Goal: Task Accomplishment & Management: Use online tool/utility

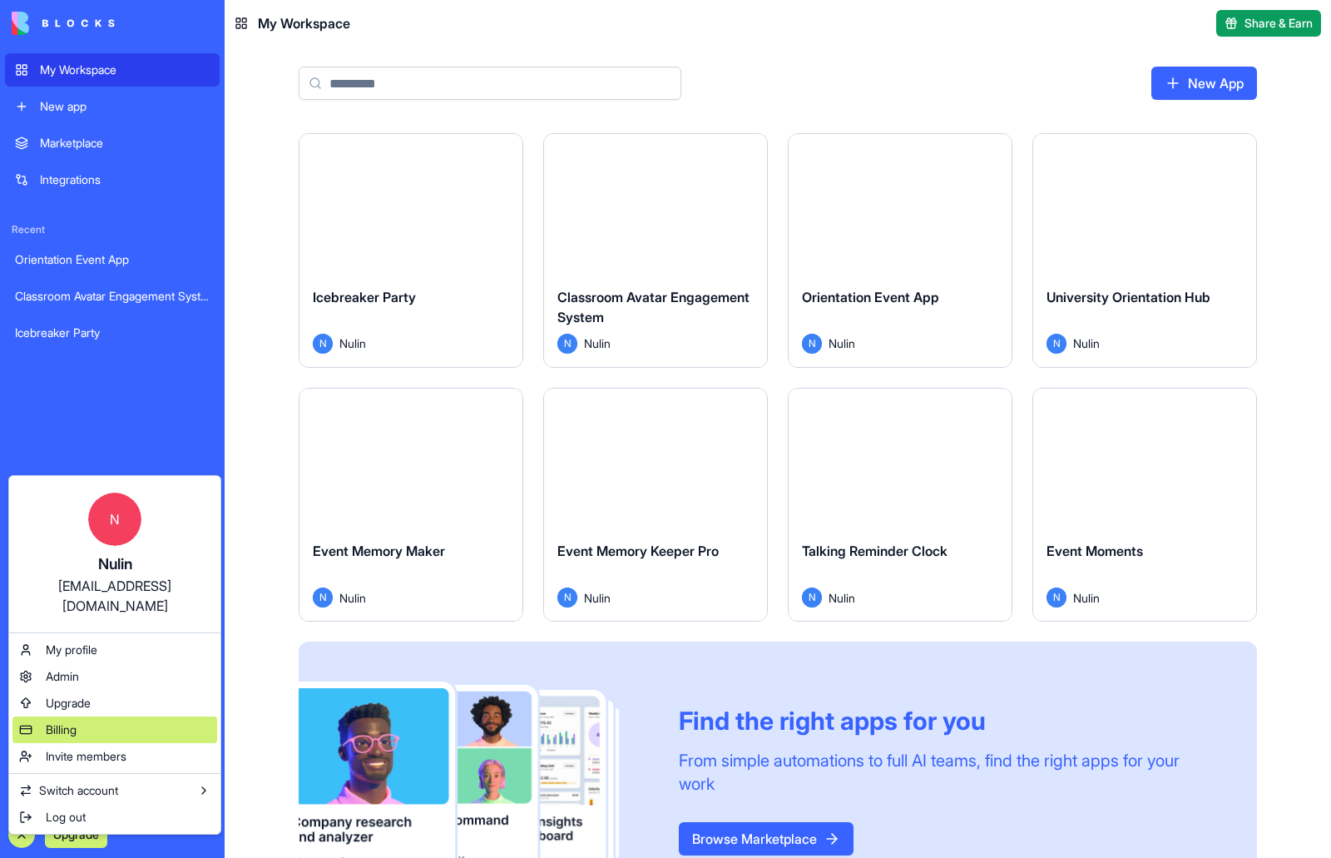
click at [81, 716] on div "Billing" at bounding box center [114, 729] width 205 height 27
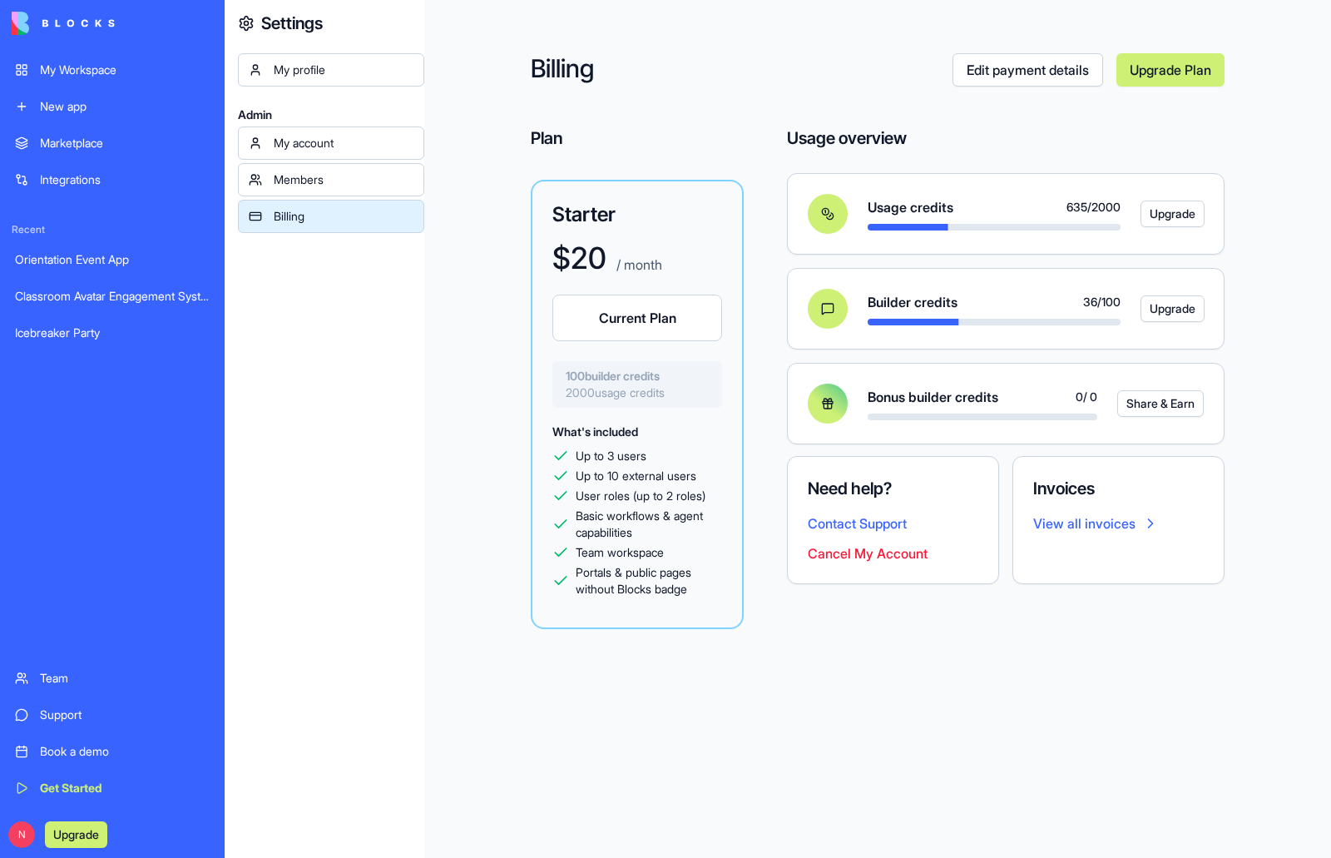
click at [79, 71] on div "My Workspace" at bounding box center [125, 70] width 170 height 17
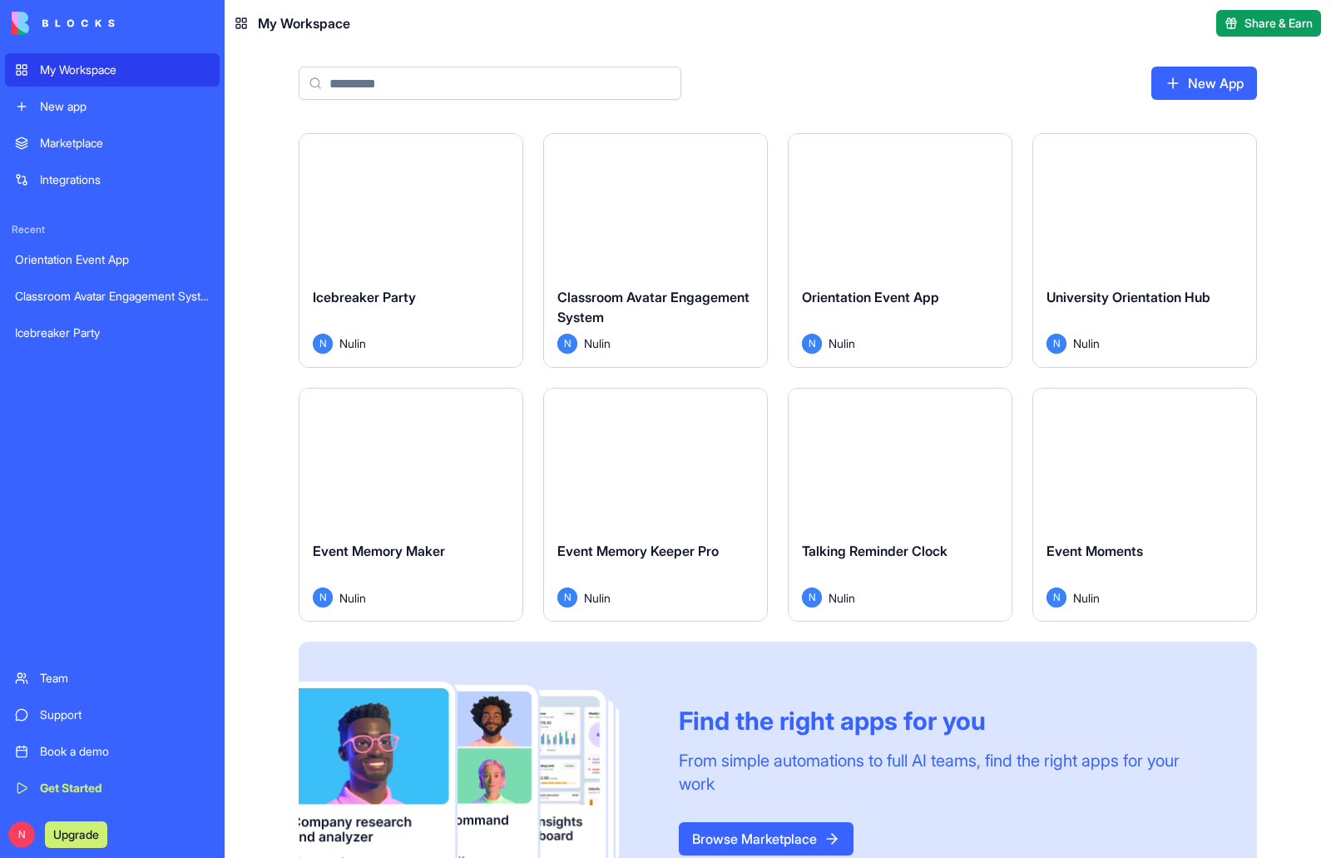
click at [1176, 86] on link "New App" at bounding box center [1204, 83] width 106 height 33
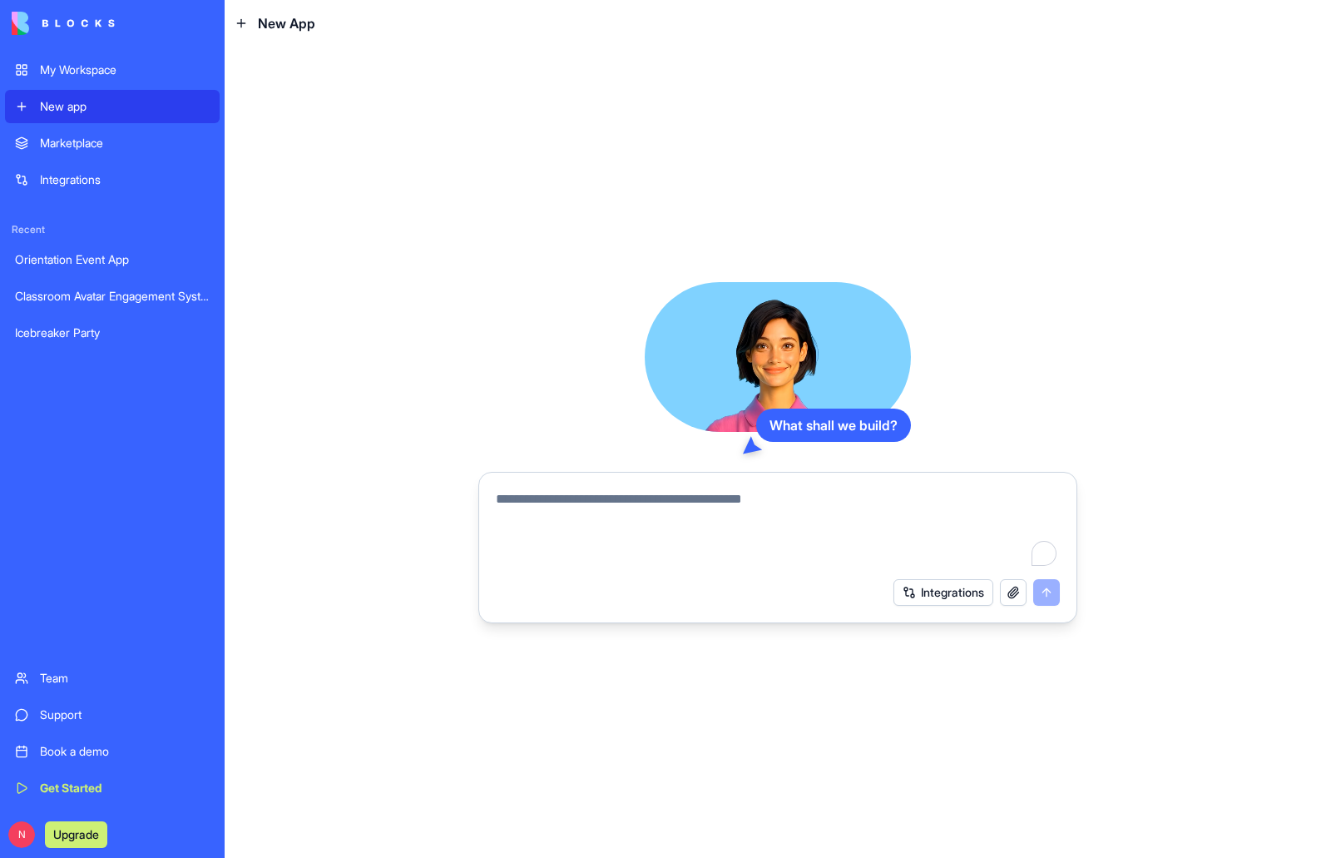
click at [685, 510] on textarea "To enrich screen reader interactions, please activate Accessibility in Grammarl…" at bounding box center [778, 529] width 564 height 80
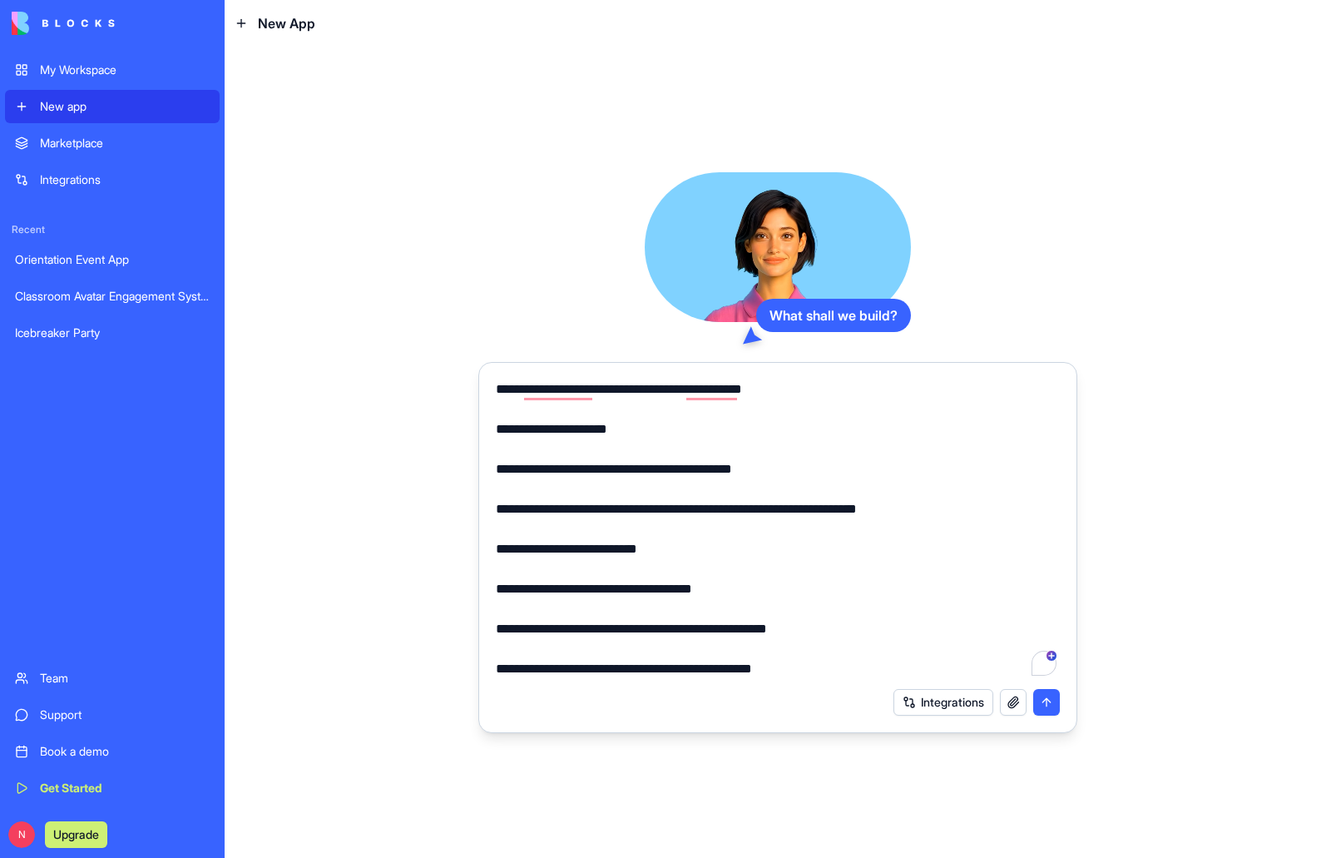
type textarea "**********"
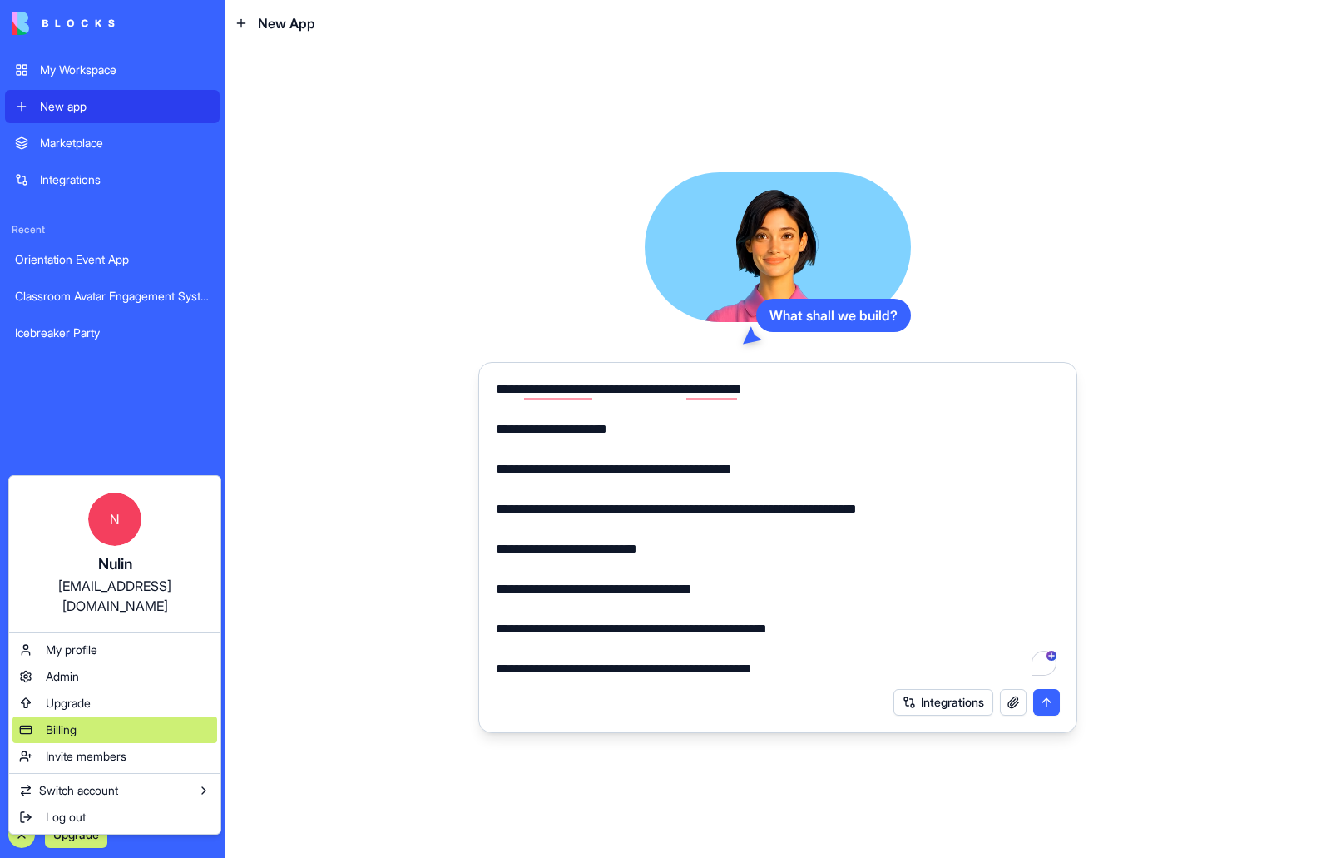
click at [98, 717] on div "Billing" at bounding box center [114, 729] width 205 height 27
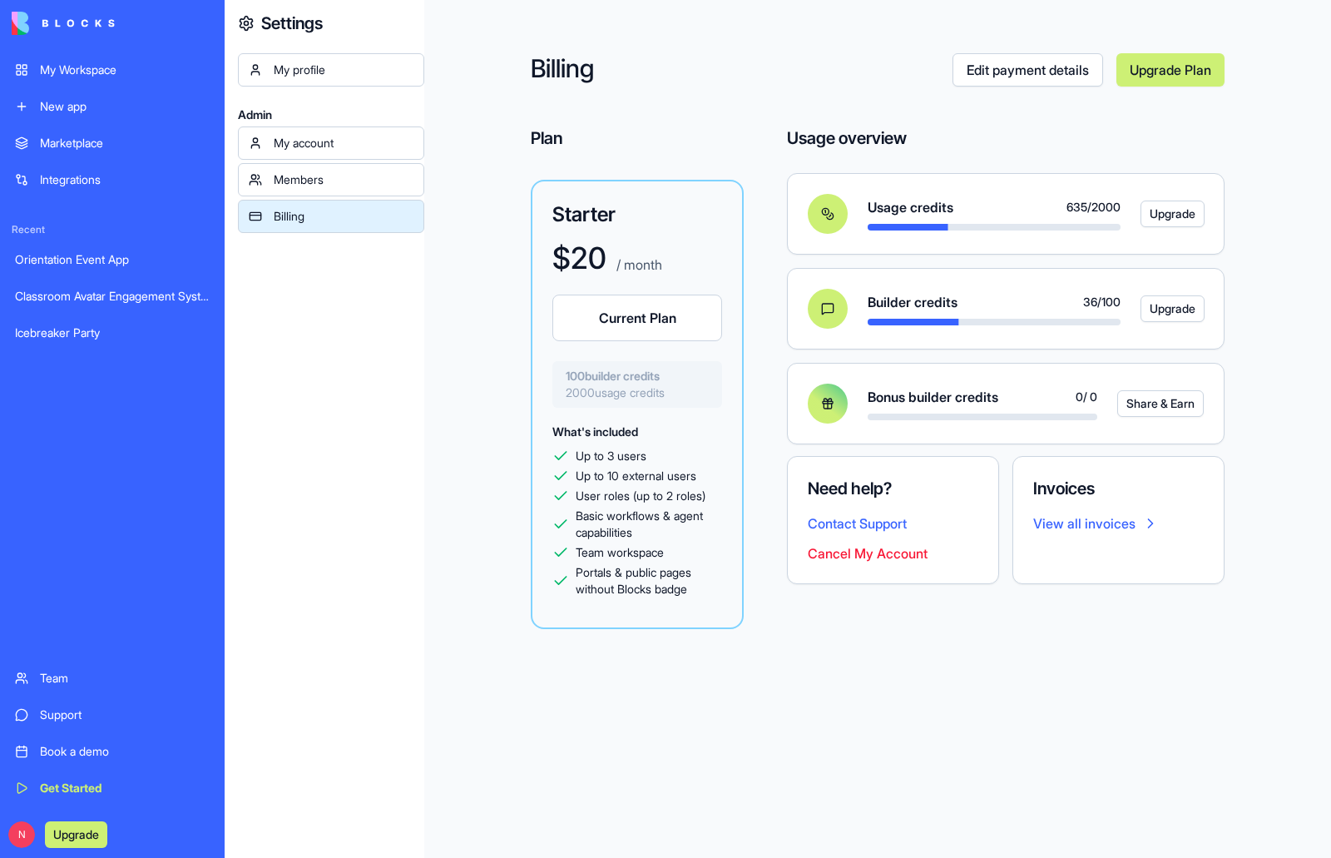
click at [106, 72] on div "My Workspace" at bounding box center [125, 70] width 170 height 17
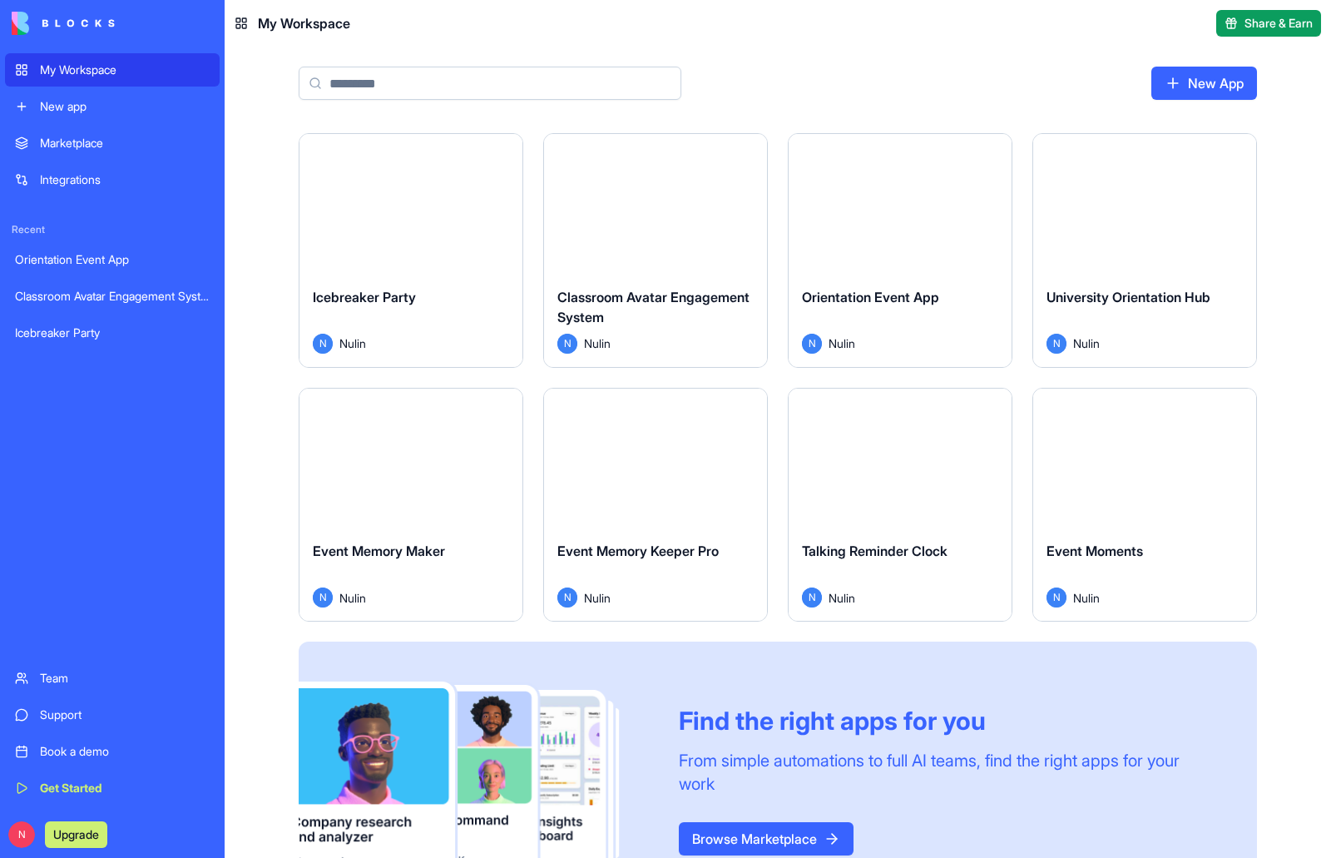
click at [89, 105] on div "New app" at bounding box center [125, 106] width 170 height 17
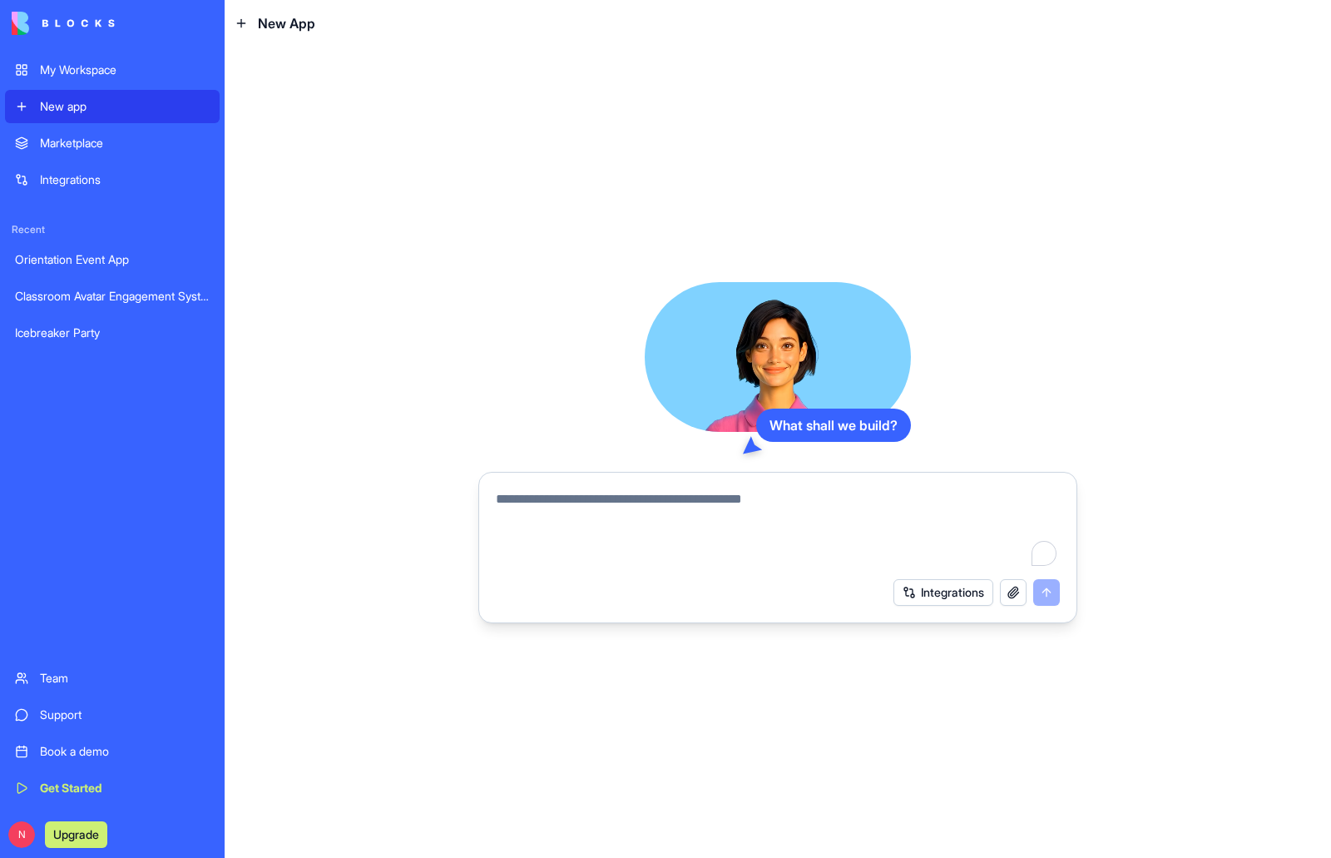
click at [659, 503] on textarea "To enrich screen reader interactions, please activate Accessibility in Grammarl…" at bounding box center [778, 529] width 564 height 80
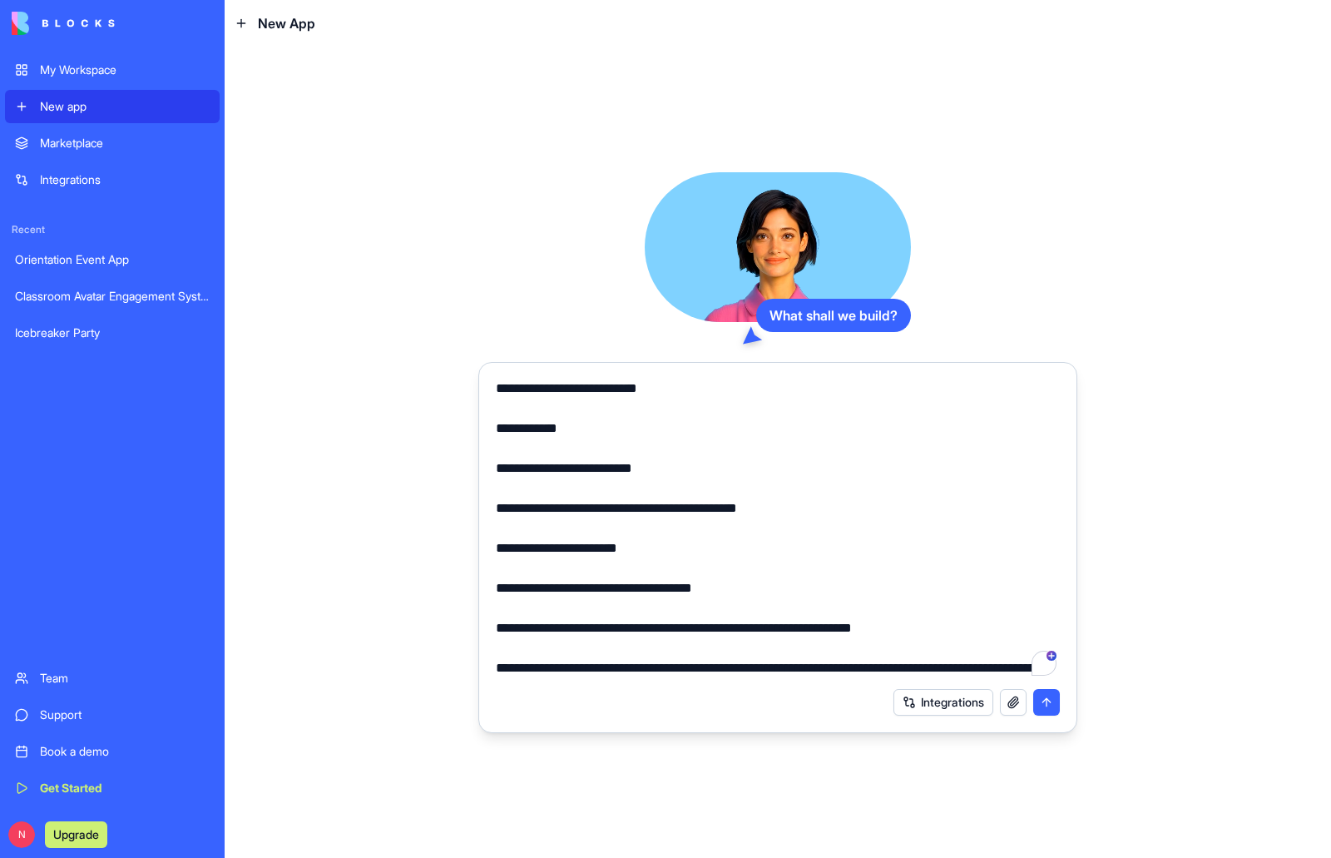
scroll to position [2811, 0]
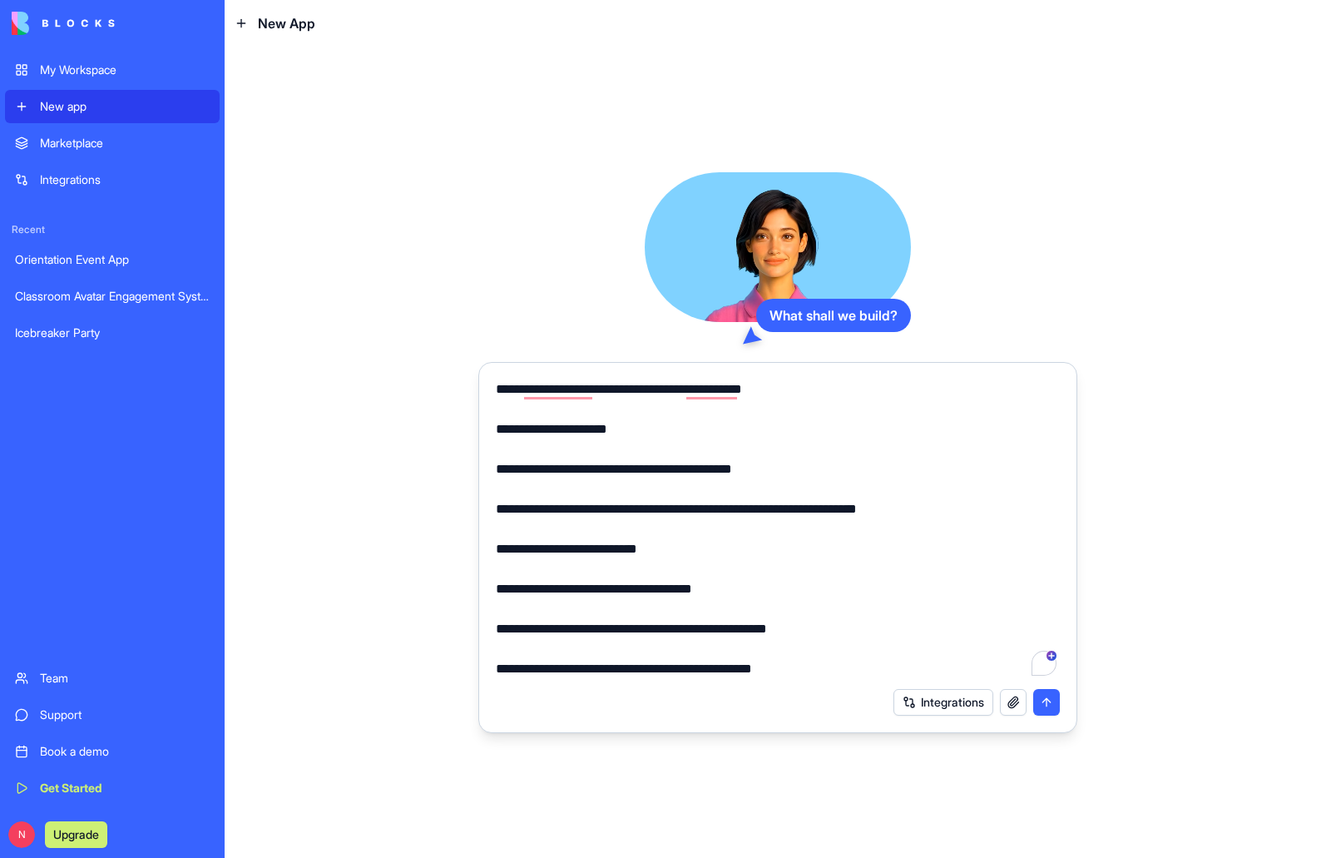
type textarea "**********"
click at [55, 61] on link "My Workspace" at bounding box center [112, 69] width 215 height 33
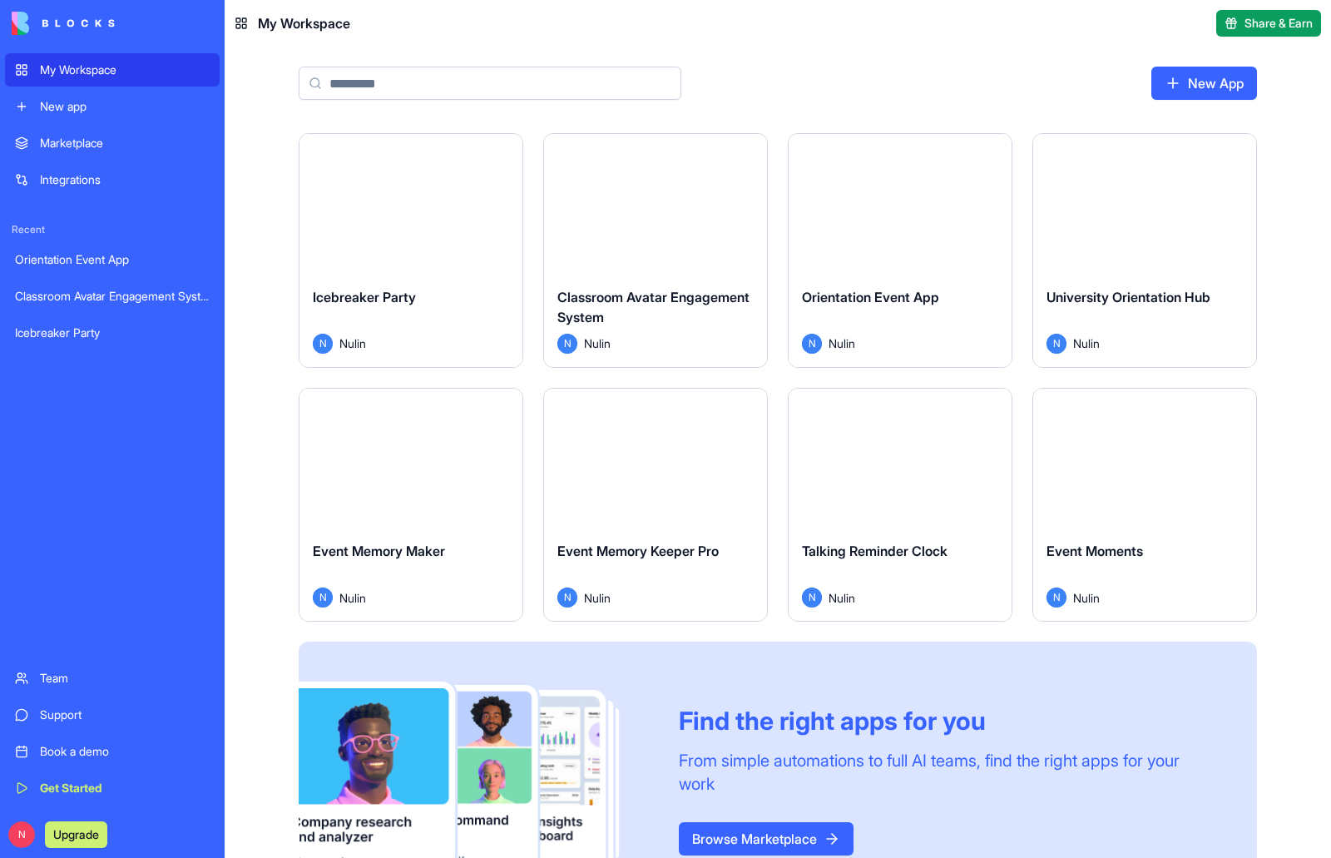
click at [72, 104] on div "New app" at bounding box center [125, 106] width 170 height 17
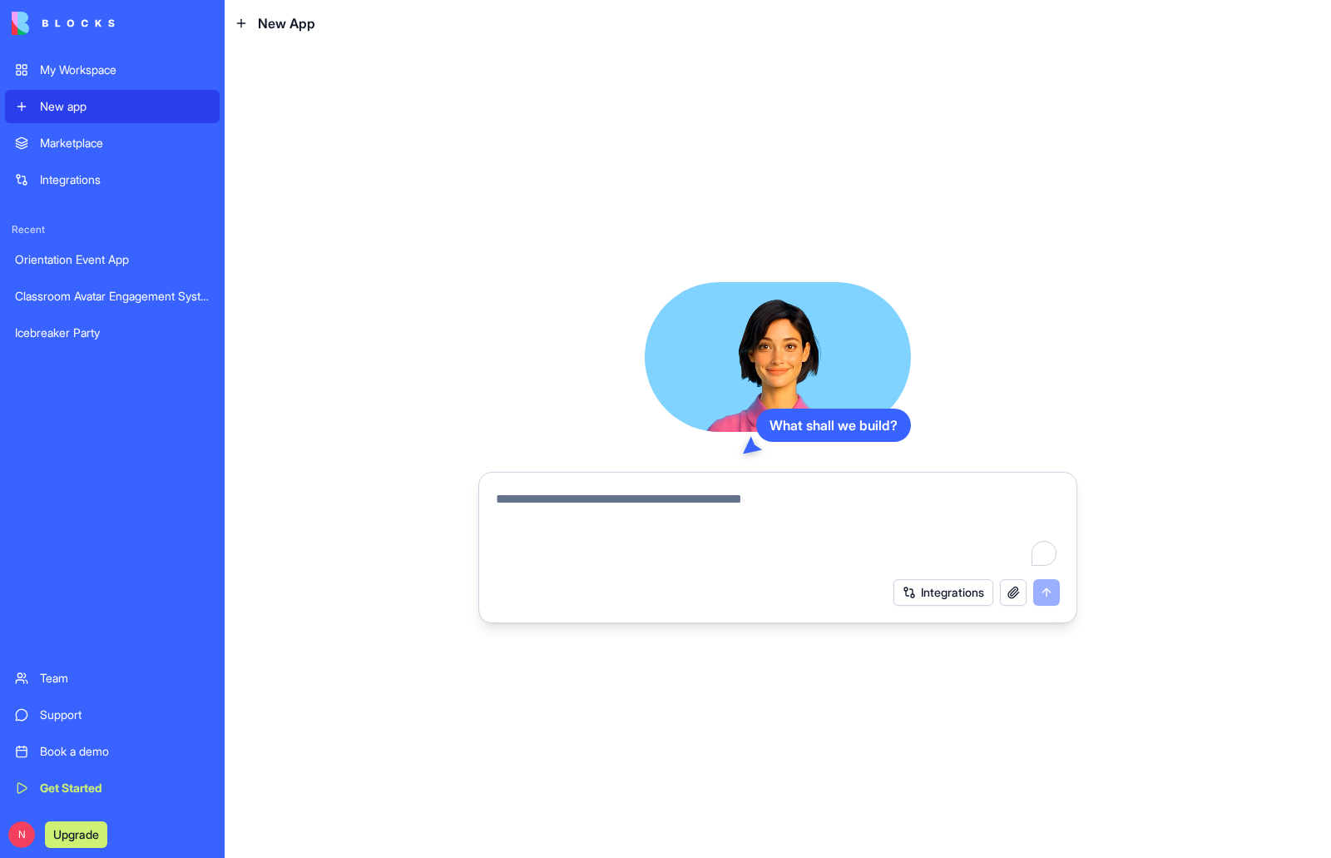
paste textarea "**********"
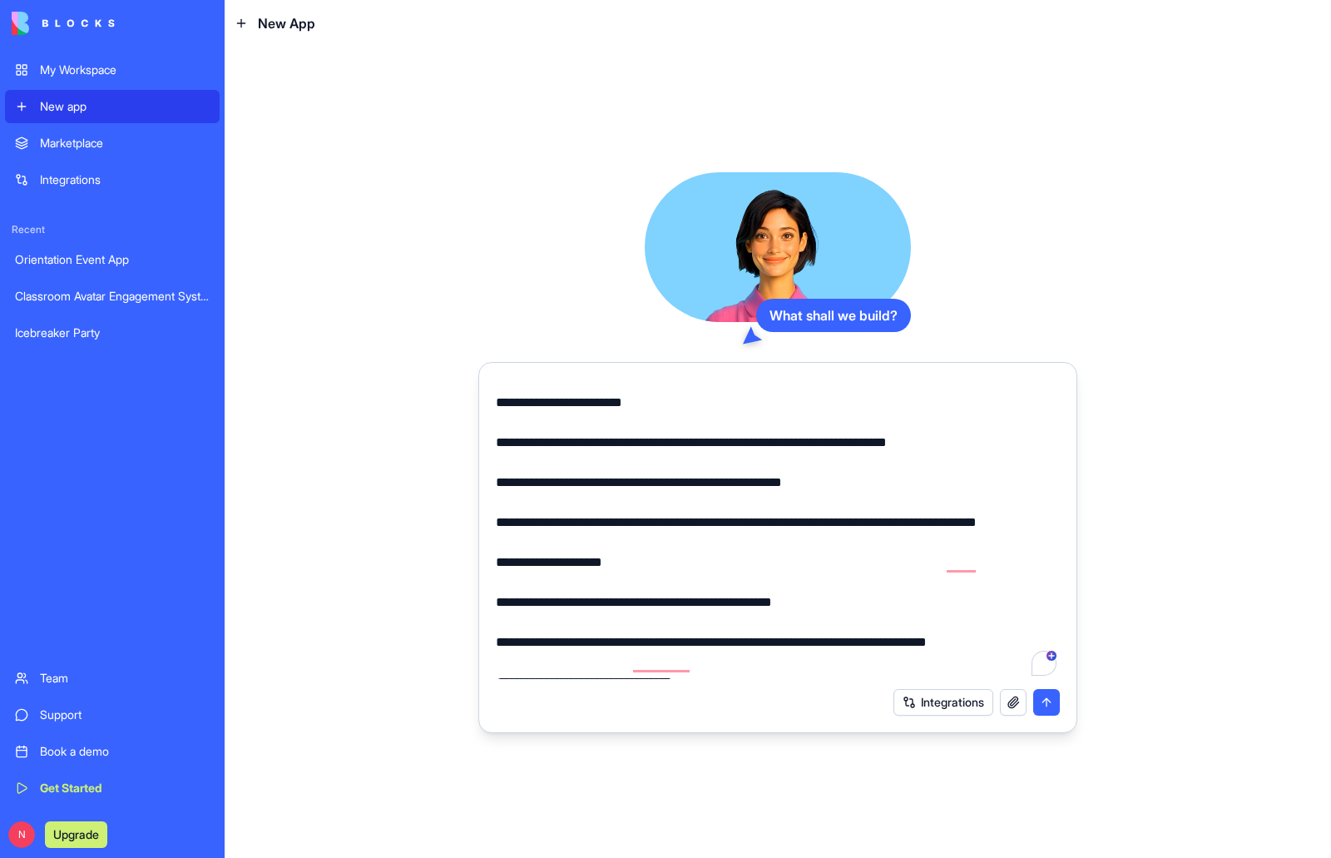
type textarea "**********"
click at [77, 66] on div "My Workspace" at bounding box center [125, 70] width 170 height 17
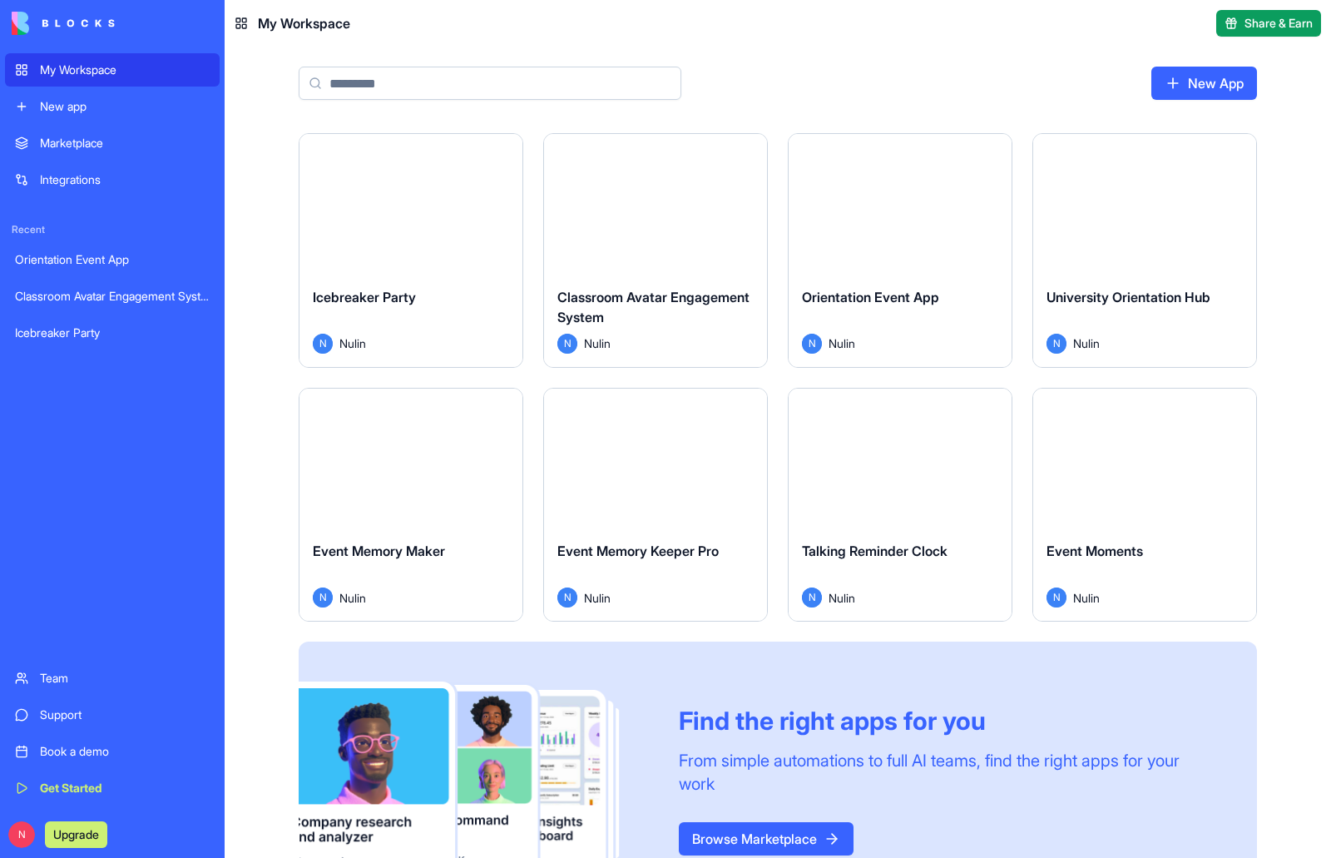
click at [57, 104] on div "New app" at bounding box center [125, 106] width 170 height 17
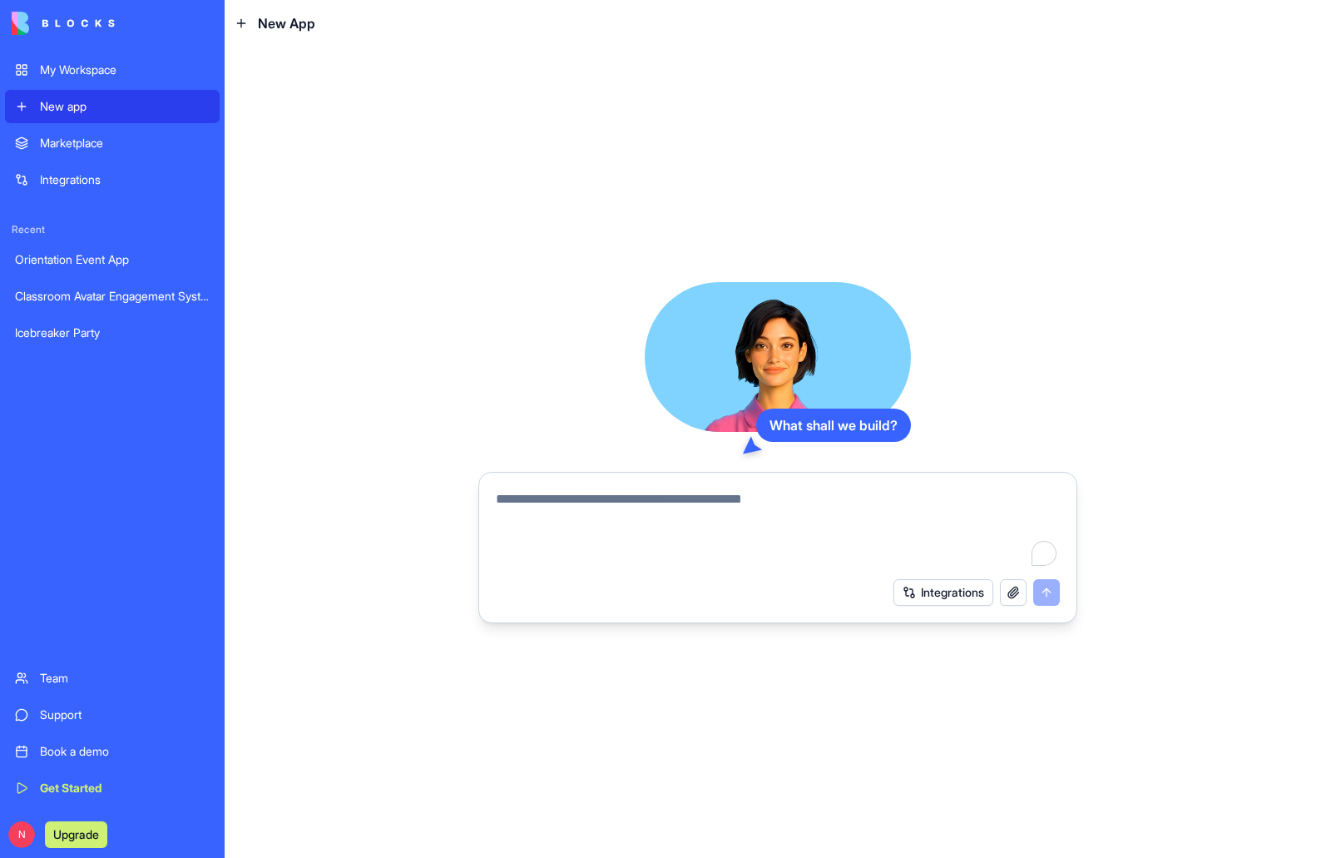
click at [547, 510] on textarea "To enrich screen reader interactions, please activate Accessibility in Grammarl…" at bounding box center [778, 529] width 564 height 80
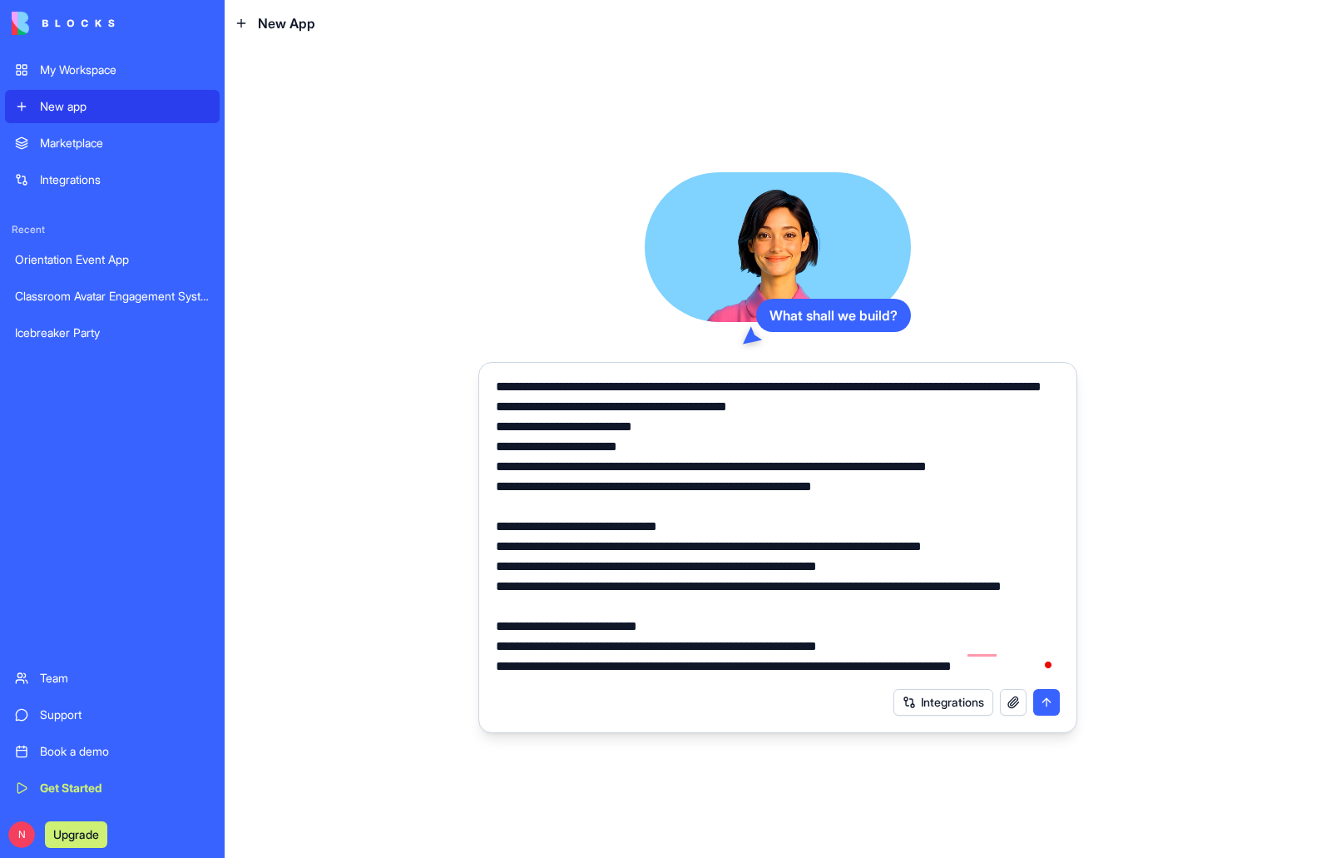
scroll to position [442, 0]
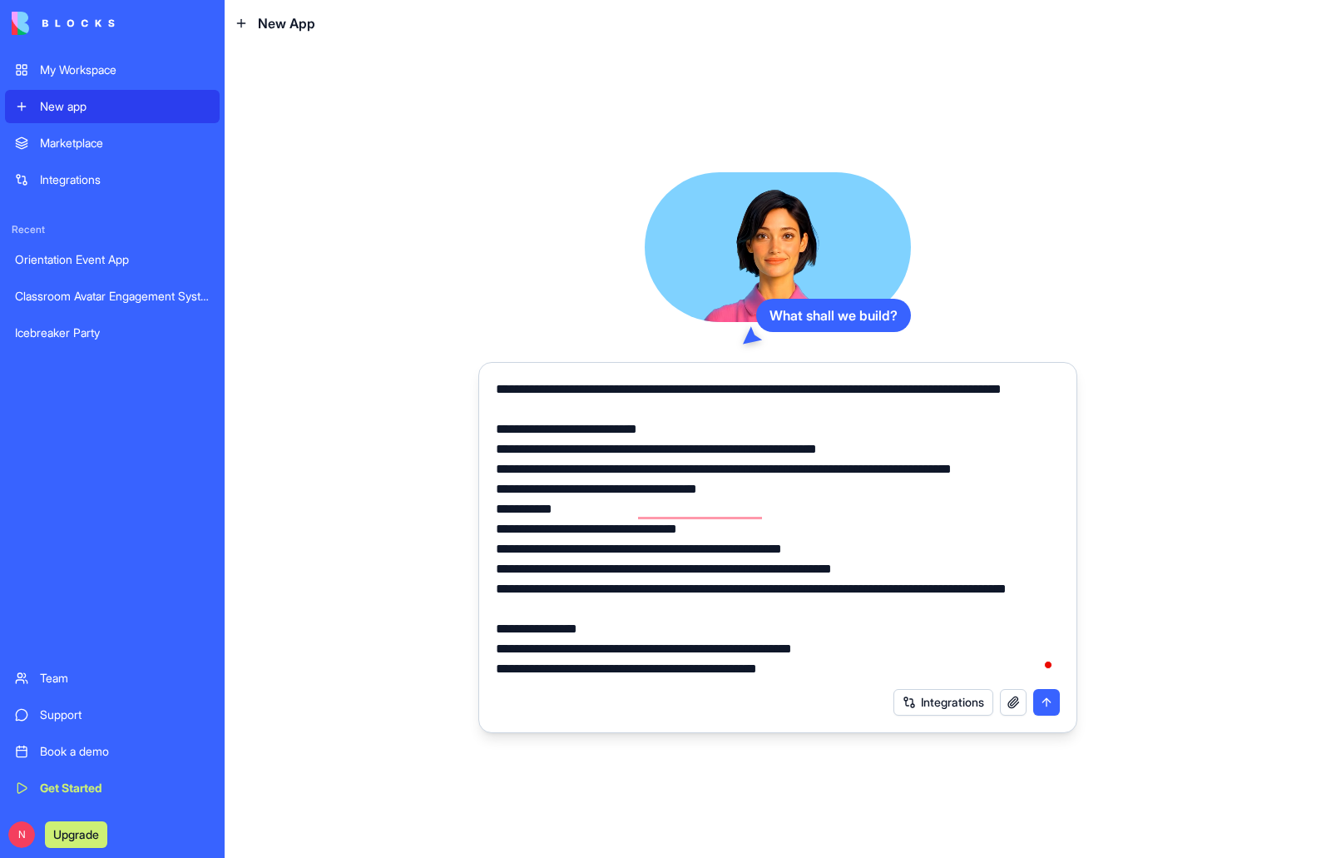
drag, startPoint x: 497, startPoint y: 386, endPoint x: 724, endPoint y: 680, distance: 371.3
click at [724, 680] on form "Integrations" at bounding box center [777, 547] width 599 height 371
type textarea "**********"
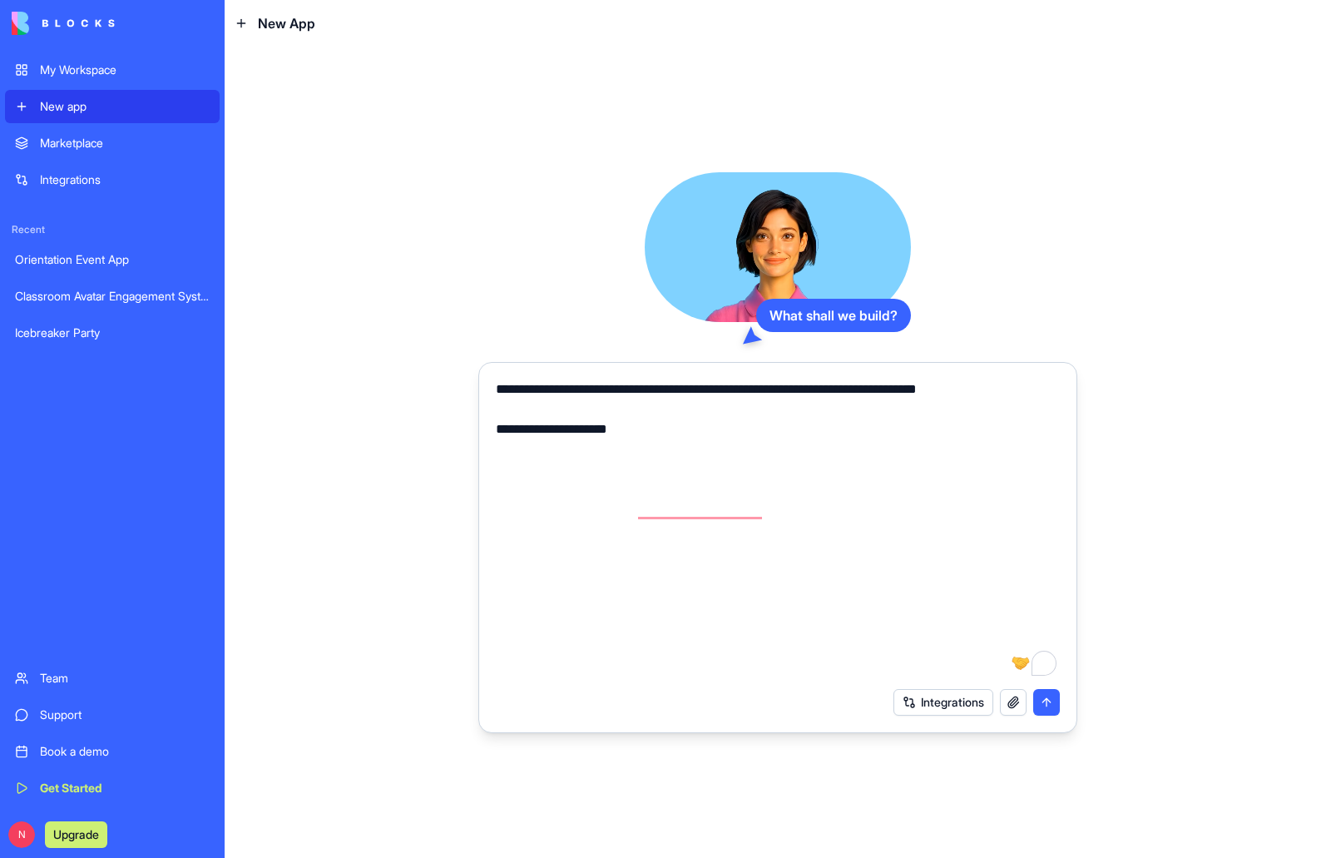
scroll to position [0, 0]
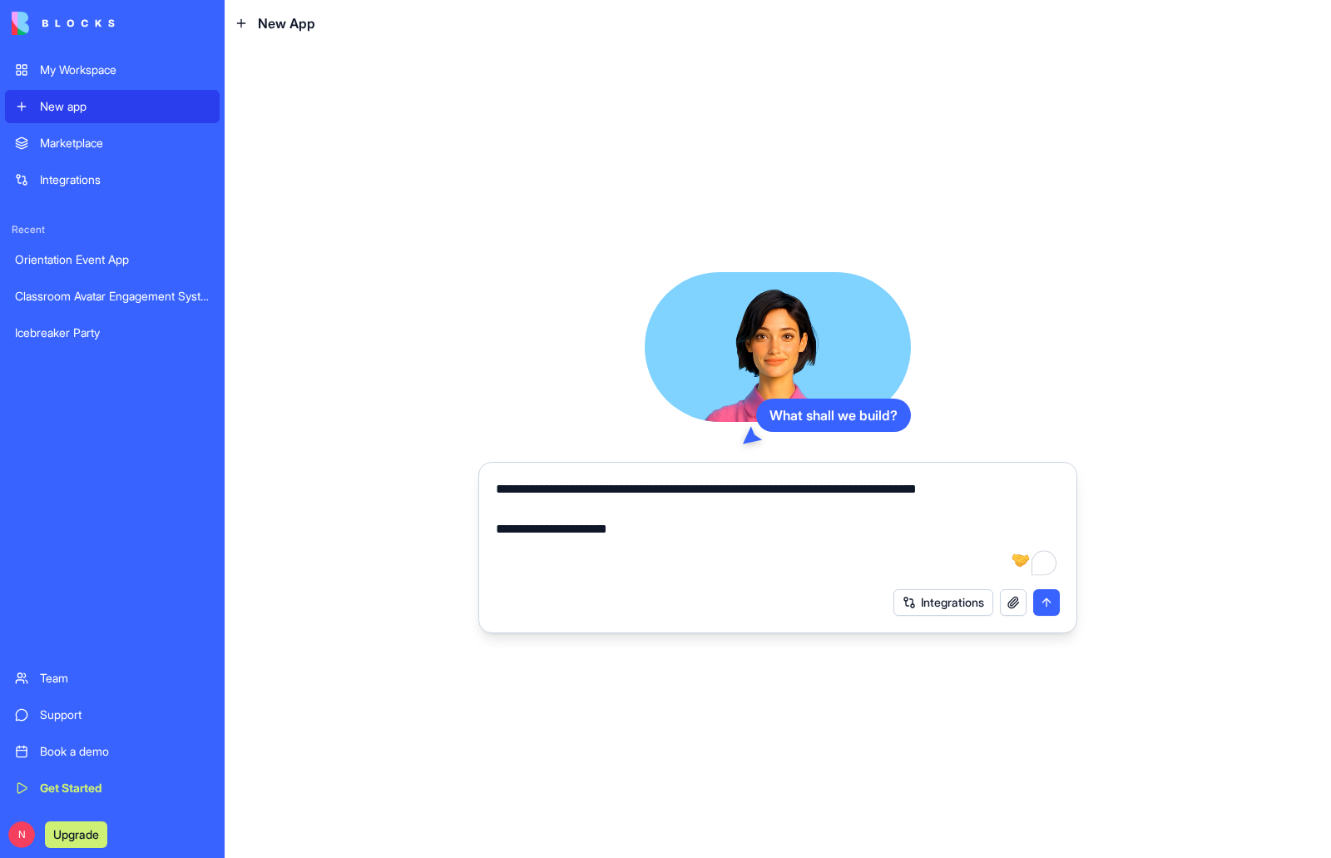
drag, startPoint x: 648, startPoint y: 536, endPoint x: 492, endPoint y: 487, distance: 163.4
click at [492, 487] on div "**********" at bounding box center [778, 524] width 584 height 110
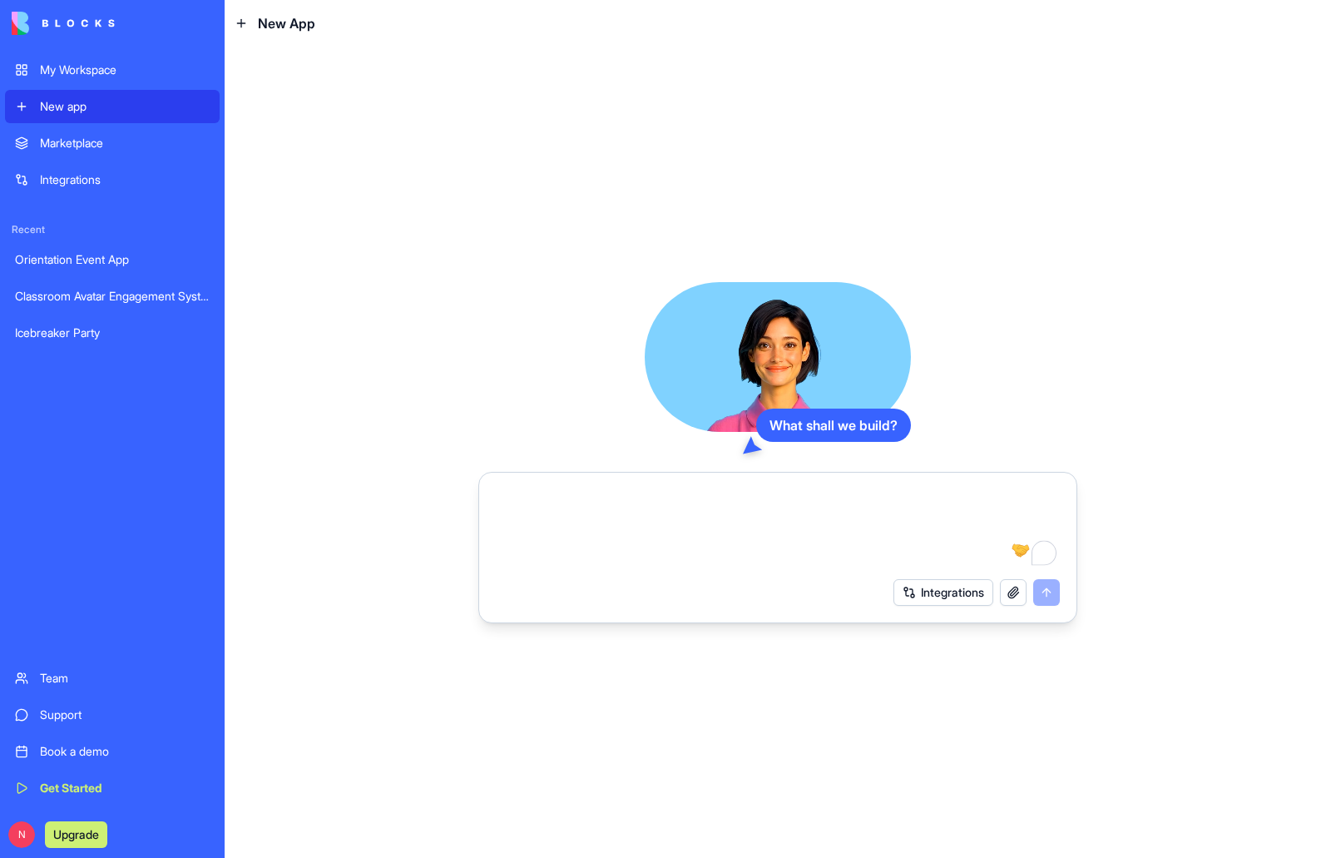
paste textarea "**********"
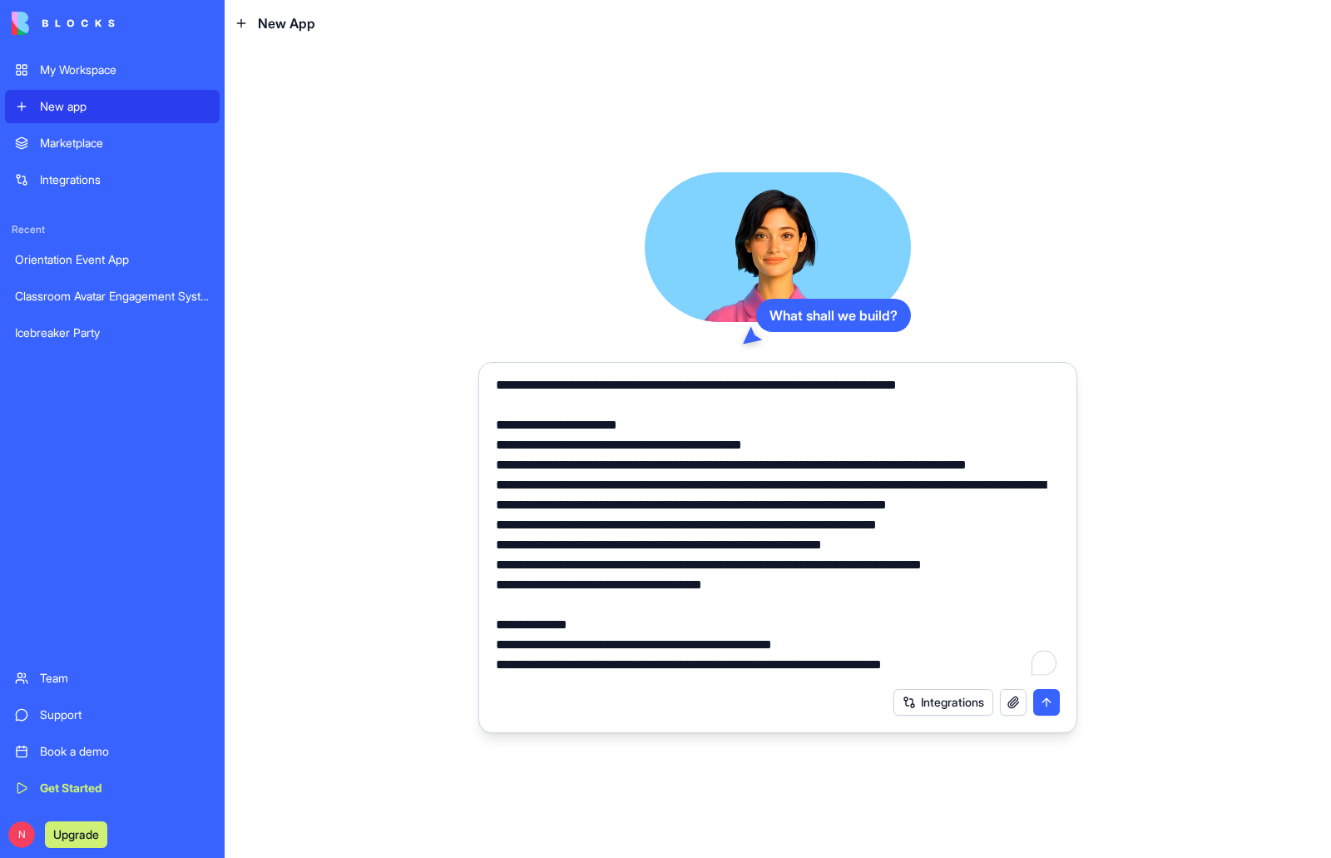
scroll to position [1457, 0]
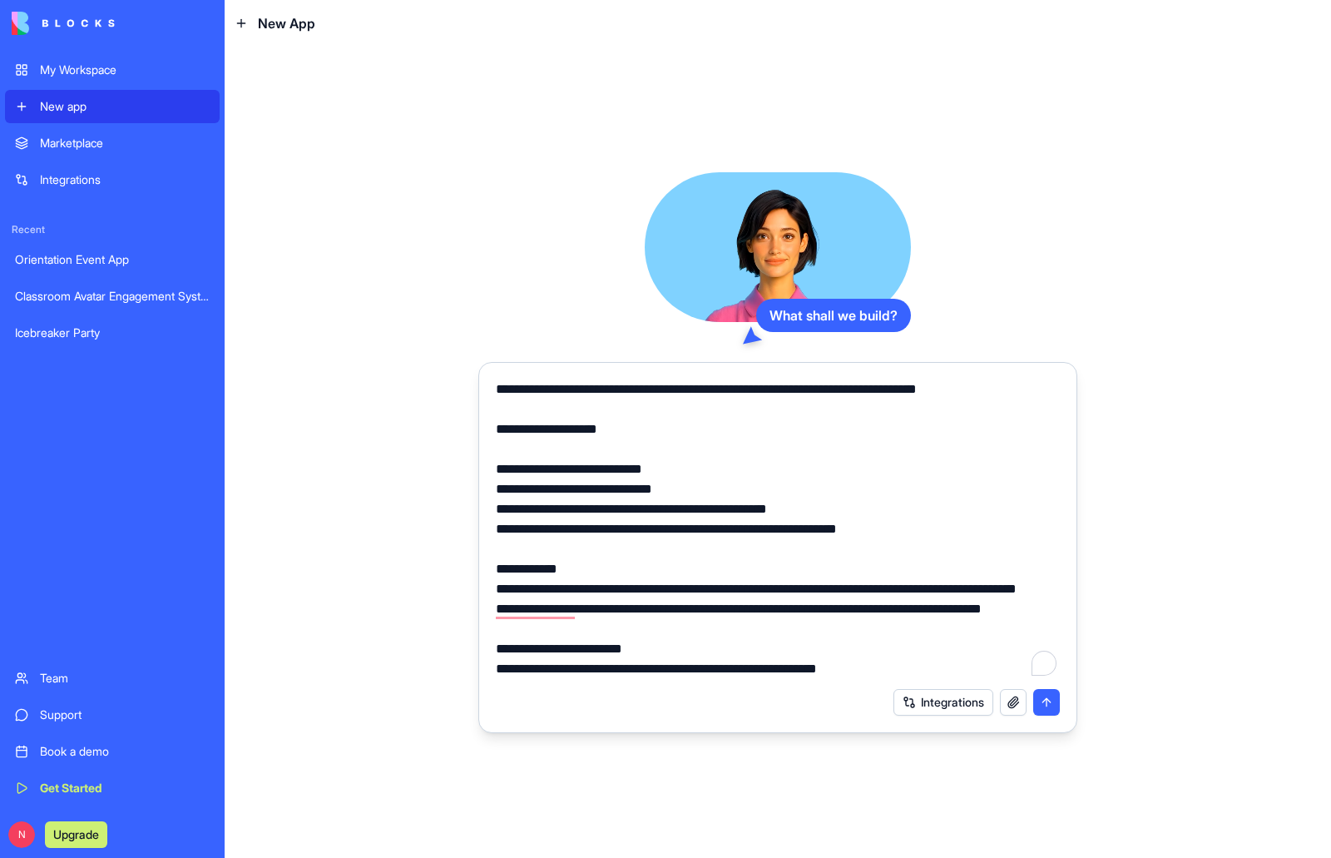
drag, startPoint x: 806, startPoint y: 509, endPoint x: 757, endPoint y: 509, distance: 49.1
click at [757, 509] on textarea "To enrich screen reader interactions, please activate Accessibility in Grammarl…" at bounding box center [778, 528] width 564 height 299
drag, startPoint x: 700, startPoint y: 505, endPoint x: 713, endPoint y: 512, distance: 14.1
click at [701, 505] on textarea "To enrich screen reader interactions, please activate Accessibility in Grammarl…" at bounding box center [778, 528] width 564 height 299
click at [696, 511] on textarea "To enrich screen reader interactions, please activate Accessibility in Grammarl…" at bounding box center [778, 528] width 564 height 299
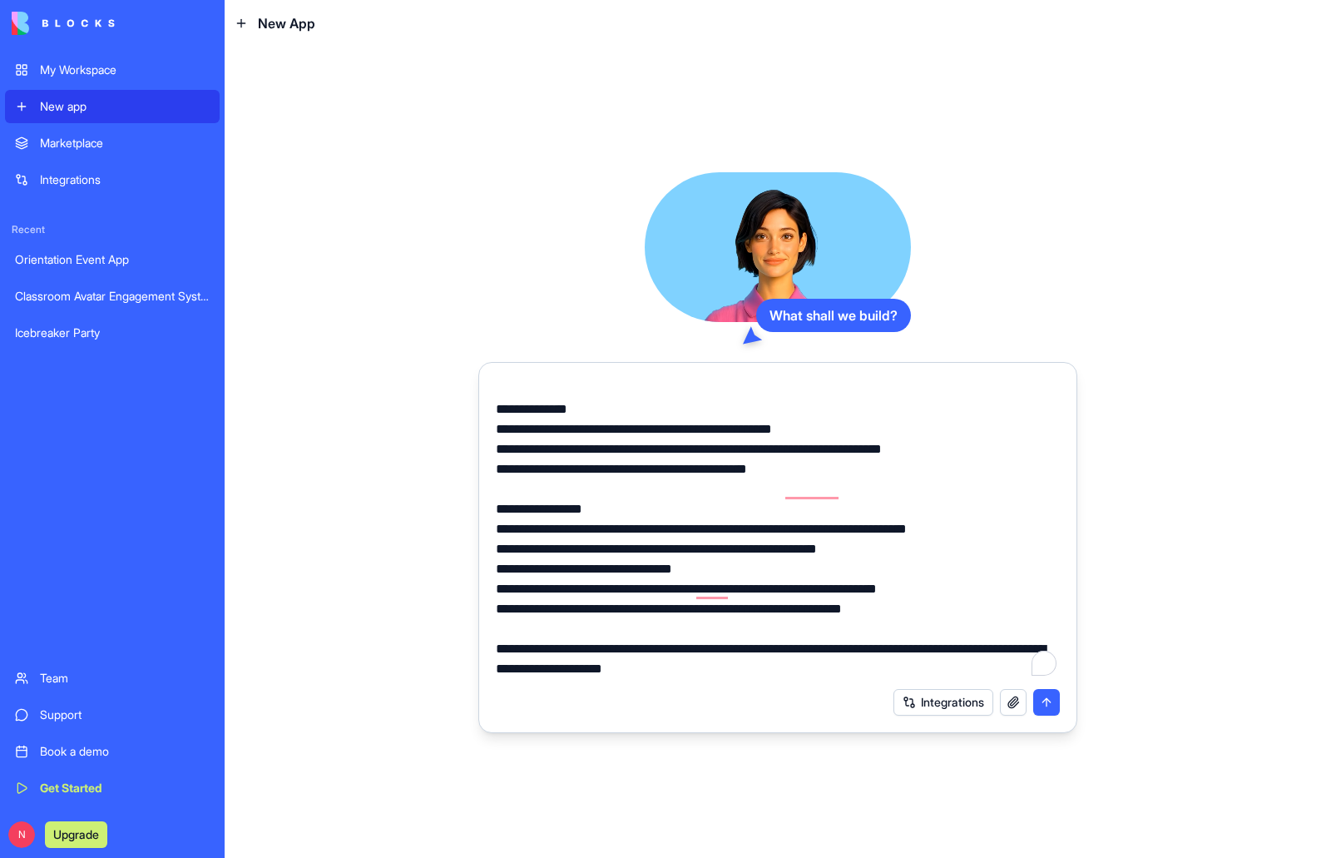
click at [754, 611] on textarea "To enrich screen reader interactions, please activate Accessibility in Grammarl…" at bounding box center [778, 528] width 564 height 299
paste textarea "**********"
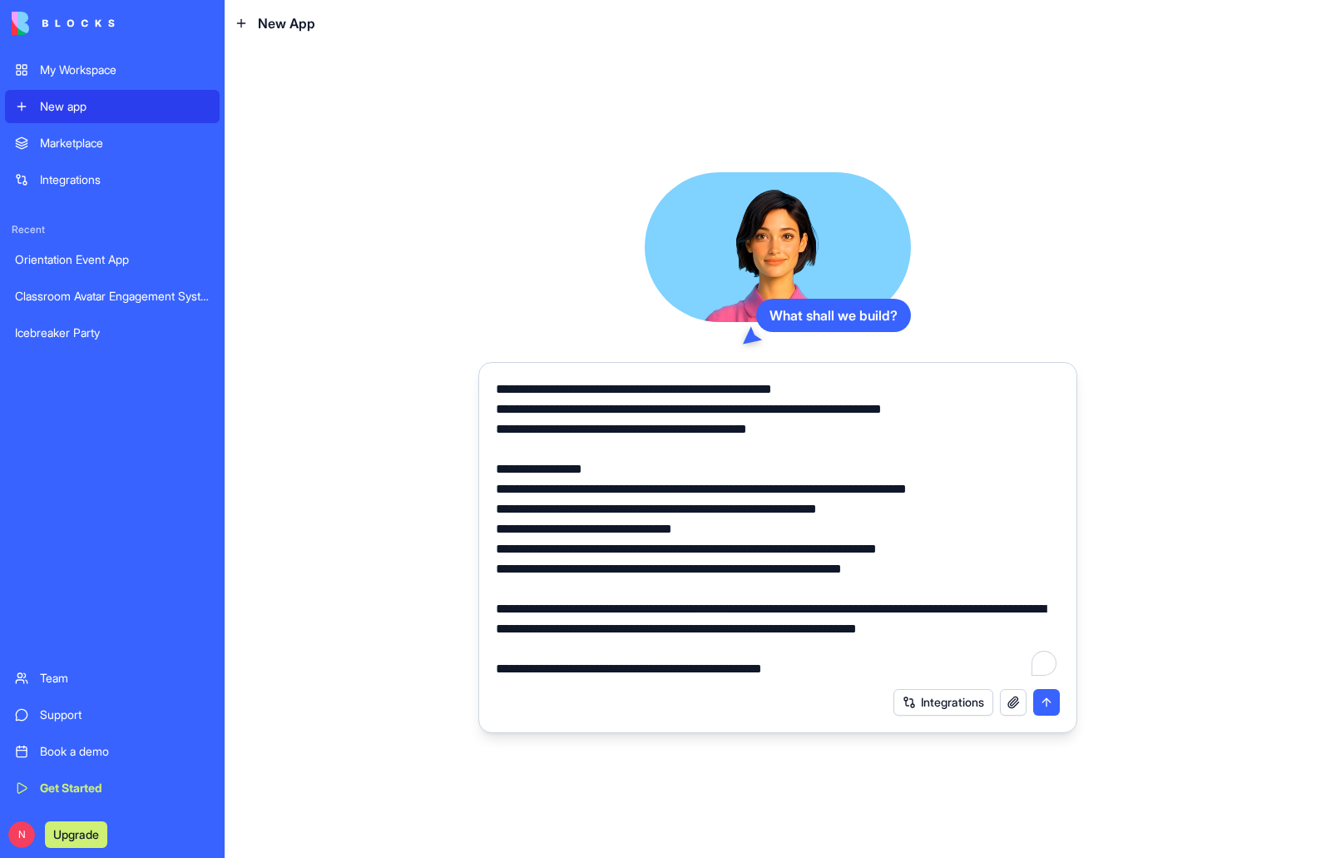
scroll to position [2015, 0]
click at [593, 632] on textarea "To enrich screen reader interactions, please activate Accessibility in Grammarl…" at bounding box center [778, 528] width 564 height 299
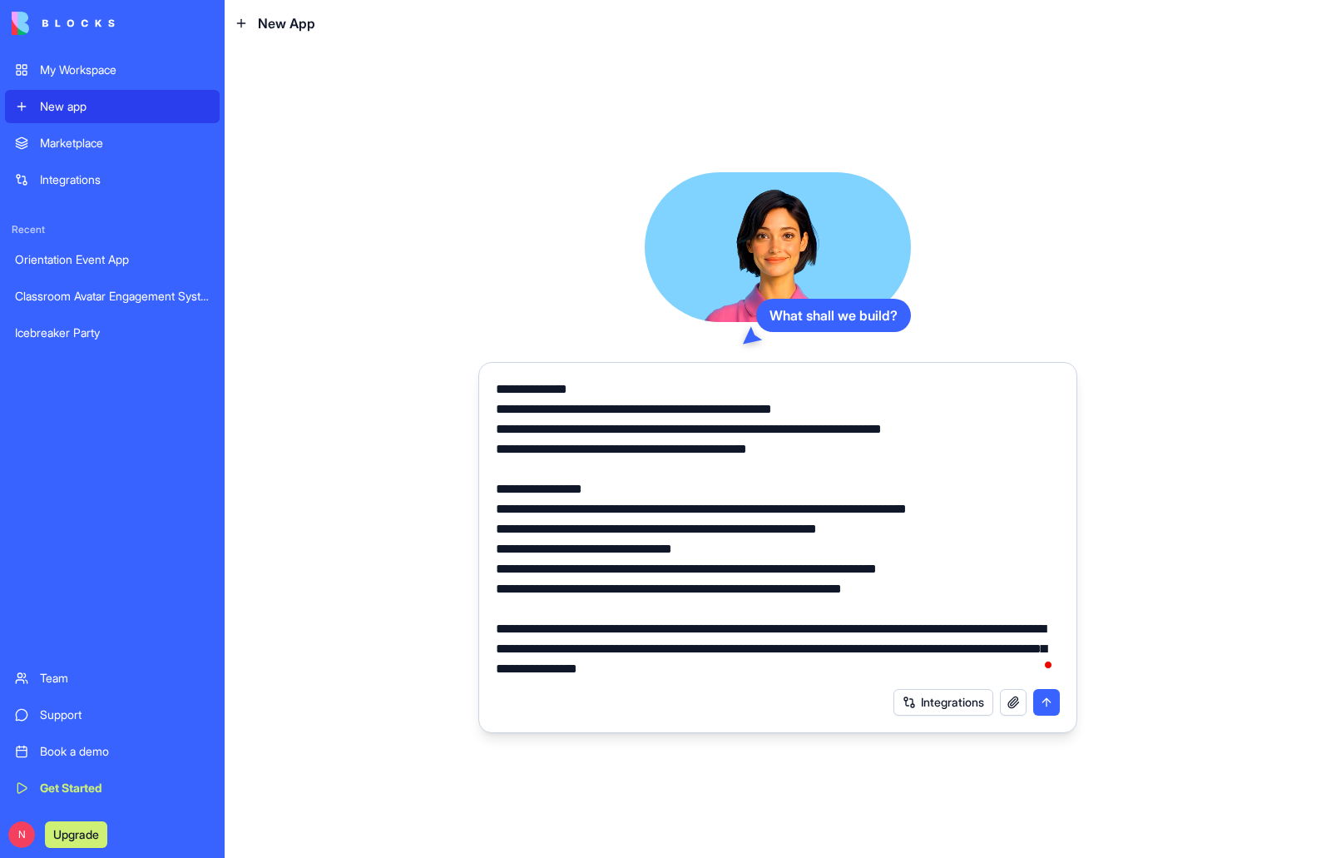
scroll to position [1975, 0]
click at [874, 672] on textarea "To enrich screen reader interactions, please activate Accessibility in Grammarl…" at bounding box center [778, 528] width 564 height 299
type textarea "**********"
click at [1049, 694] on button "submit" at bounding box center [1046, 702] width 27 height 27
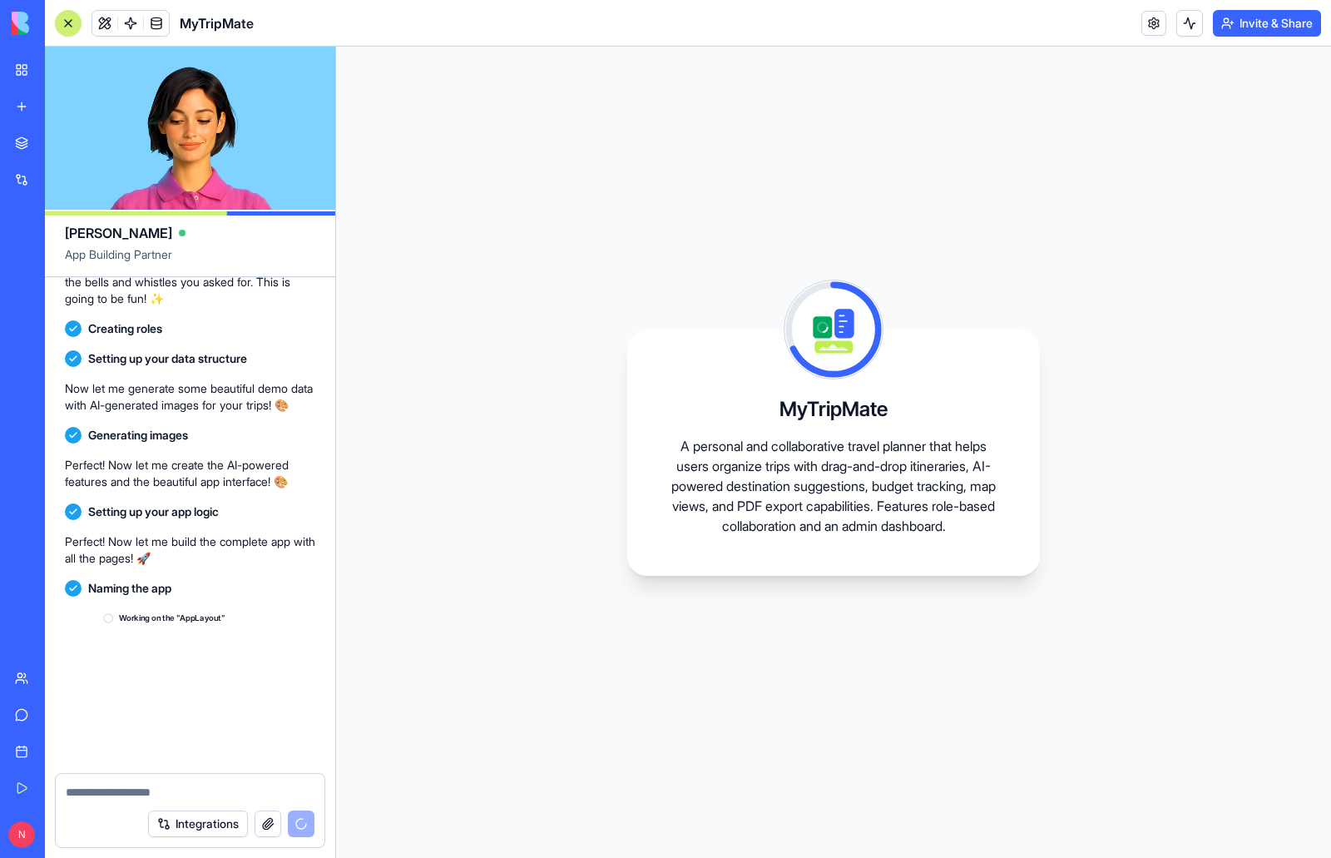
scroll to position [2183, 0]
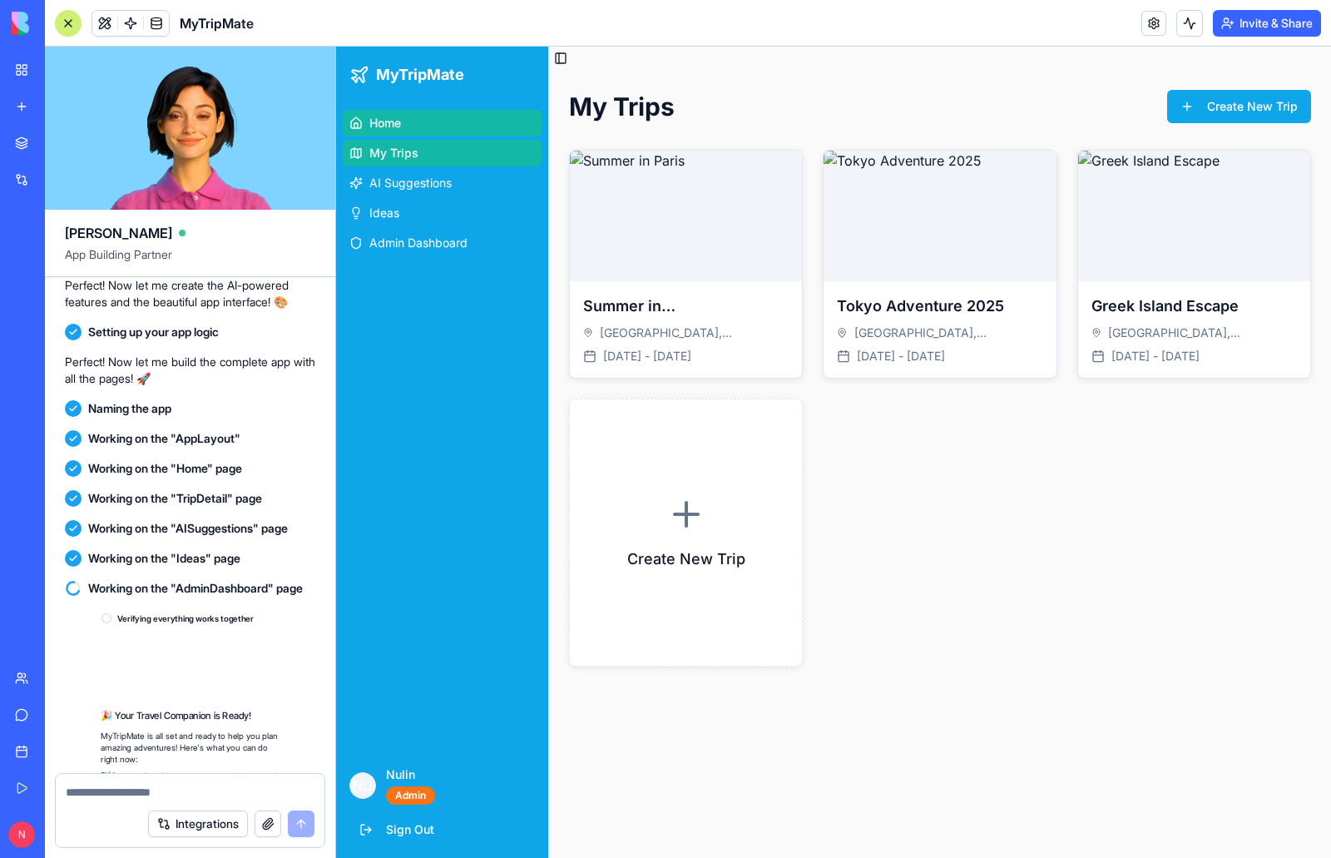
scroll to position [2722, 0]
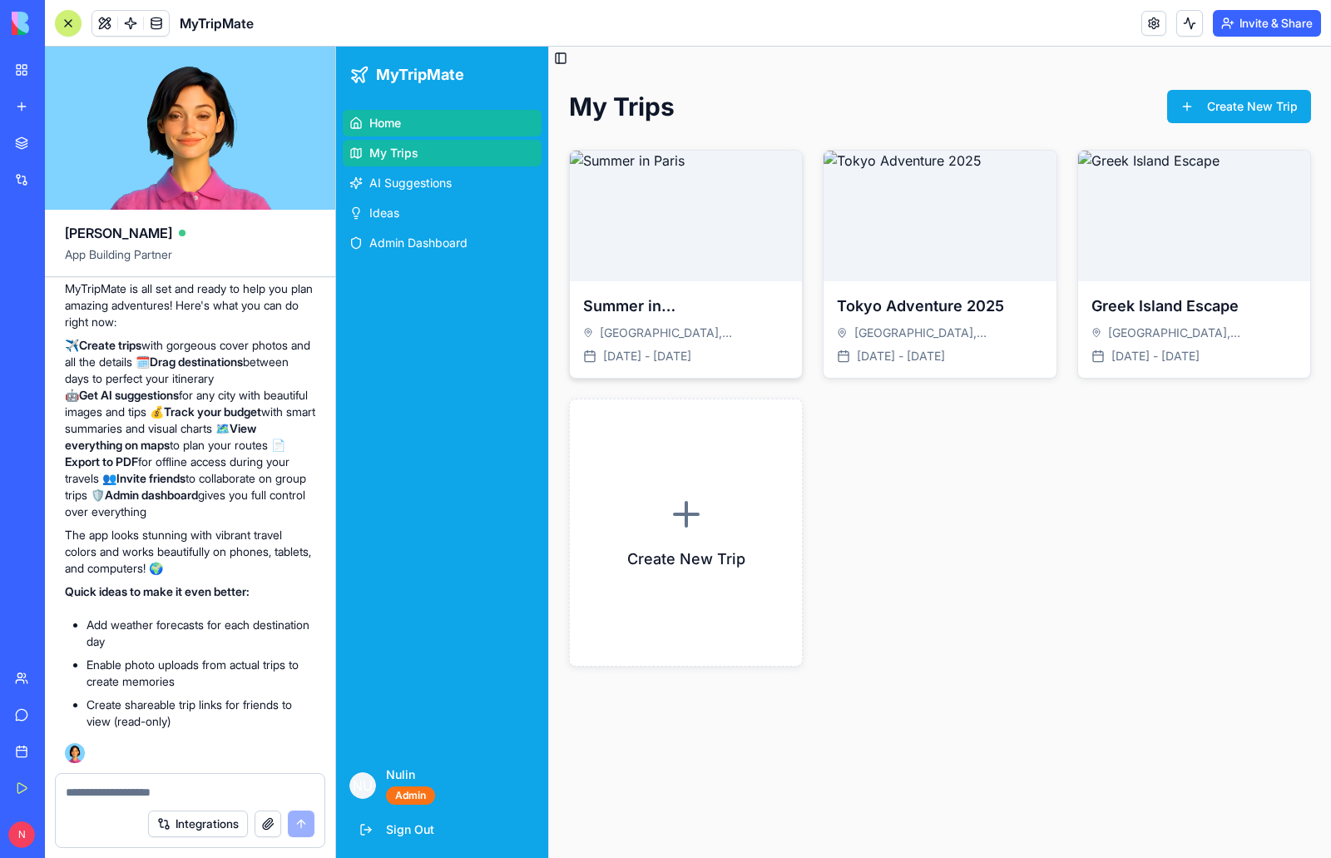
click at [726, 283] on div "Summer in [GEOGRAPHIC_DATA] [GEOGRAPHIC_DATA], [GEOGRAPHIC_DATA] [DATE] - [DATE]" at bounding box center [686, 329] width 232 height 96
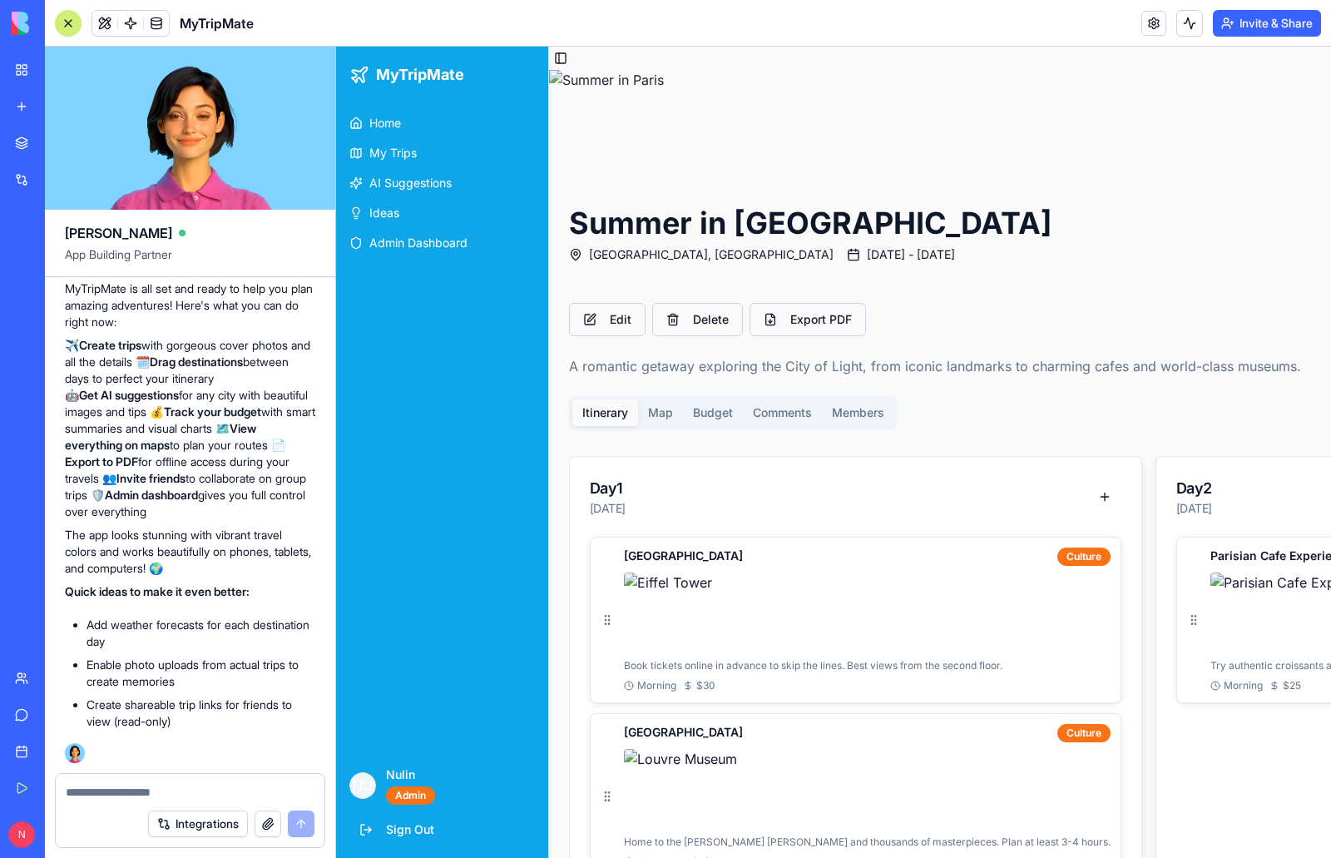
click at [655, 408] on button "Map" at bounding box center [660, 412] width 45 height 27
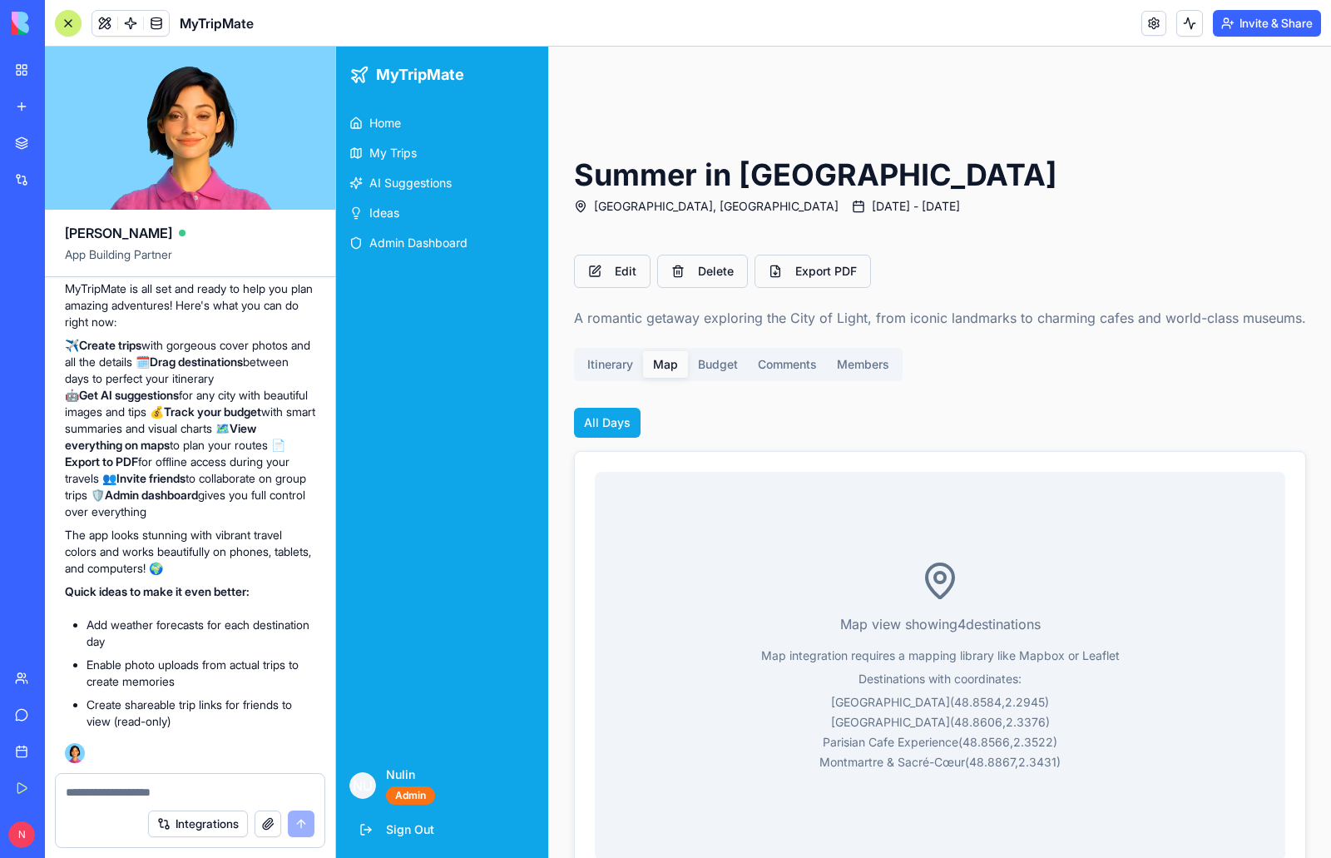
scroll to position [90, 0]
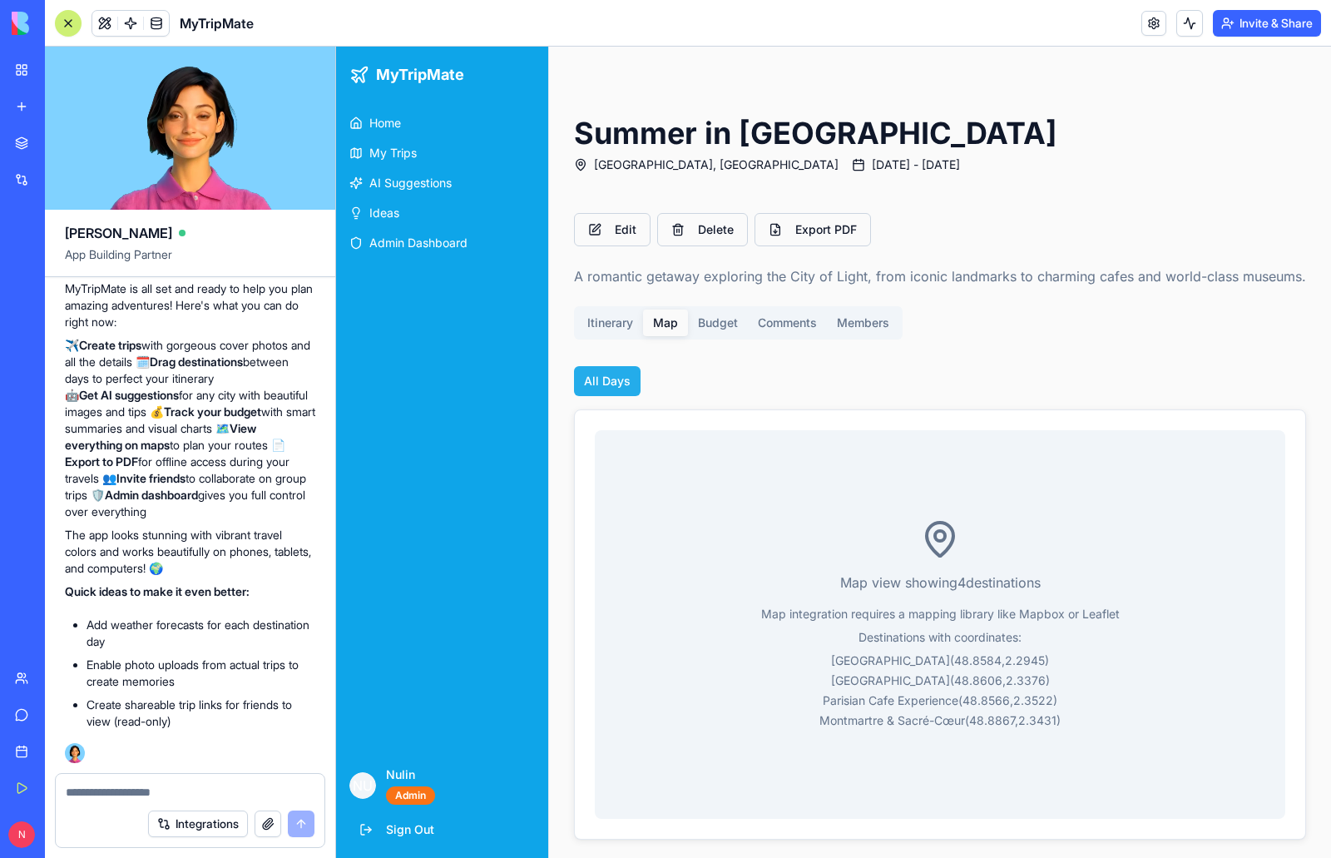
click at [606, 389] on button "All Days" at bounding box center [607, 381] width 67 height 30
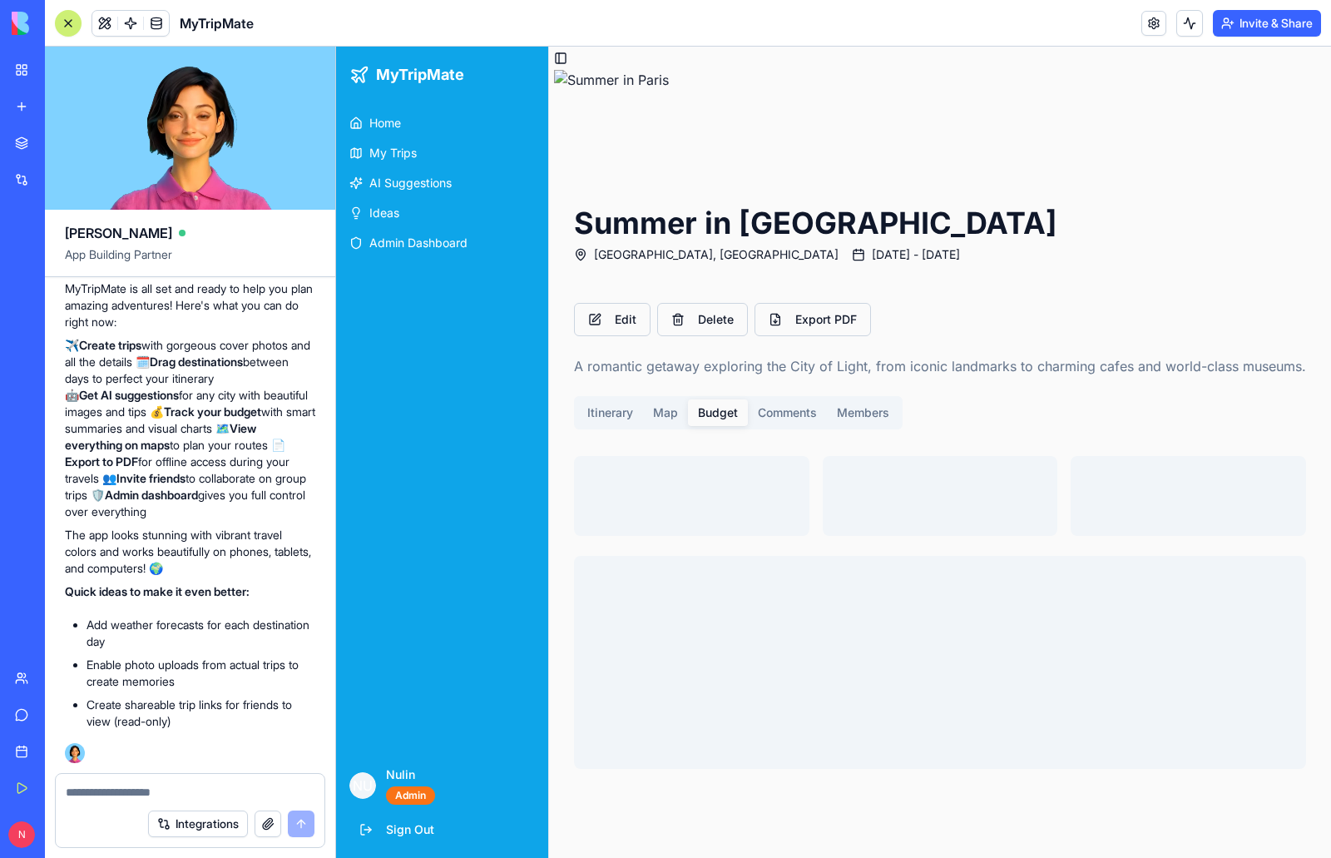
scroll to position [0, 0]
click at [718, 313] on div "Edit Delete Export PDF A romantic getaway exploring the City of Light, from ico…" at bounding box center [940, 536] width 772 height 506
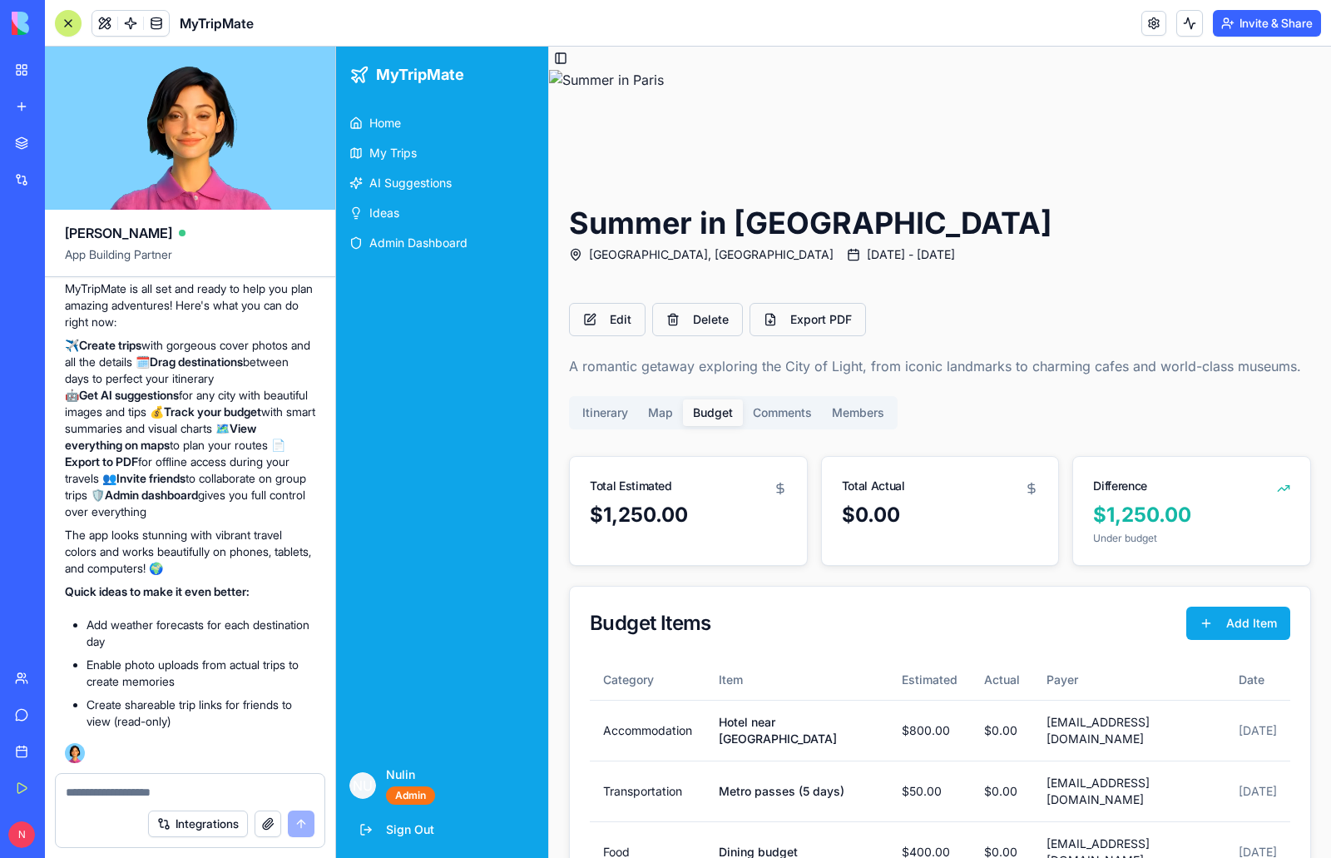
click at [660, 413] on button "Map" at bounding box center [660, 412] width 45 height 27
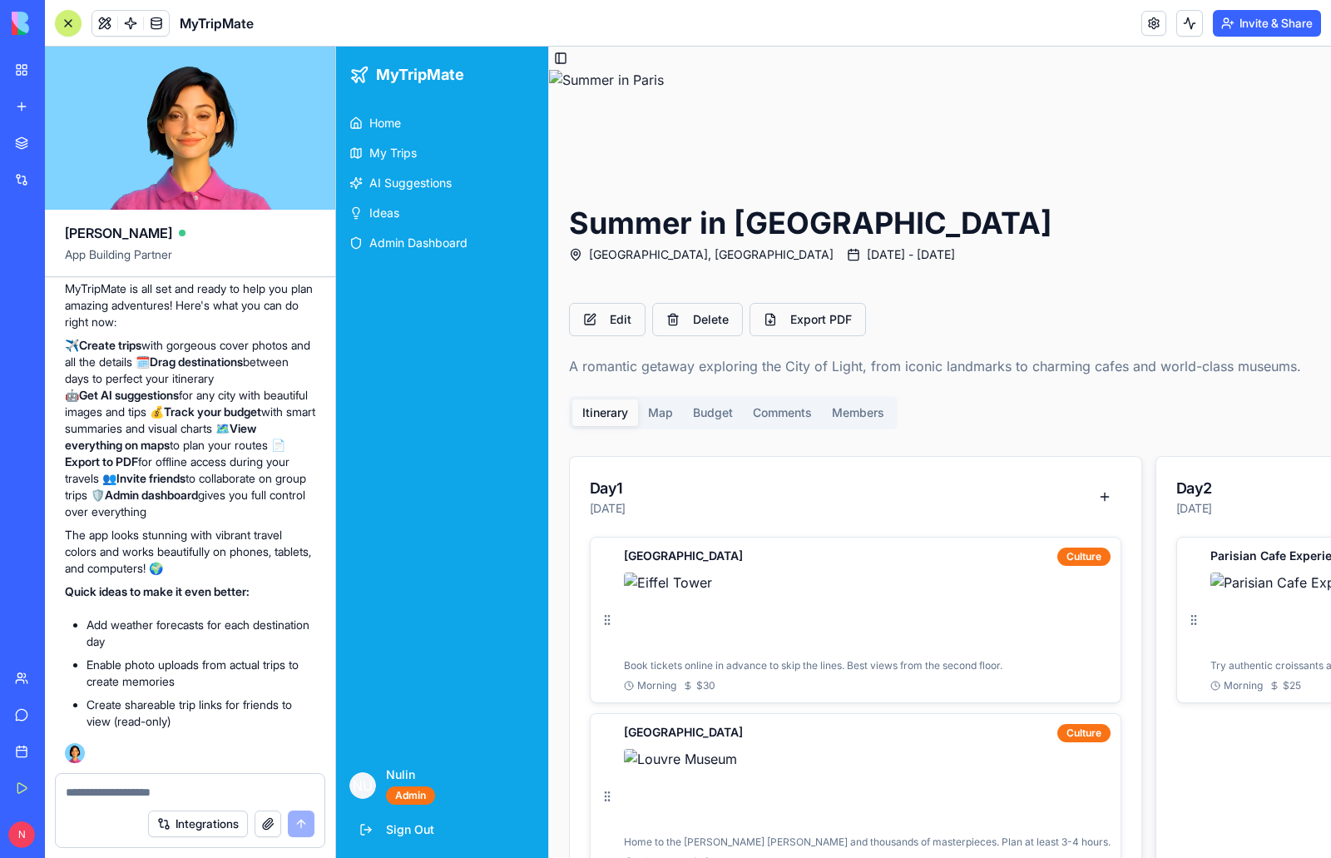
click at [595, 412] on button "Itinerary" at bounding box center [605, 412] width 66 height 27
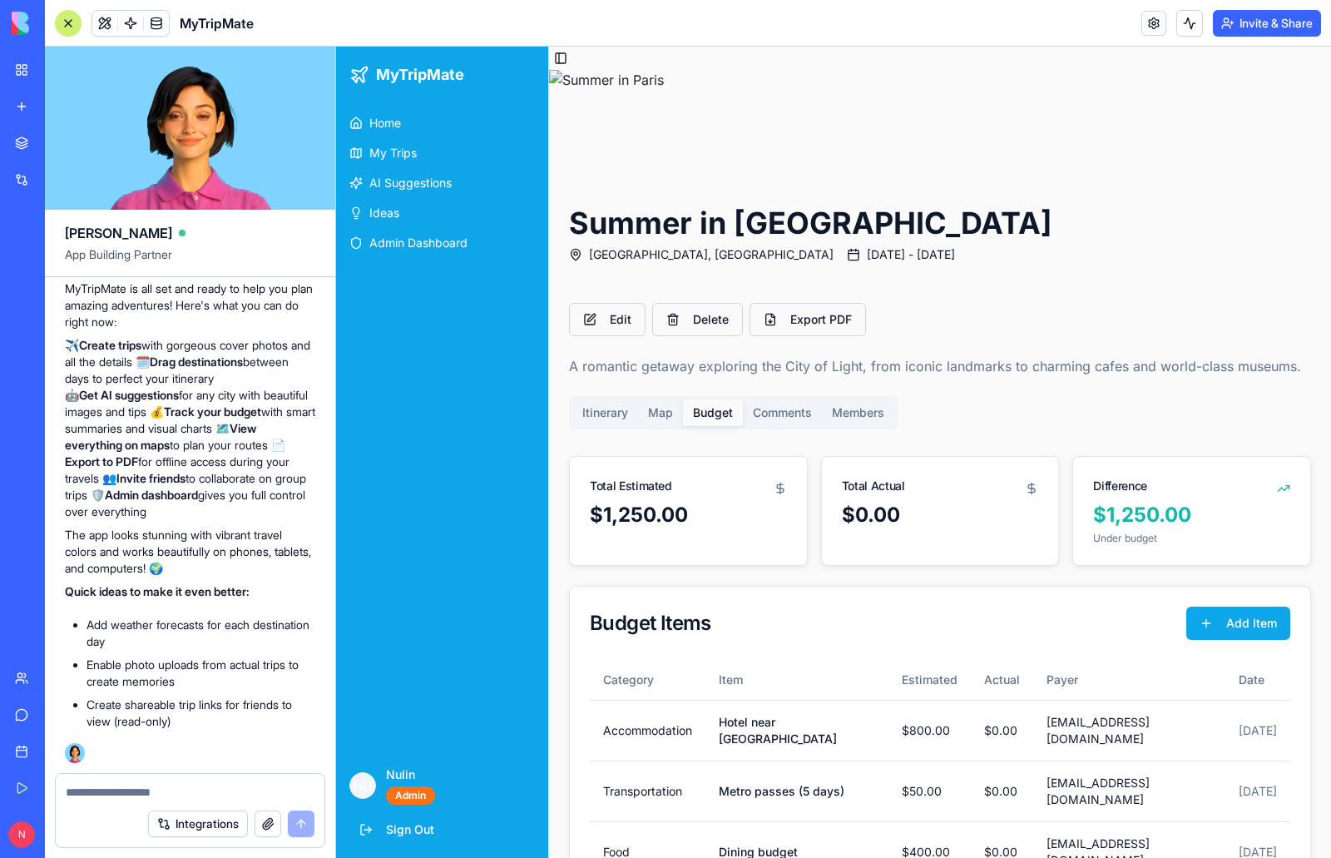
click at [723, 413] on button "Budget" at bounding box center [713, 412] width 60 height 27
click at [389, 122] on span "Home" at bounding box center [385, 123] width 32 height 17
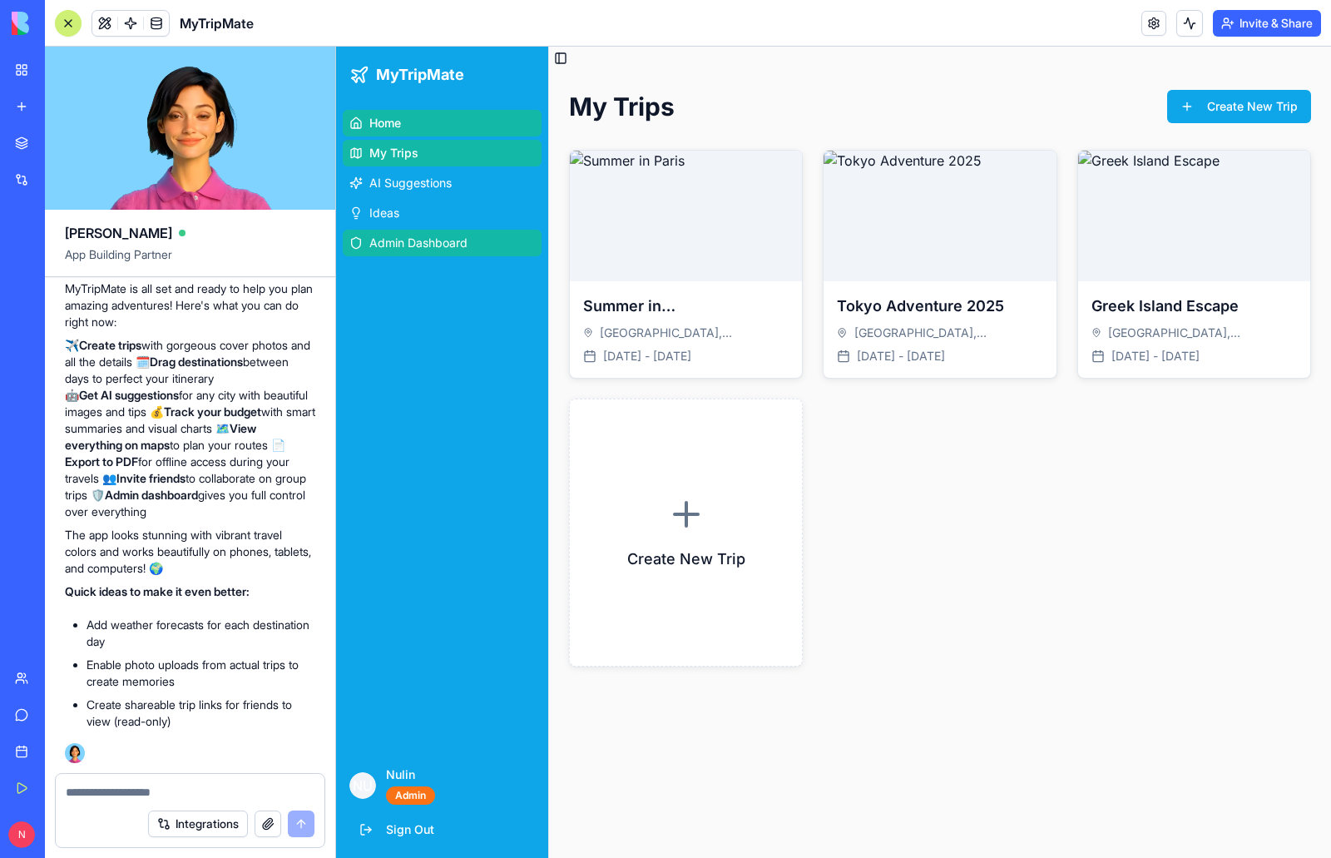
click at [395, 247] on span "Admin Dashboard" at bounding box center [418, 243] width 98 height 17
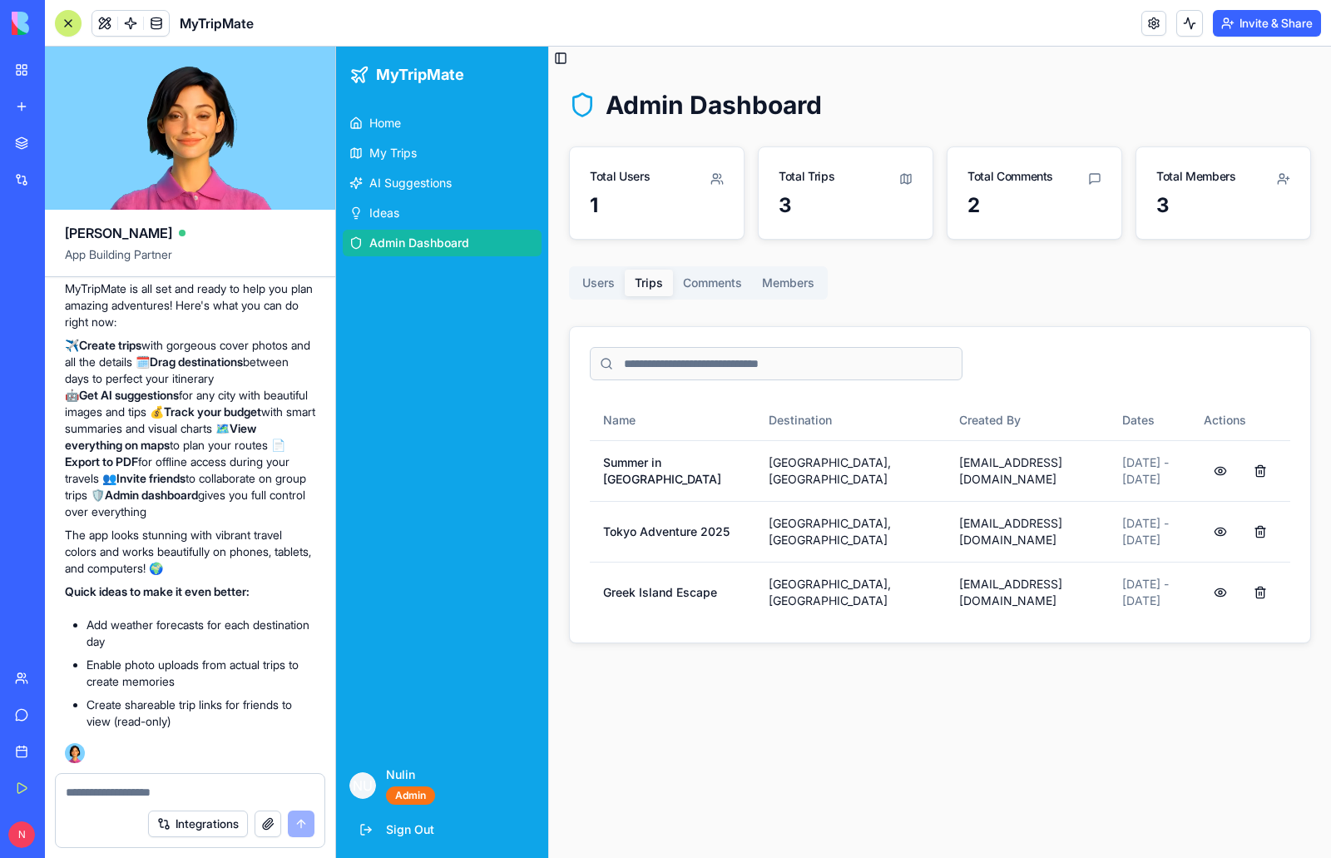
click at [719, 279] on div "Users Trips Comments Members" at bounding box center [698, 282] width 259 height 33
click at [715, 284] on button "Comments" at bounding box center [712, 282] width 79 height 27
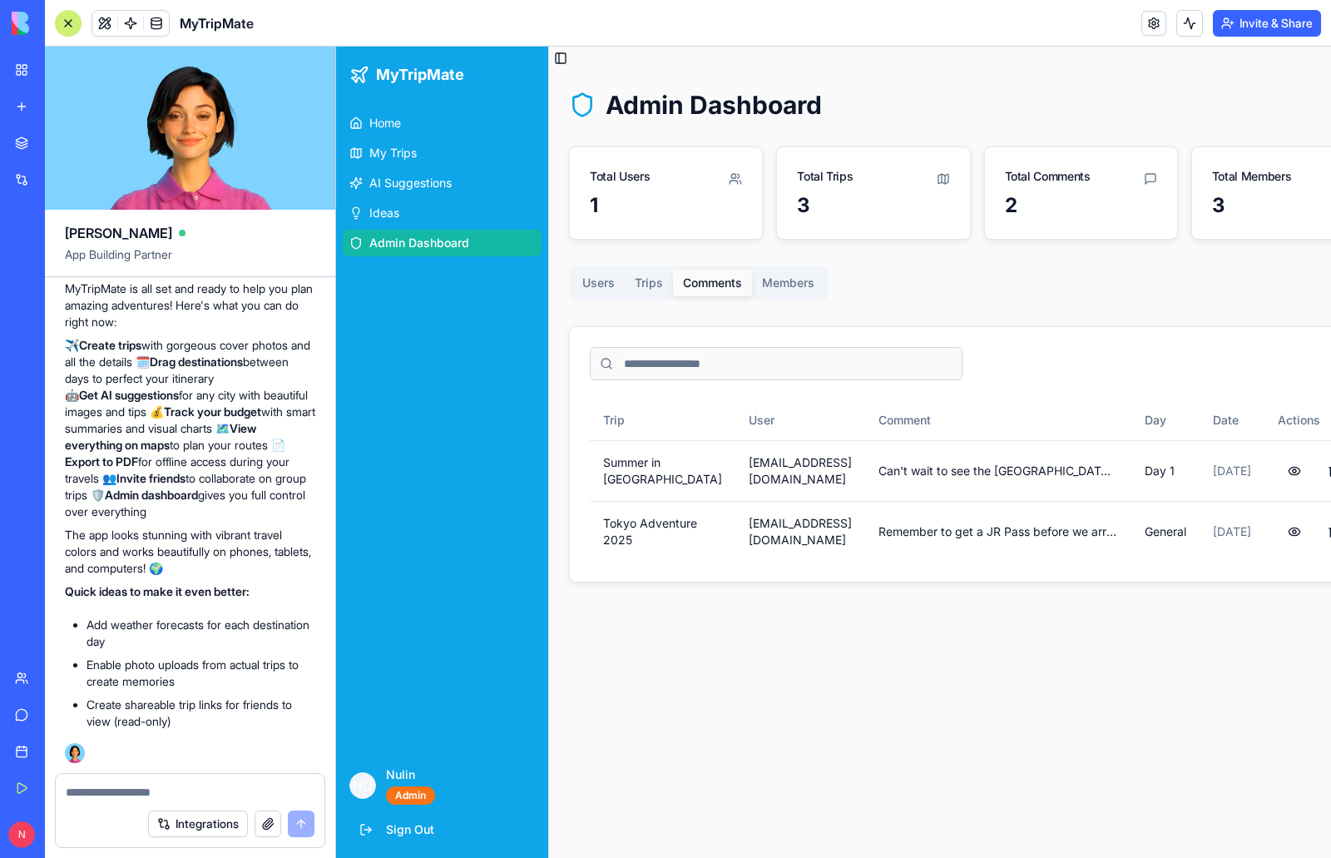
click at [796, 284] on button "Members" at bounding box center [788, 282] width 72 height 27
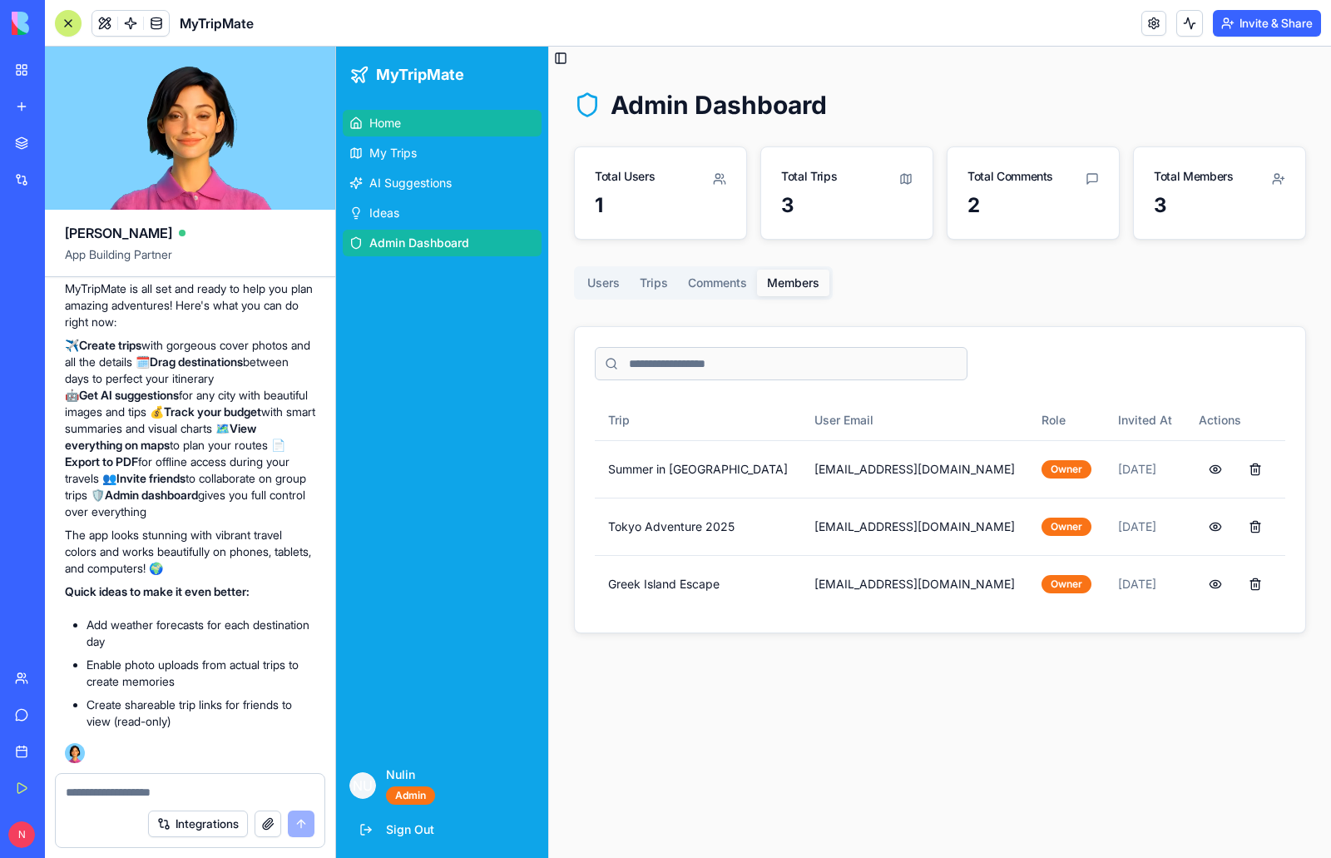
click at [403, 126] on link "Home" at bounding box center [442, 123] width 199 height 27
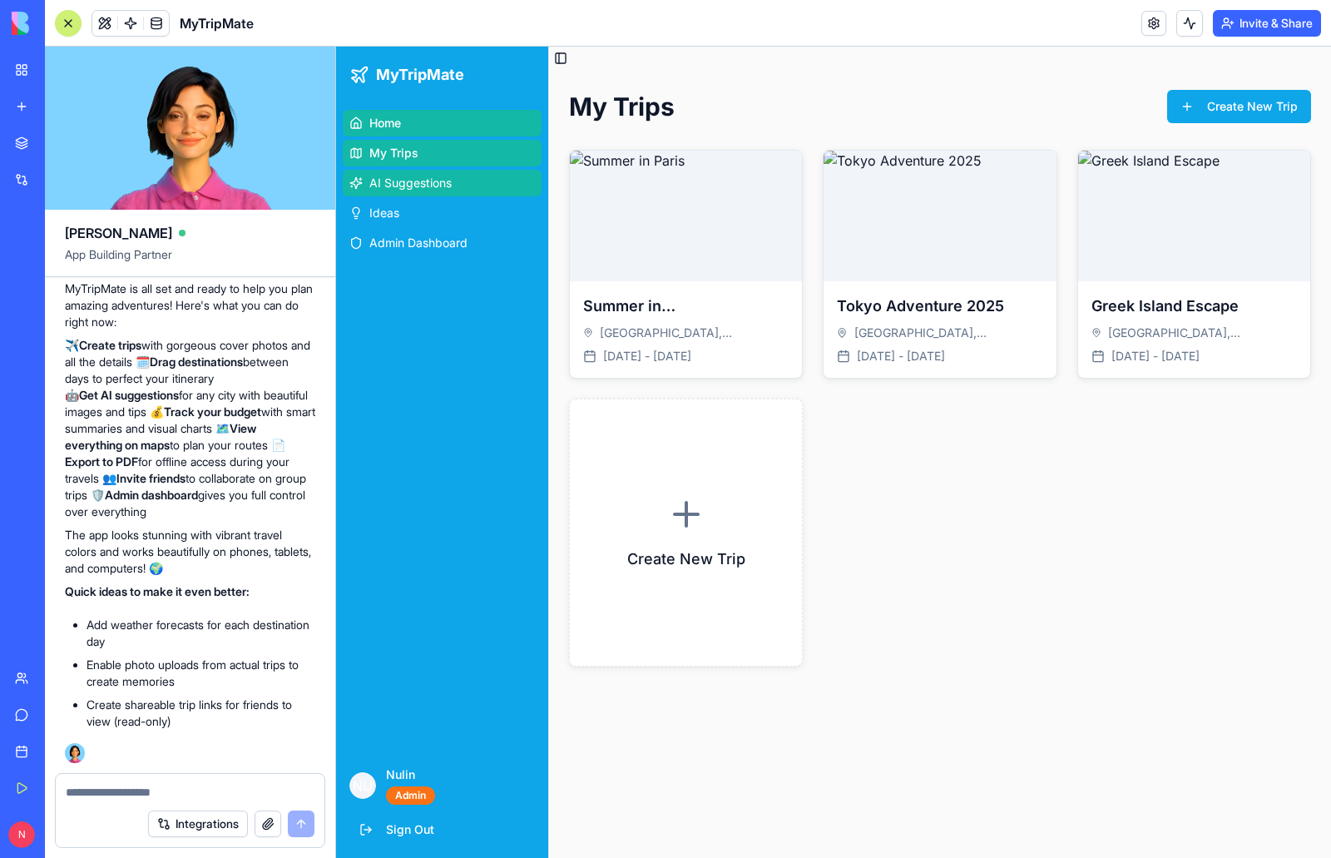
click at [423, 181] on span "AI Suggestions" at bounding box center [410, 183] width 82 height 17
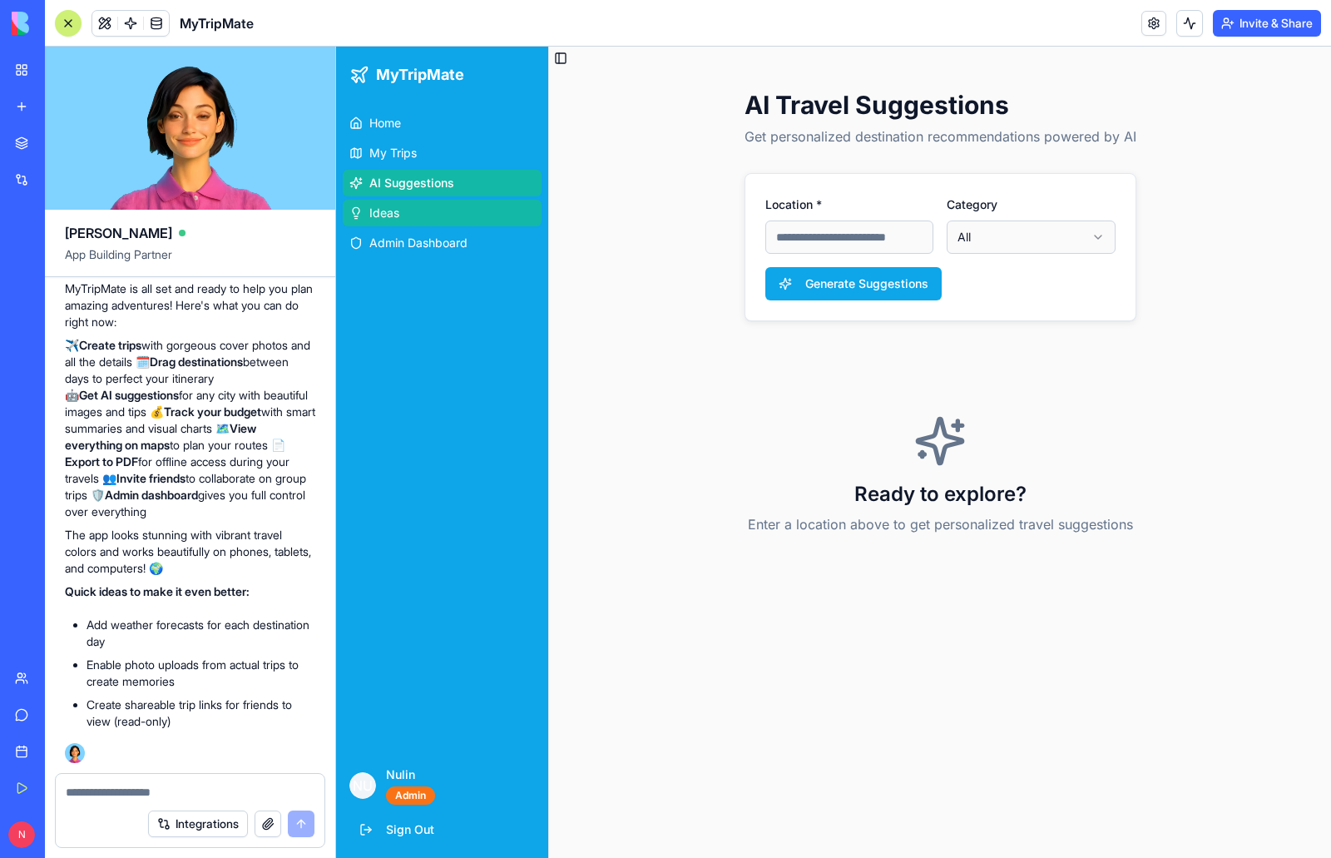
click at [403, 215] on link "Ideas" at bounding box center [442, 213] width 199 height 27
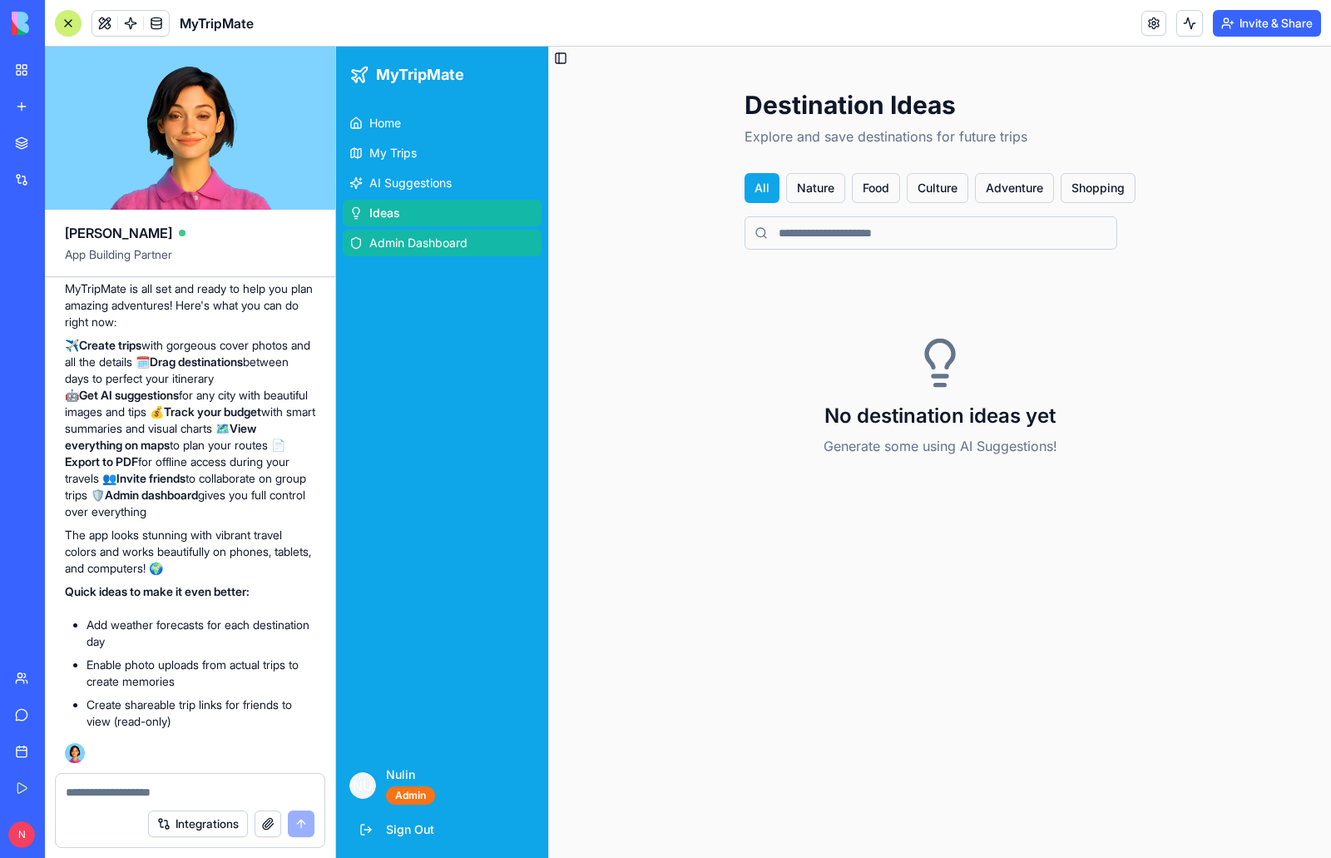
click at [422, 240] on span "Admin Dashboard" at bounding box center [418, 243] width 98 height 17
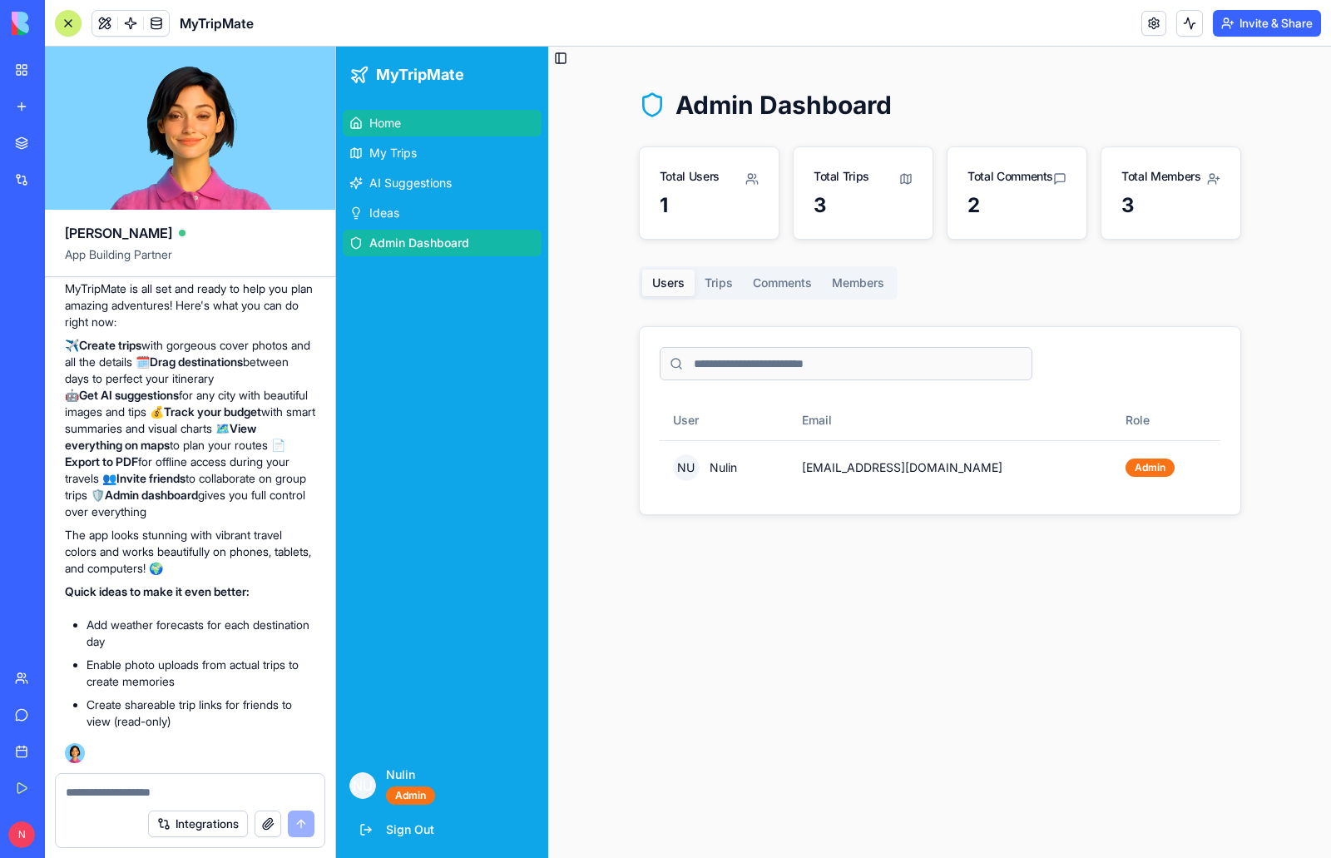
click at [394, 121] on span "Home" at bounding box center [385, 123] width 32 height 17
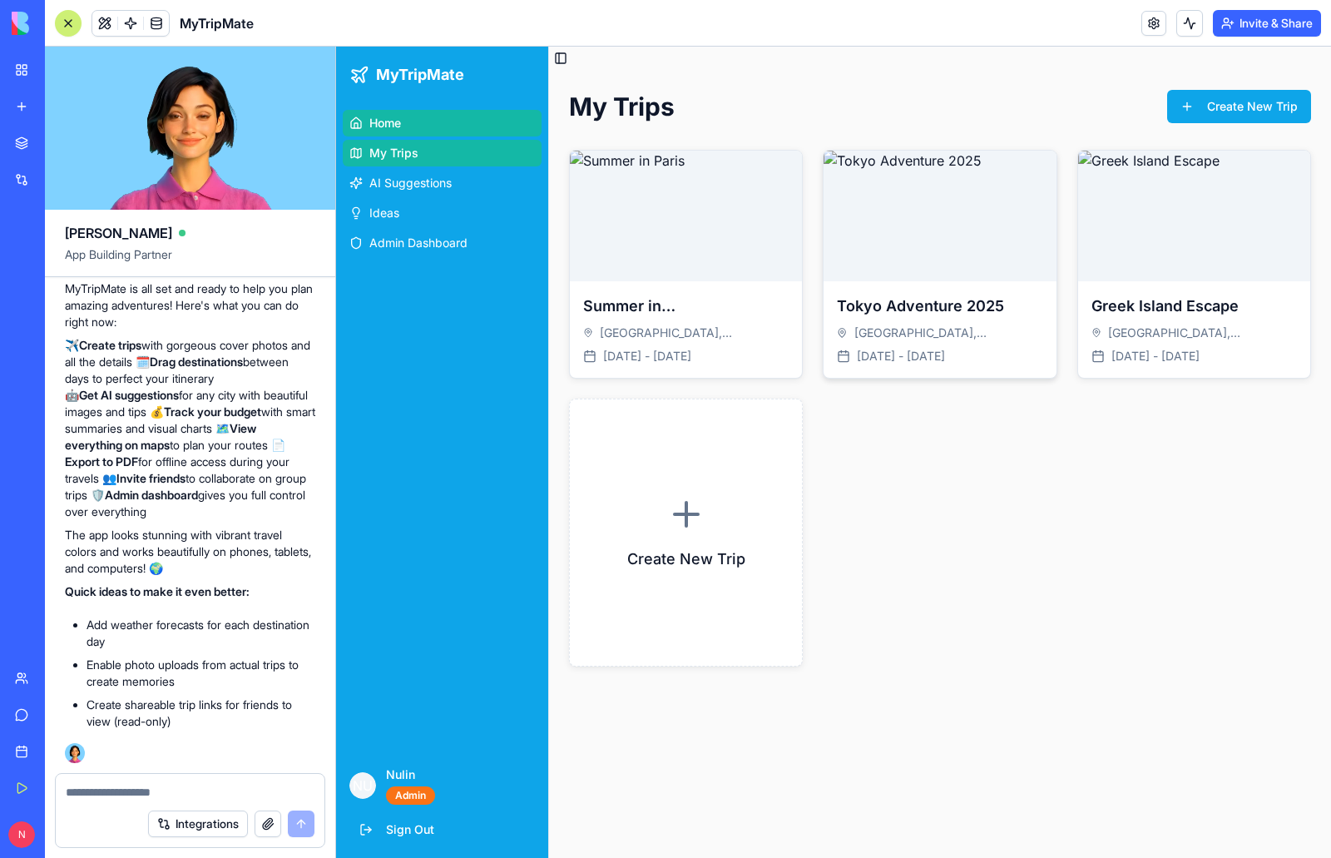
click at [970, 306] on h3 "Tokyo Adventure 2025" at bounding box center [939, 305] width 205 height 23
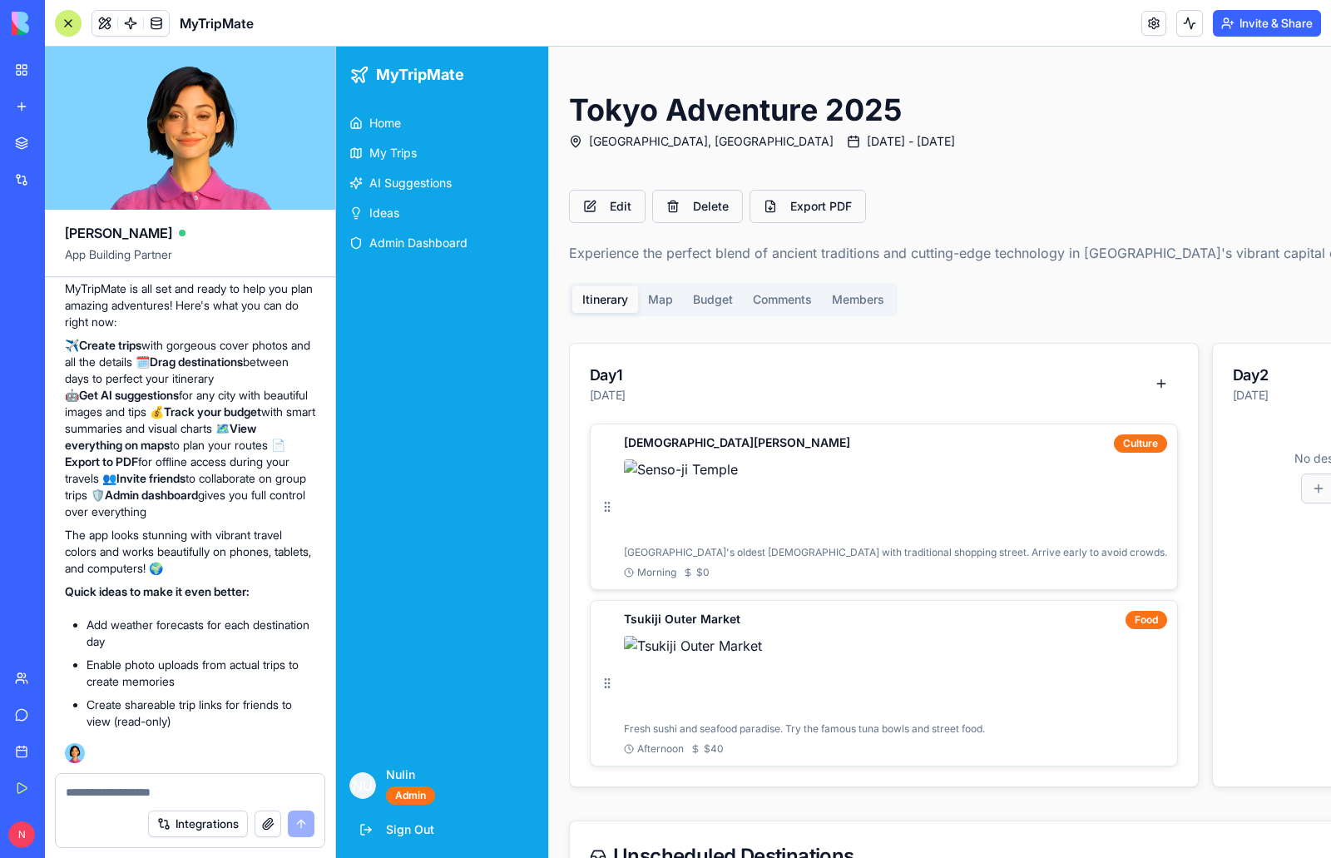
scroll to position [83, 0]
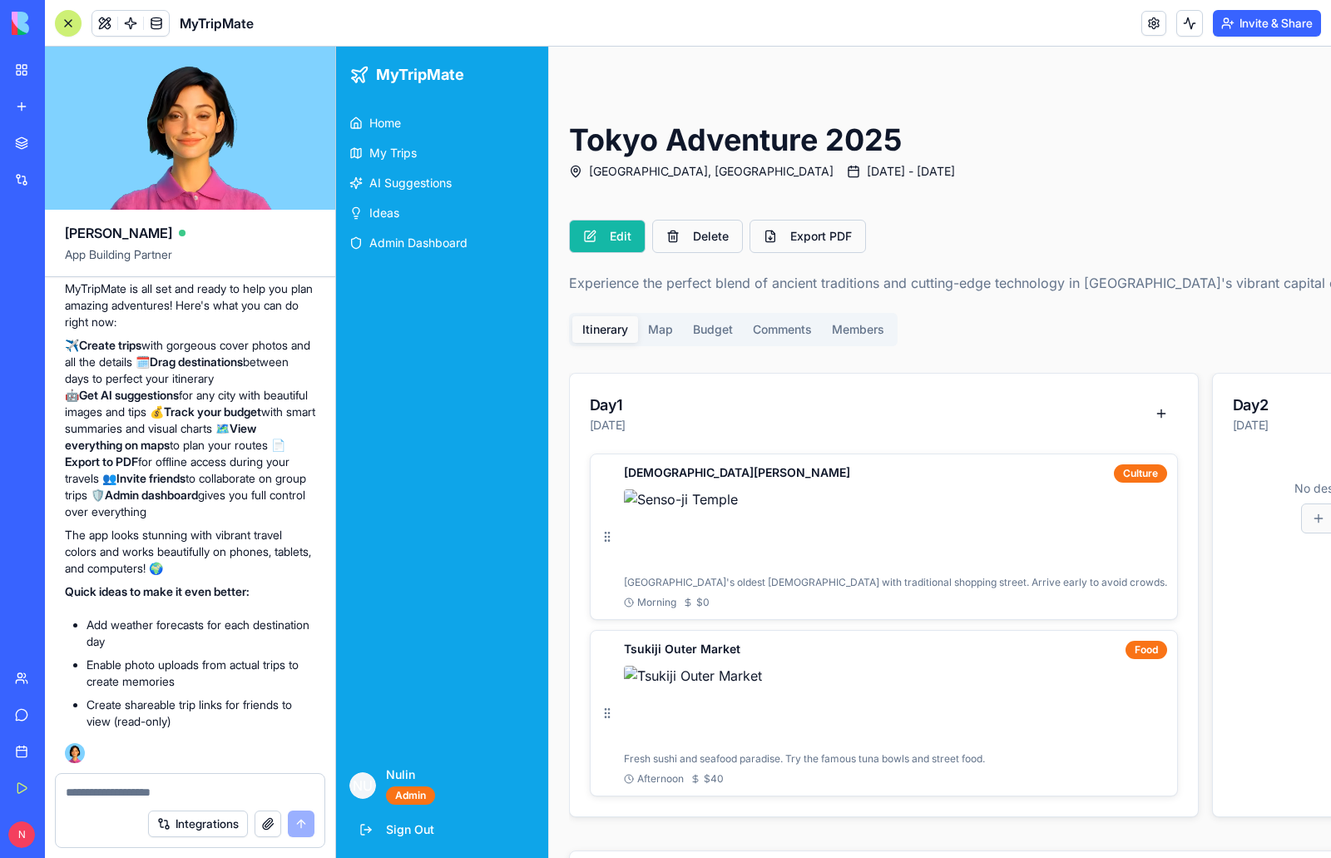
click at [600, 234] on button "Edit" at bounding box center [607, 236] width 77 height 33
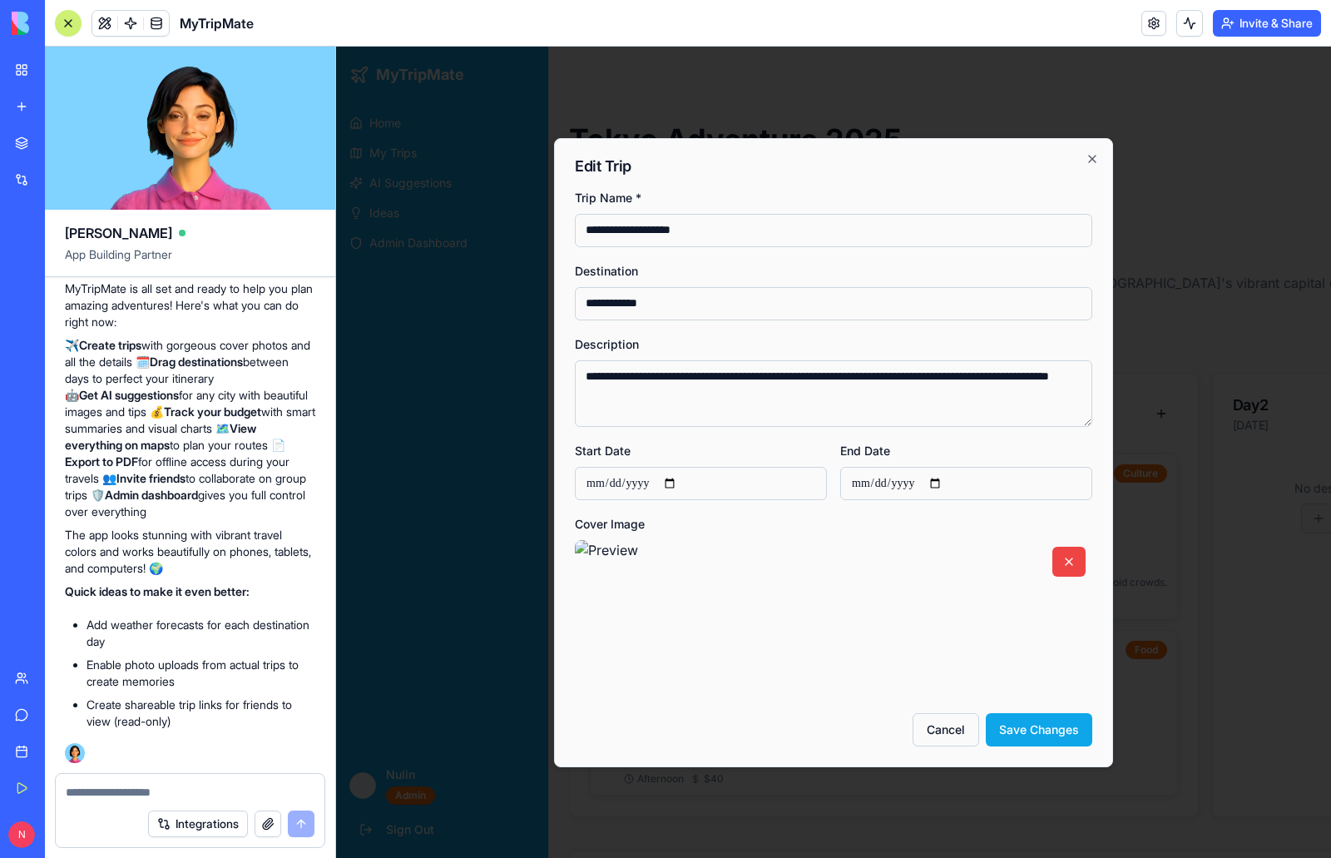
click at [680, 485] on input "**********" at bounding box center [701, 483] width 252 height 33
click at [1060, 457] on div "**********" at bounding box center [966, 470] width 252 height 60
click at [1087, 151] on div "**********" at bounding box center [833, 452] width 559 height 629
click at [1089, 156] on icon "button" at bounding box center [1092, 159] width 7 height 7
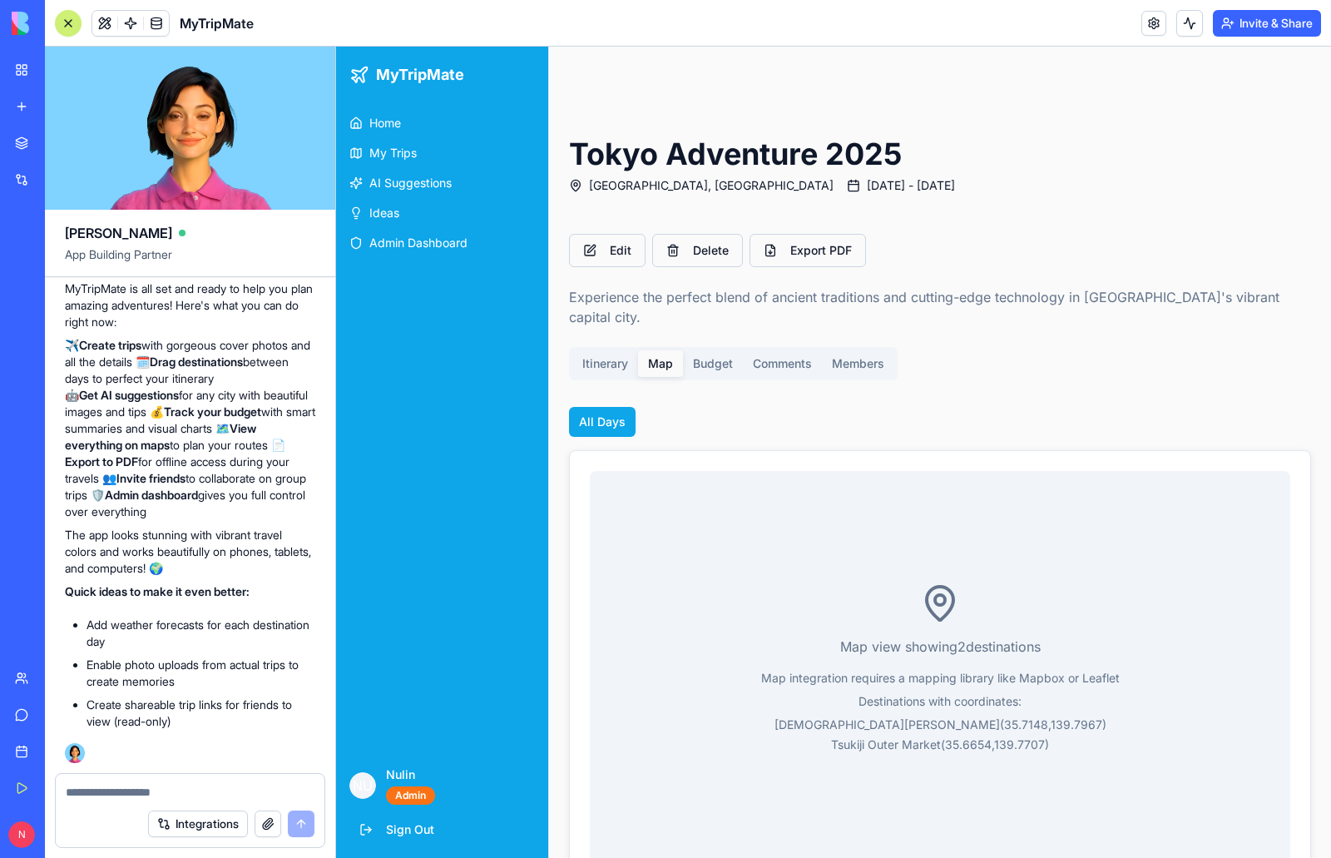
scroll to position [0, 0]
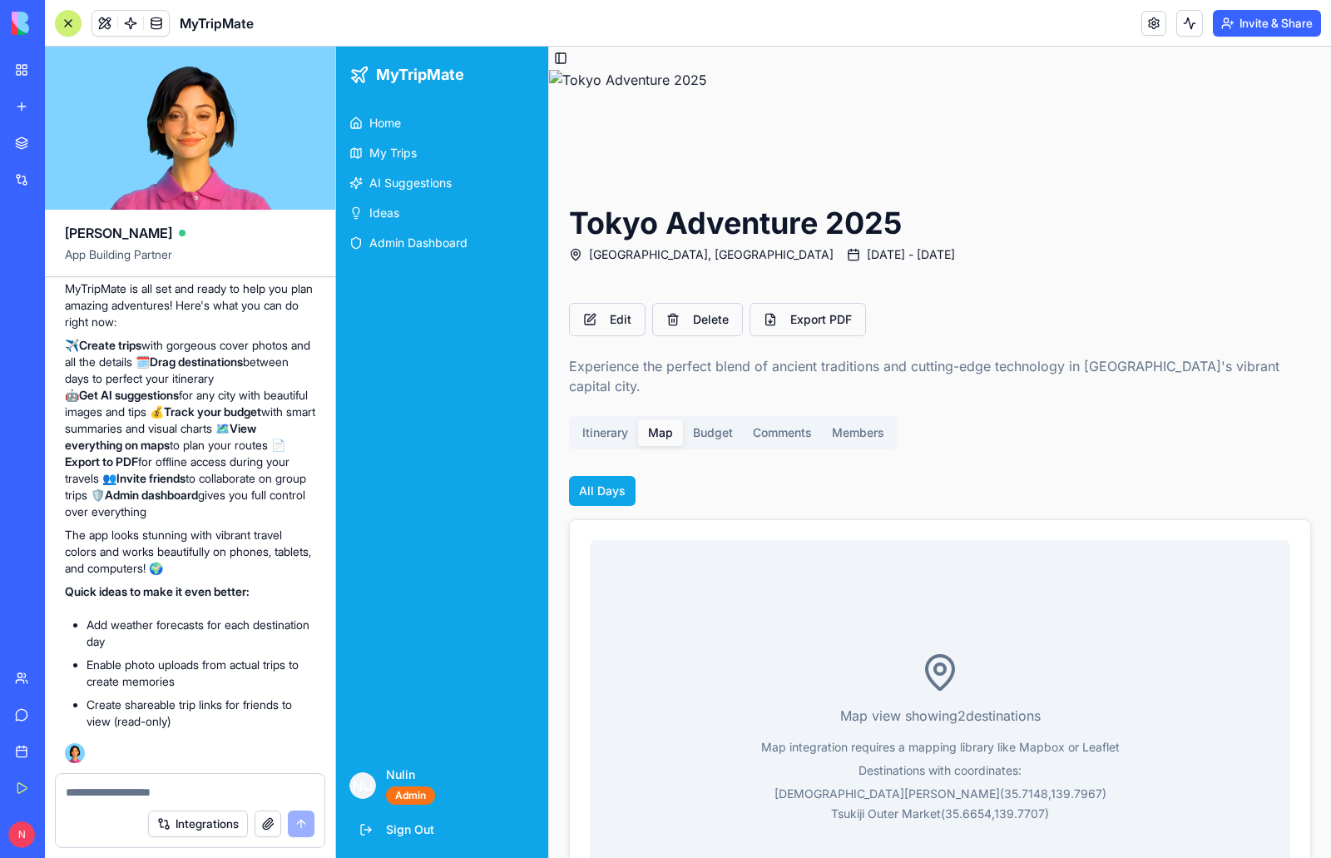
click at [666, 342] on div "Edit Delete Export PDF Experience the perfect blend of ancient traditions and c…" at bounding box center [940, 629] width 782 height 692
click at [734, 339] on div "Edit Delete Export PDF Experience the perfect blend of ancient traditions and c…" at bounding box center [940, 629] width 782 height 692
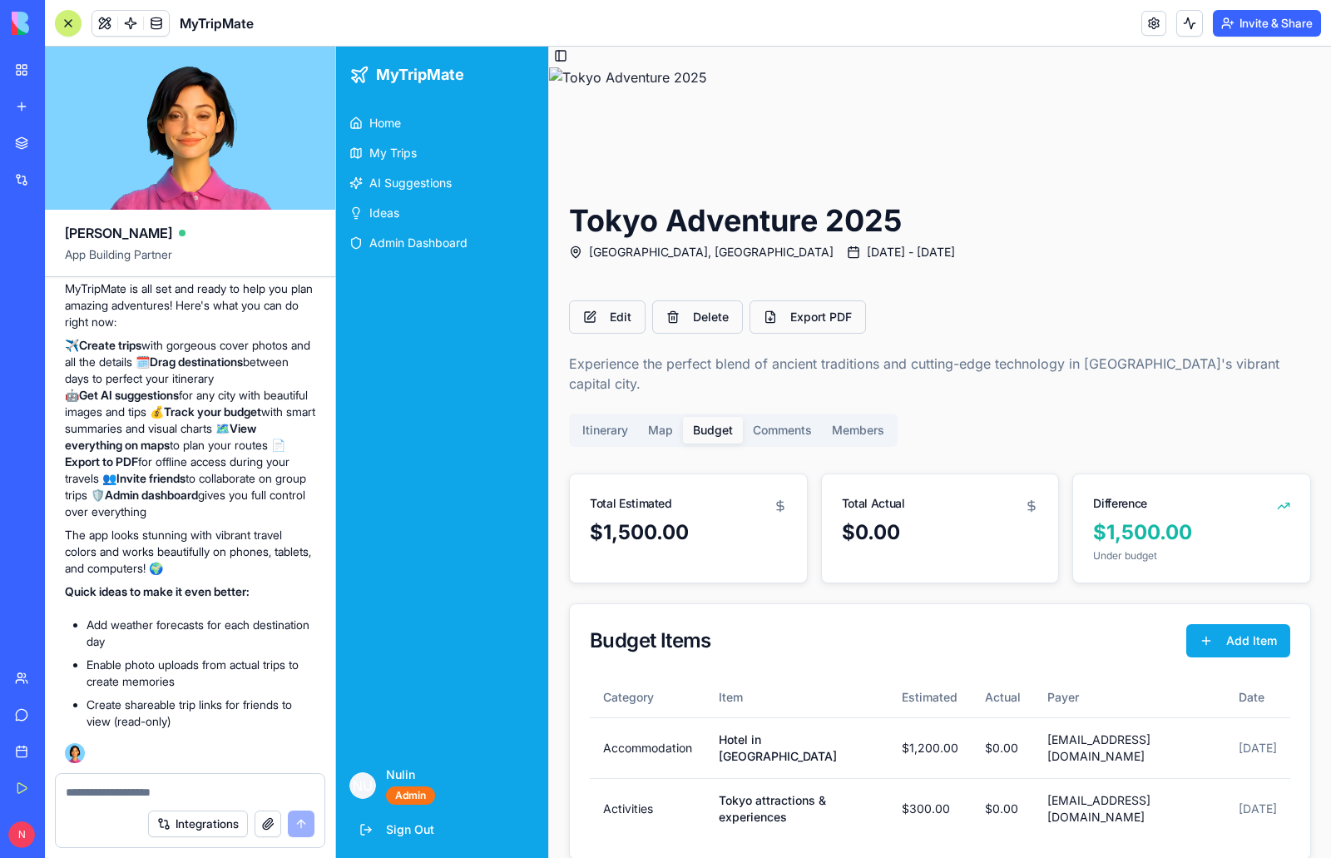
scroll to position [4, 0]
click at [794, 415] on button "Comments" at bounding box center [782, 428] width 79 height 27
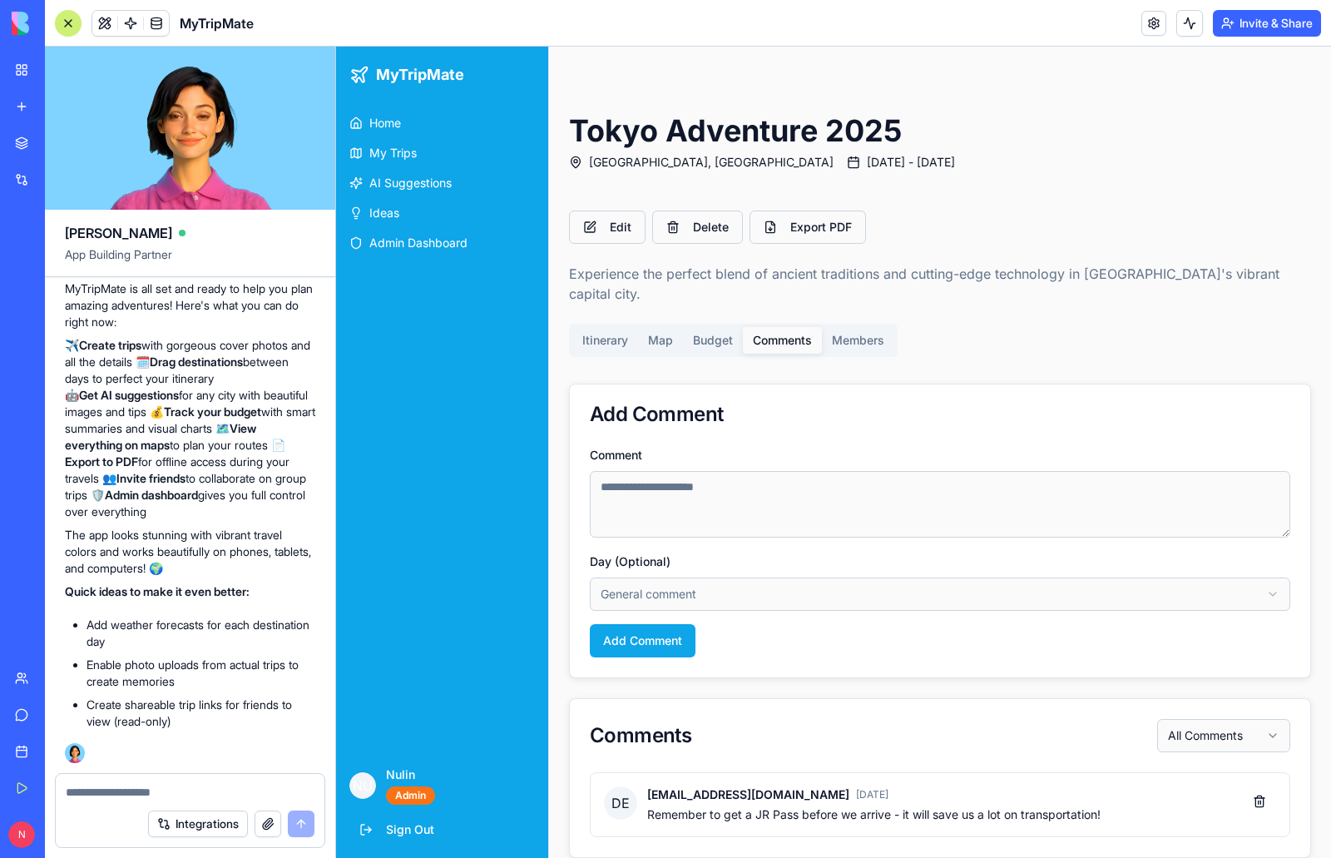
scroll to position [0, 0]
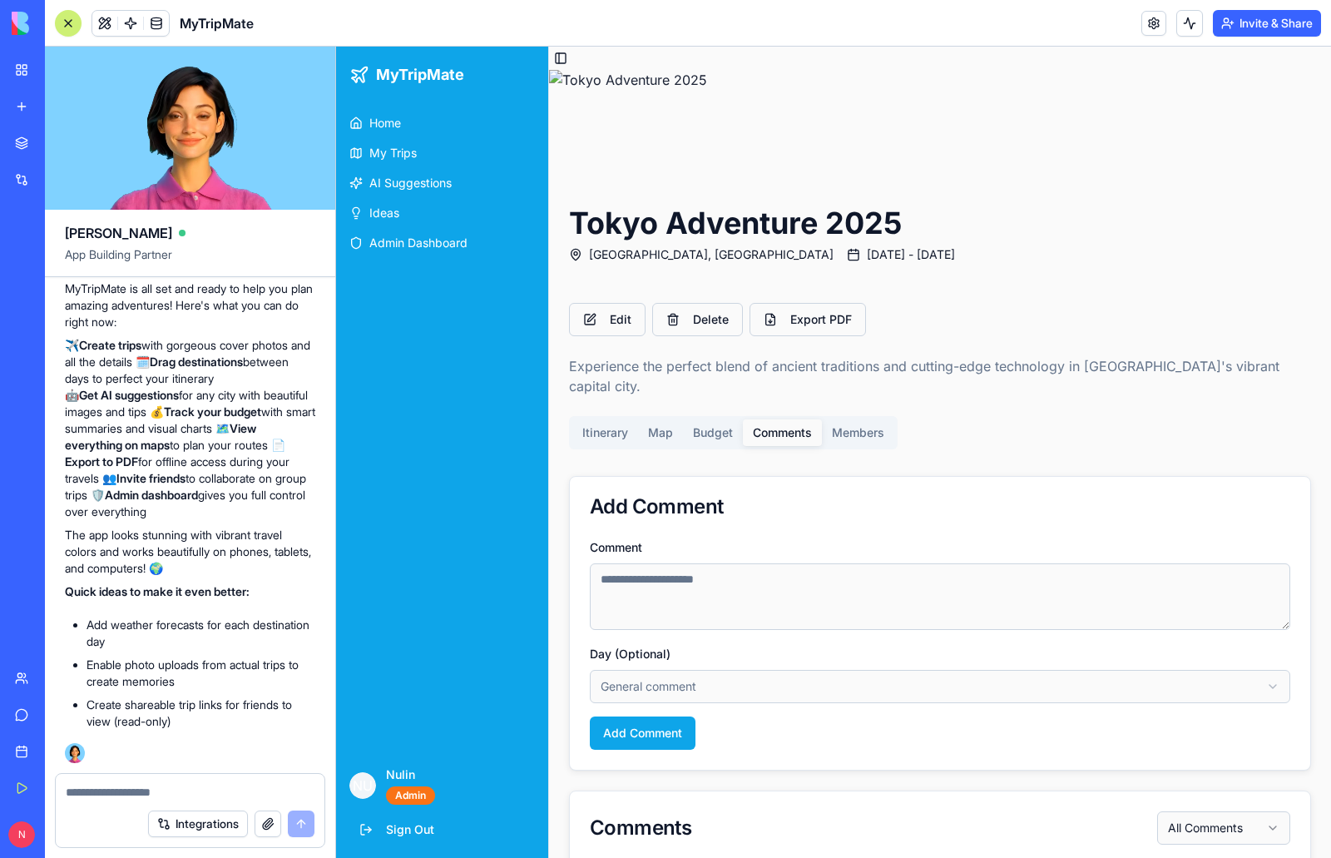
click at [888, 316] on div "Edit Delete Export PDF Experience the perfect blend of ancient traditions and c…" at bounding box center [940, 626] width 782 height 687
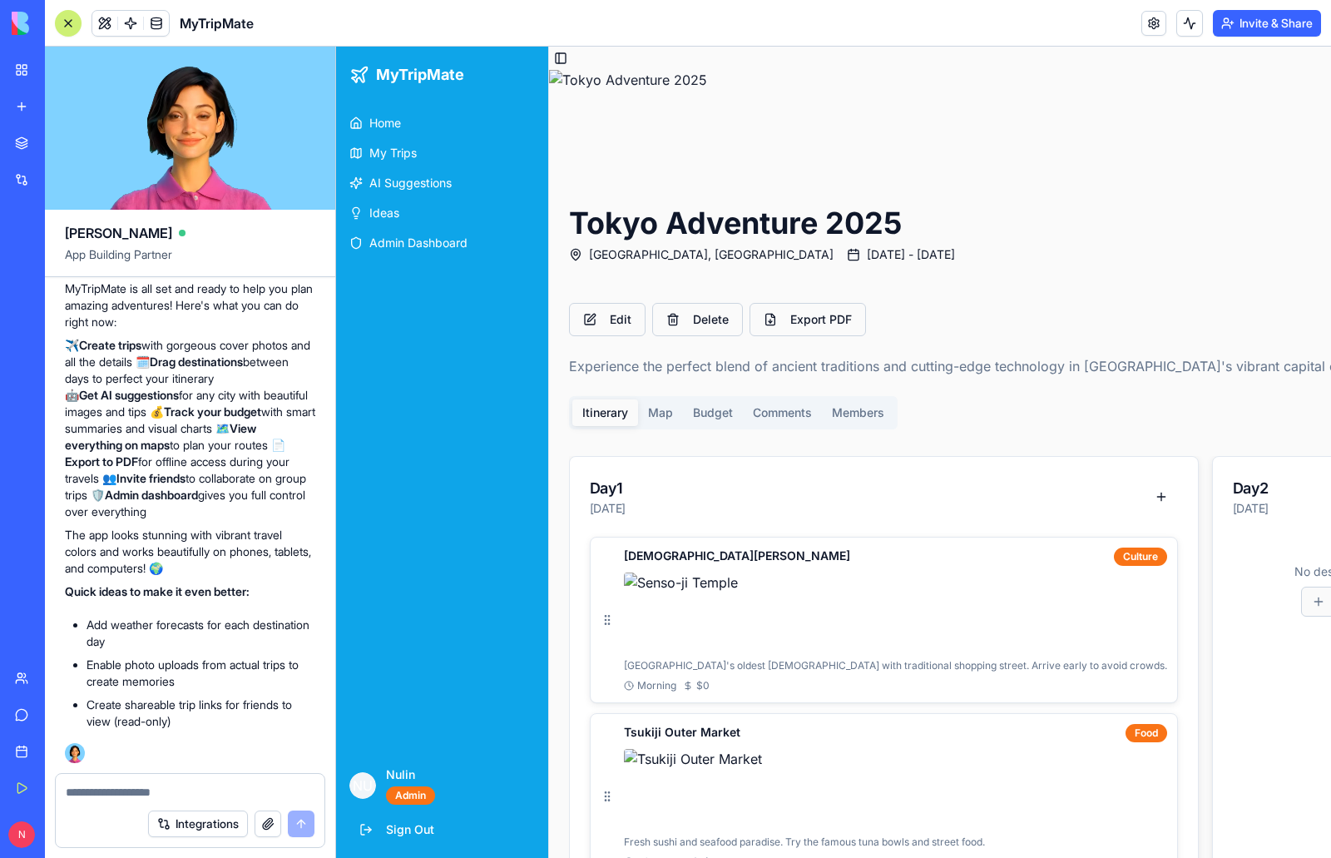
click at [632, 413] on button "Itinerary" at bounding box center [605, 412] width 66 height 27
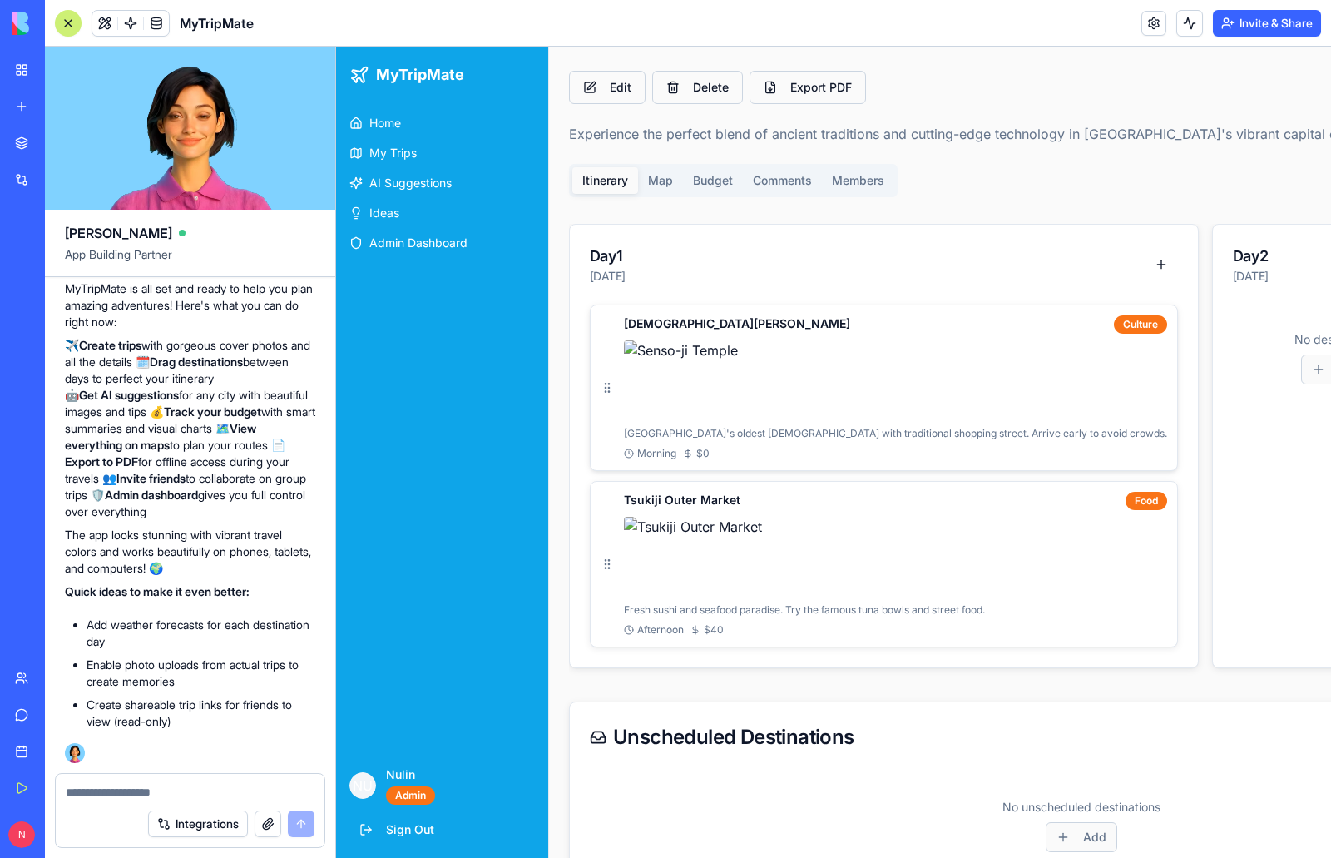
scroll to position [319, 0]
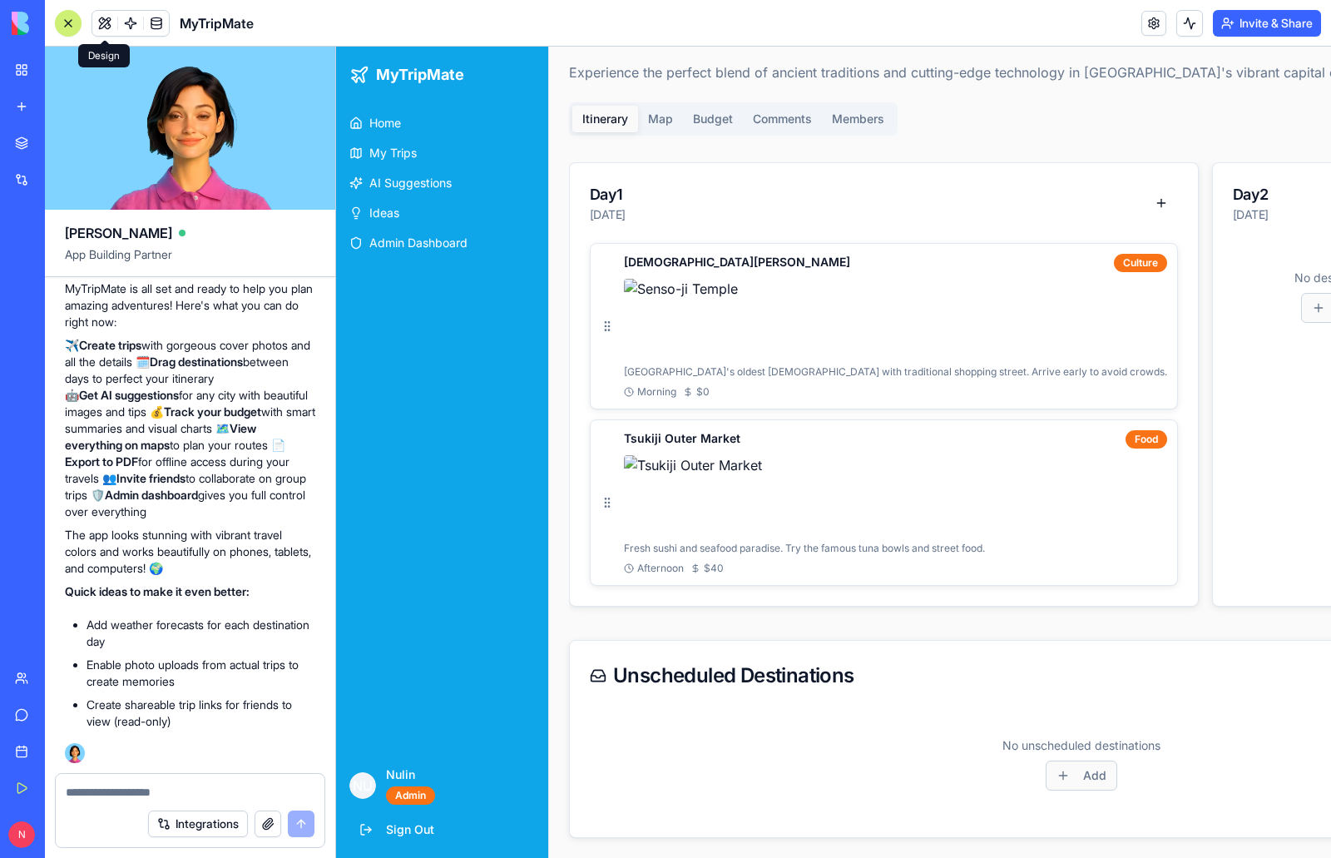
click at [102, 22] on span at bounding box center [105, 23] width 47 height 47
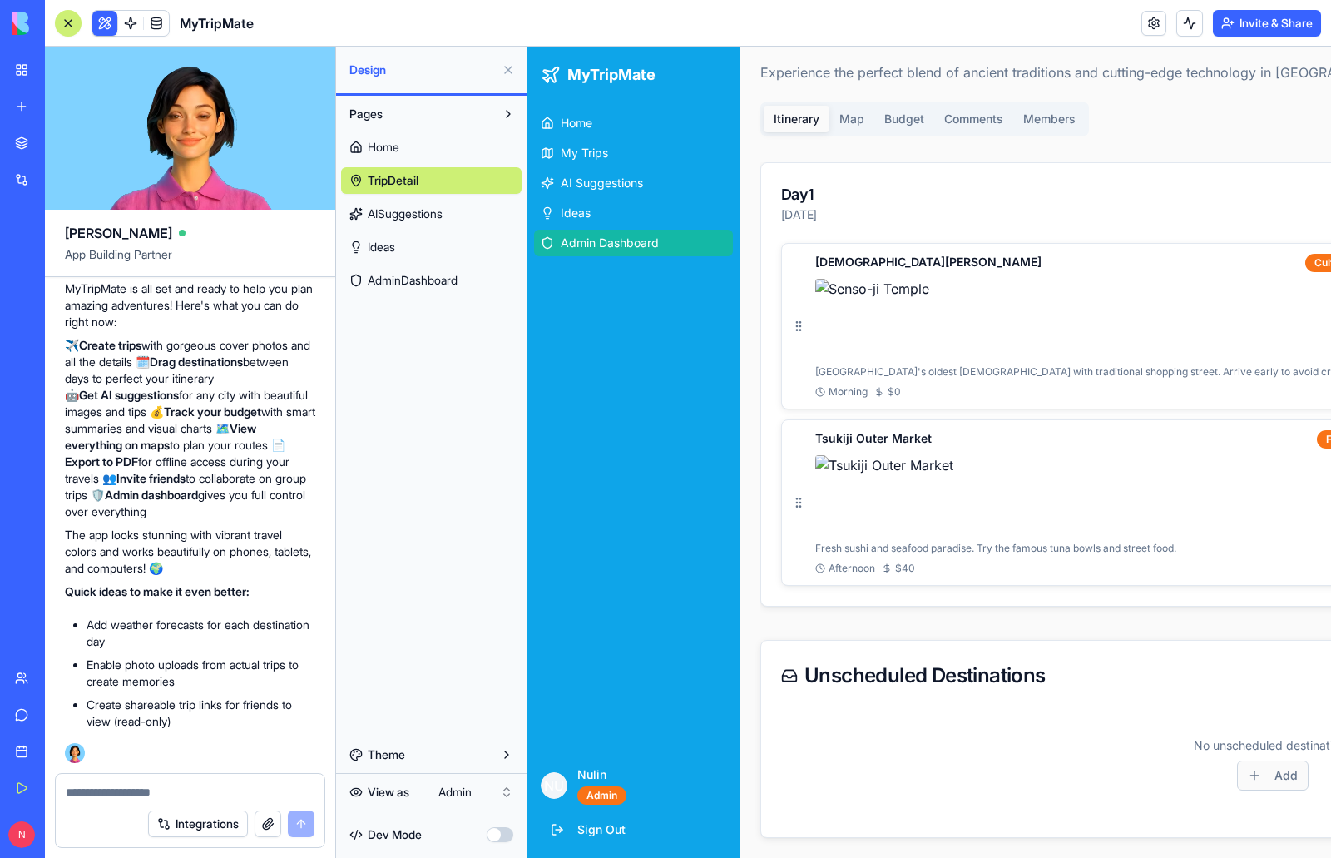
click at [620, 239] on span "Admin Dashboard" at bounding box center [610, 243] width 98 height 17
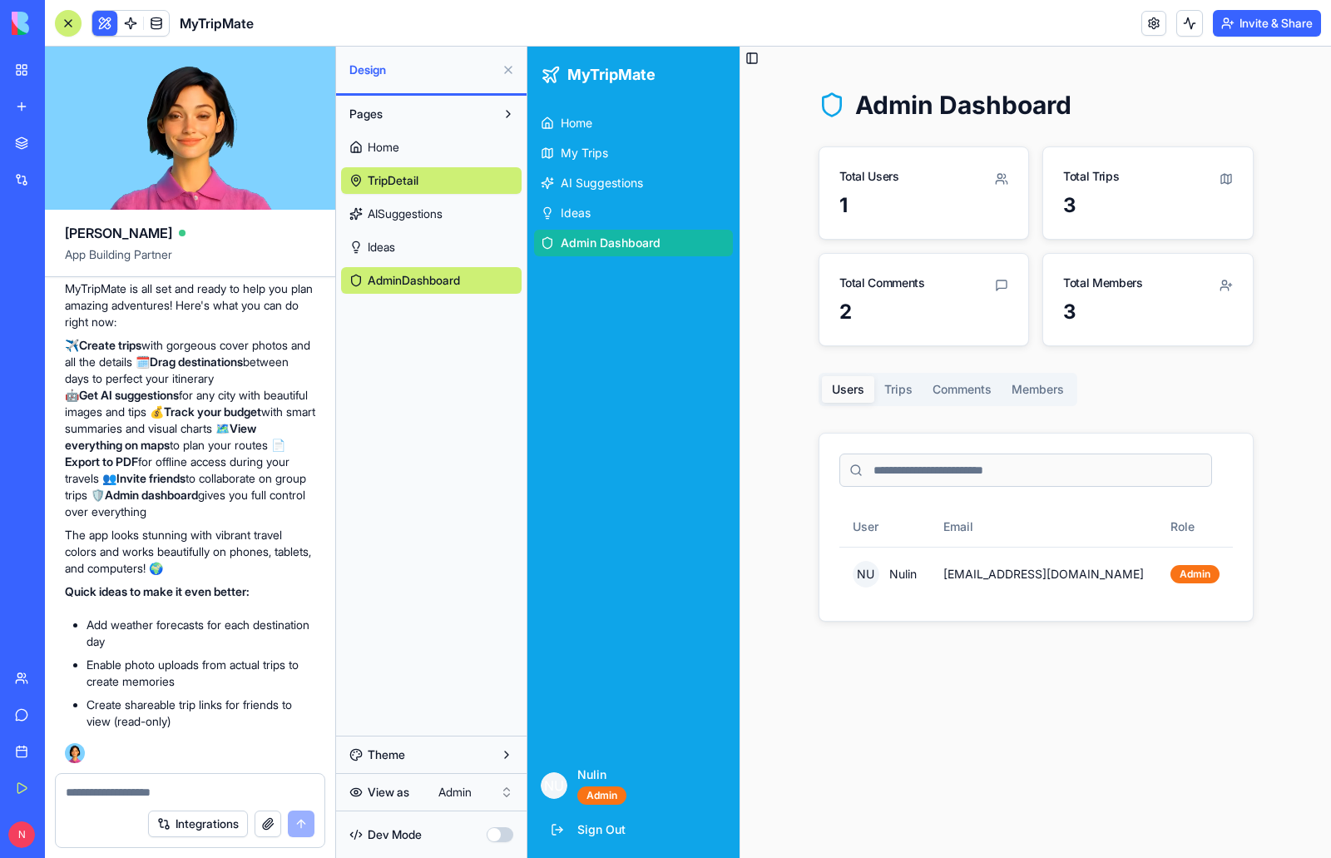
scroll to position [0, 0]
click at [590, 790] on div "Admin" at bounding box center [601, 795] width 49 height 18
click at [609, 803] on div "Admin" at bounding box center [601, 795] width 49 height 18
click at [500, 789] on html "My Workspace New app Marketplace Integrations Recent Classroom Avatar Engagemen…" at bounding box center [665, 429] width 1331 height 858
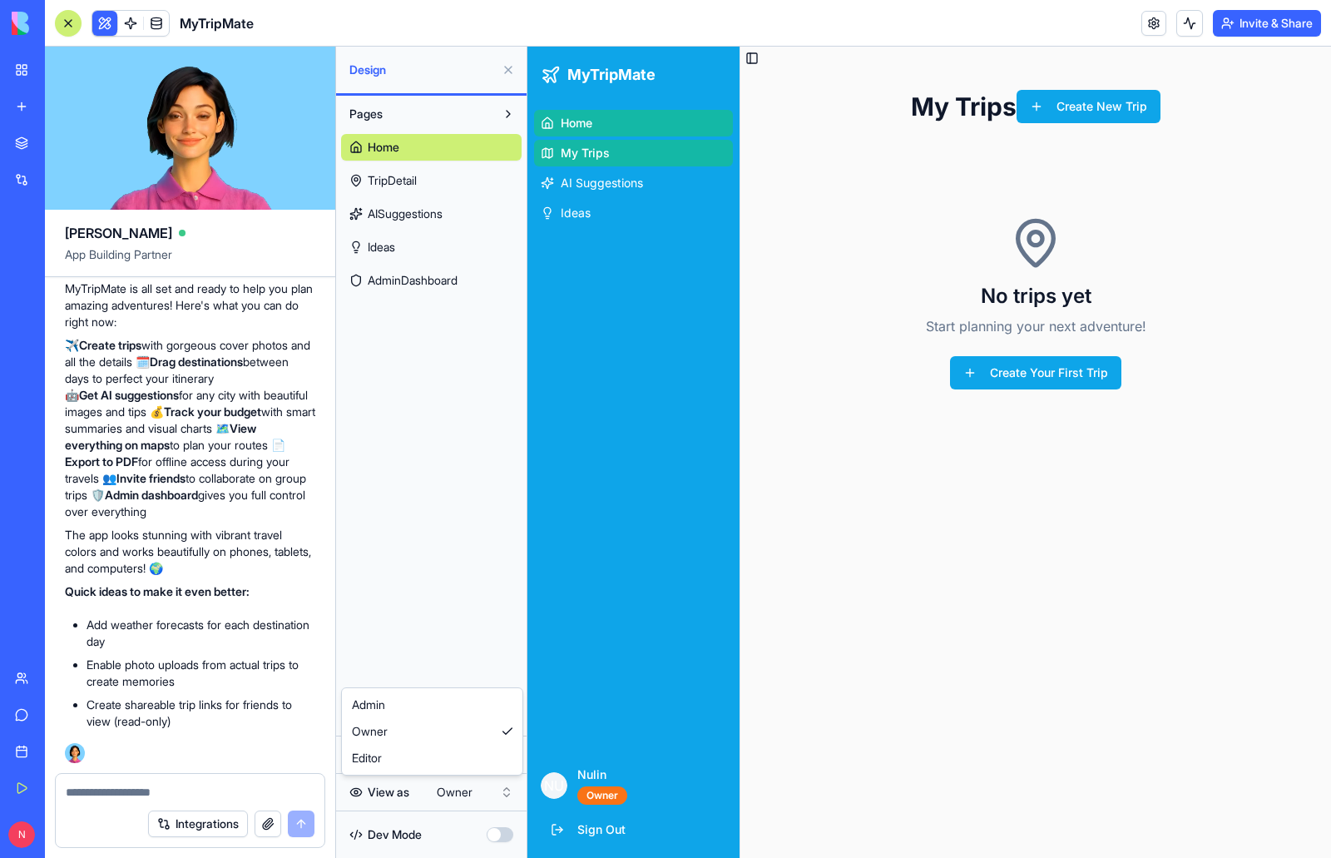
click at [482, 794] on html "My Workspace New app Marketplace Integrations Recent Classroom Avatar Engagemen…" at bounding box center [665, 429] width 1331 height 858
click at [502, 798] on html "My Workspace New app Marketplace Integrations Recent Classroom Avatar Engagemen…" at bounding box center [665, 429] width 1331 height 858
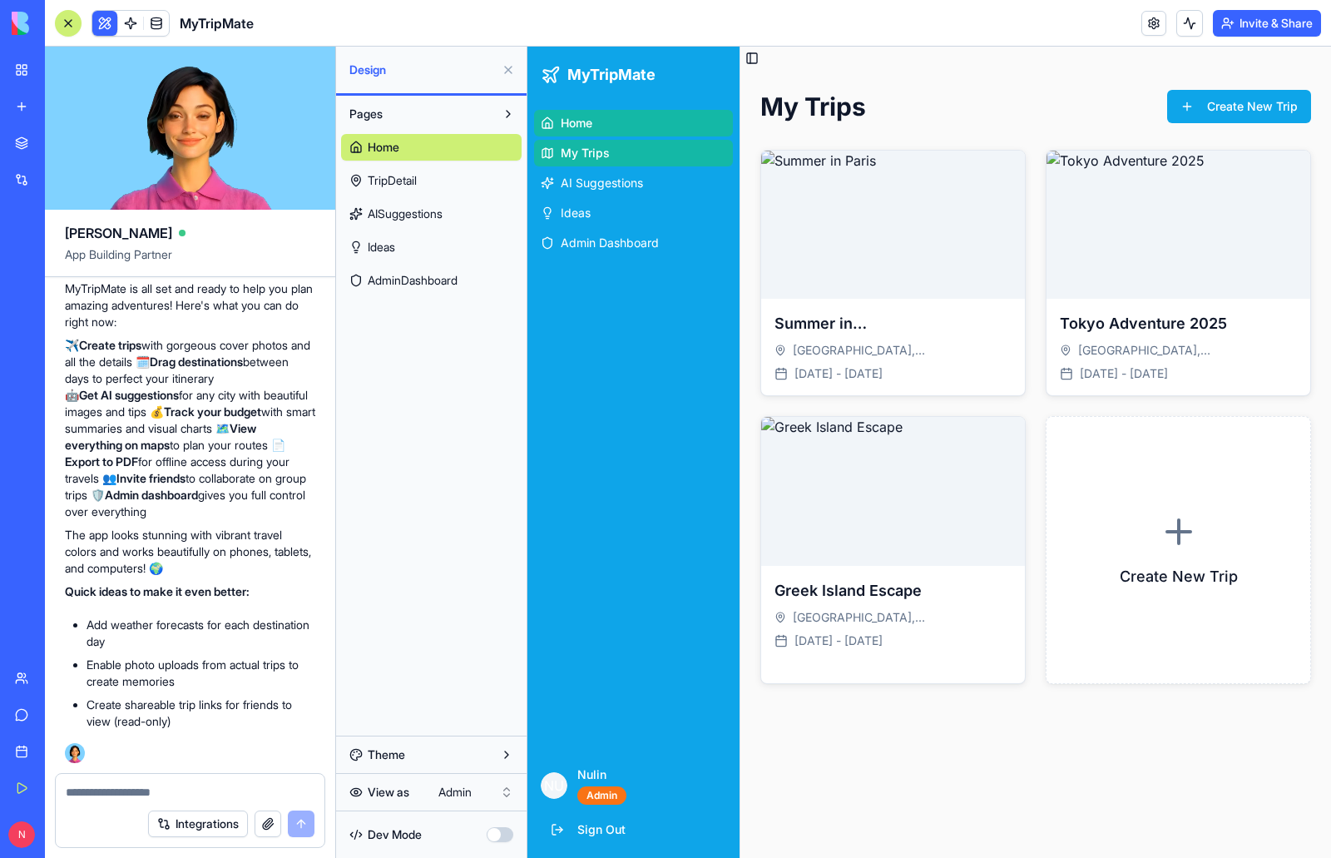
click at [435, 648] on div "Pages Home TripDetail AISuggestions Ideas AdminDashboard" at bounding box center [431, 416] width 190 height 640
click at [579, 236] on span "Admin Dashboard" at bounding box center [610, 243] width 98 height 17
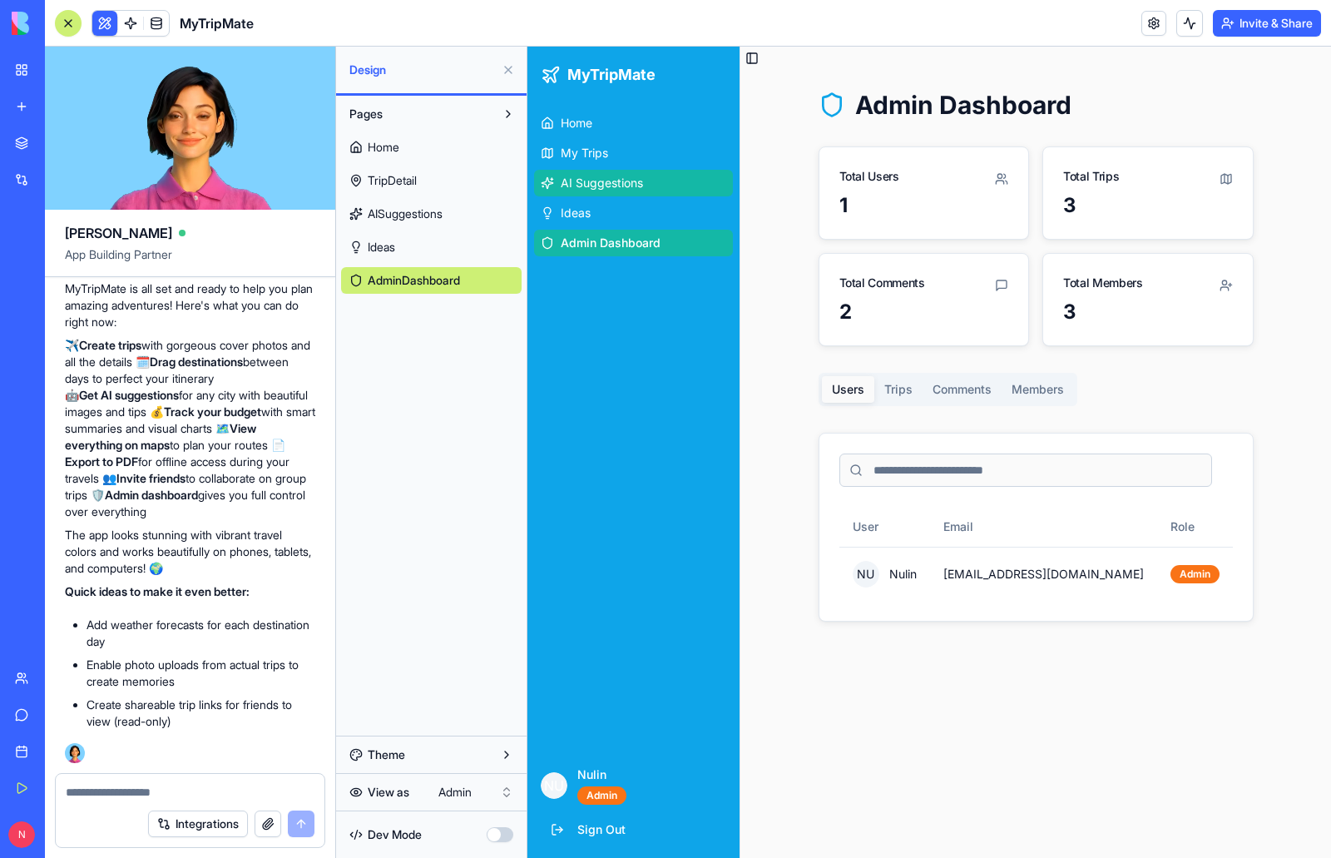
click at [601, 189] on span "AI Suggestions" at bounding box center [602, 183] width 82 height 17
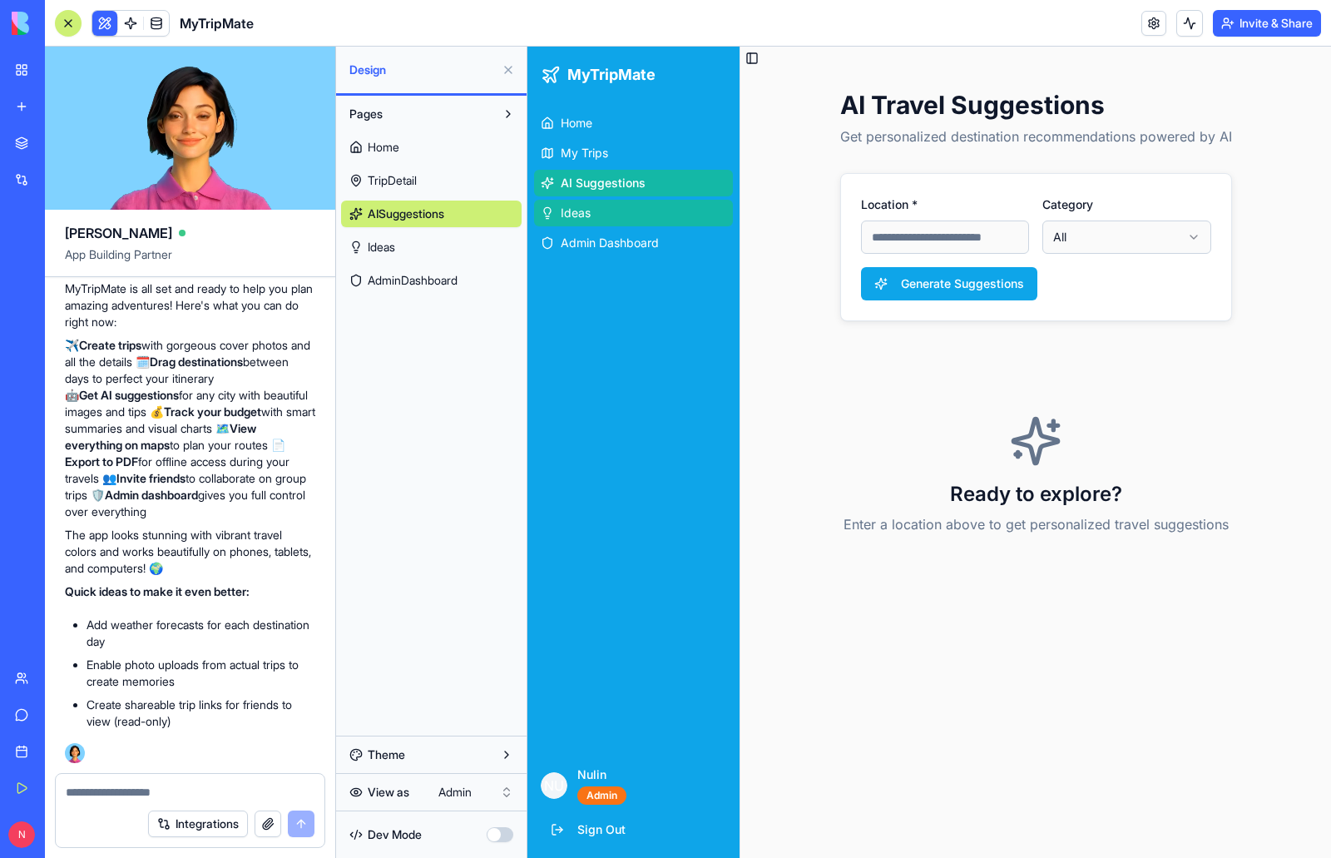
click at [584, 215] on span "Ideas" at bounding box center [576, 213] width 30 height 17
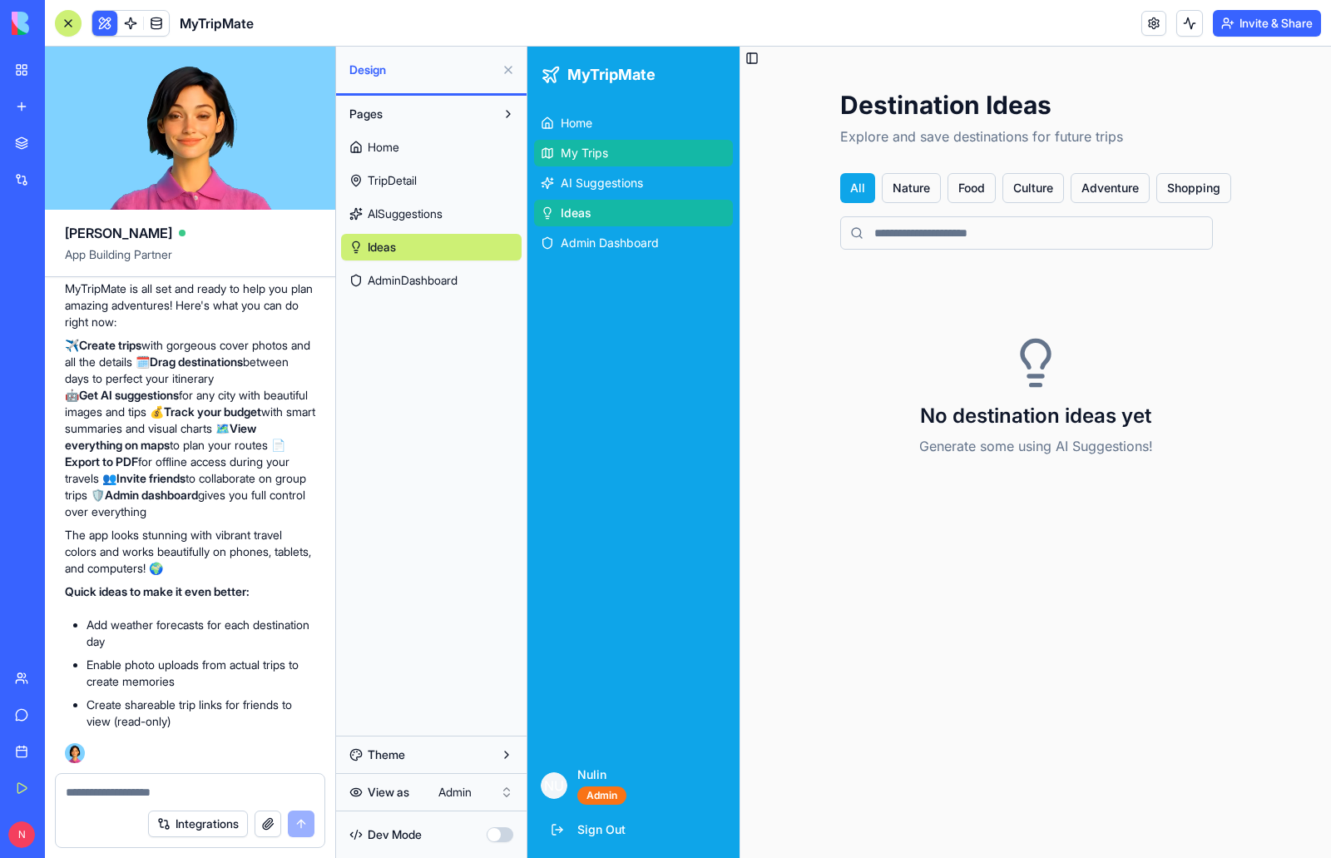
click at [596, 152] on span "My Trips" at bounding box center [584, 153] width 47 height 17
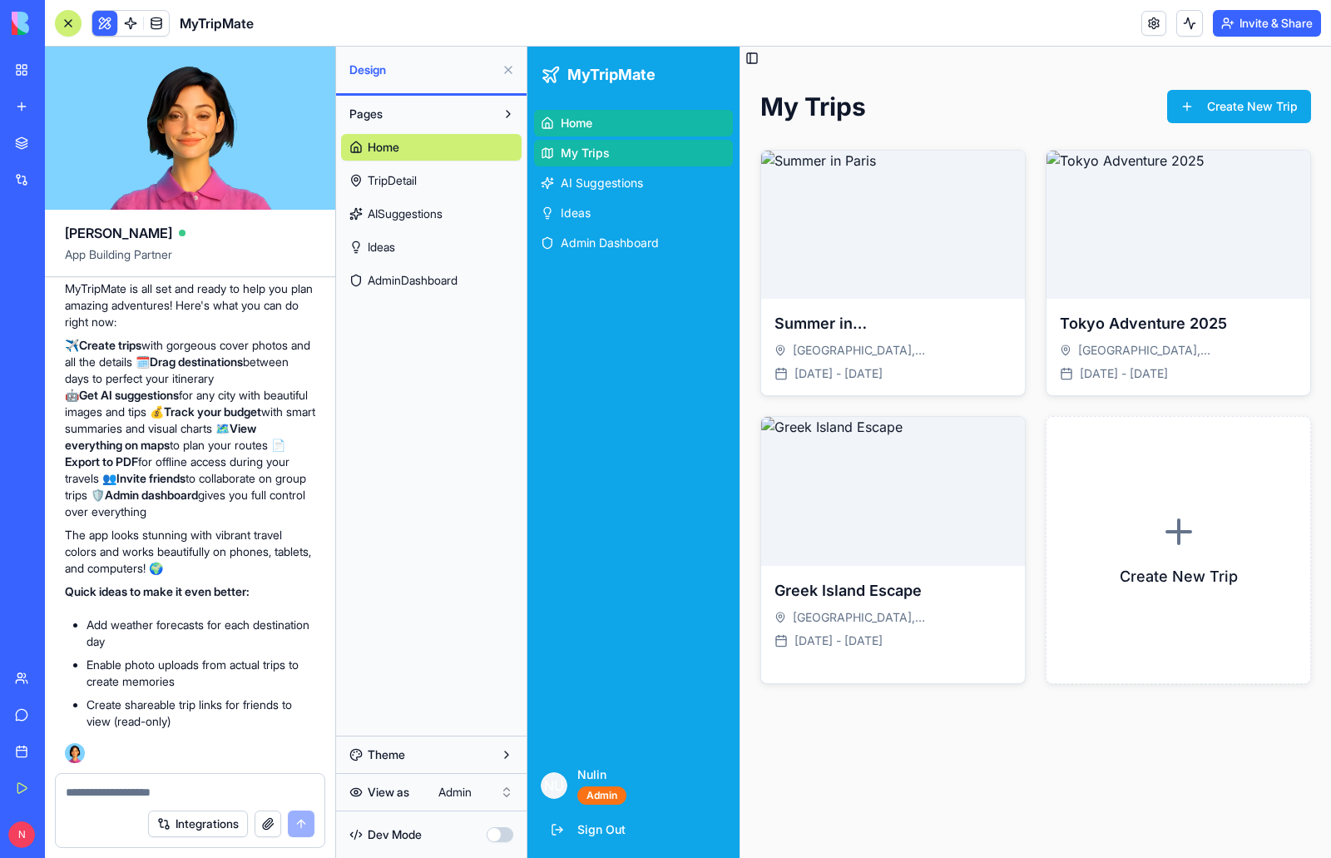
click at [596, 121] on link "Home" at bounding box center [633, 123] width 199 height 27
click at [596, 151] on span "My Trips" at bounding box center [585, 153] width 49 height 17
click at [398, 179] on span "TripDetail" at bounding box center [392, 180] width 49 height 17
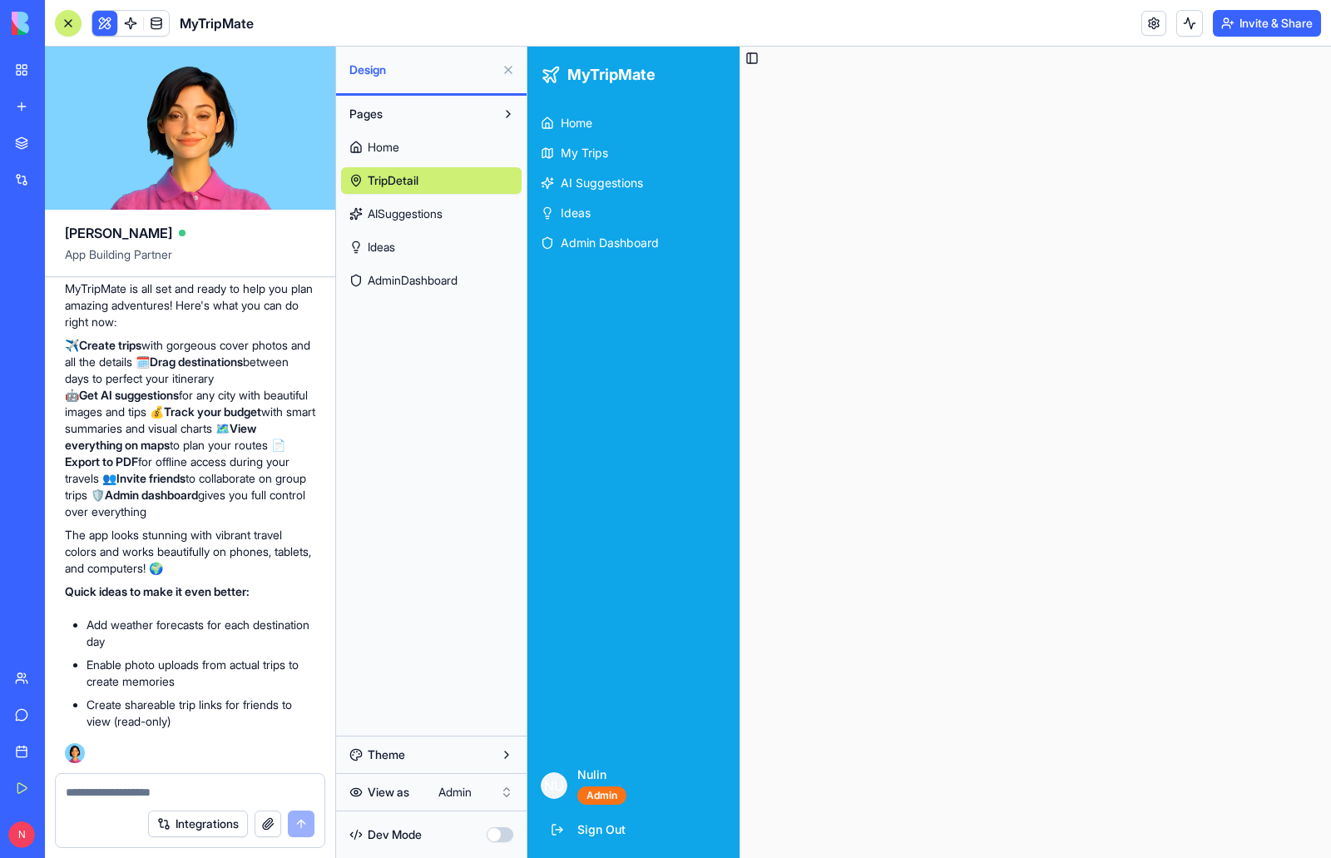
click at [417, 209] on span "AISuggestions" at bounding box center [405, 213] width 75 height 17
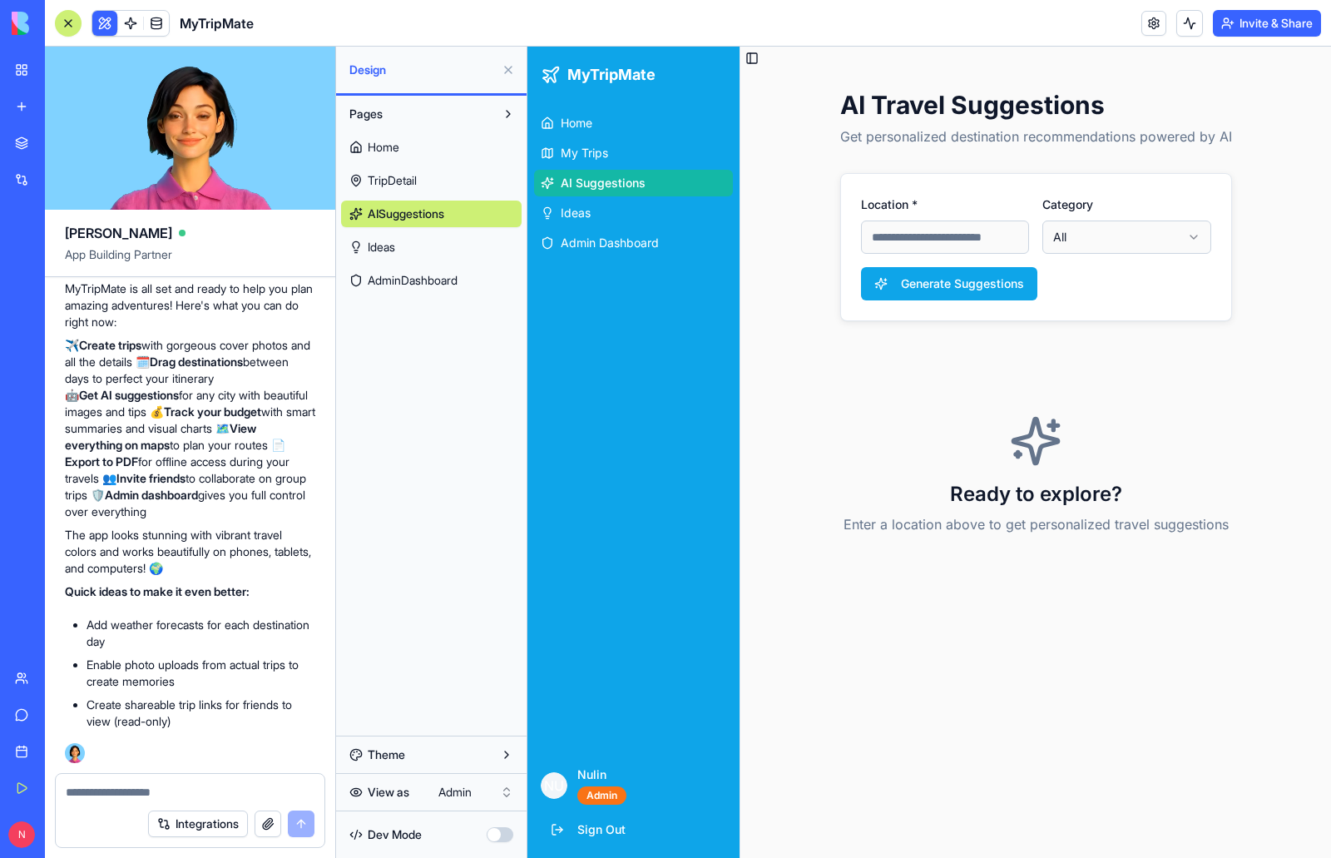
click at [399, 247] on link "Ideas" at bounding box center [431, 247] width 180 height 27
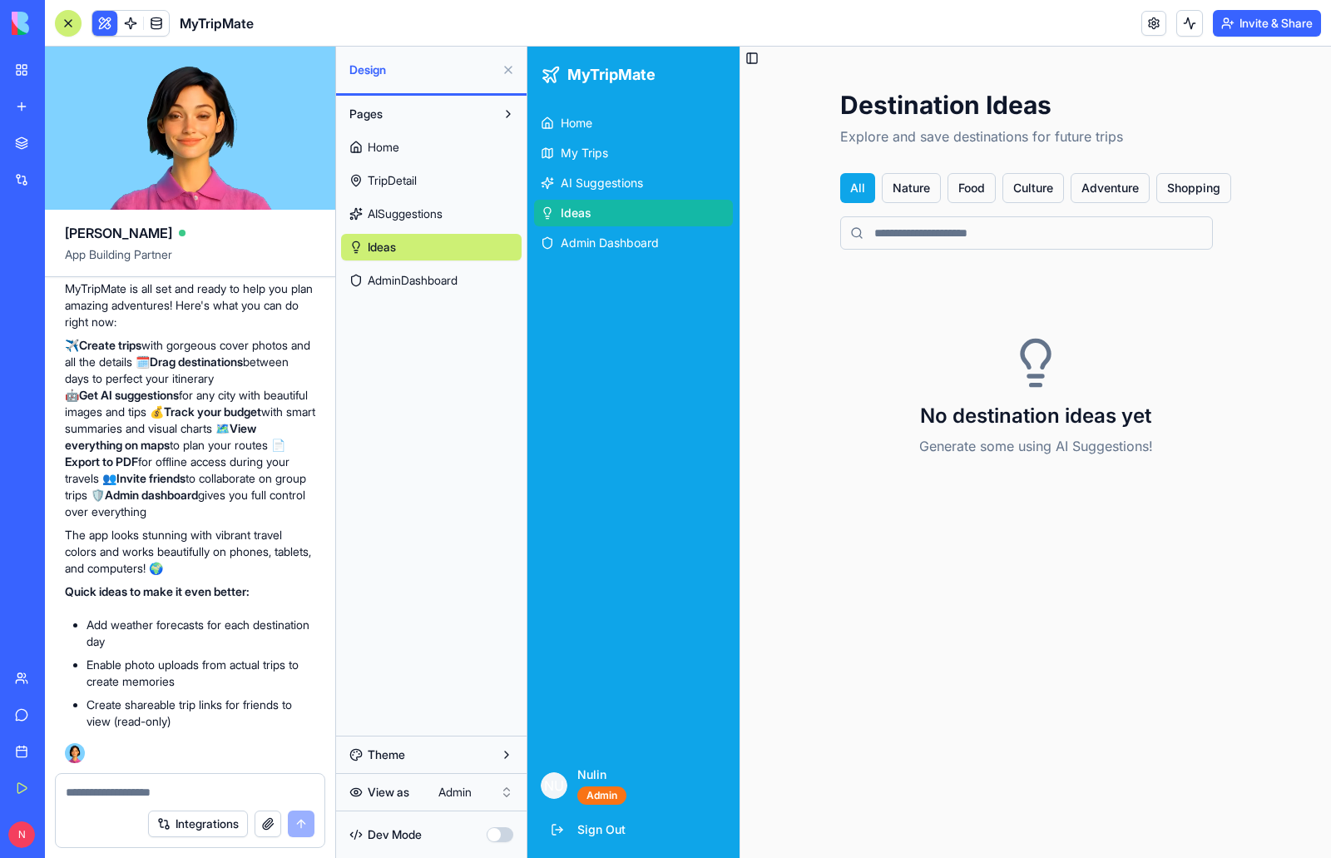
click at [405, 273] on span "AdminDashboard" at bounding box center [413, 280] width 90 height 17
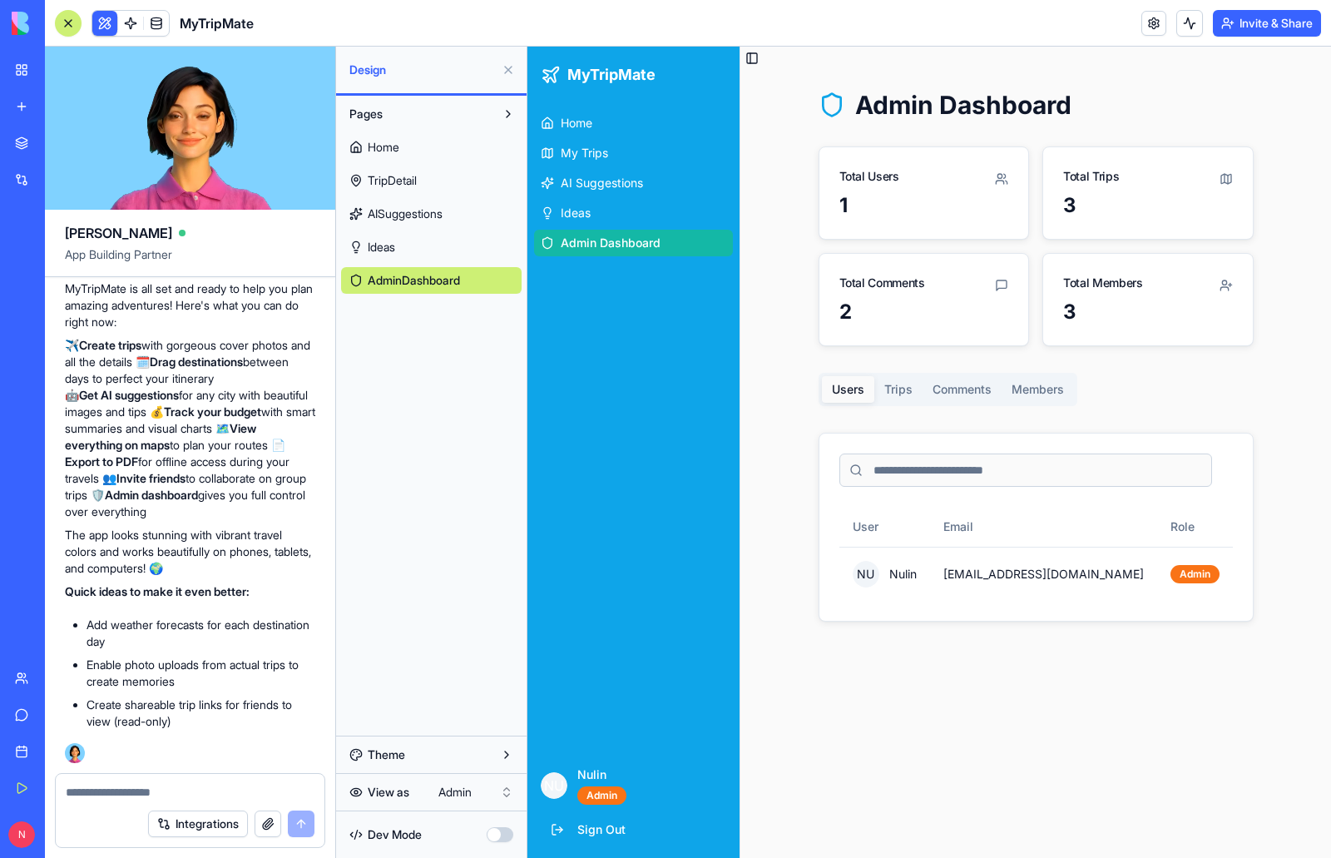
click at [389, 146] on span "Home" at bounding box center [384, 147] width 32 height 17
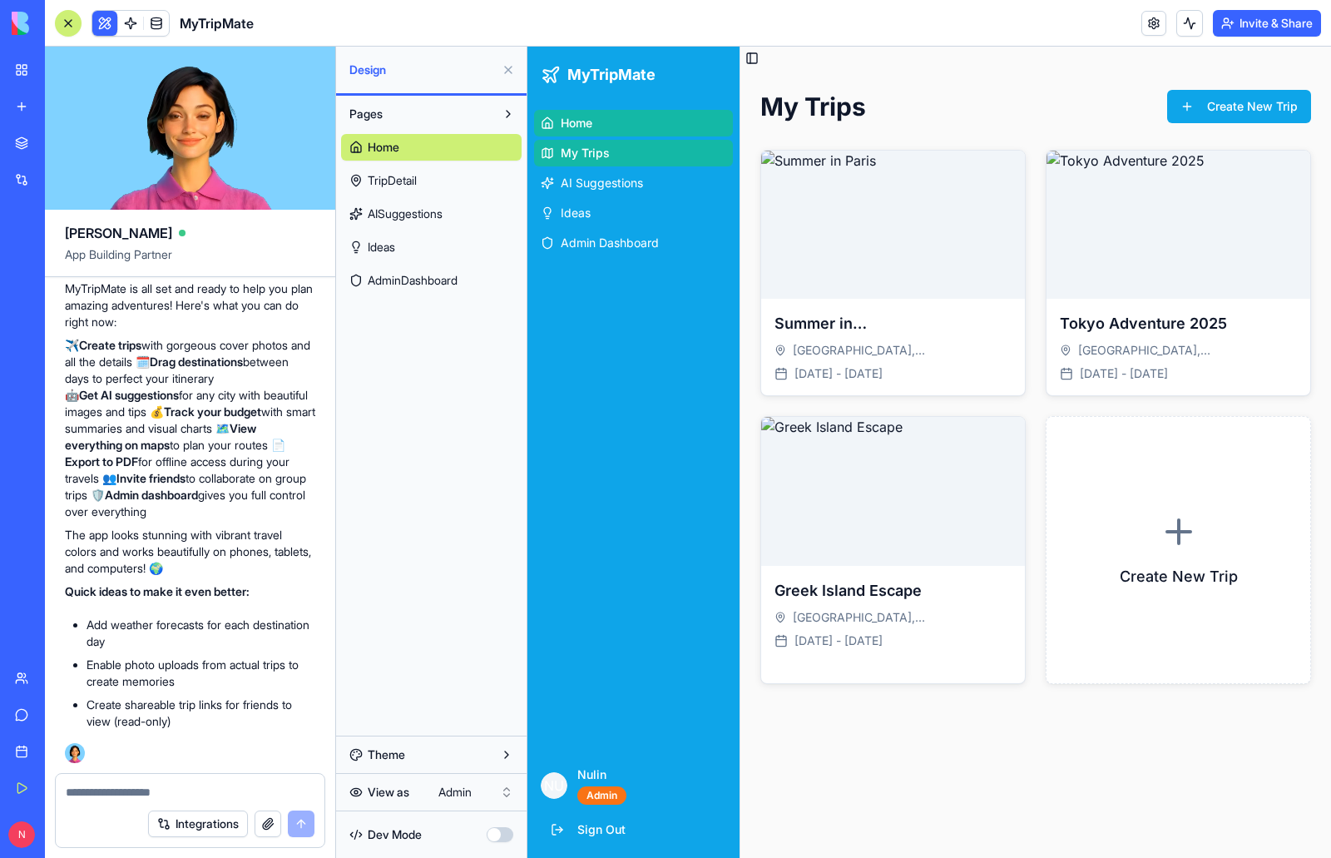
click at [394, 177] on span "TripDetail" at bounding box center [392, 180] width 49 height 17
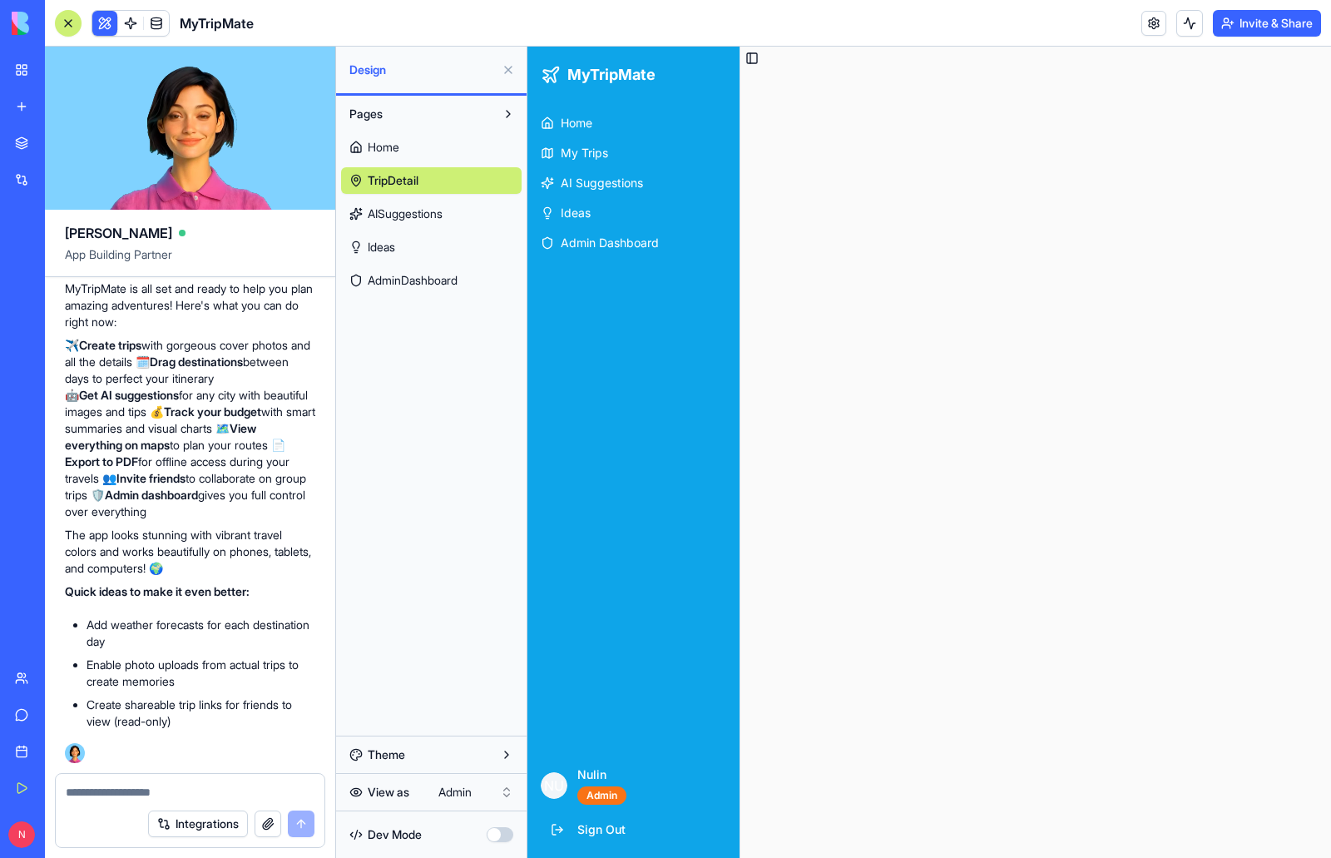
click at [397, 146] on span "Home" at bounding box center [384, 147] width 32 height 17
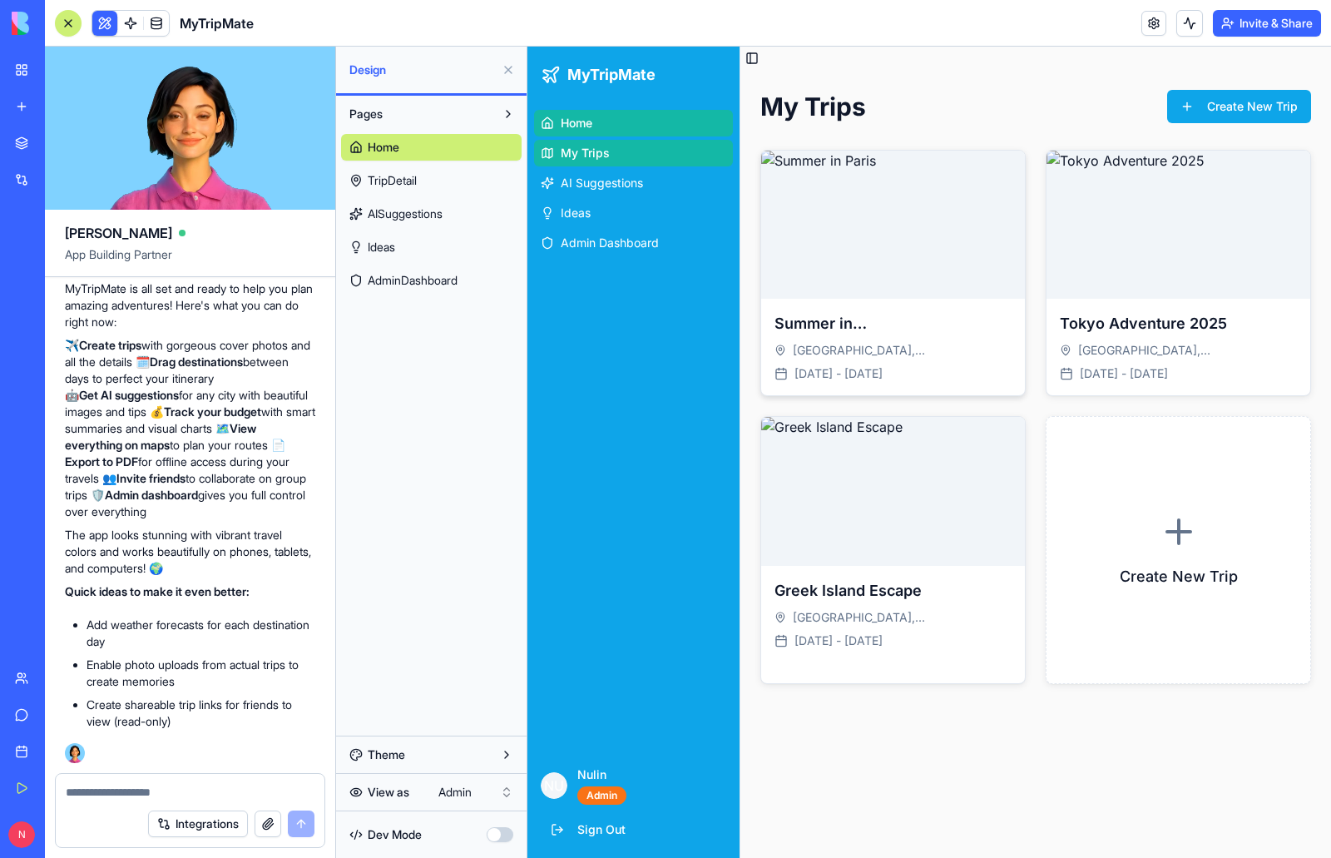
click at [903, 252] on img at bounding box center [893, 225] width 264 height 148
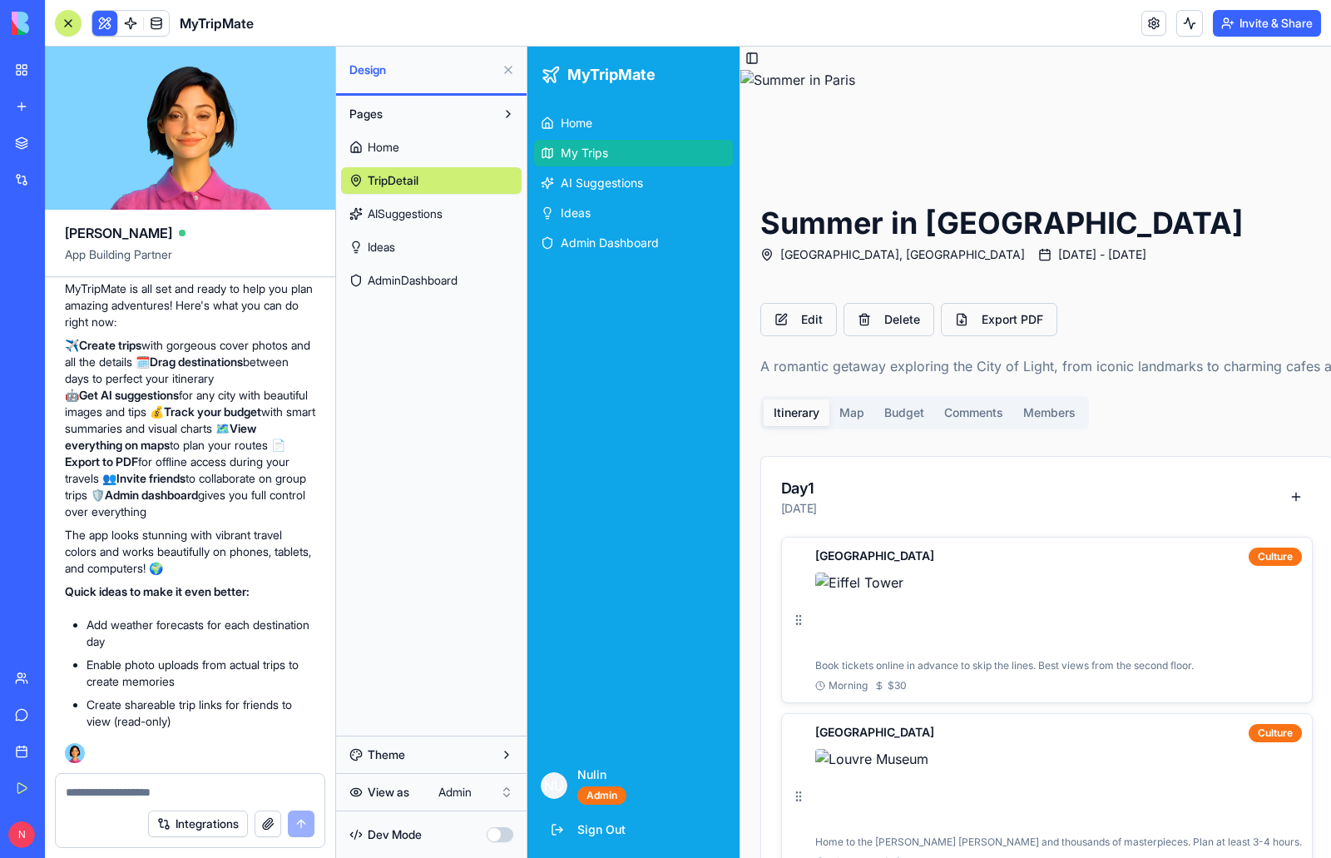
click at [603, 151] on span "My Trips" at bounding box center [584, 153] width 47 height 17
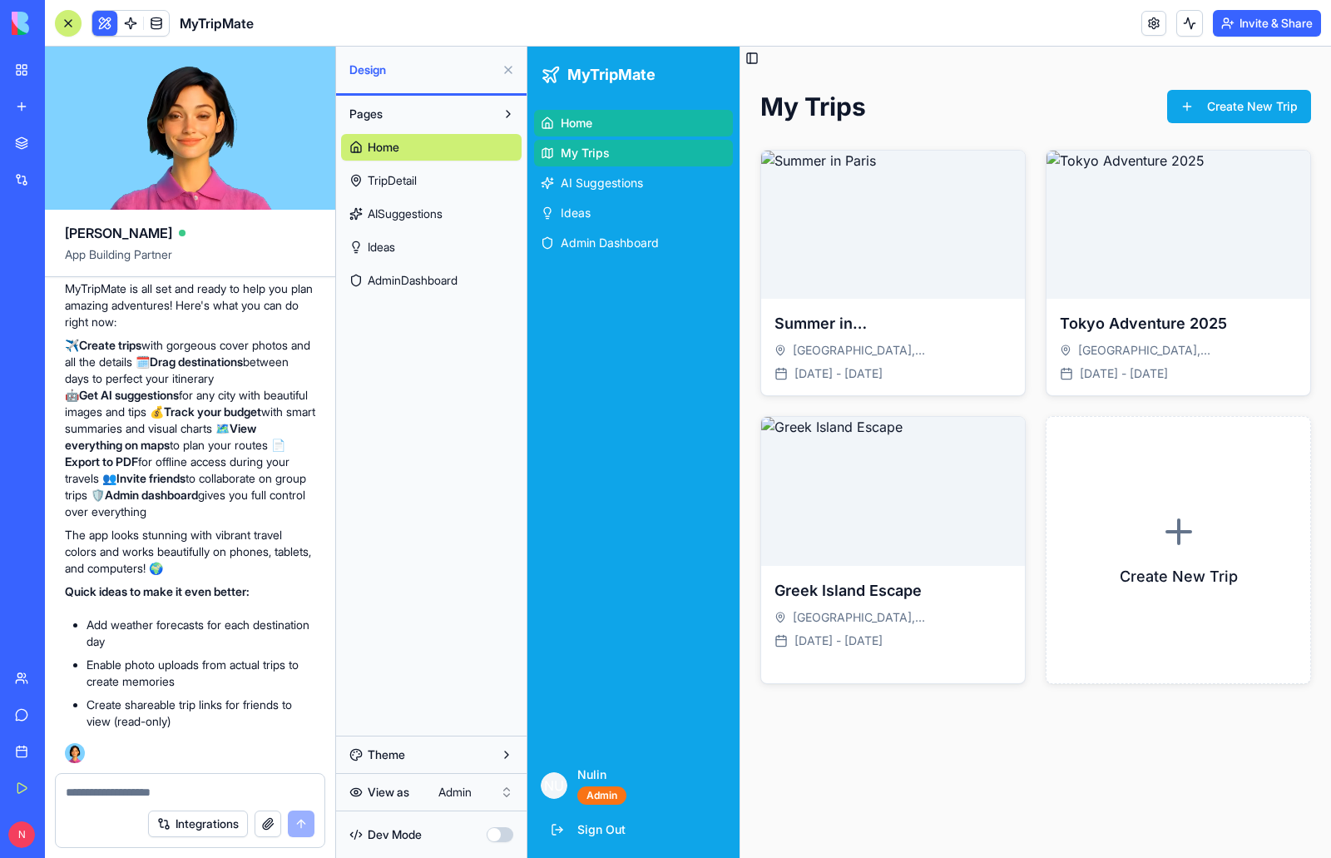
click at [586, 118] on span "Home" at bounding box center [577, 123] width 32 height 17
click at [384, 180] on span "TripDetail" at bounding box center [392, 180] width 49 height 17
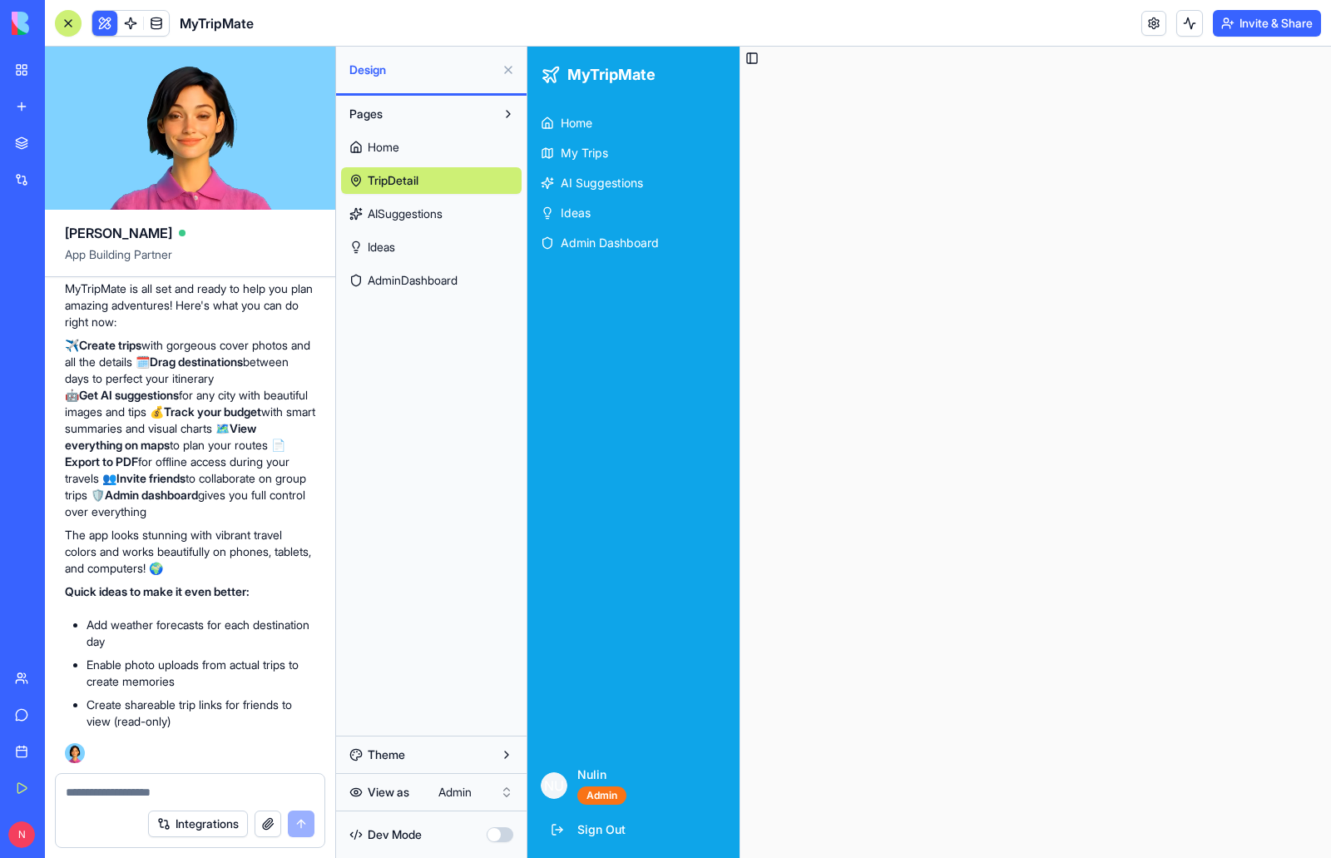
click at [394, 146] on span "Home" at bounding box center [384, 147] width 32 height 17
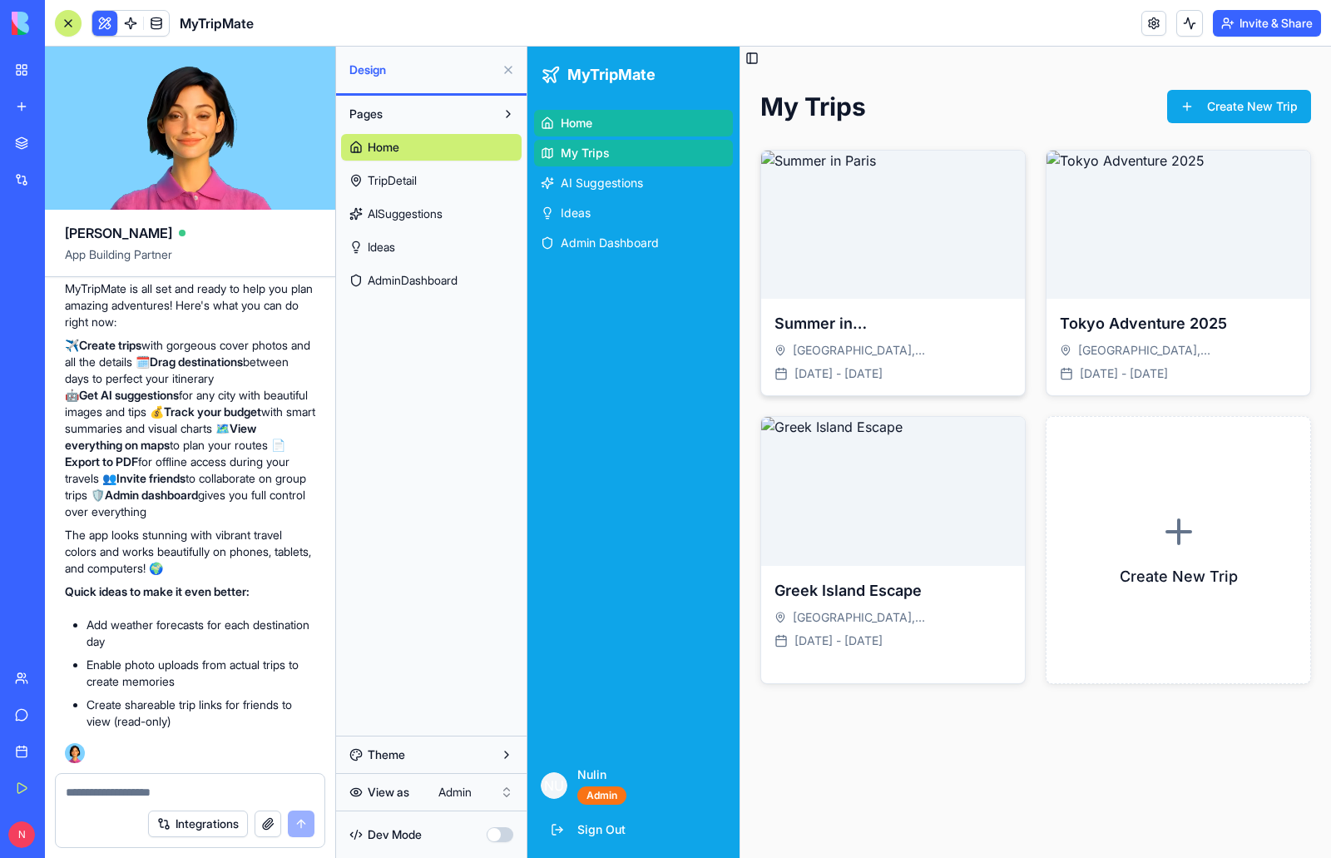
click at [856, 223] on img at bounding box center [893, 225] width 264 height 148
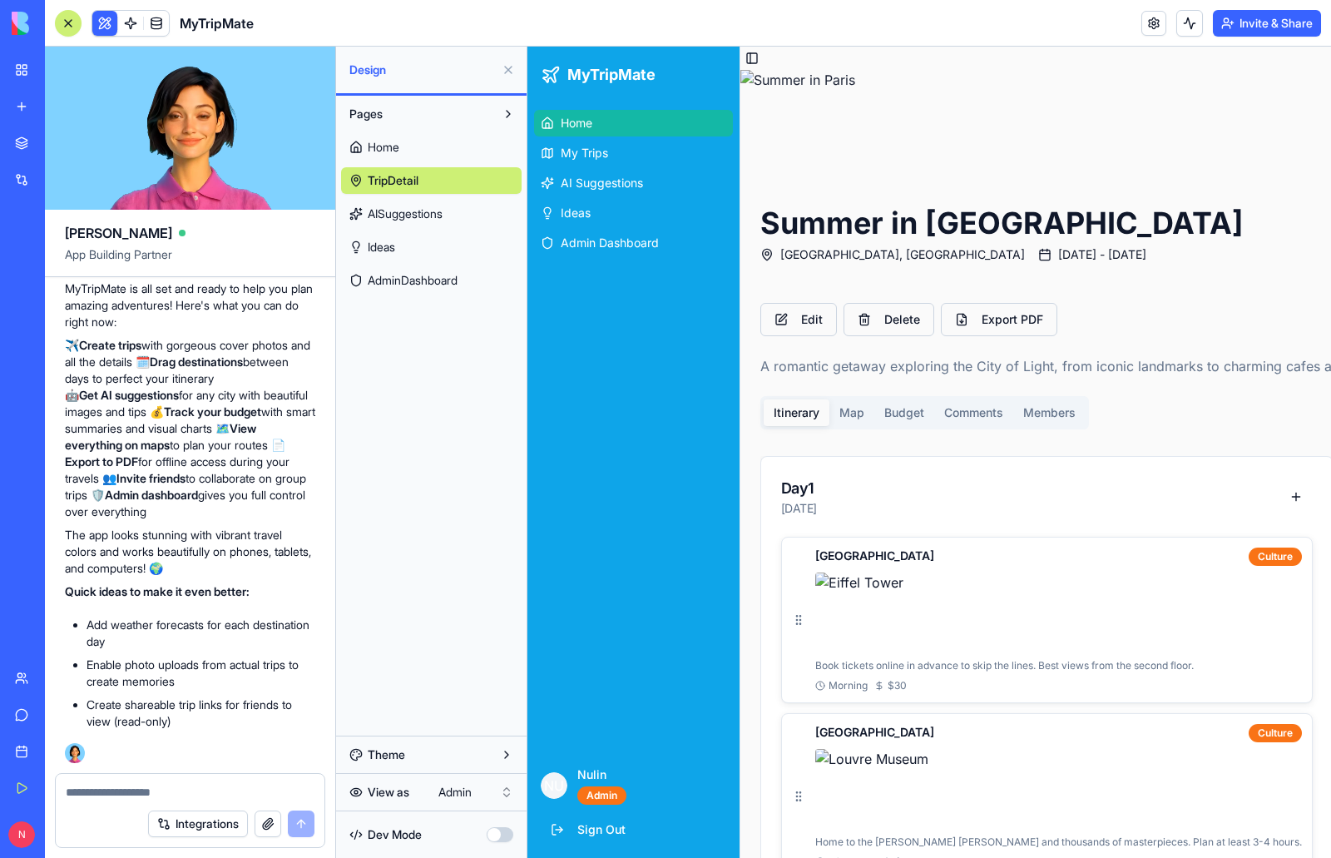
click at [587, 121] on span "Home" at bounding box center [577, 123] width 32 height 17
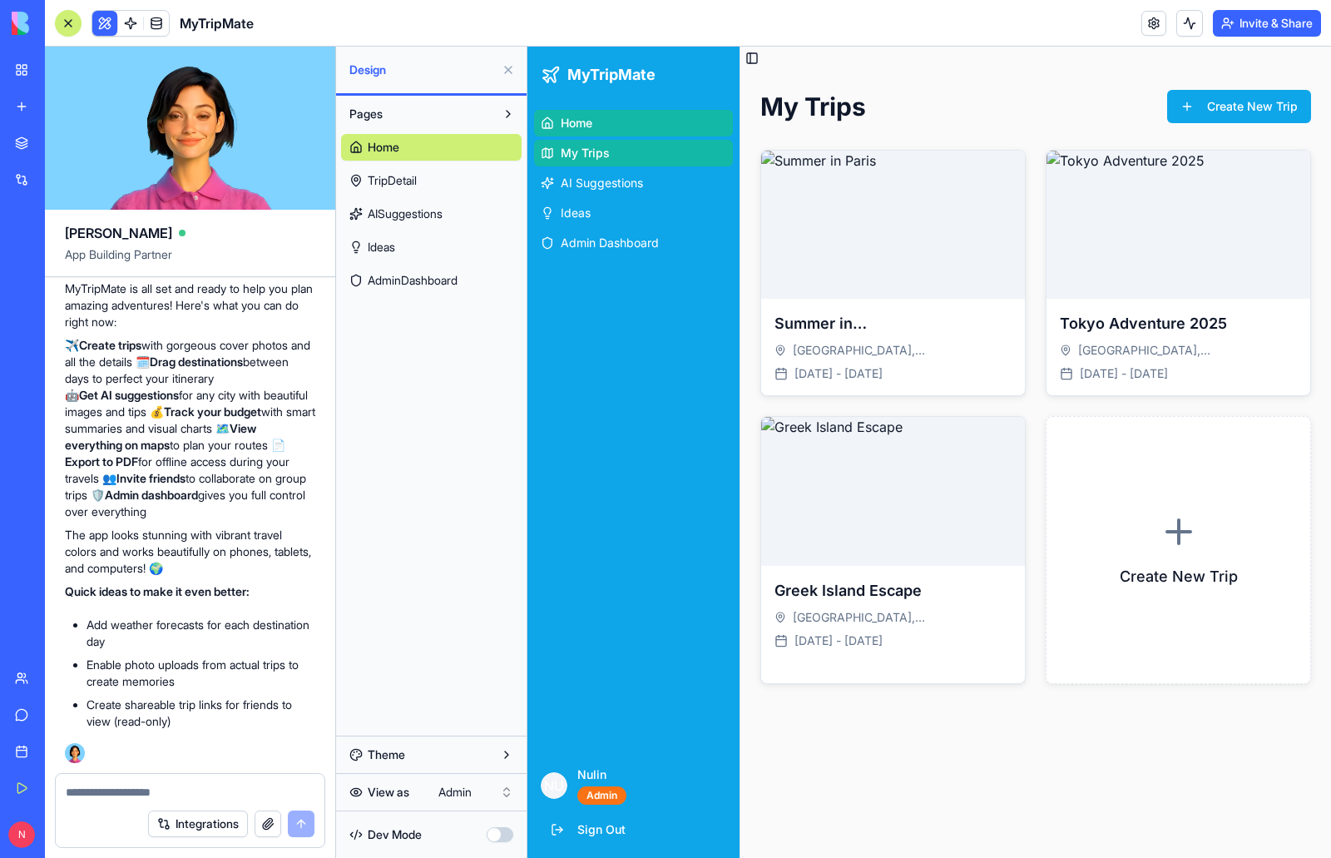
click at [452, 794] on html "My Workspace New app Marketplace Integrations Recent Classroom Avatar Engagemen…" at bounding box center [665, 429] width 1331 height 858
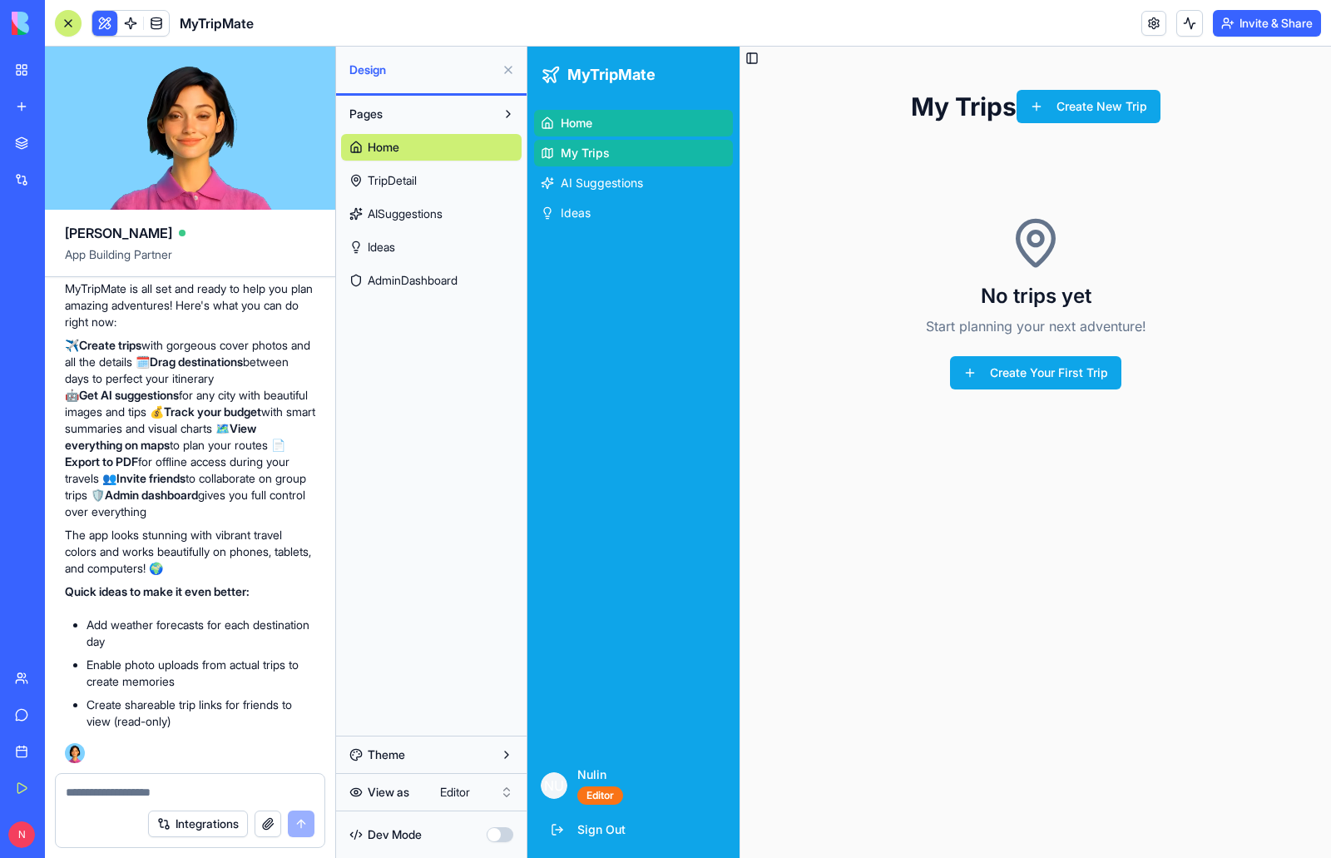
click at [625, 127] on link "Home" at bounding box center [633, 123] width 199 height 27
click at [621, 151] on link "My Trips" at bounding box center [633, 153] width 199 height 27
click at [622, 174] on link "AI Suggestions" at bounding box center [633, 183] width 199 height 27
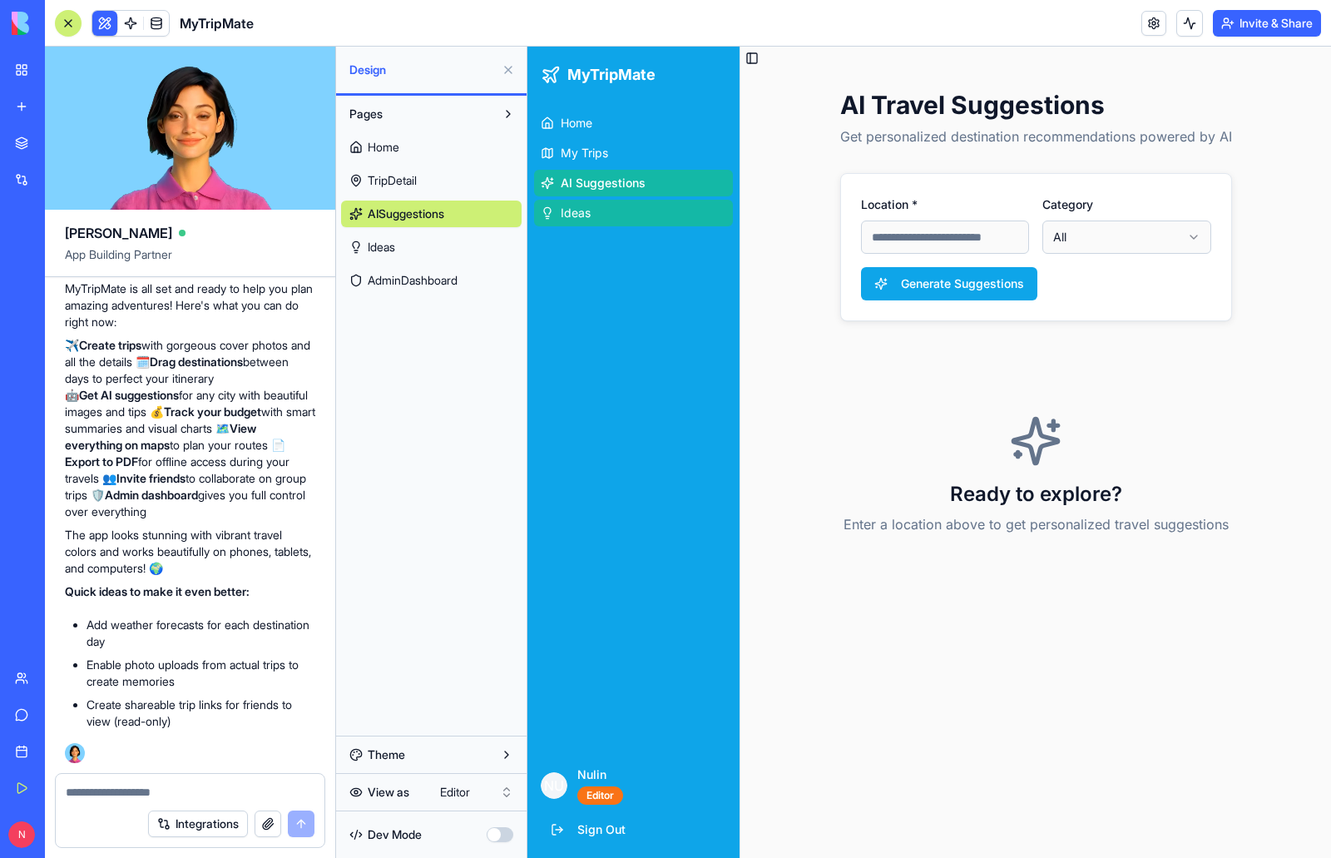
click at [579, 214] on span "Ideas" at bounding box center [576, 213] width 30 height 17
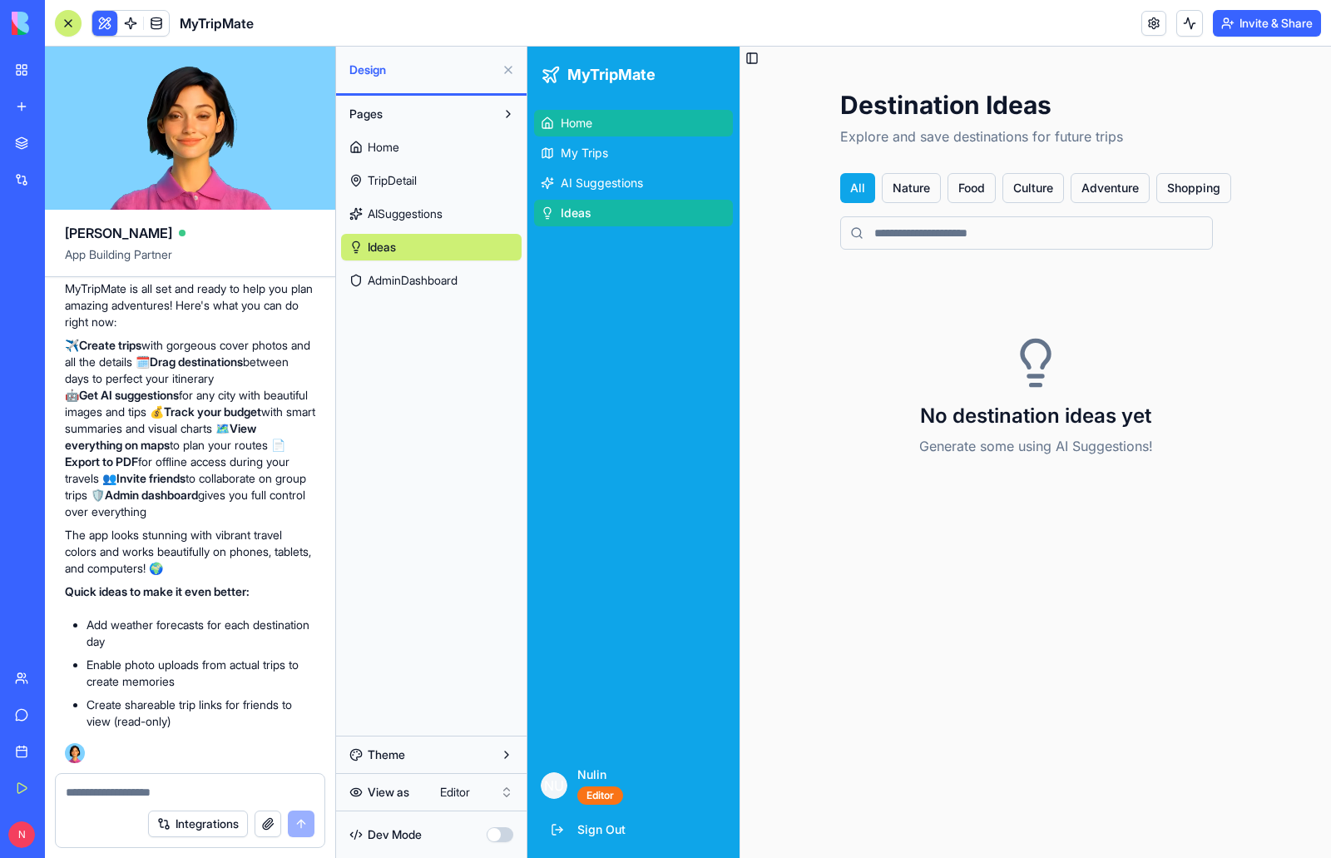
click at [569, 119] on span "Home" at bounding box center [577, 123] width 32 height 17
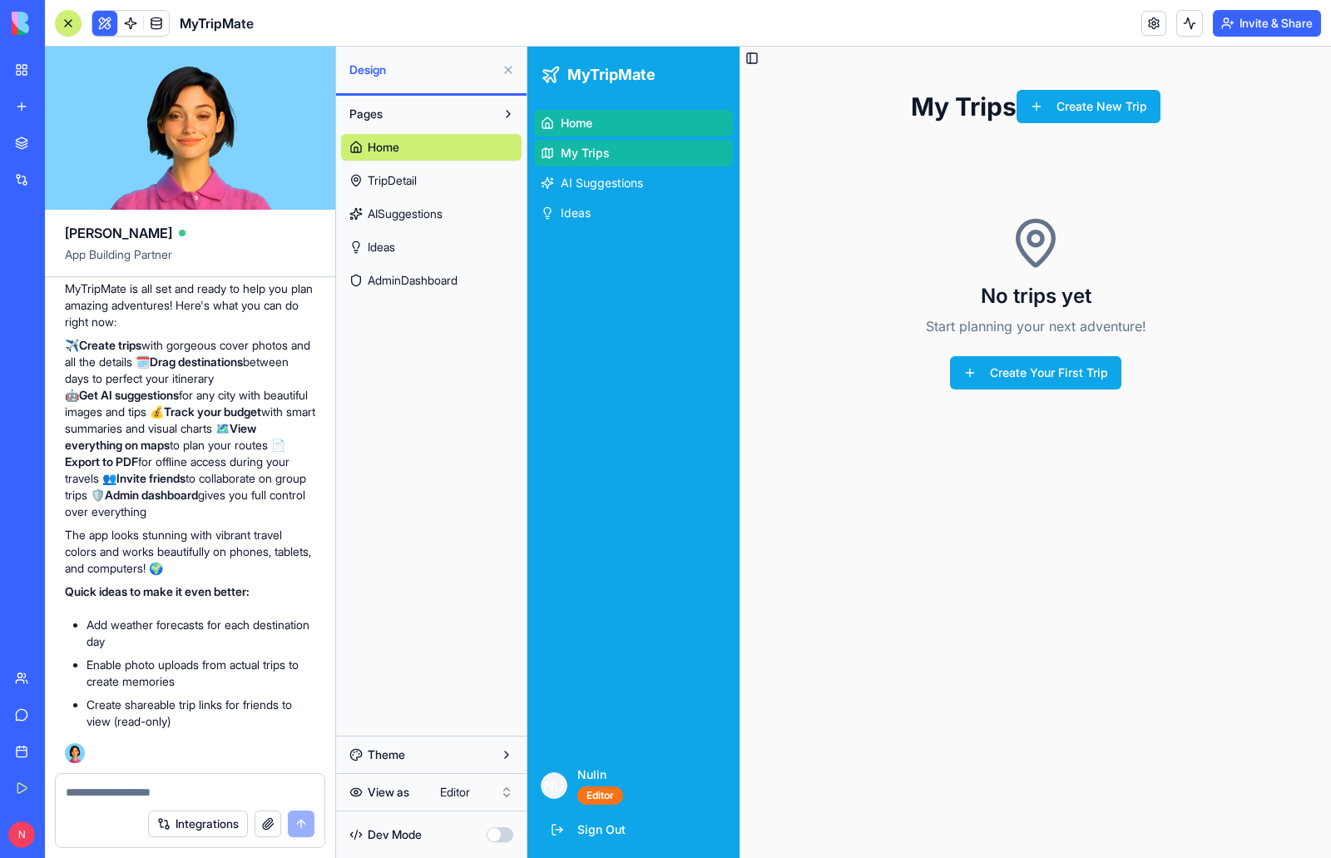
click at [467, 795] on html "My Workspace New app Marketplace Integrations Recent Classroom Avatar Engagemen…" at bounding box center [665, 429] width 1331 height 858
click at [591, 119] on span "Home" at bounding box center [577, 123] width 32 height 17
click at [596, 153] on span "My Trips" at bounding box center [585, 153] width 49 height 17
click at [608, 181] on span "AI Suggestions" at bounding box center [602, 183] width 82 height 17
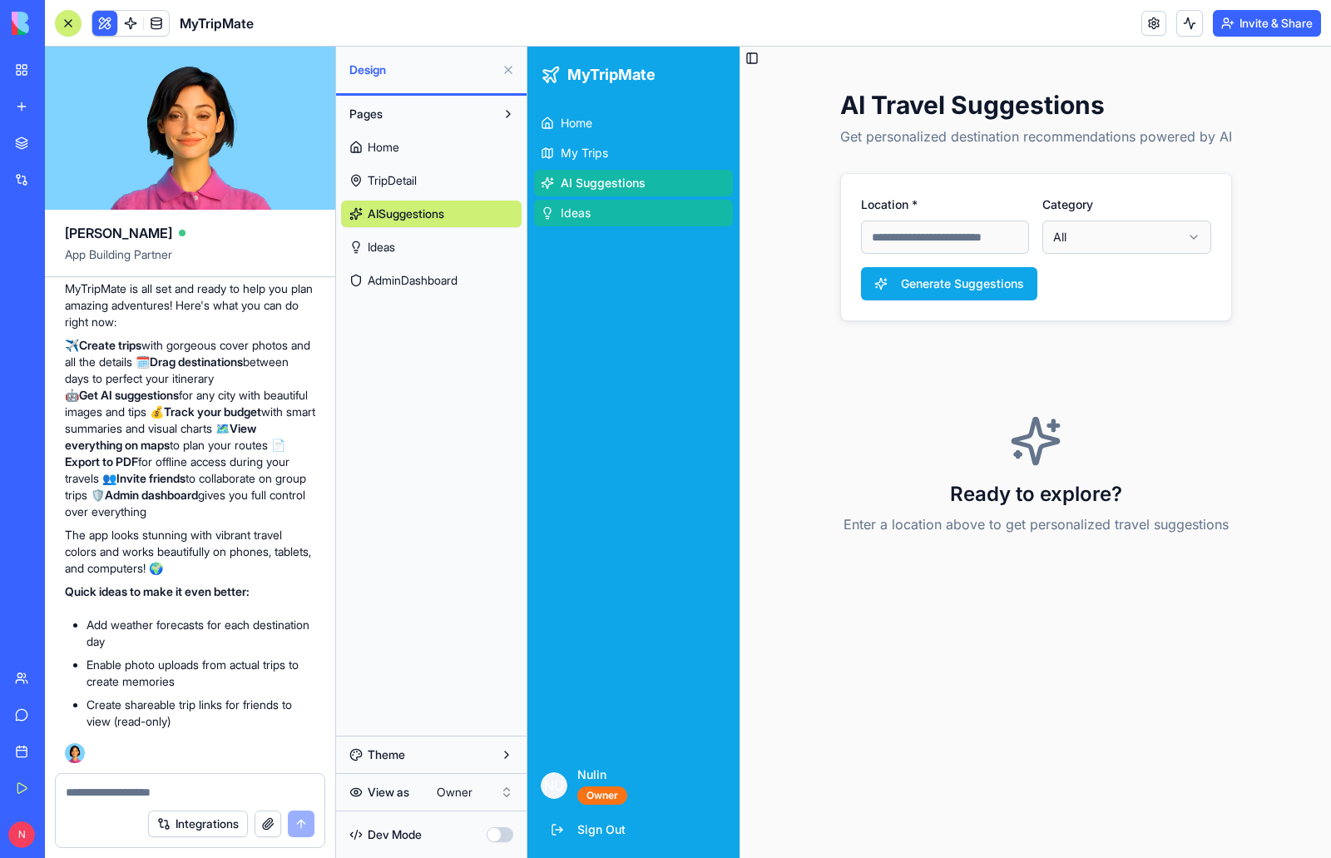
click at [593, 210] on link "Ideas" at bounding box center [633, 213] width 199 height 27
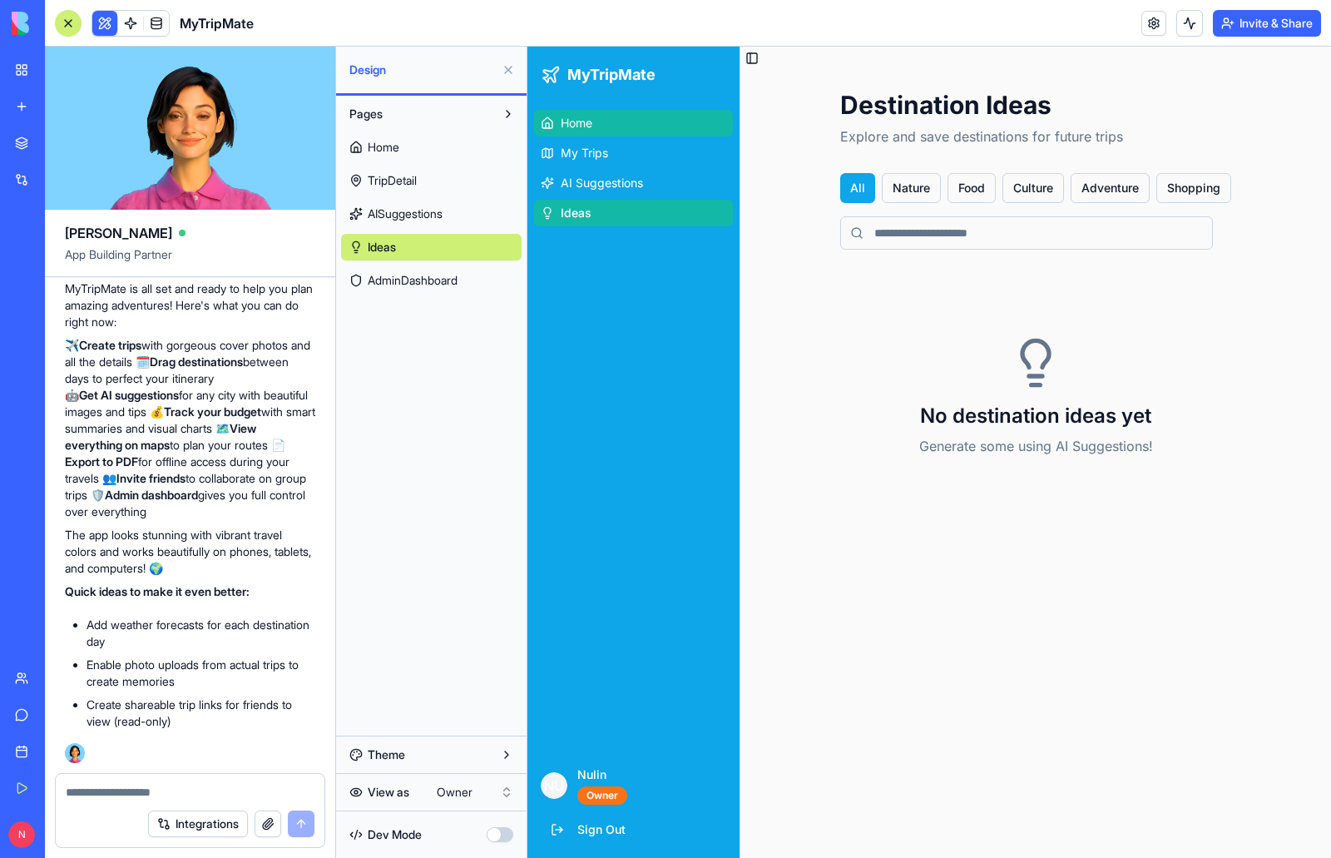
click at [587, 117] on span "Home" at bounding box center [577, 123] width 32 height 17
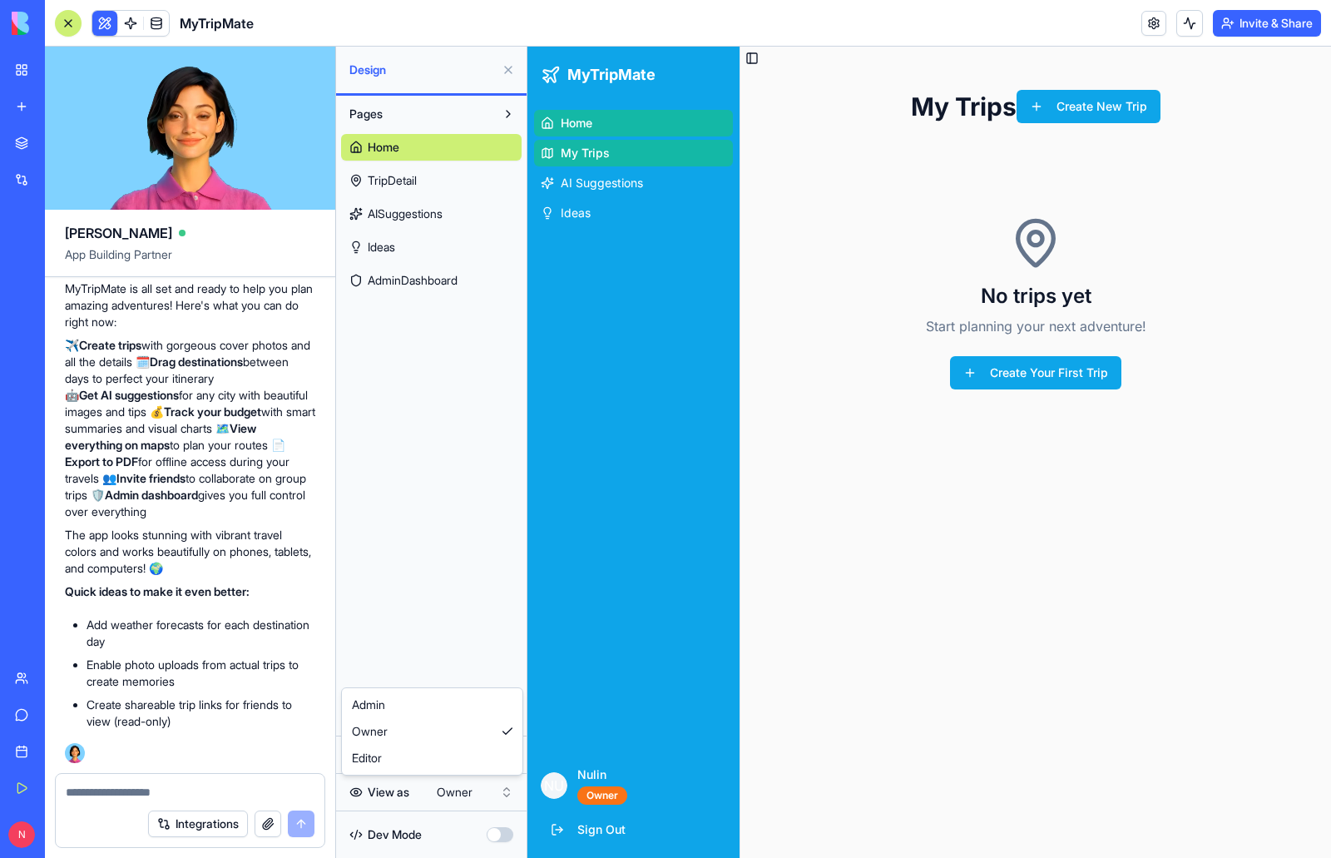
click at [464, 799] on html "My Workspace New app Marketplace Integrations Recent Classroom Avatar Engagemen…" at bounding box center [665, 429] width 1331 height 858
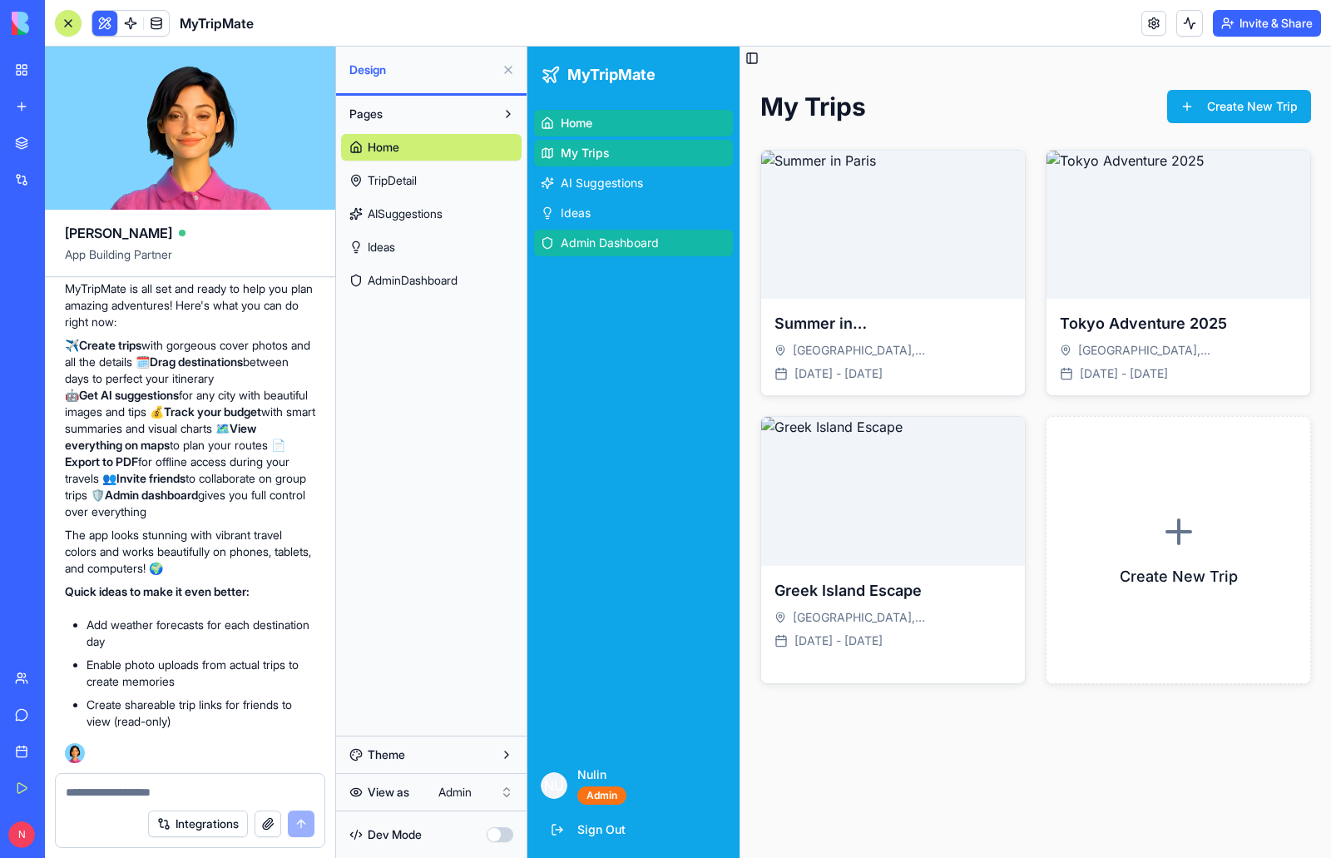
click at [628, 238] on span "Admin Dashboard" at bounding box center [610, 243] width 98 height 17
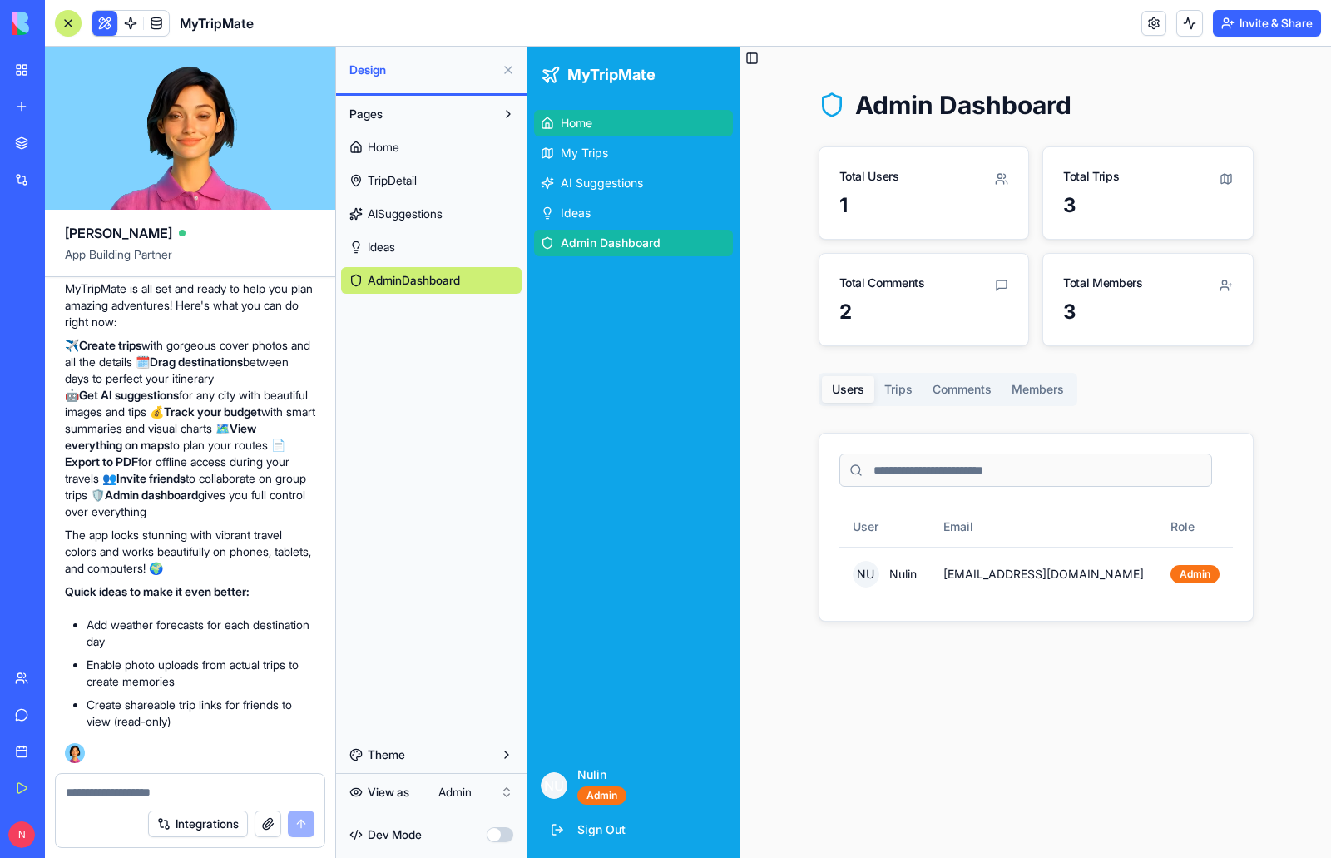
click at [585, 119] on span "Home" at bounding box center [577, 123] width 32 height 17
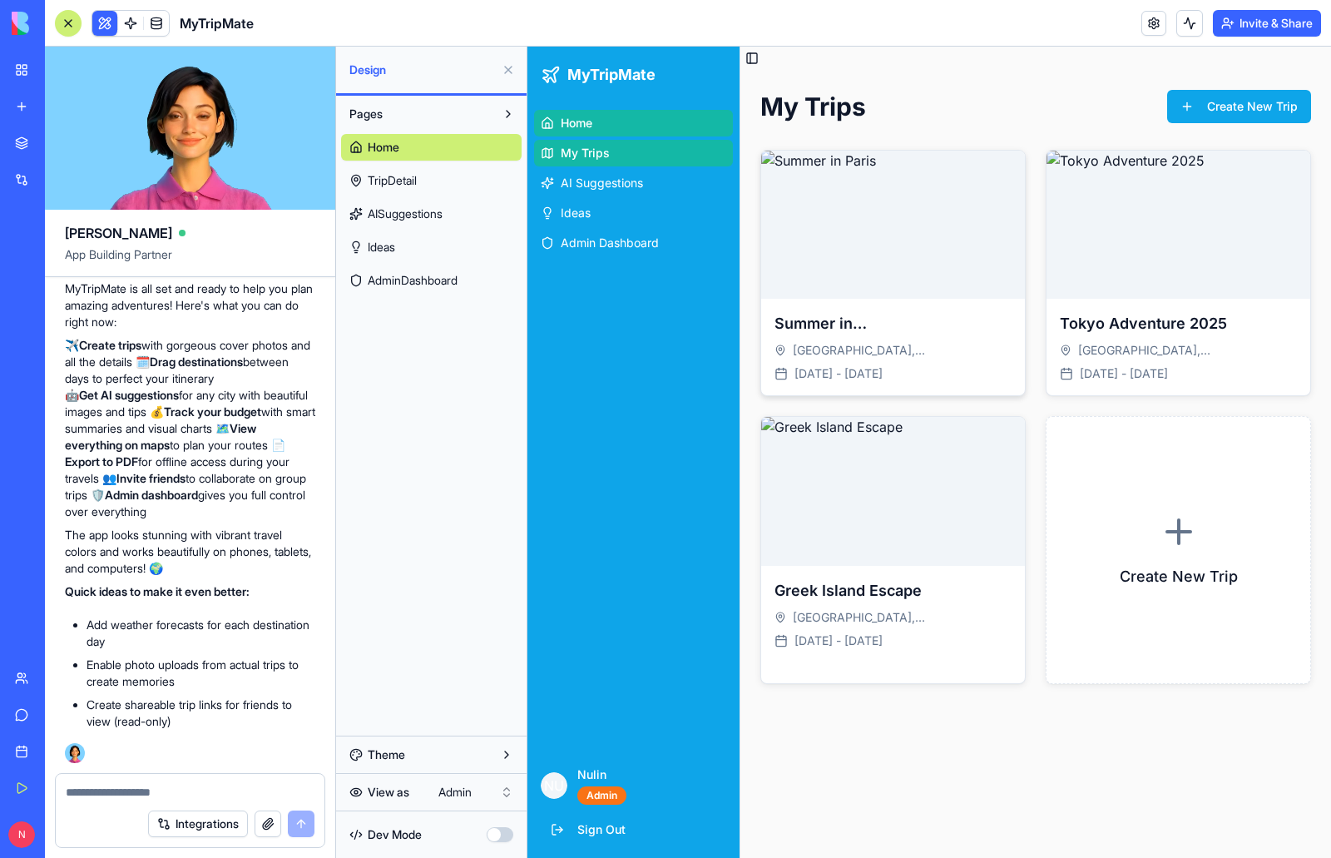
click at [921, 227] on img at bounding box center [893, 225] width 264 height 148
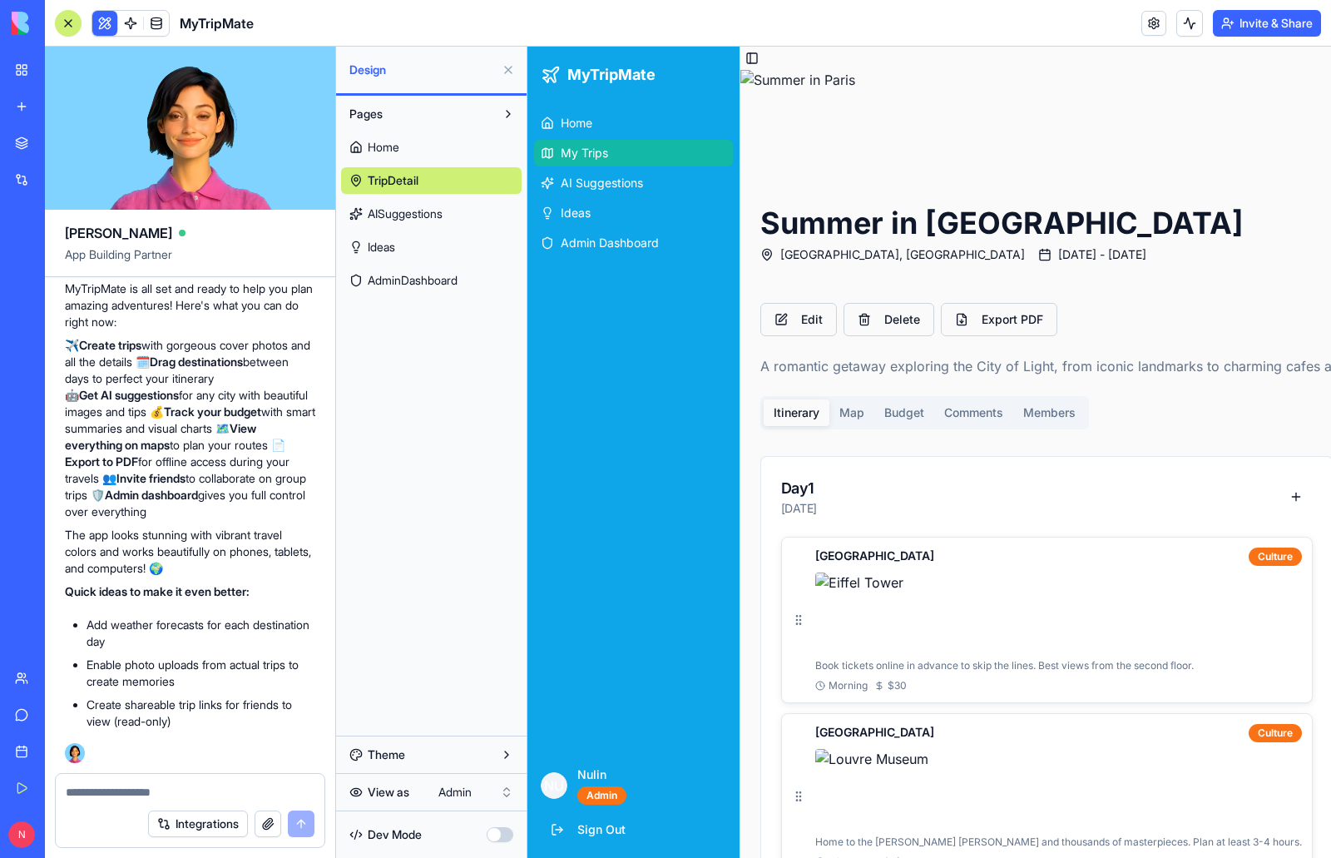
click at [612, 151] on link "My Trips" at bounding box center [633, 153] width 199 height 27
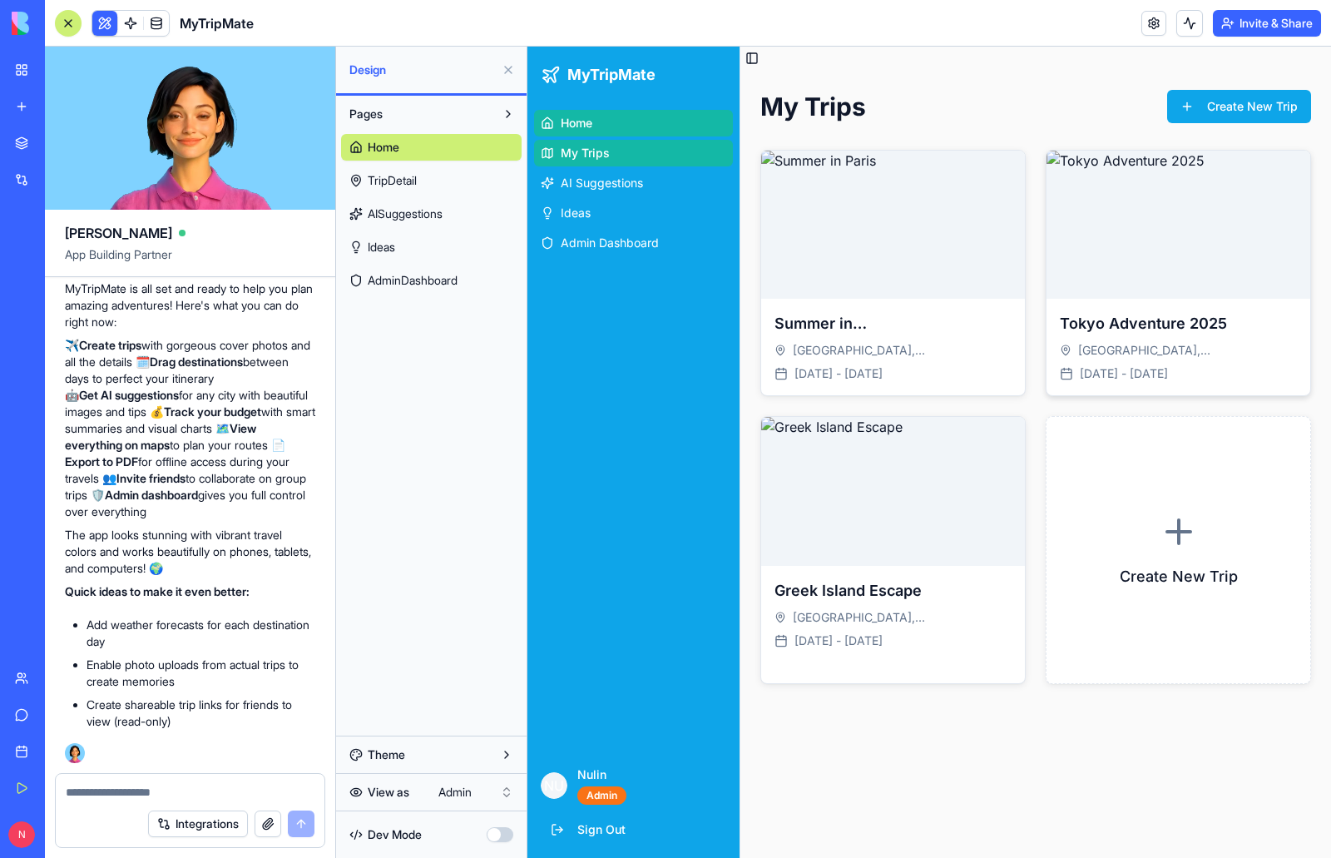
click at [1154, 255] on img at bounding box center [1178, 225] width 264 height 148
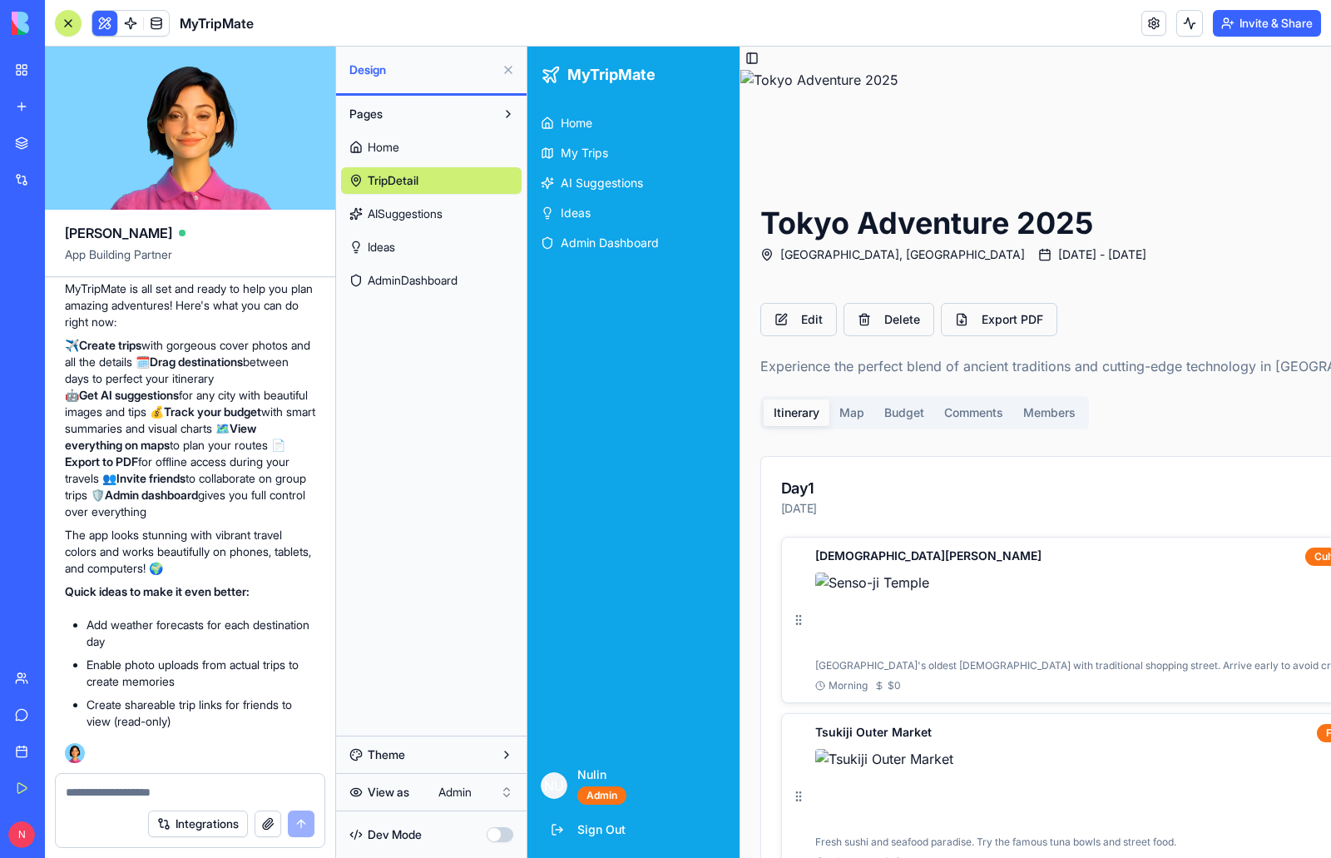
drag, startPoint x: 507, startPoint y: 71, endPoint x: 421, endPoint y: 64, distance: 85.9
click at [503, 71] on button at bounding box center [508, 70] width 27 height 27
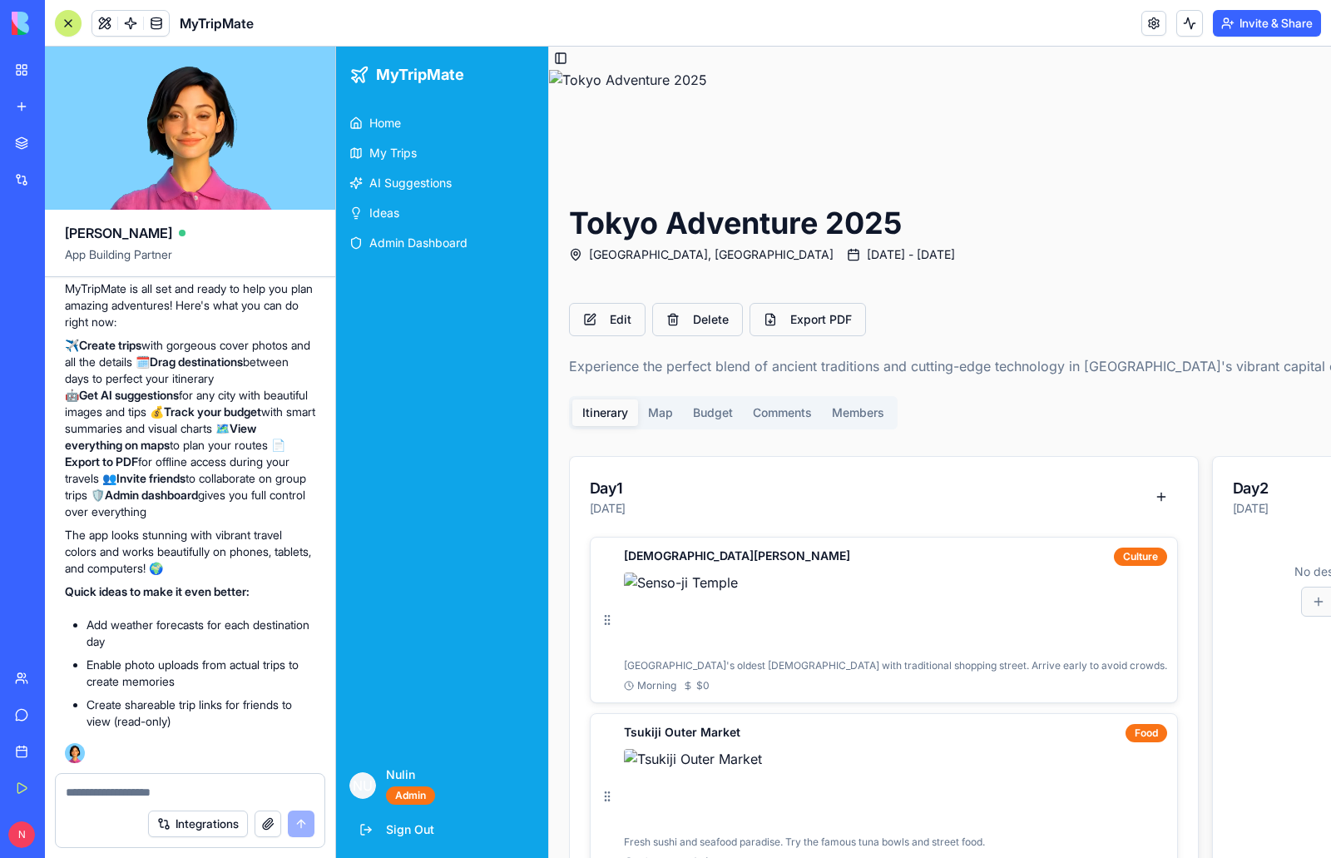
click at [63, 25] on div at bounding box center [68, 23] width 13 height 13
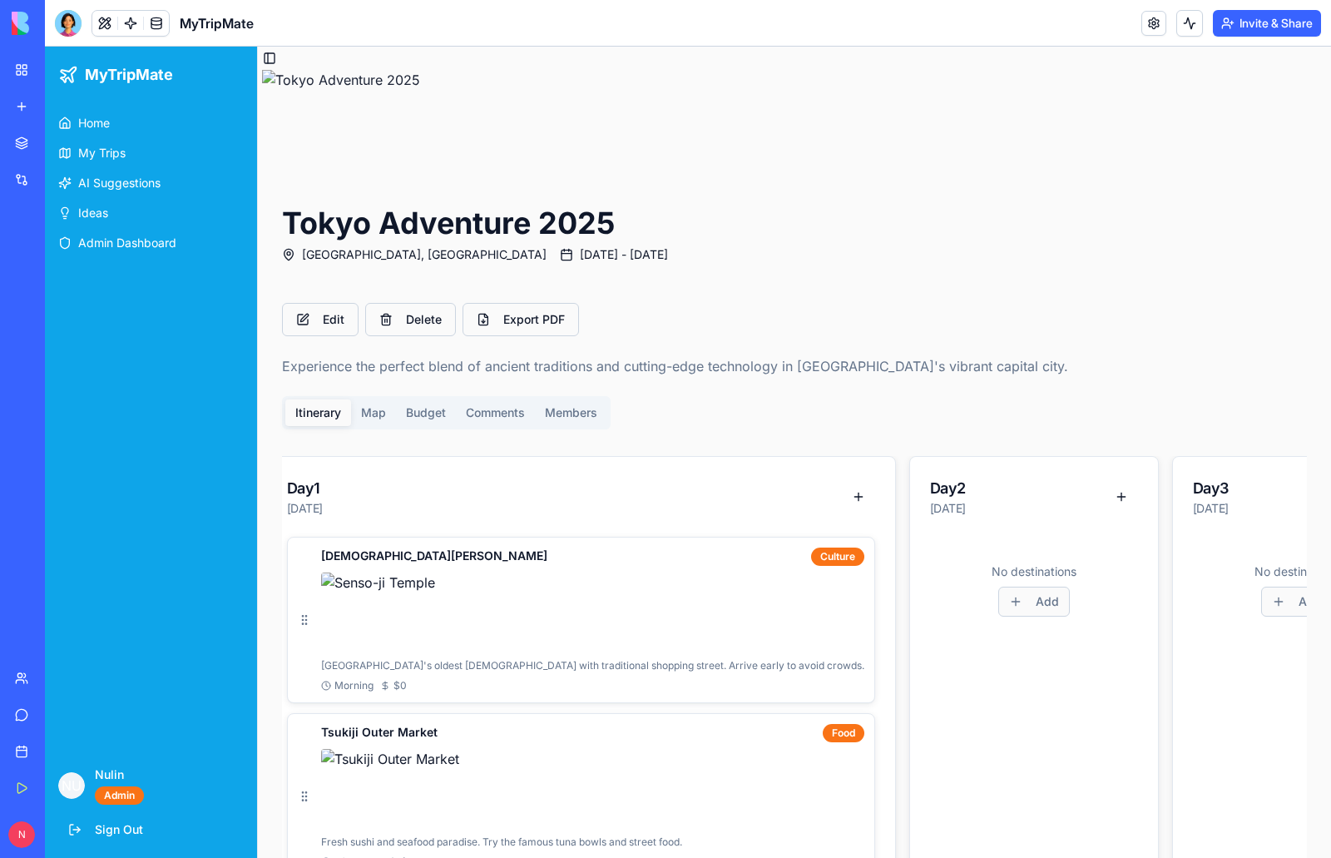
click at [365, 92] on main "Toggle Sidebar Tokyo Adventure 2025 [GEOGRAPHIC_DATA], [GEOGRAPHIC_DATA] [DATE]…" at bounding box center [794, 599] width 1073 height 1105
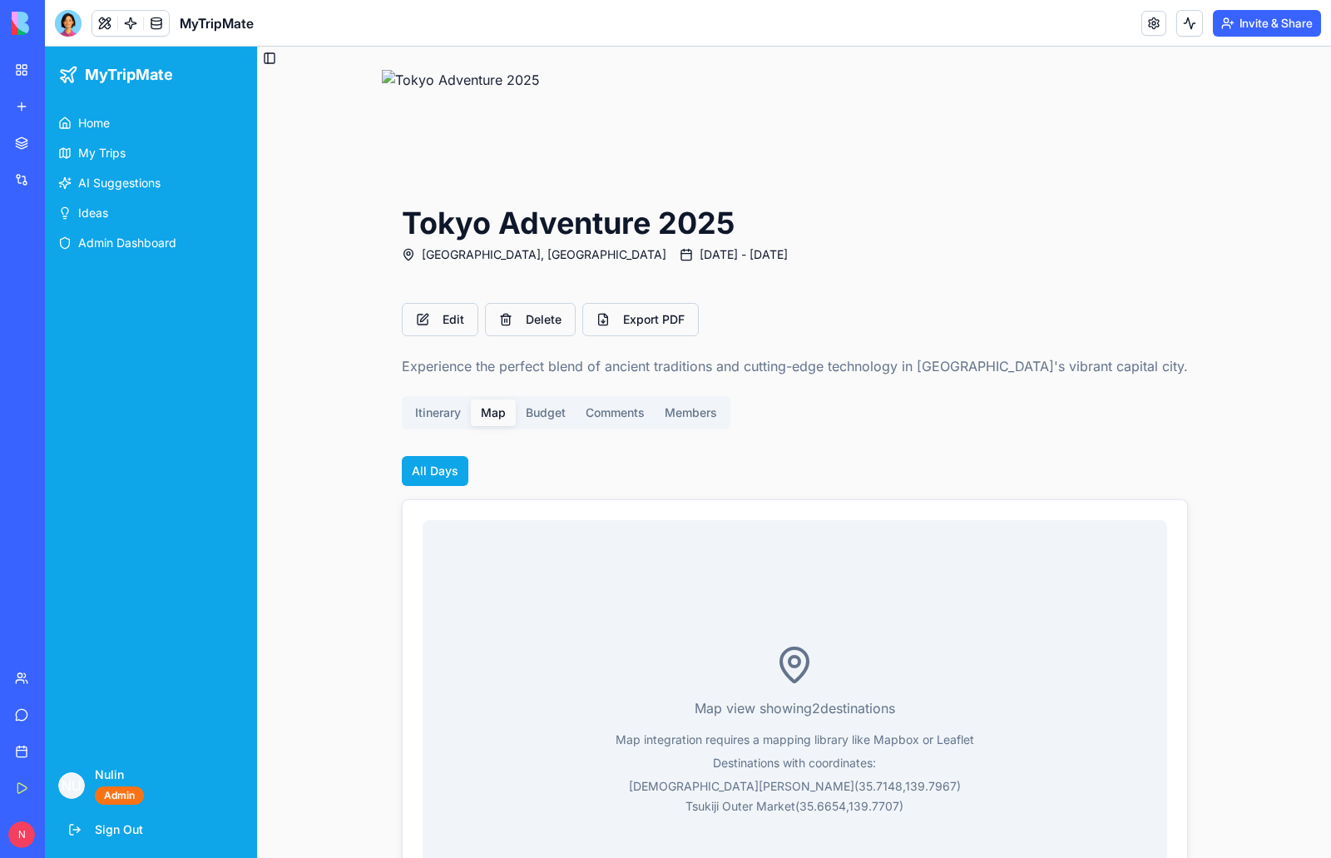
click at [491, 417] on div "Itinerary Map Budget Comments Members" at bounding box center [566, 412] width 329 height 33
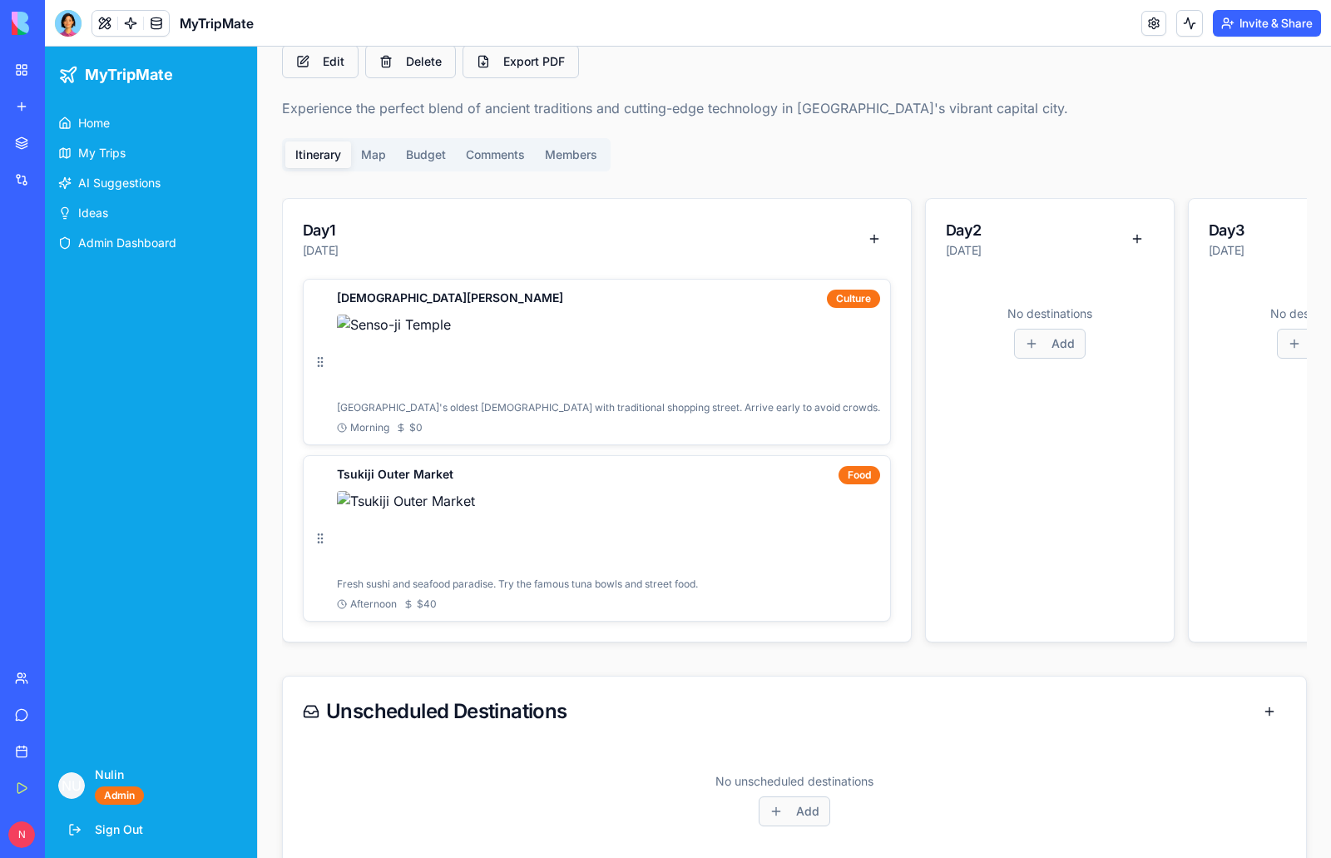
scroll to position [152, 0]
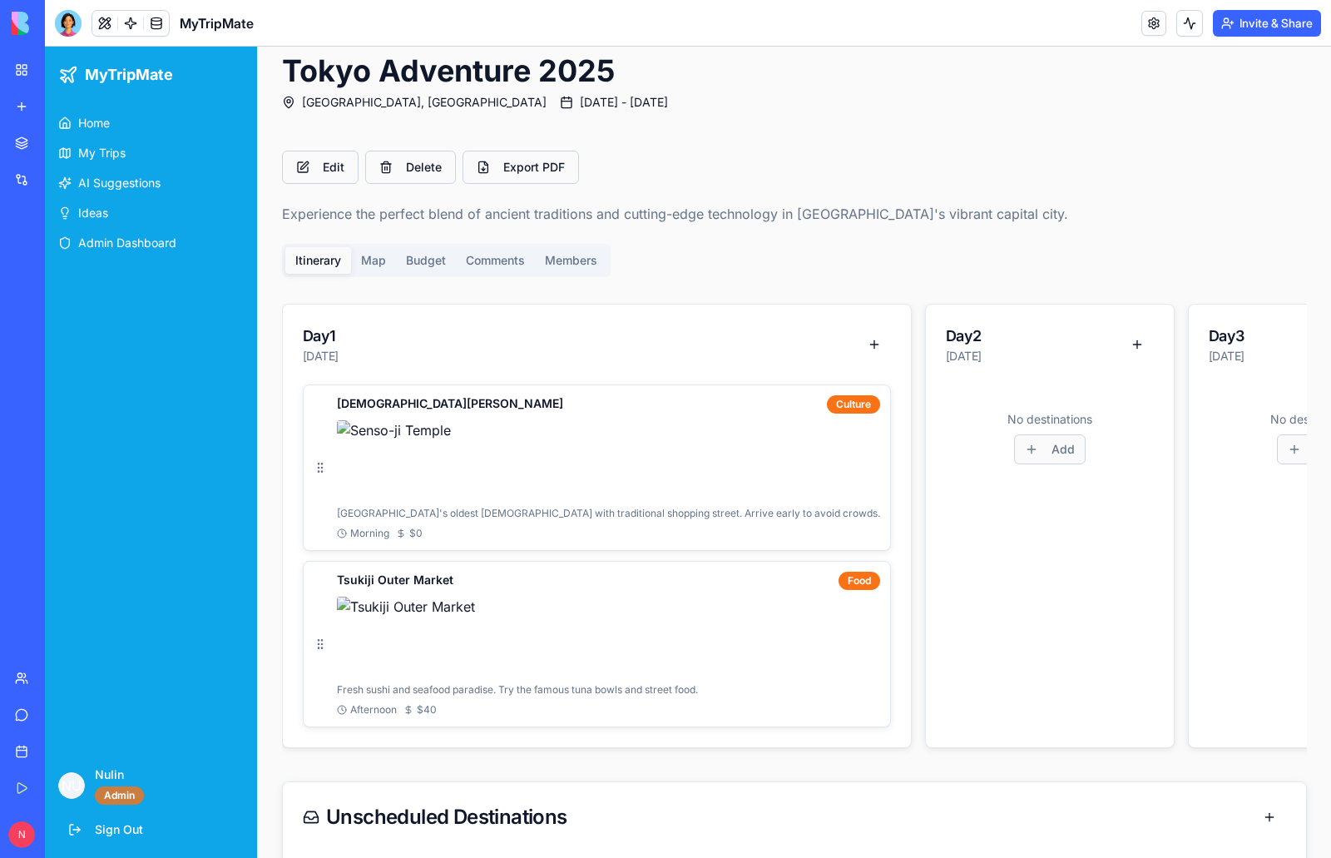
click at [120, 793] on div "Admin" at bounding box center [119, 795] width 49 height 18
click at [104, 20] on button at bounding box center [104, 23] width 25 height 25
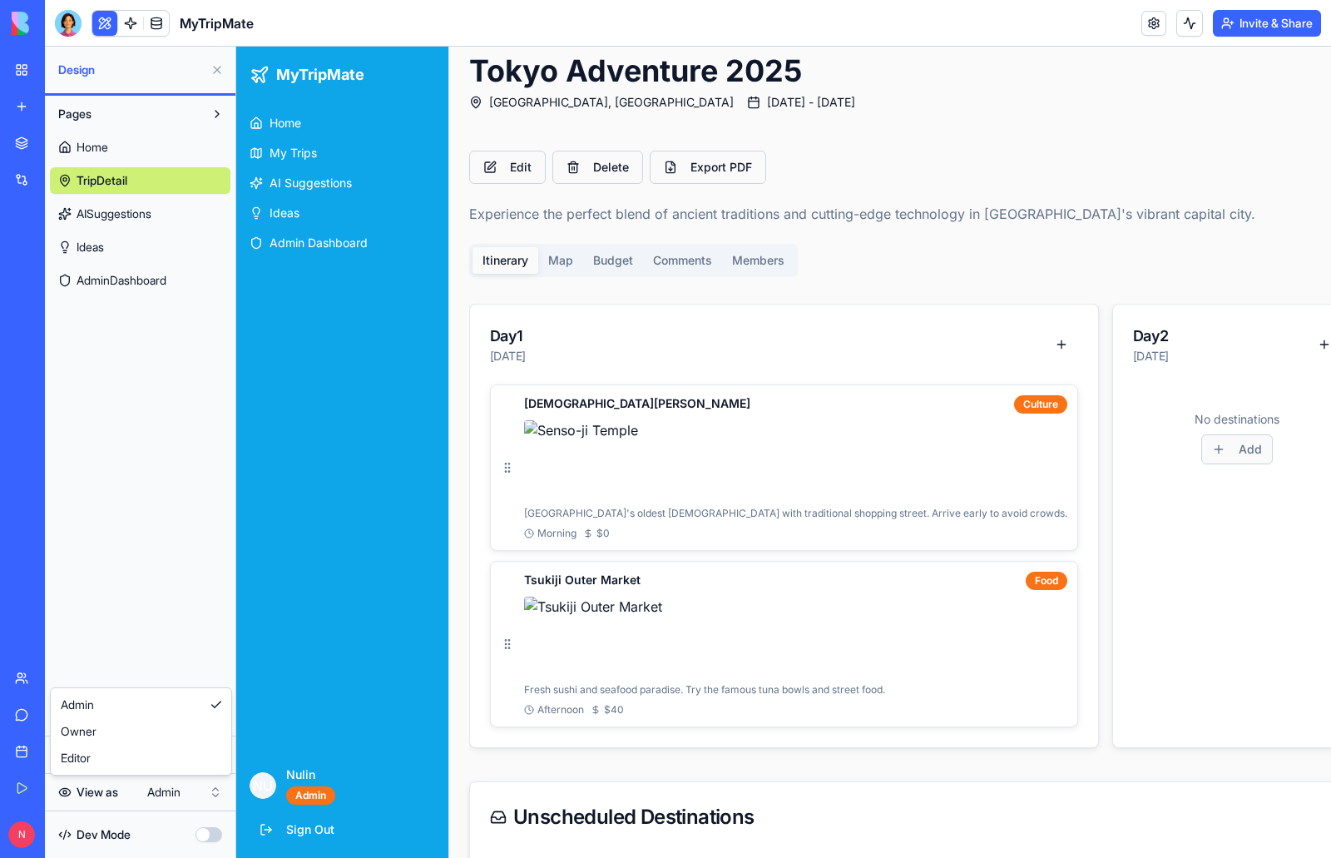
click at [204, 789] on html "My Workspace New app Marketplace Integrations Recent Classroom Avatar Engagemen…" at bounding box center [665, 429] width 1331 height 858
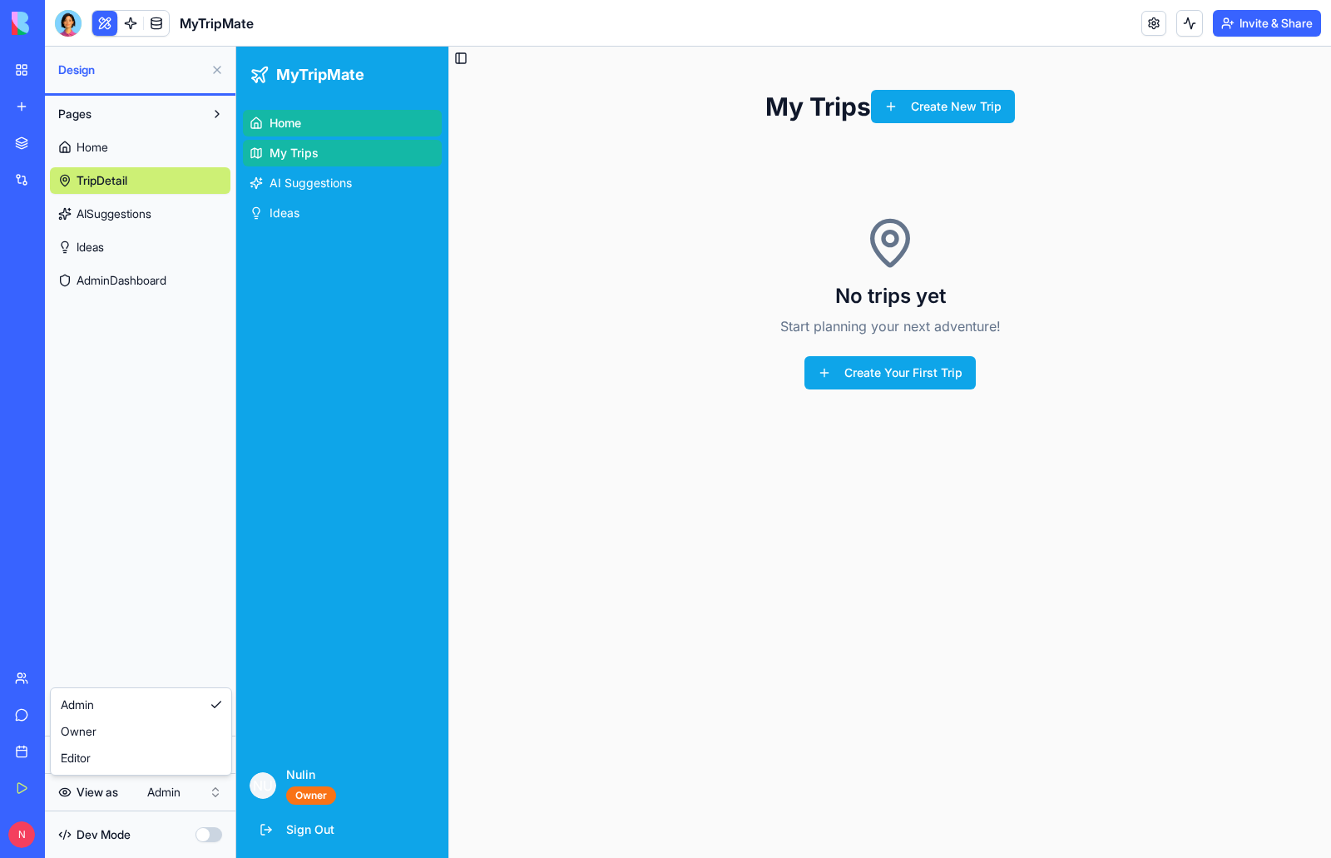
scroll to position [0, 0]
click at [159, 794] on html "My Workspace New app Marketplace Integrations Recent Classroom Avatar Engagemen…" at bounding box center [665, 429] width 1331 height 858
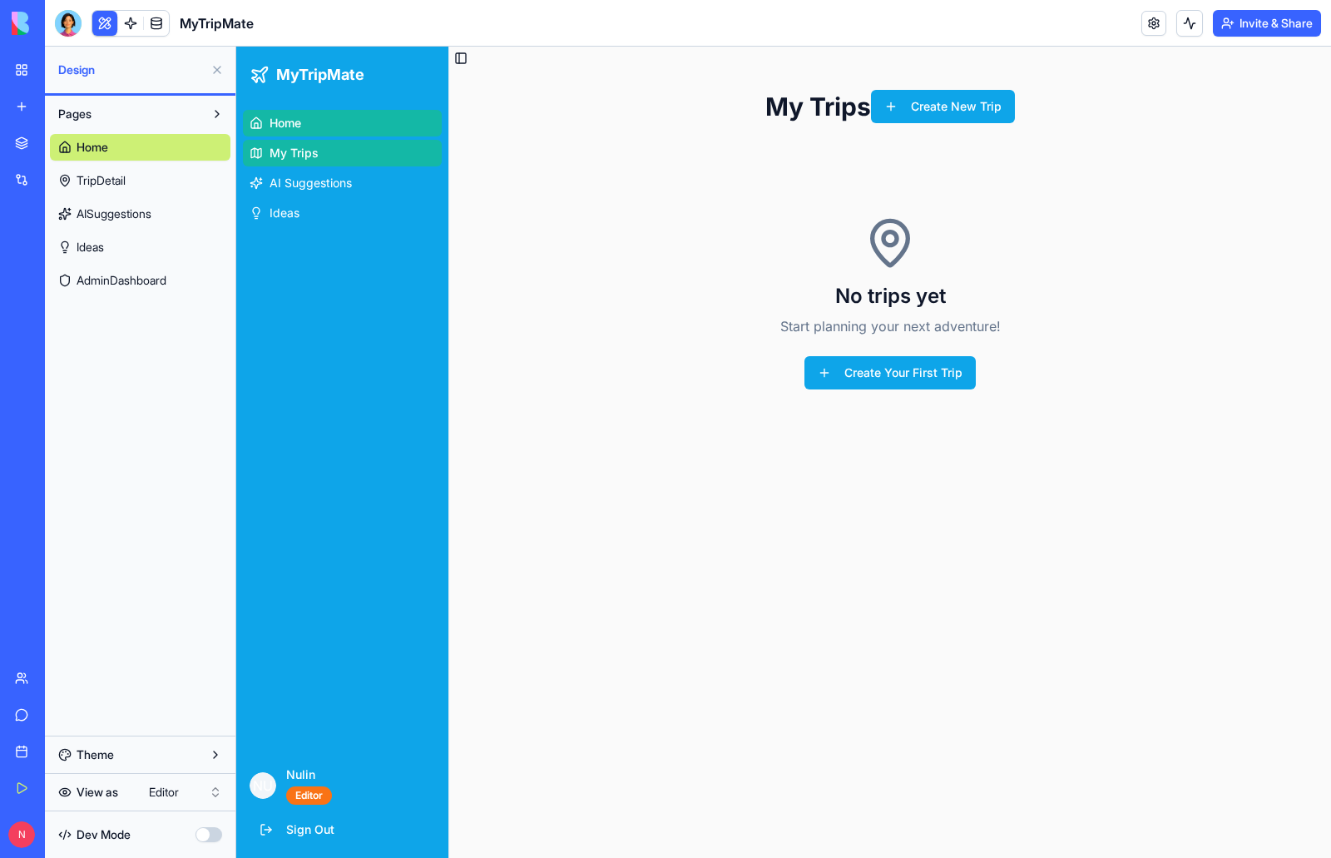
click at [188, 521] on div "Pages Home TripDetail AISuggestions Ideas AdminDashboard" at bounding box center [140, 416] width 190 height 640
click at [109, 177] on span "TripDetail" at bounding box center [101, 180] width 49 height 17
click at [328, 159] on link "My Trips" at bounding box center [342, 153] width 199 height 27
click at [329, 180] on span "AI Suggestions" at bounding box center [310, 183] width 82 height 17
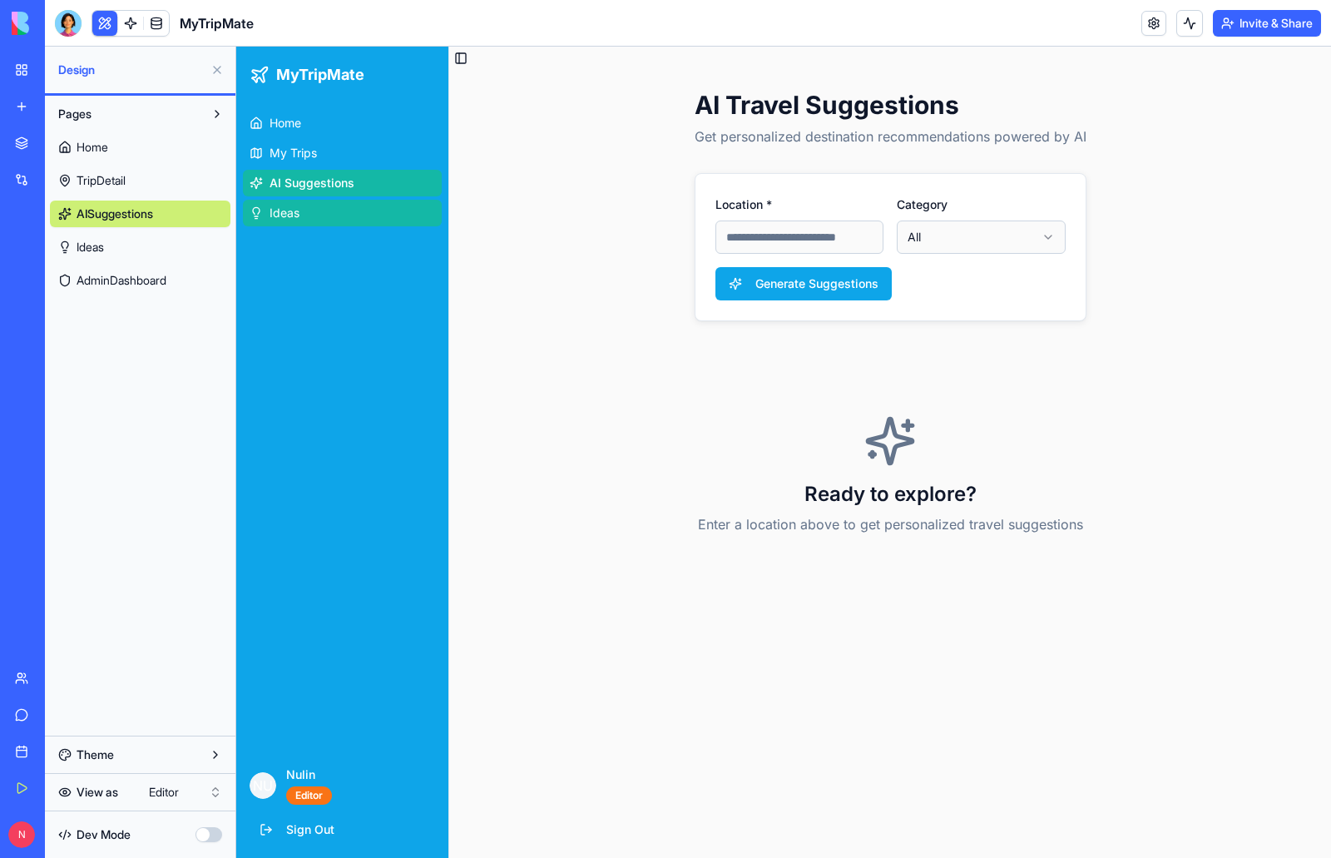
click at [287, 216] on span "Ideas" at bounding box center [284, 213] width 30 height 17
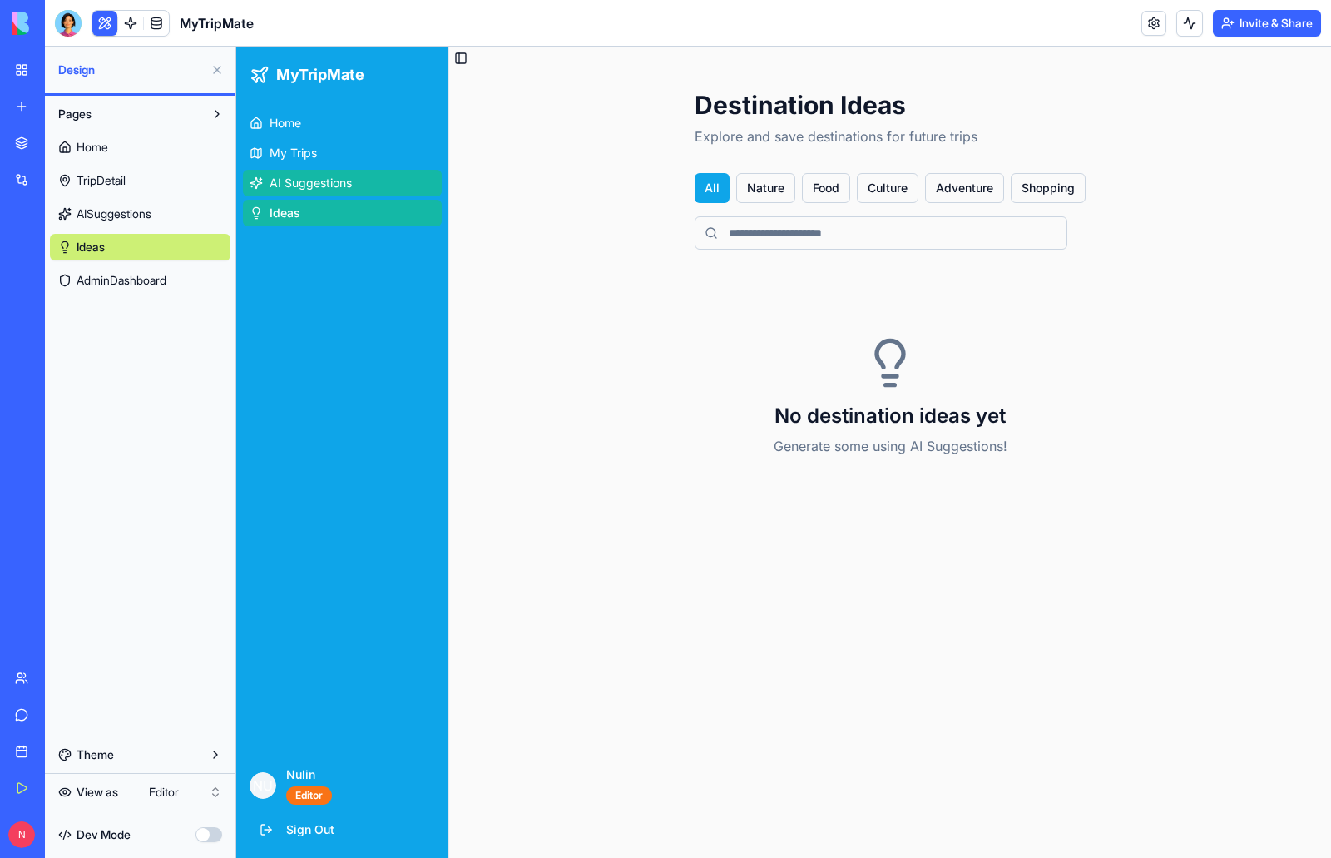
click at [304, 170] on link "AI Suggestions" at bounding box center [342, 183] width 199 height 27
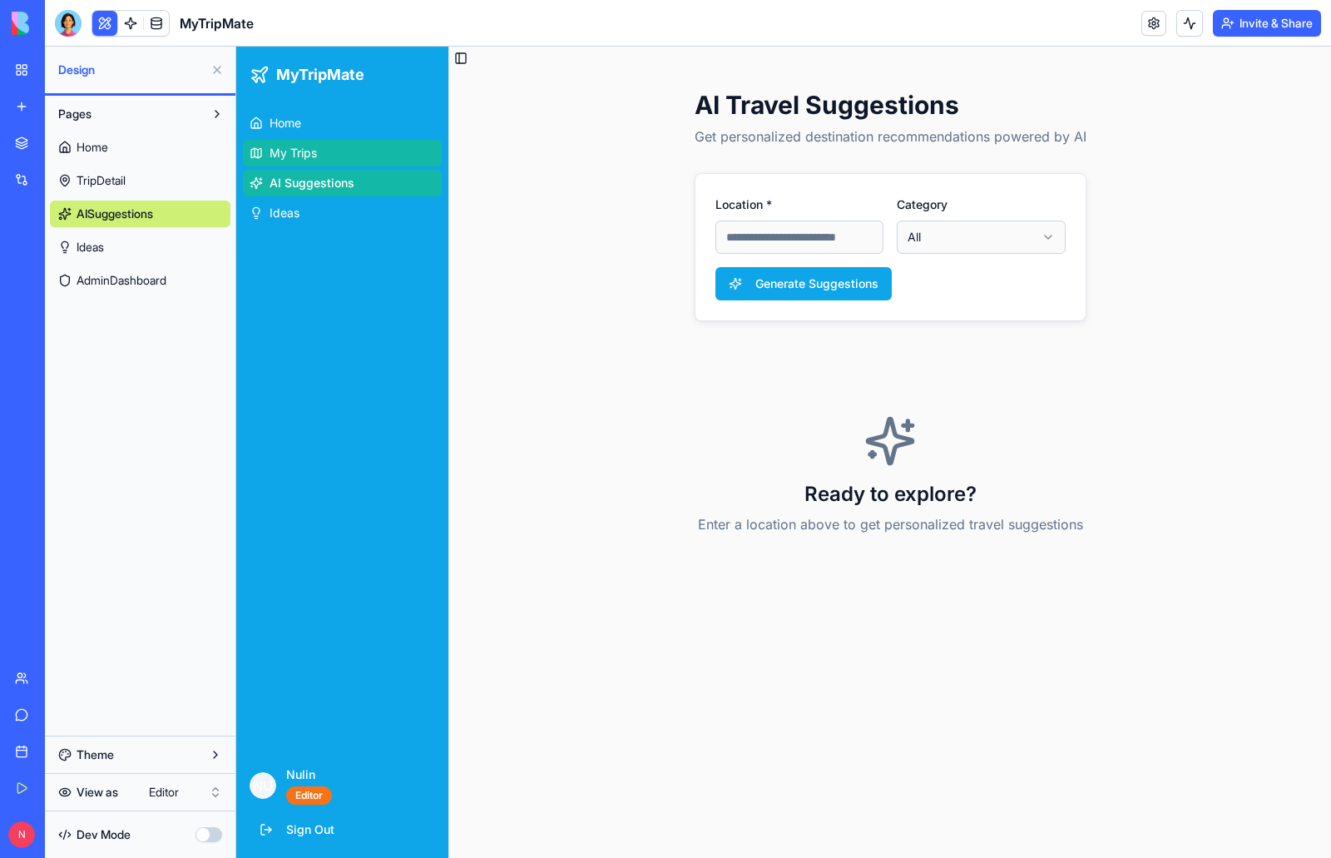
click at [304, 153] on span "My Trips" at bounding box center [292, 153] width 47 height 17
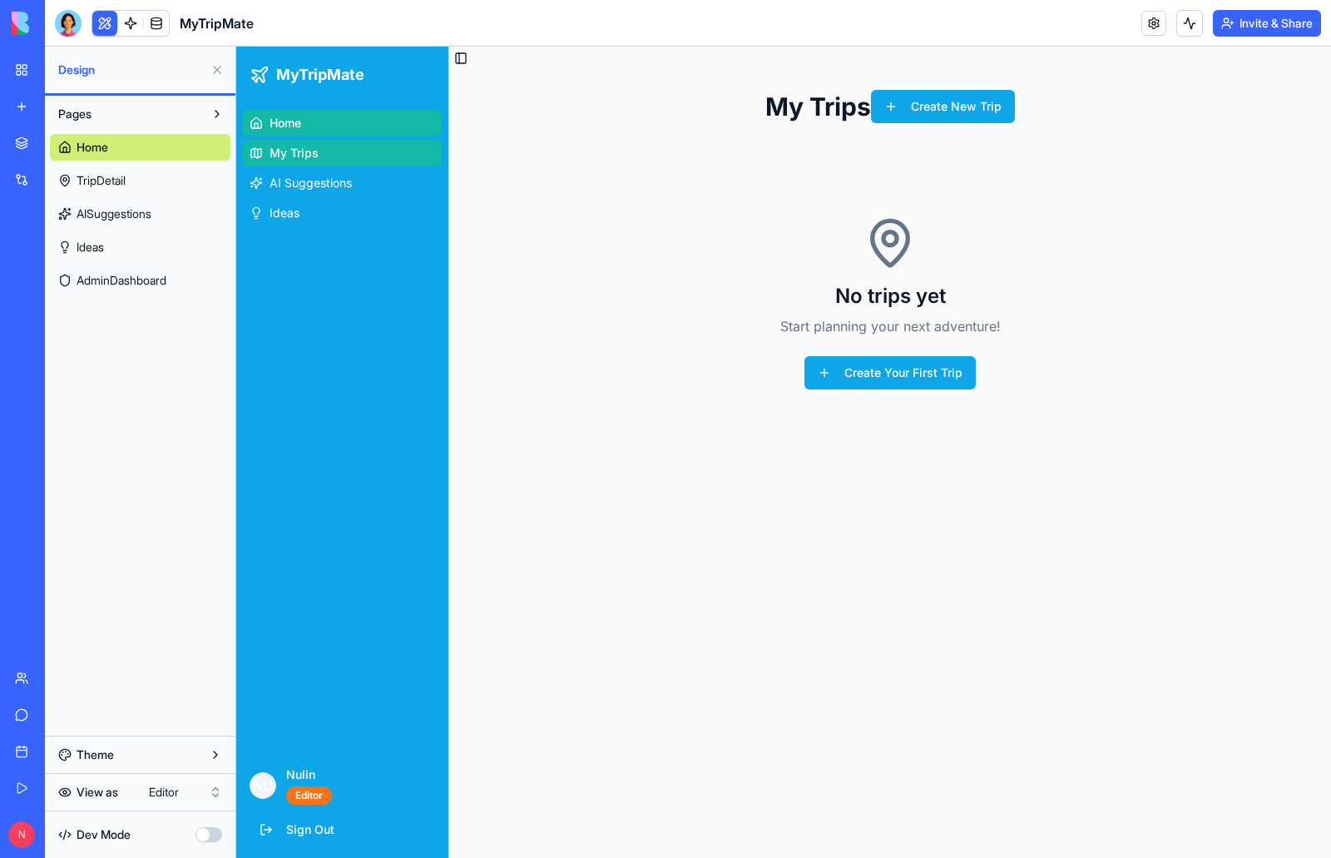
click at [304, 122] on link "Home" at bounding box center [342, 123] width 199 height 27
click at [199, 789] on html "My Workspace New app Marketplace Integrations Recent Classroom Avatar Engagemen…" at bounding box center [665, 429] width 1331 height 858
click at [129, 753] on button "Theme" at bounding box center [140, 754] width 180 height 27
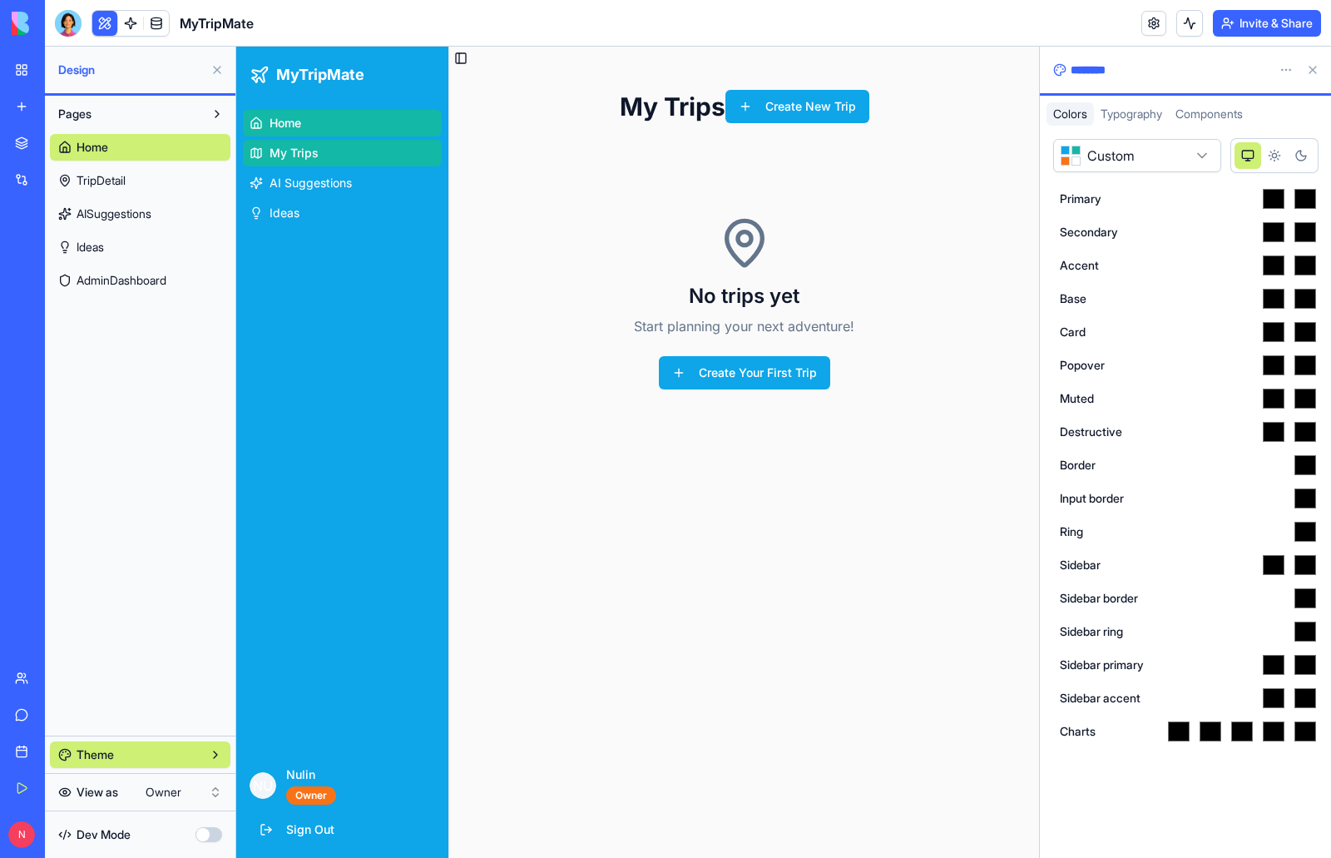
click at [168, 671] on div "Pages Home TripDetail AISuggestions Ideas AdminDashboard" at bounding box center [140, 416] width 190 height 640
click at [131, 171] on link "TripDetail" at bounding box center [140, 180] width 180 height 27
click at [154, 149] on link "Home" at bounding box center [140, 147] width 180 height 27
click at [184, 794] on html "**********" at bounding box center [665, 429] width 1331 height 858
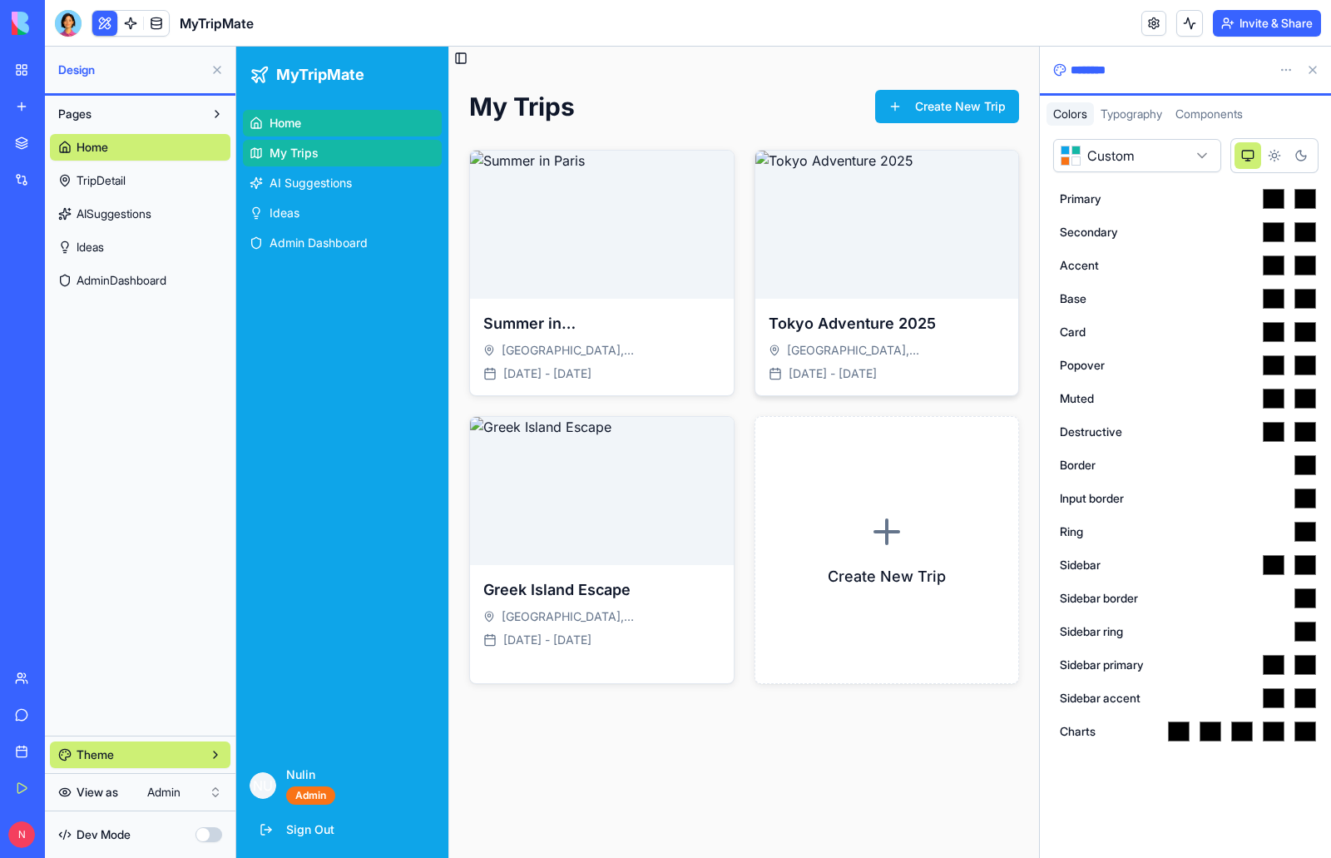
click at [842, 211] on img at bounding box center [887, 225] width 264 height 148
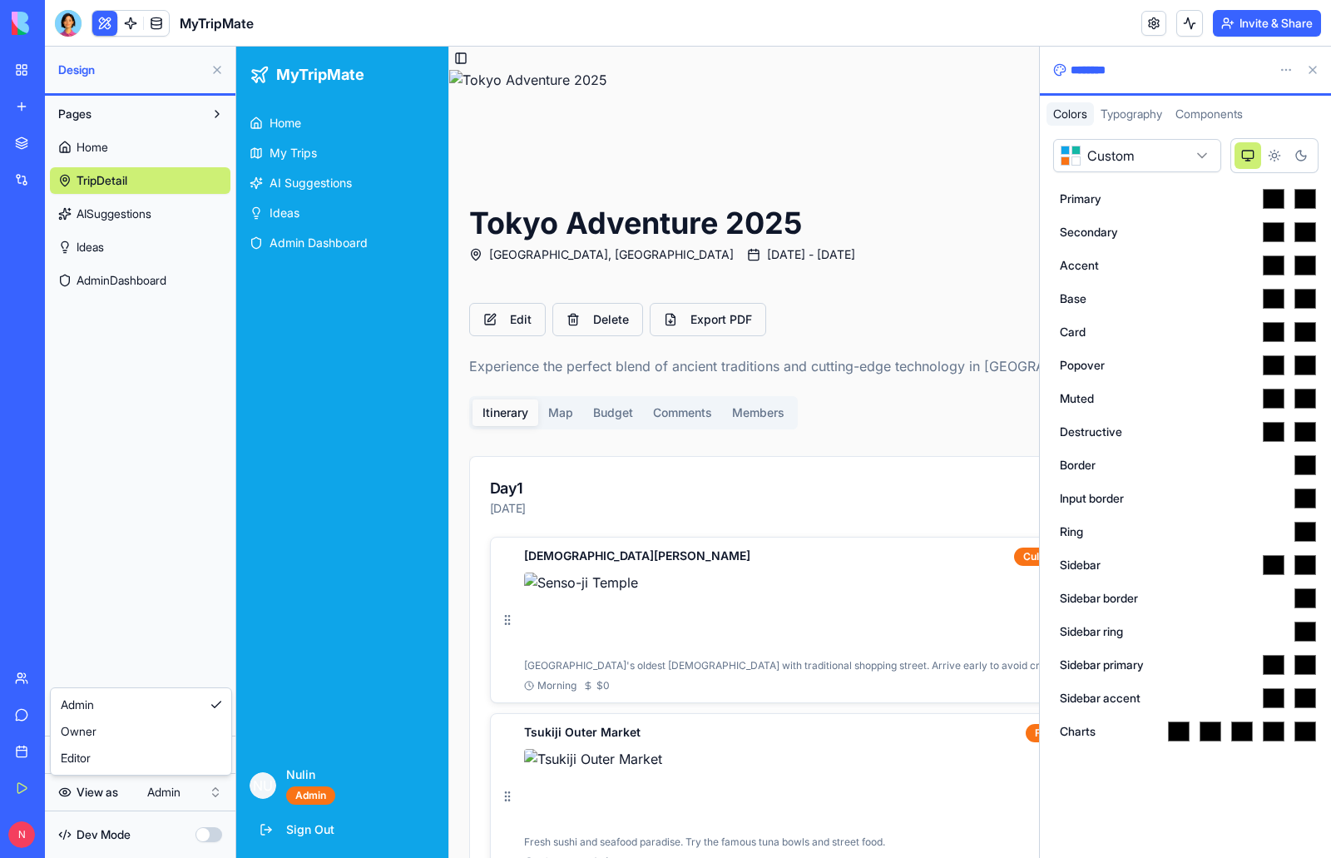
click at [134, 788] on html "**********" at bounding box center [665, 429] width 1331 height 858
click at [160, 571] on html "**********" at bounding box center [665, 429] width 1331 height 858
click at [1137, 116] on span "Typography" at bounding box center [1131, 113] width 62 height 14
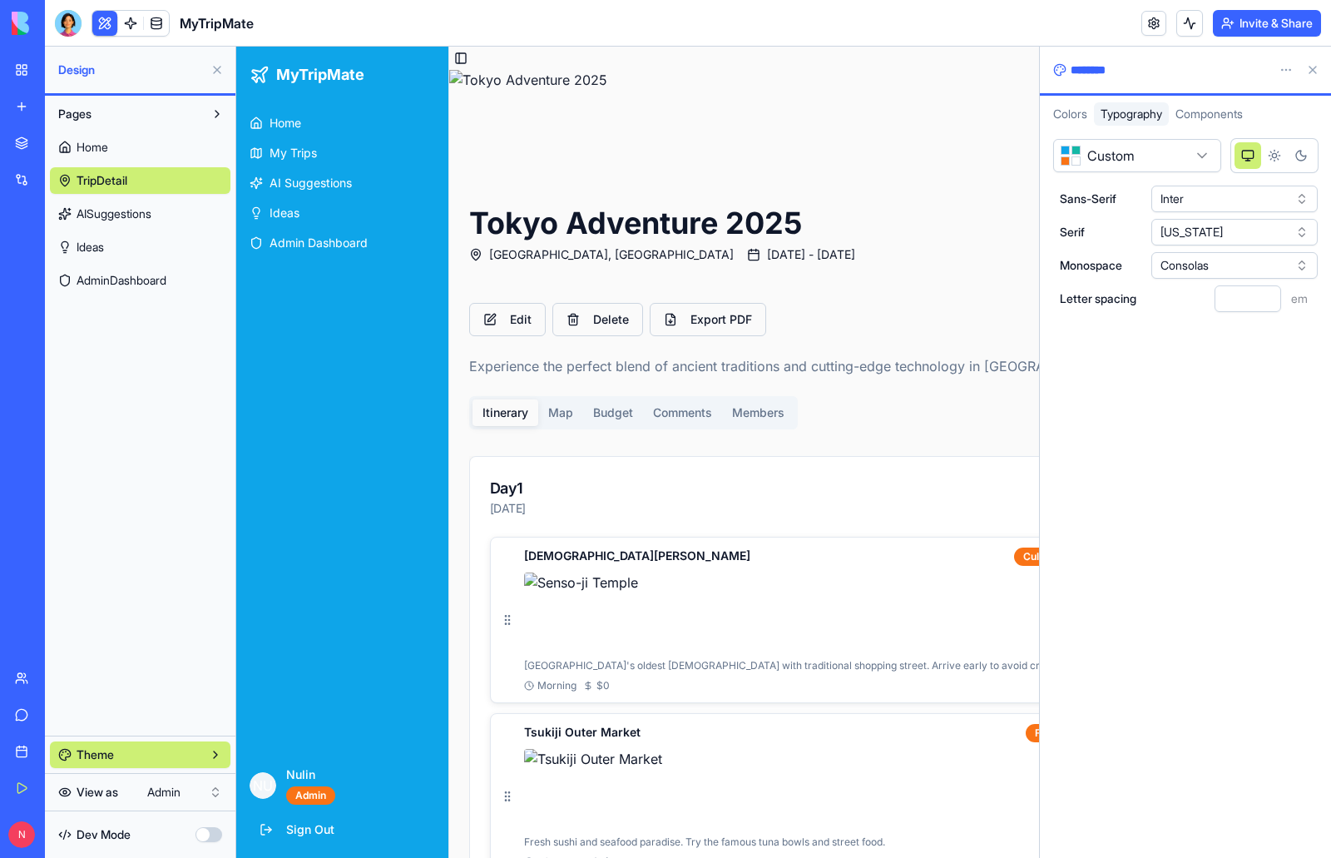
click at [1242, 109] on span "Components" at bounding box center [1208, 113] width 67 height 14
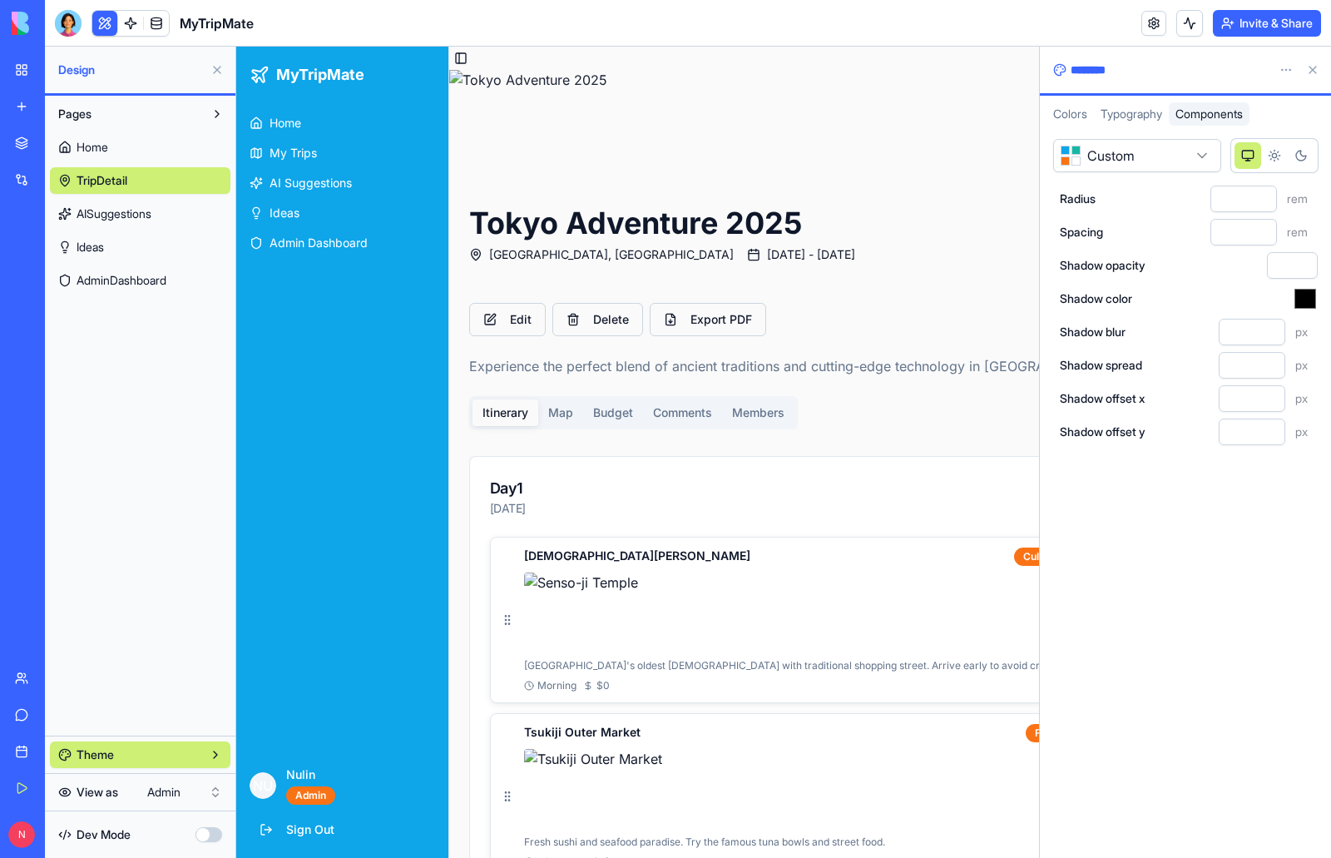
drag, startPoint x: 1131, startPoint y: 115, endPoint x: 1088, endPoint y: 129, distance: 45.5
click at [1131, 116] on span "Typography" at bounding box center [1131, 113] width 62 height 14
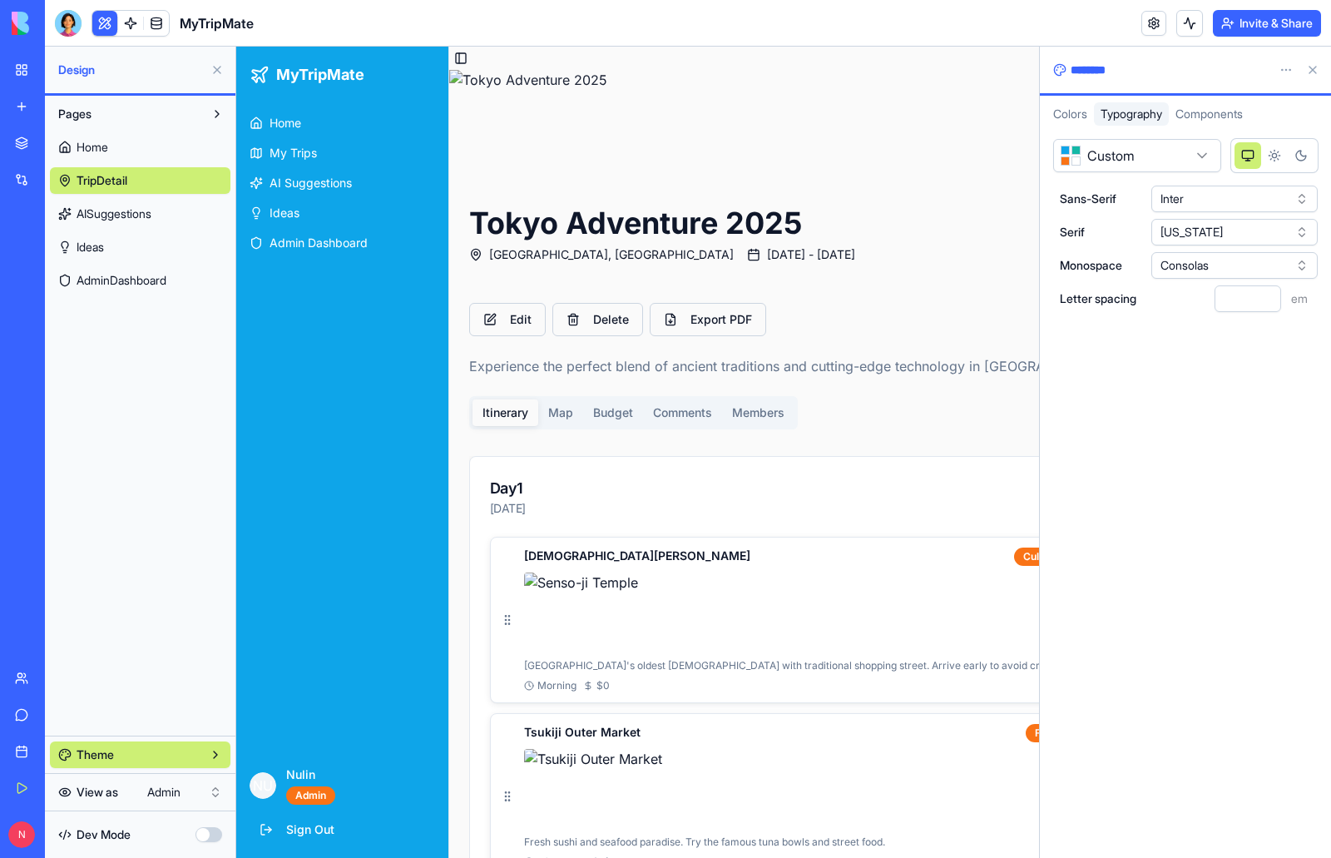
click at [1060, 109] on span "Colors" at bounding box center [1070, 113] width 34 height 14
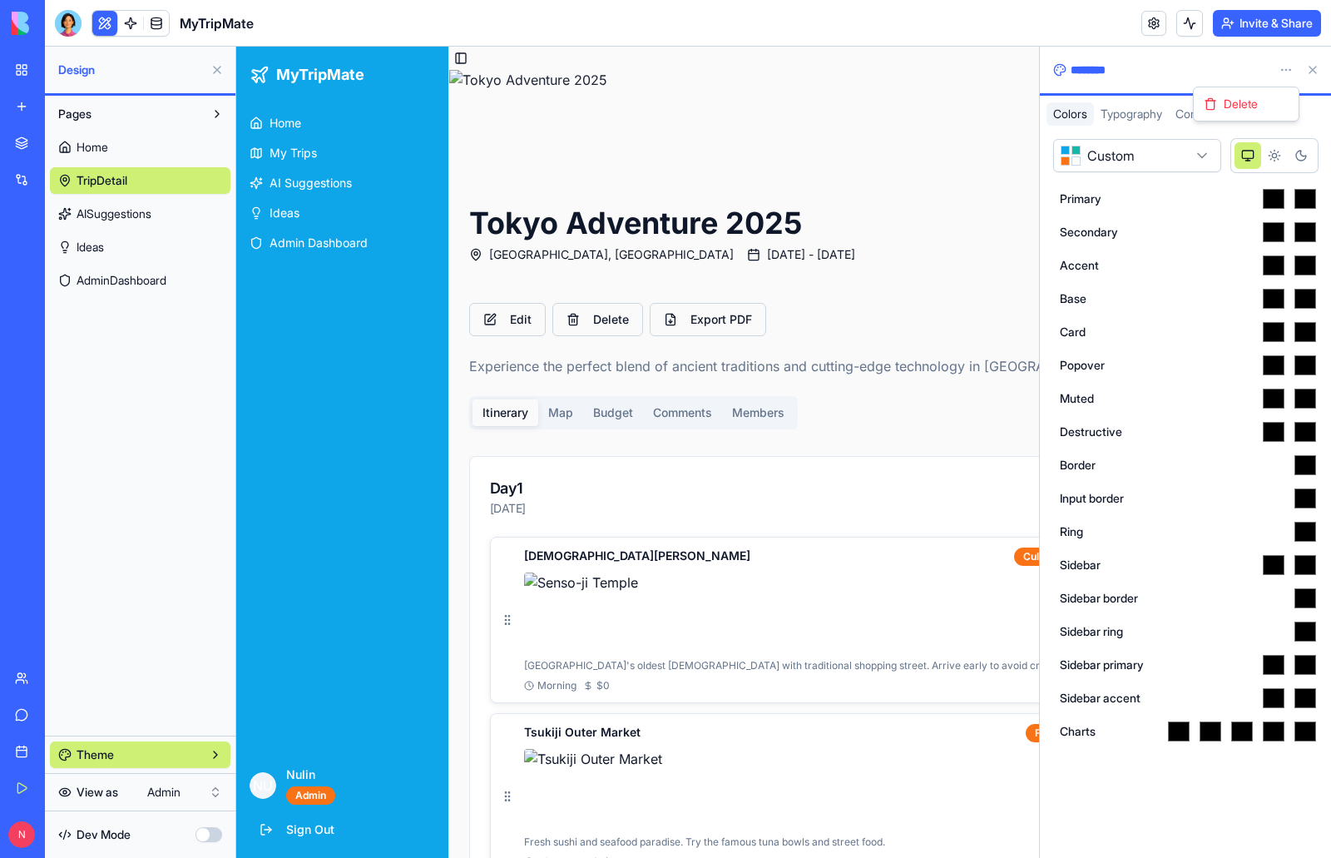
click at [1279, 70] on html "**********" at bounding box center [665, 429] width 1331 height 858
click at [1133, 64] on html "**********" at bounding box center [665, 429] width 1331 height 858
click at [1316, 68] on button at bounding box center [1312, 70] width 27 height 27
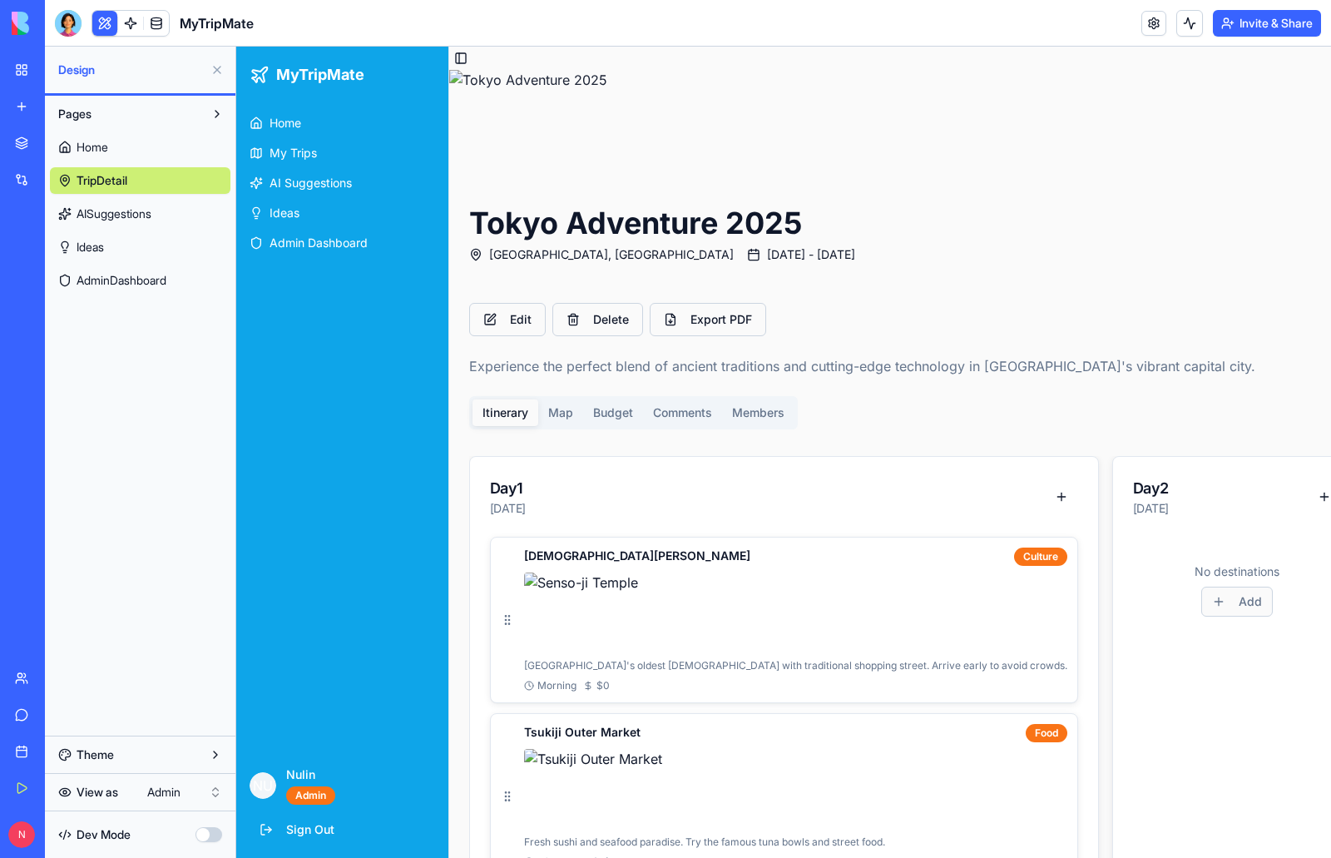
click at [182, 602] on div "Pages Home TripDetail AISuggestions Ideas AdminDashboard" at bounding box center [140, 416] width 190 height 640
click at [139, 210] on span "AISuggestions" at bounding box center [114, 213] width 75 height 17
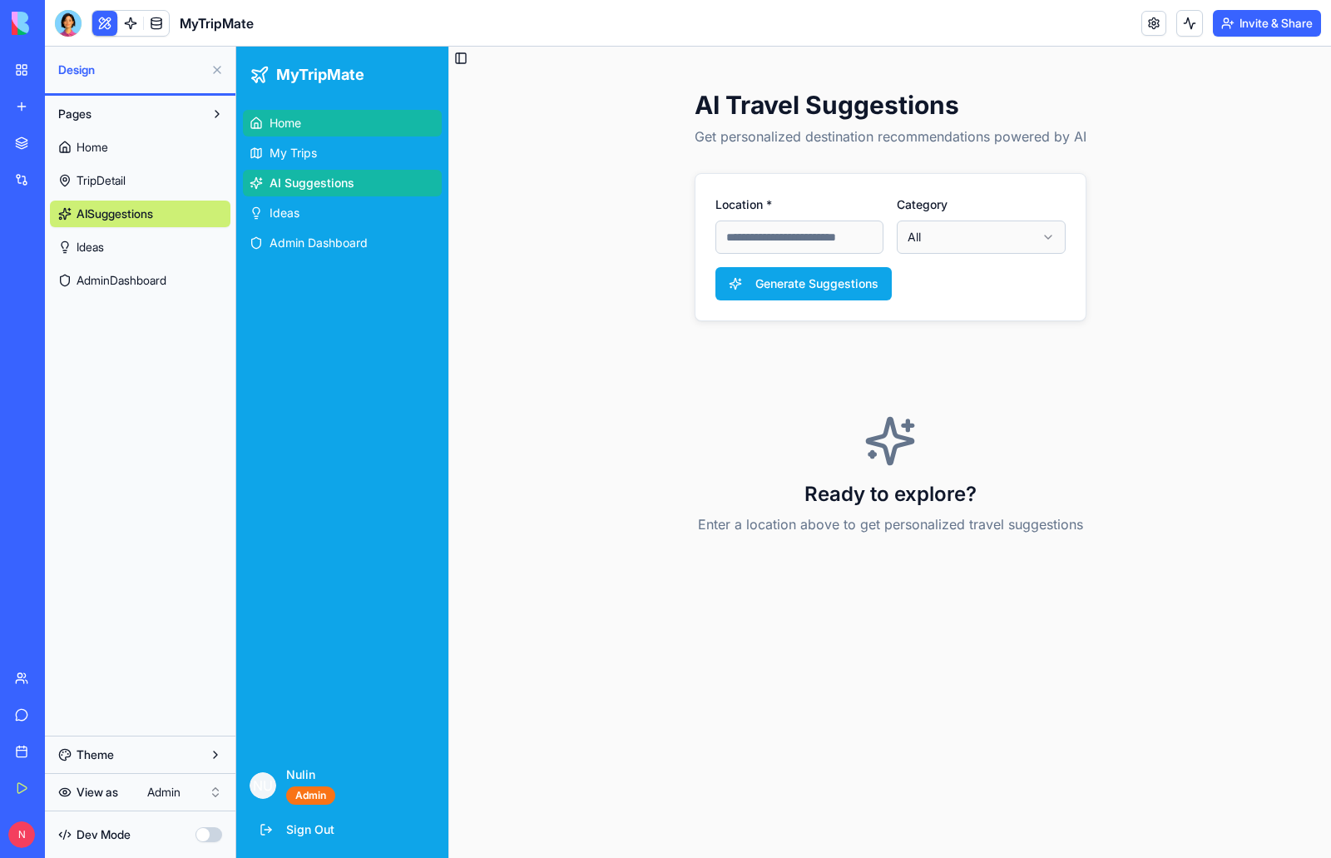
click at [309, 126] on link "Home" at bounding box center [342, 123] width 199 height 27
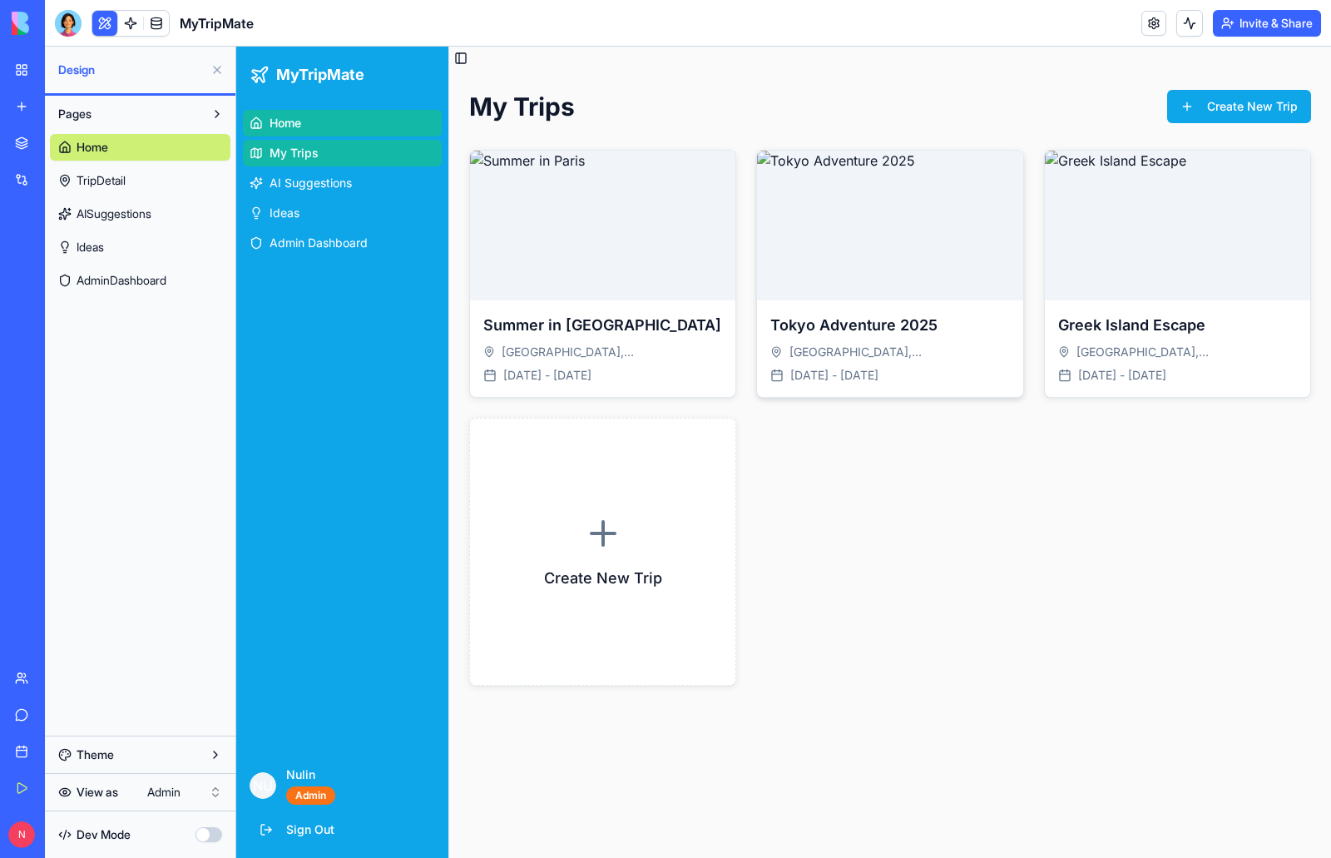
click at [846, 255] on img at bounding box center [889, 226] width 265 height 150
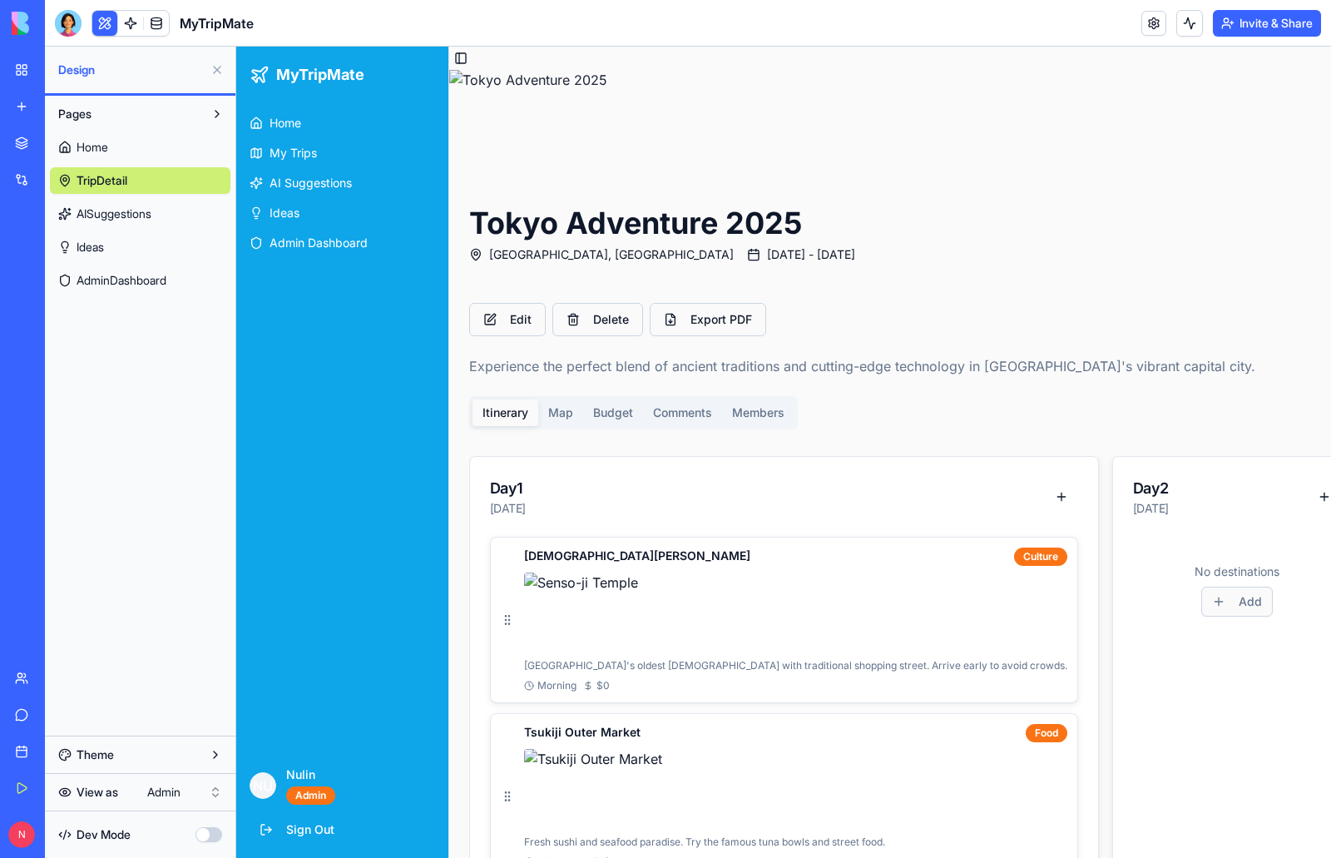
drag, startPoint x: 219, startPoint y: 62, endPoint x: 116, endPoint y: 41, distance: 105.4
click at [219, 62] on button at bounding box center [217, 70] width 27 height 27
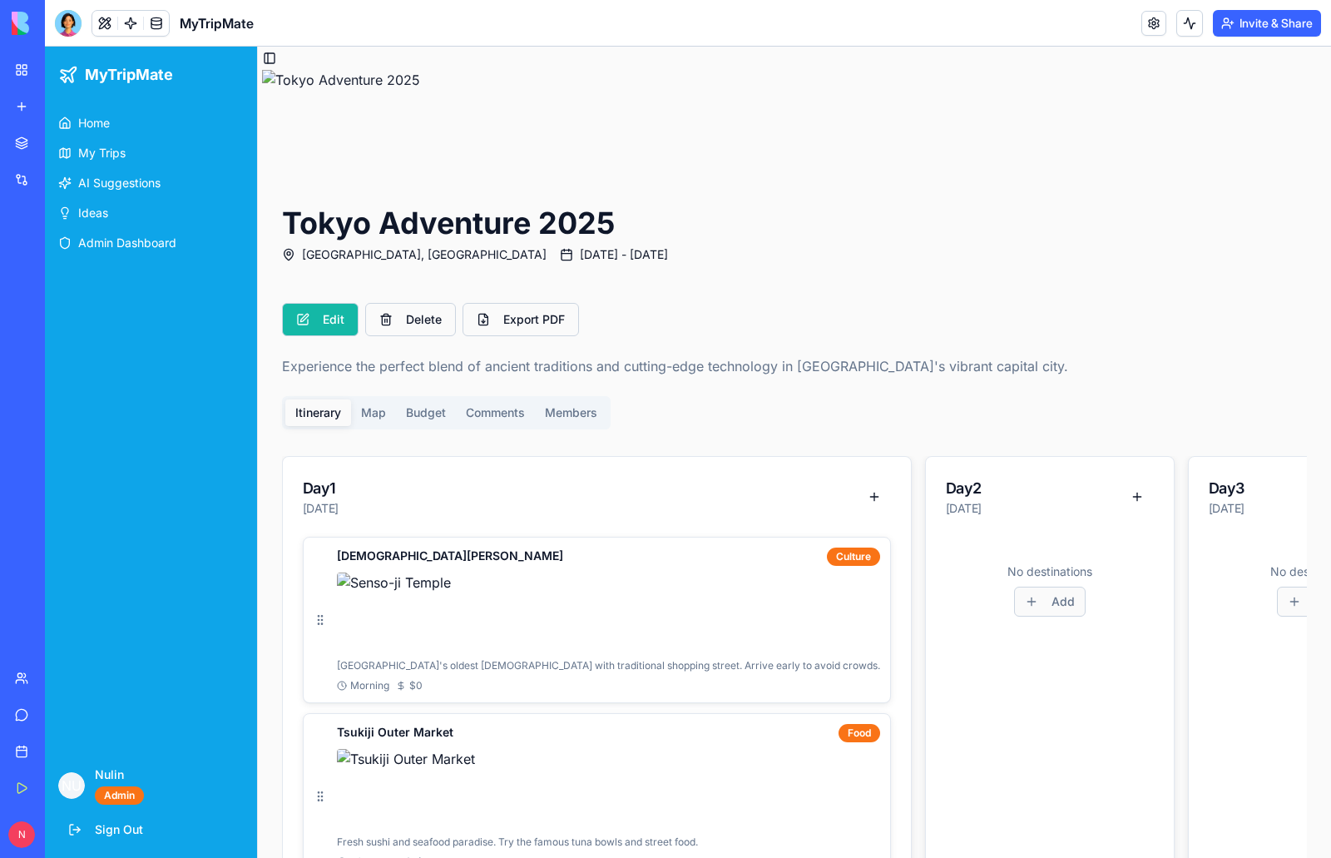
click at [314, 325] on button "Edit" at bounding box center [320, 319] width 77 height 33
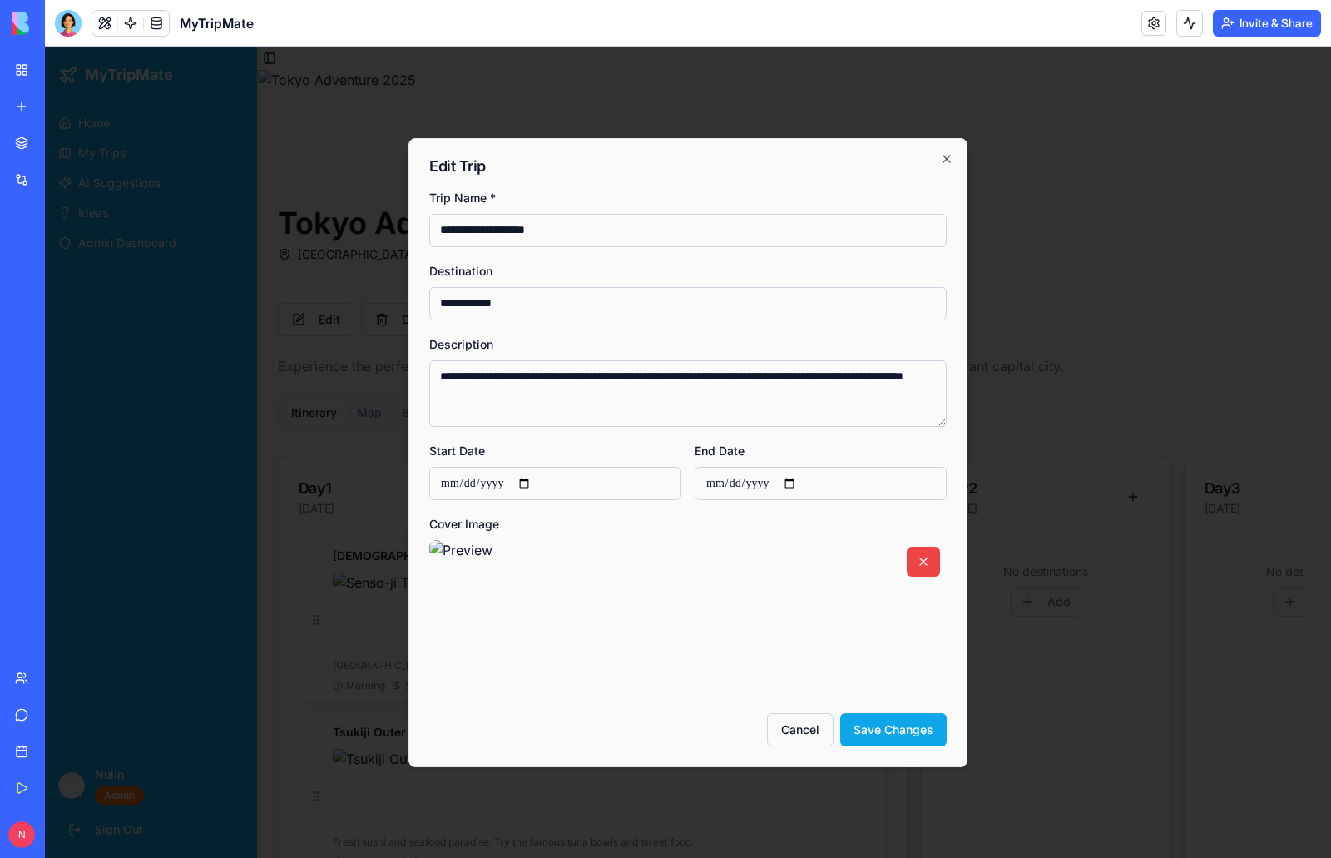
click at [536, 483] on input "**********" at bounding box center [555, 483] width 252 height 33
type input "**********"
click at [803, 486] on input "**********" at bounding box center [821, 483] width 252 height 33
type input "**********"
click at [911, 730] on button "Save Changes" at bounding box center [893, 729] width 106 height 33
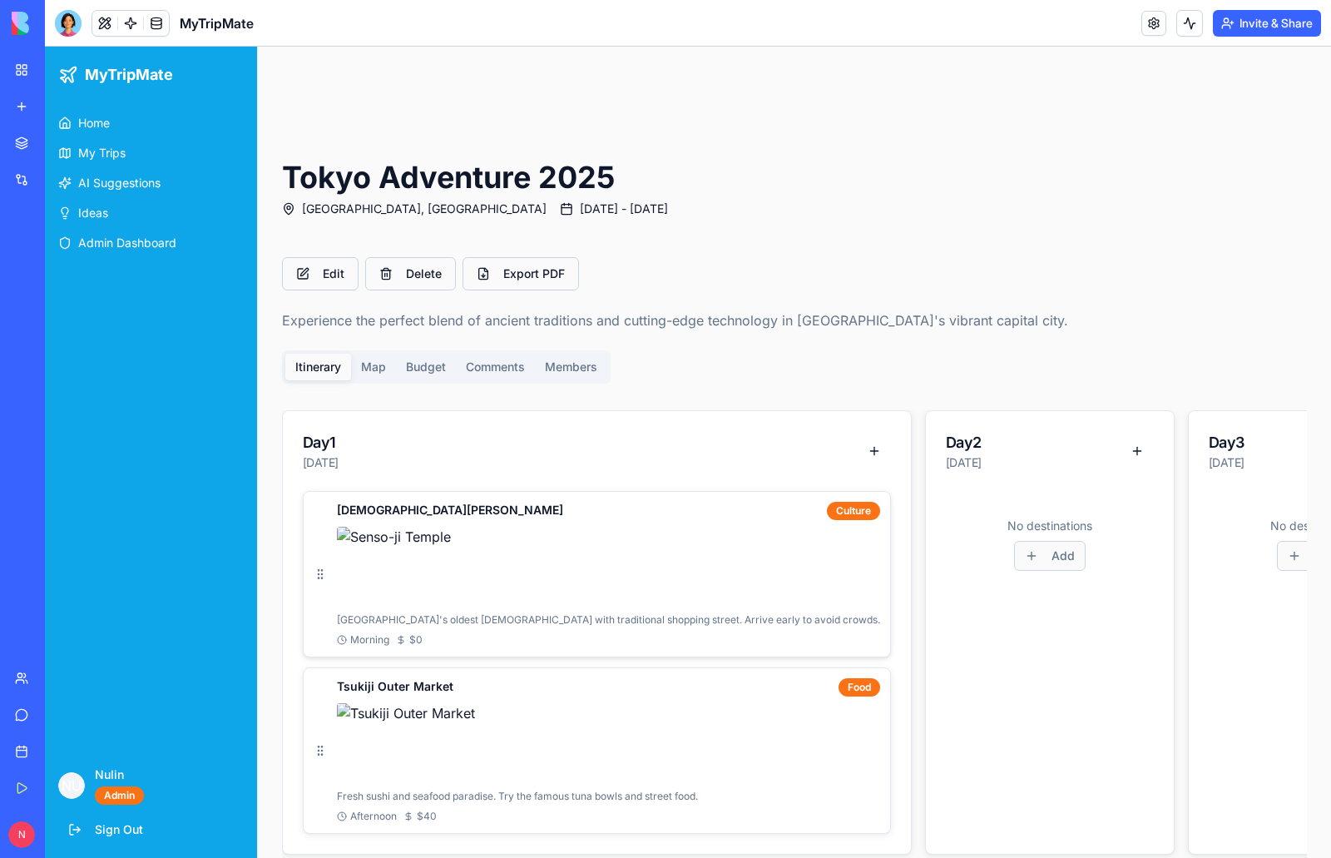
scroll to position [83, 0]
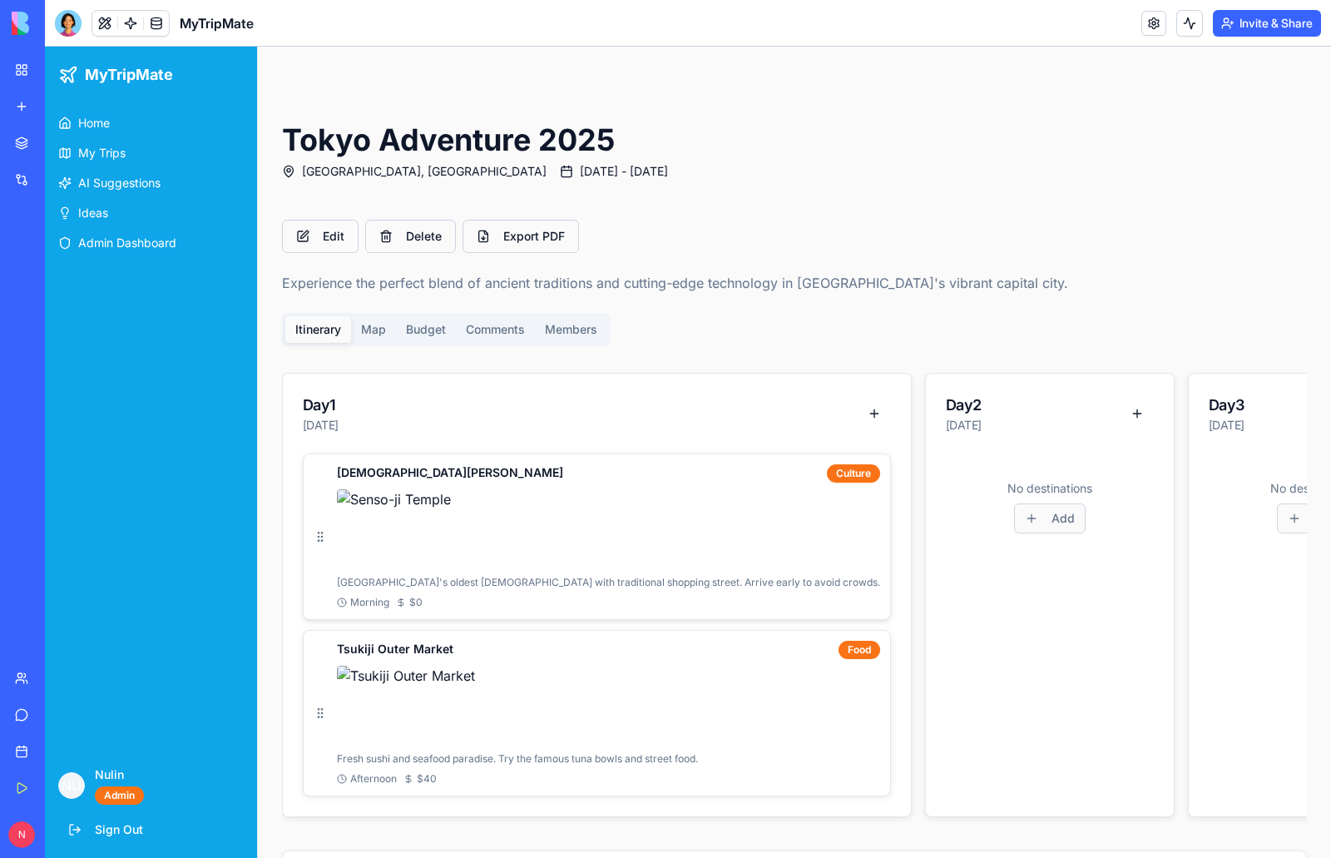
click at [511, 512] on img at bounding box center [608, 529] width 543 height 80
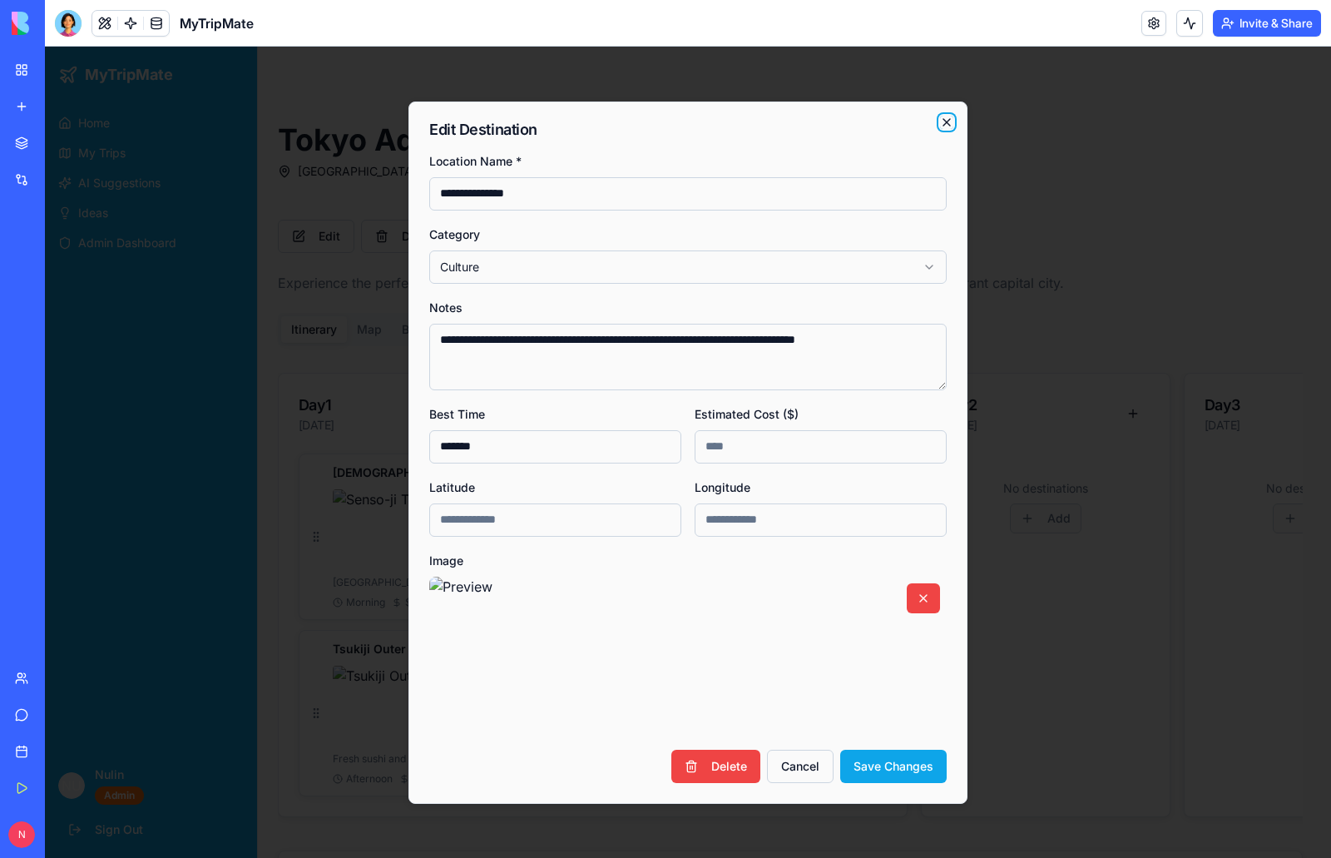
click at [946, 122] on icon "button" at bounding box center [946, 122] width 7 height 7
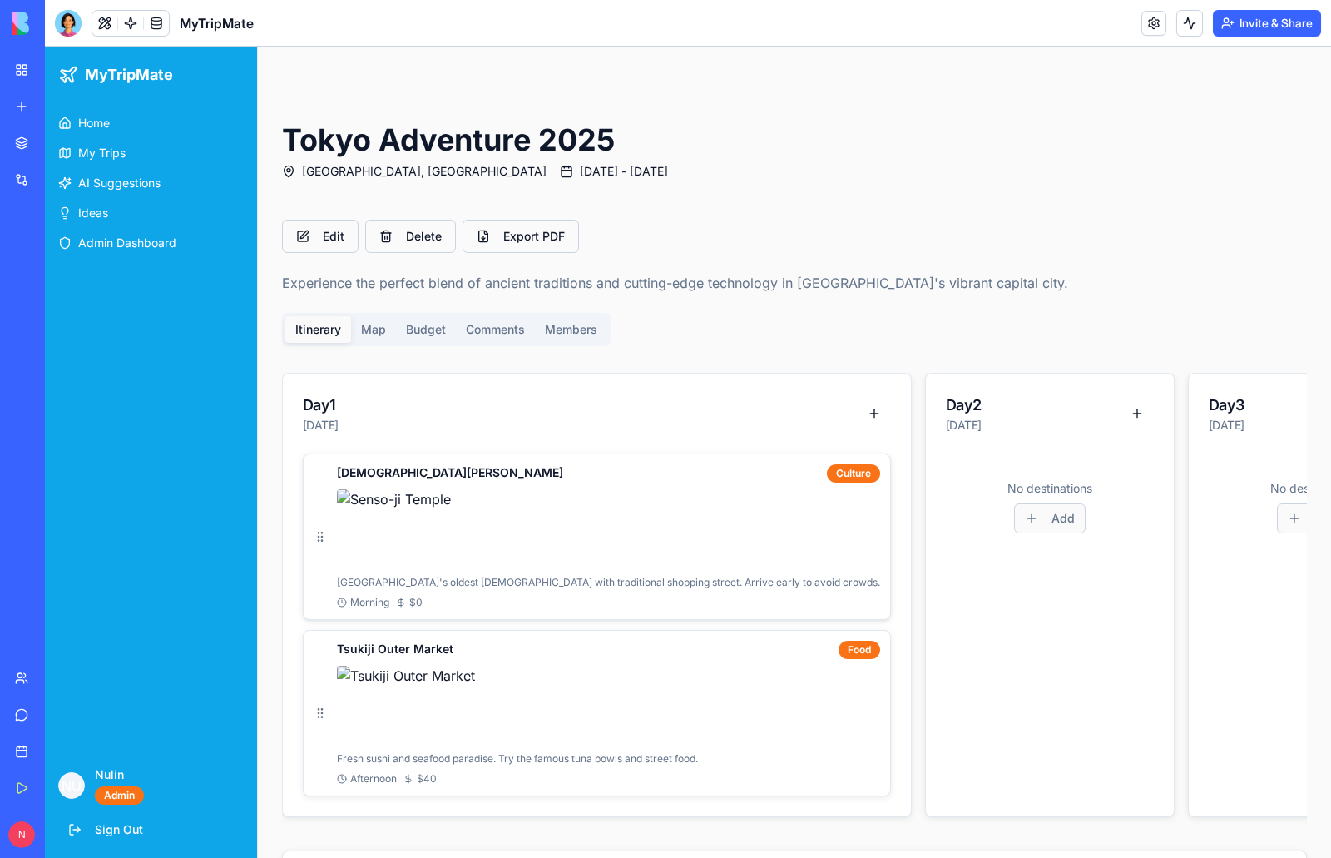
click at [540, 526] on img at bounding box center [608, 529] width 543 height 80
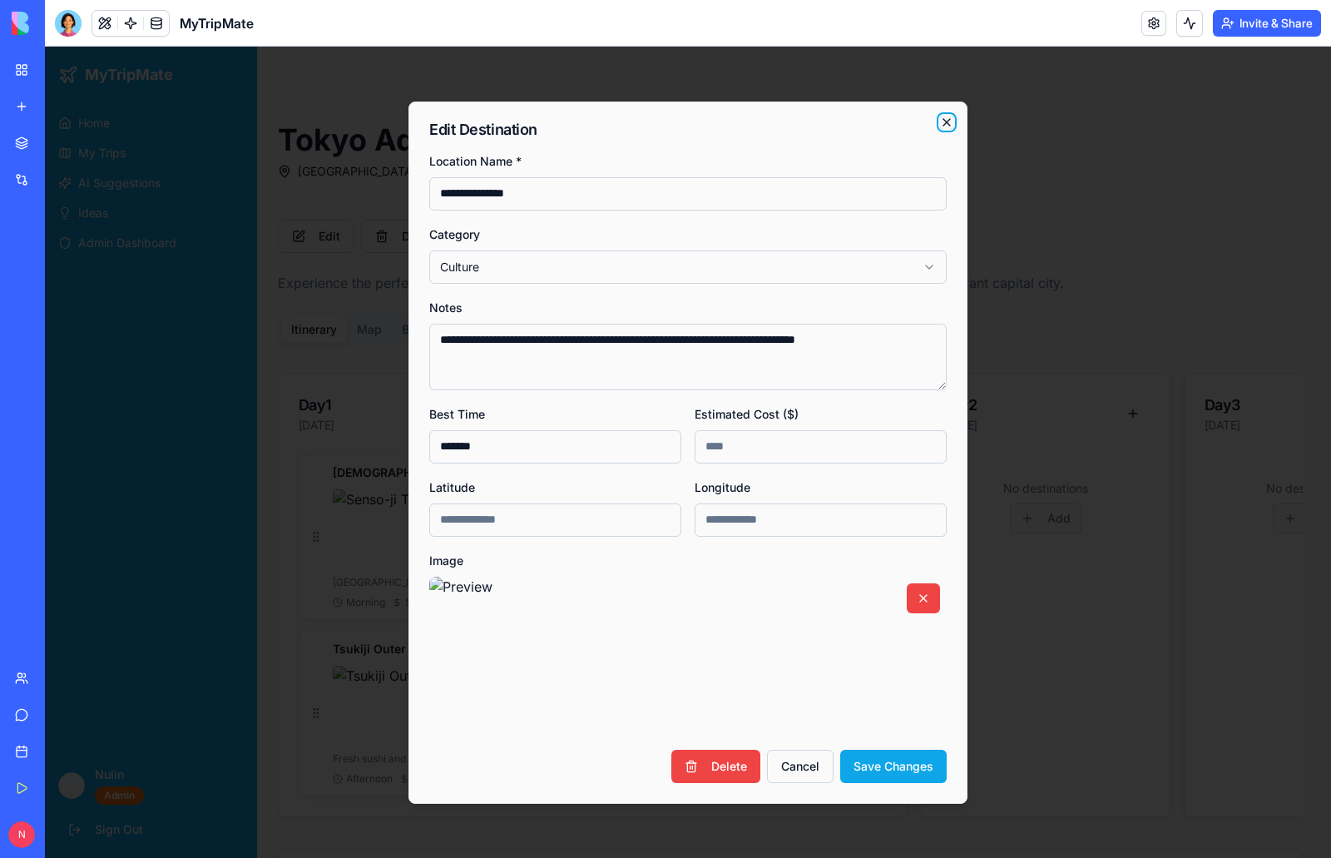
click at [947, 117] on icon "button" at bounding box center [946, 122] width 13 height 13
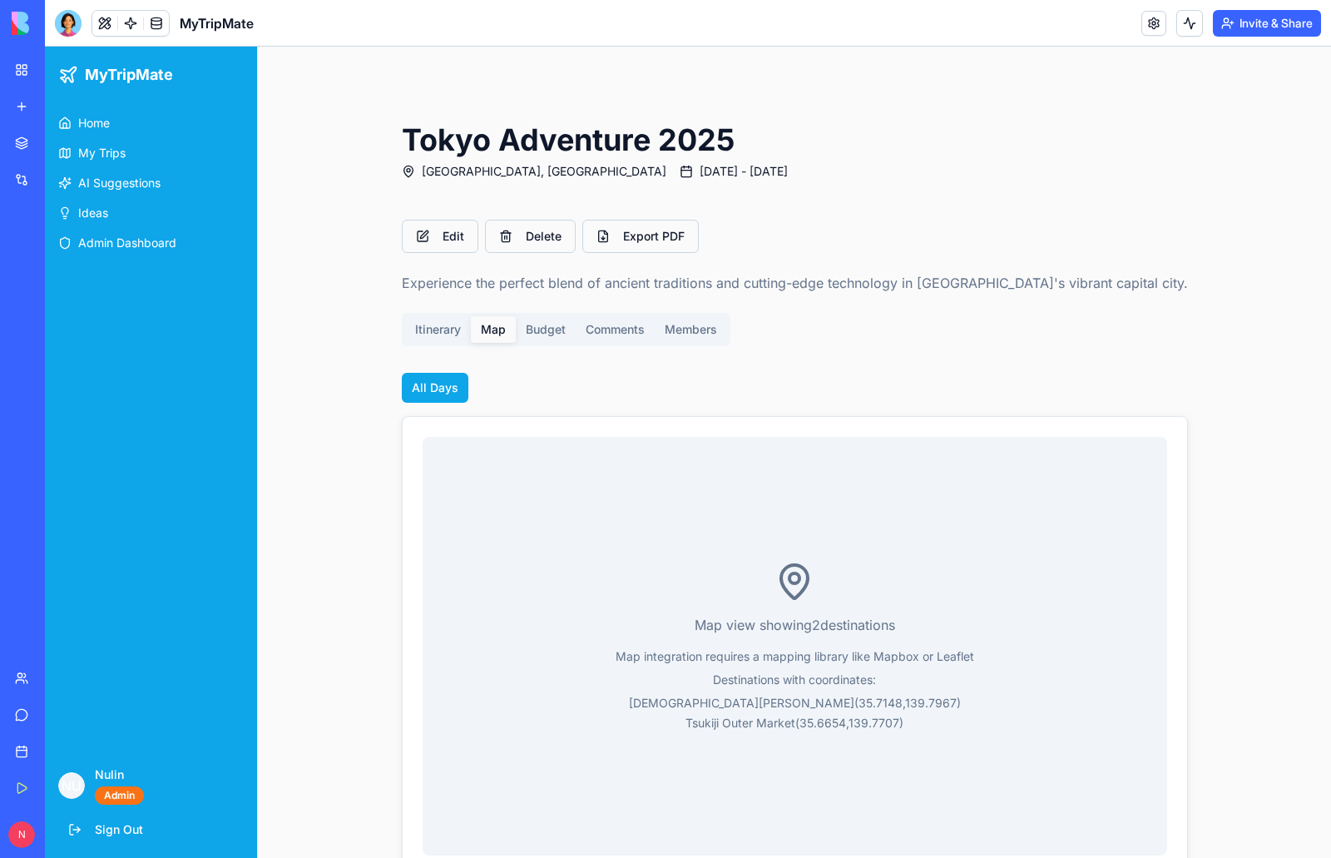
scroll to position [0, 0]
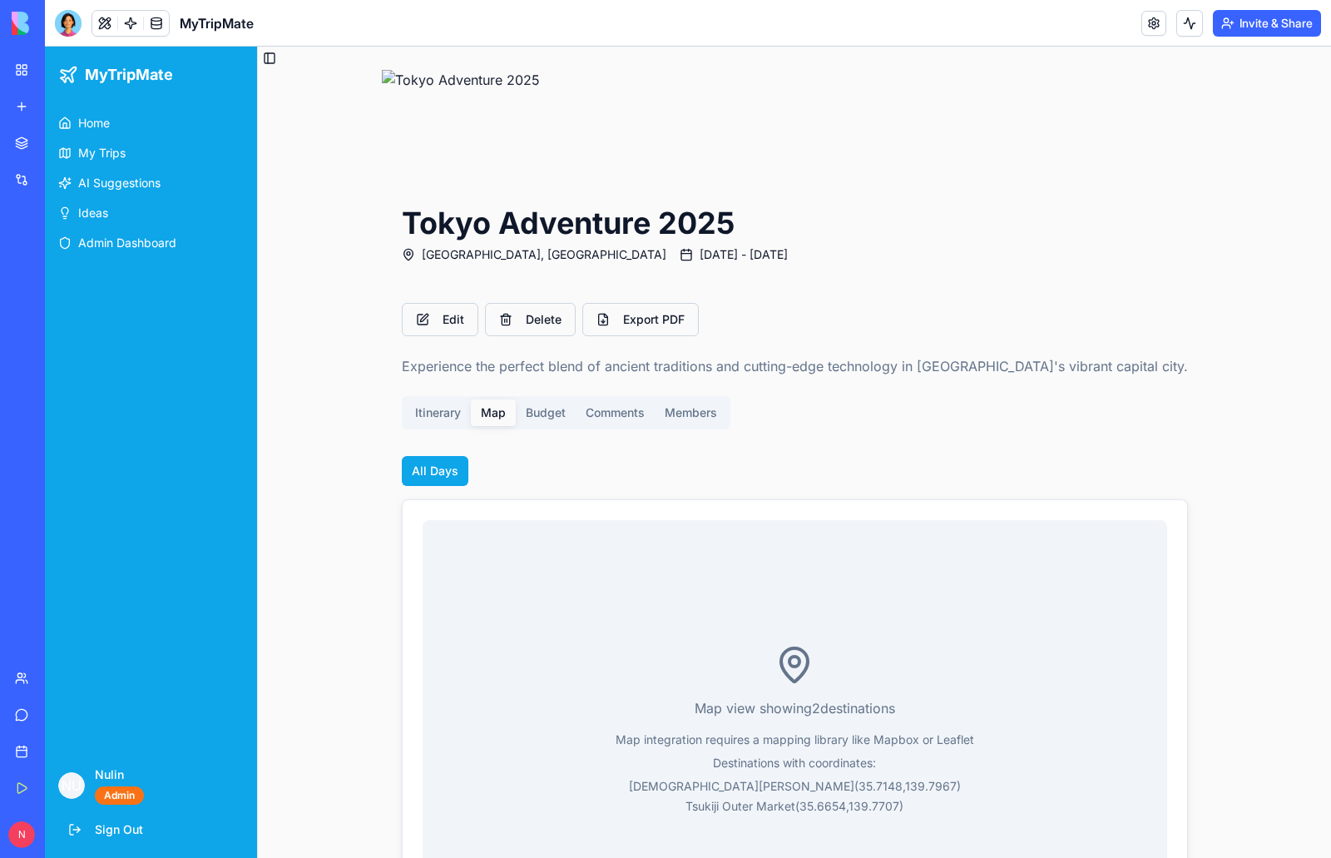
click at [378, 331] on main "Toggle Sidebar Tokyo Adventure 2025 [GEOGRAPHIC_DATA], [GEOGRAPHIC_DATA] [DATE]…" at bounding box center [794, 513] width 1073 height 932
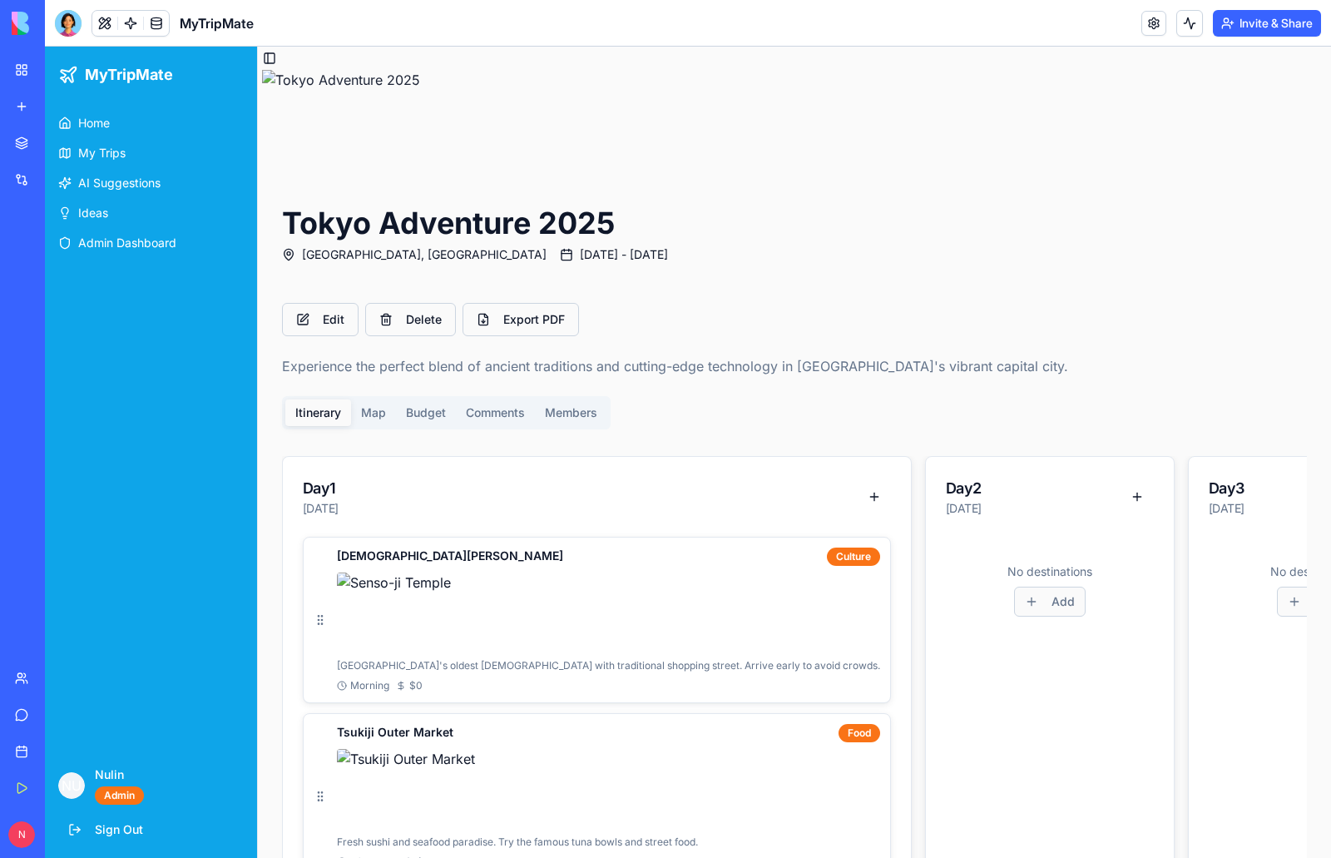
click at [488, 410] on div "Itinerary Map Budget Comments Members" at bounding box center [446, 412] width 329 height 33
click at [420, 418] on main "Toggle Sidebar Tokyo Adventure 2025 [GEOGRAPHIC_DATA], [GEOGRAPHIC_DATA] [DATE]…" at bounding box center [794, 599] width 1073 height 1105
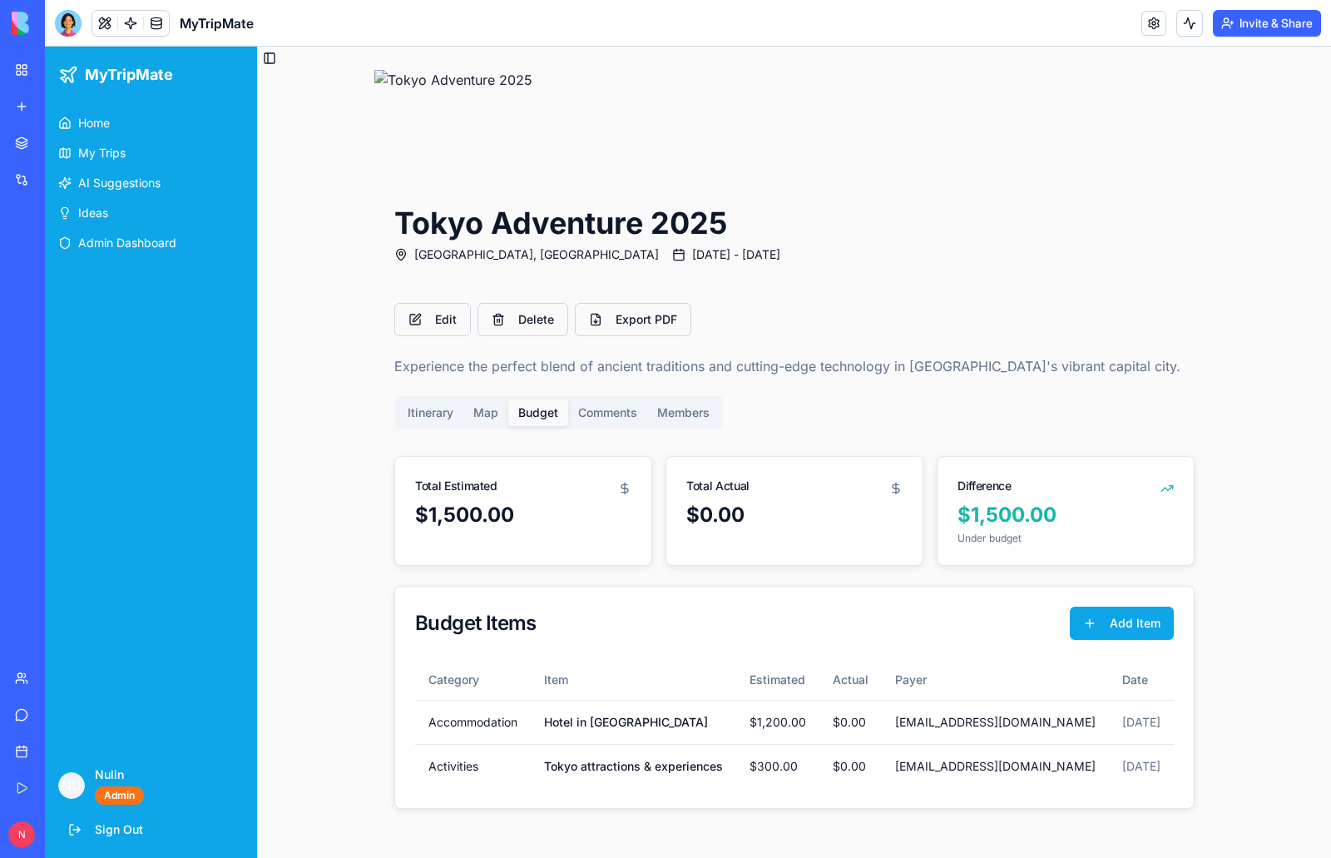
click at [603, 408] on div "Itinerary Map Budget Comments Members" at bounding box center [558, 412] width 329 height 33
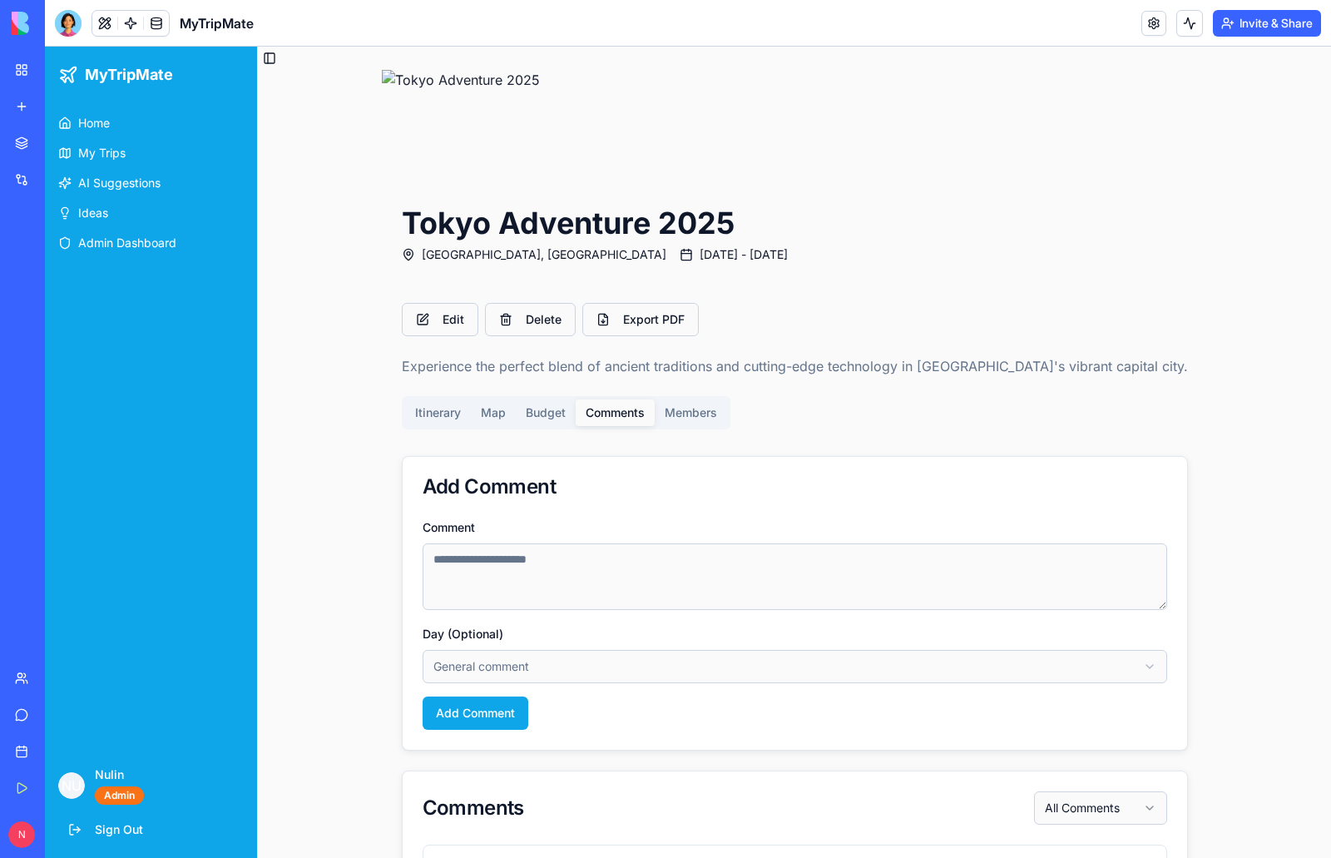
click at [727, 410] on button "Members" at bounding box center [691, 412] width 72 height 27
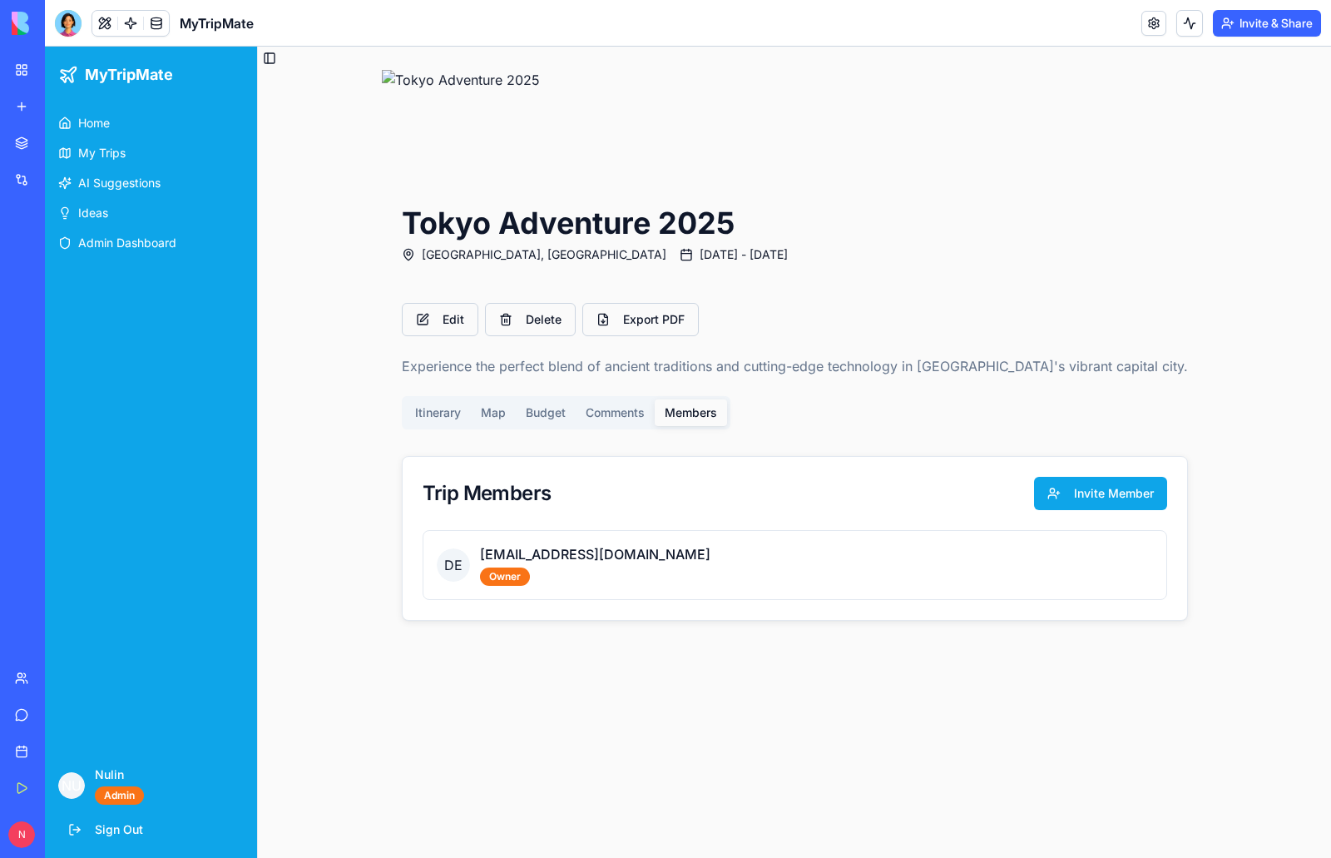
click at [488, 414] on div "Itinerary Map Budget Comments Members" at bounding box center [566, 412] width 329 height 33
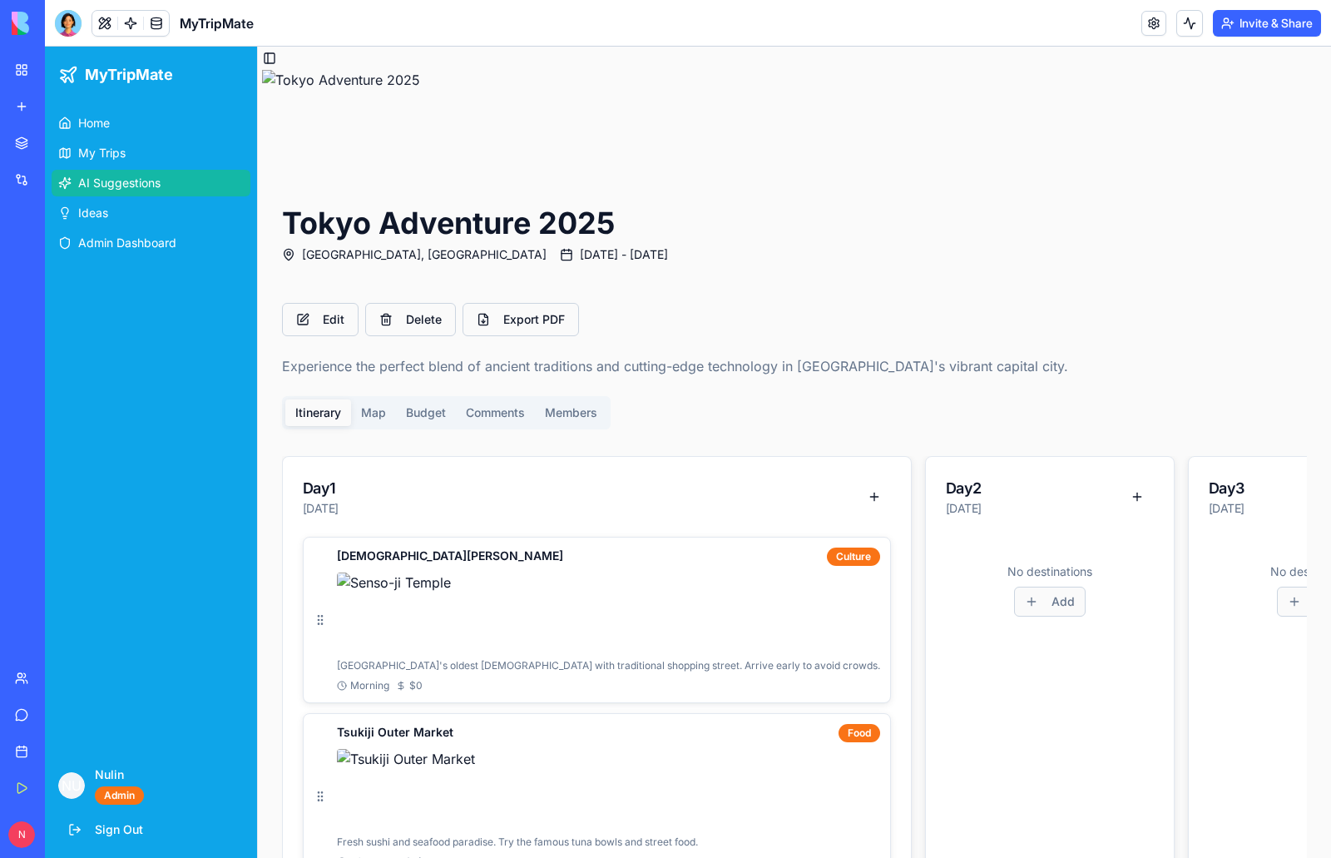
click at [134, 180] on span "AI Suggestions" at bounding box center [119, 183] width 82 height 17
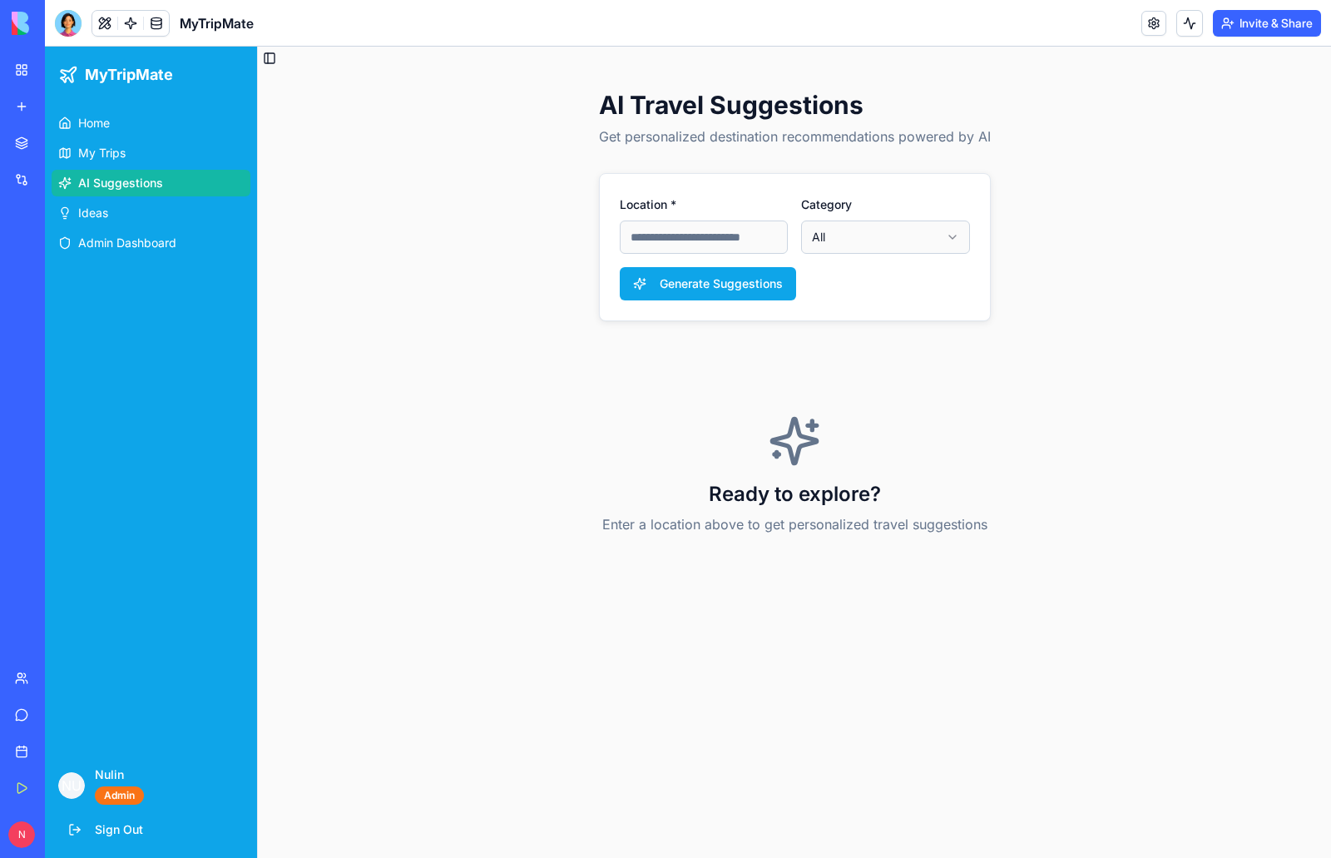
click at [756, 240] on input "Location *" at bounding box center [704, 236] width 169 height 33
type input "*******"
click at [907, 238] on html "MyTripMate Home My Trips AI Suggestions Ideas Admin Dashboard NU Nulin Admin Si…" at bounding box center [688, 452] width 1286 height 811
click at [1049, 285] on html "MyTripMate Home My Trips AI Suggestions Ideas Admin Dashboard NU Nulin Admin Si…" at bounding box center [688, 452] width 1286 height 811
drag, startPoint x: 723, startPoint y: 284, endPoint x: 754, endPoint y: 287, distance: 31.8
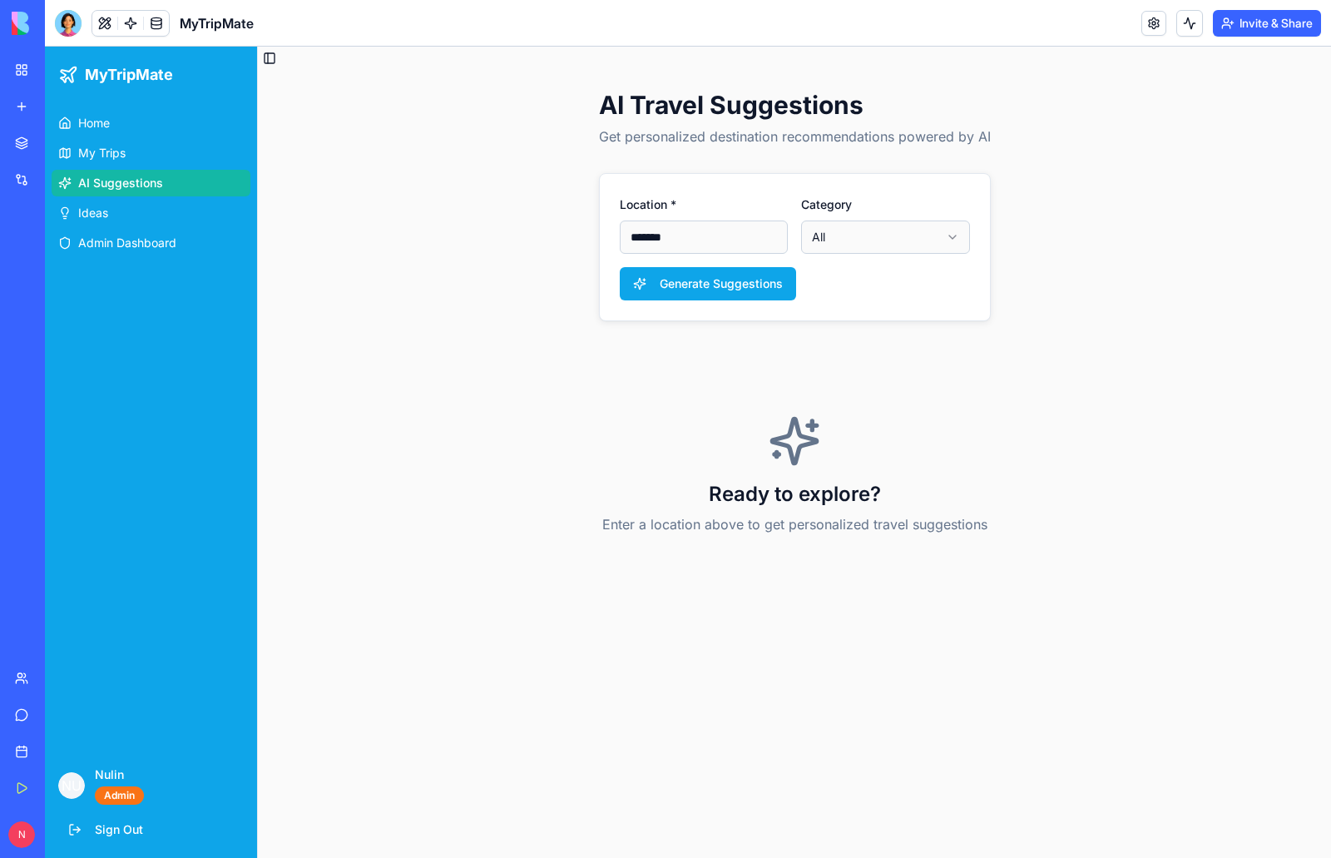
click at [723, 283] on button "Generate Suggestions" at bounding box center [708, 283] width 176 height 33
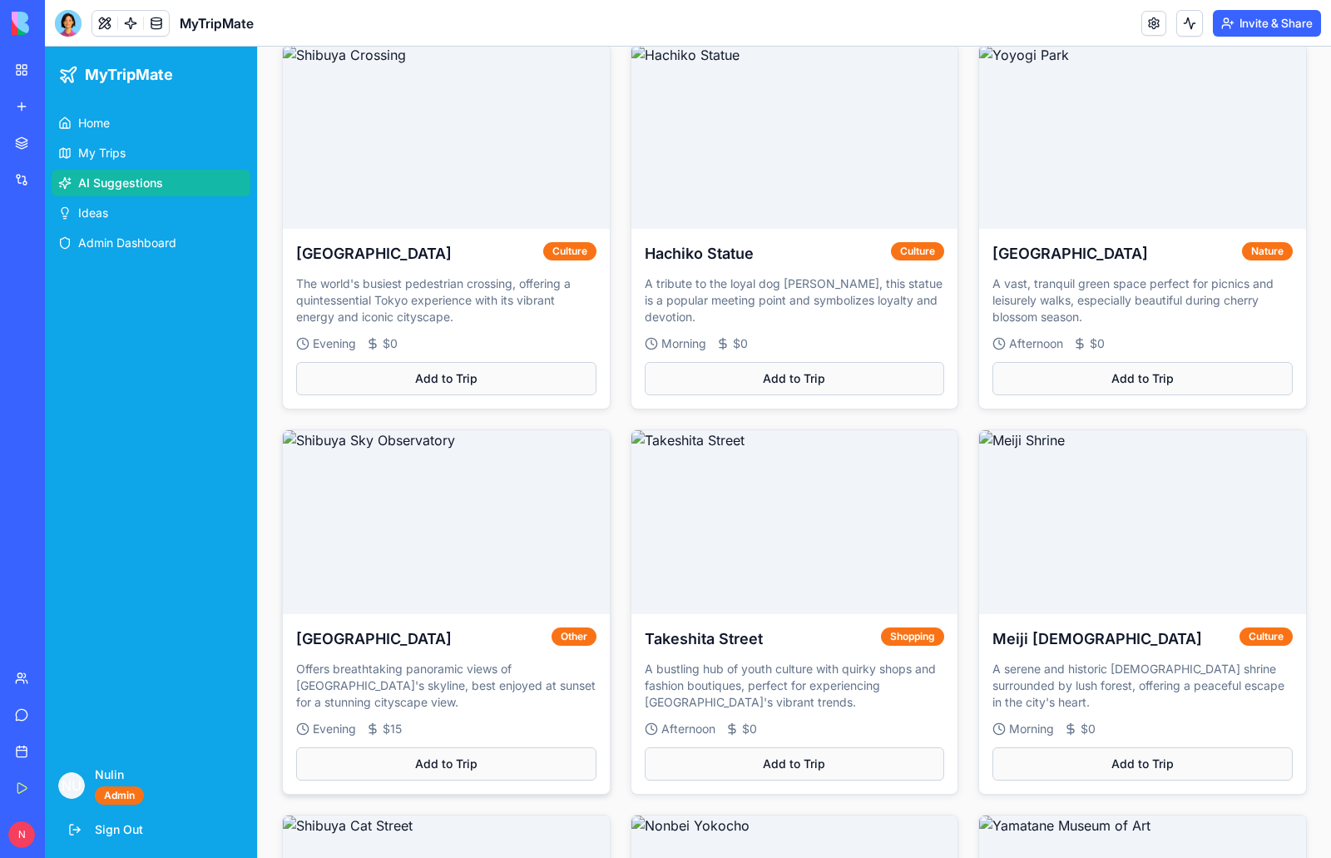
scroll to position [333, 0]
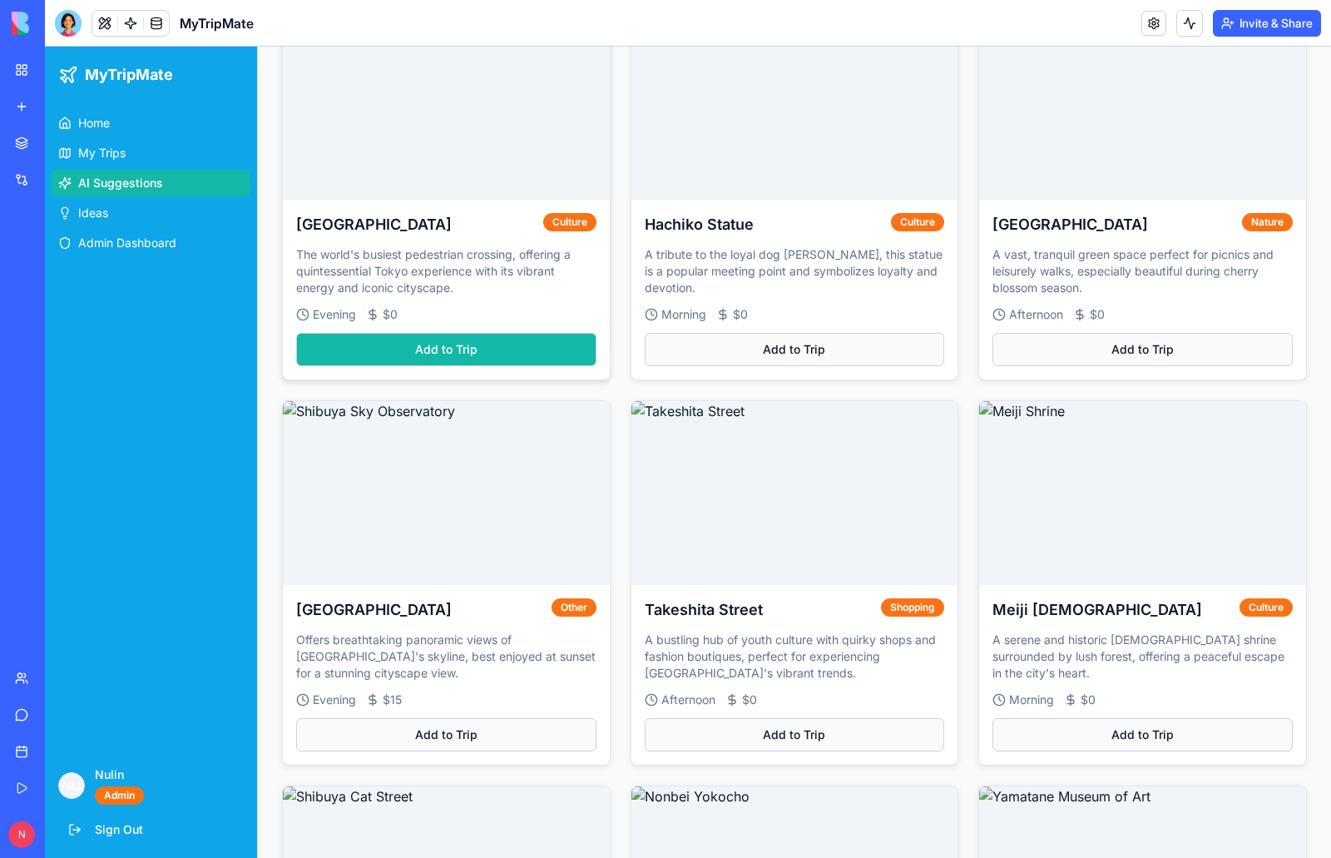
click at [443, 351] on button "Add to Trip" at bounding box center [446, 349] width 300 height 33
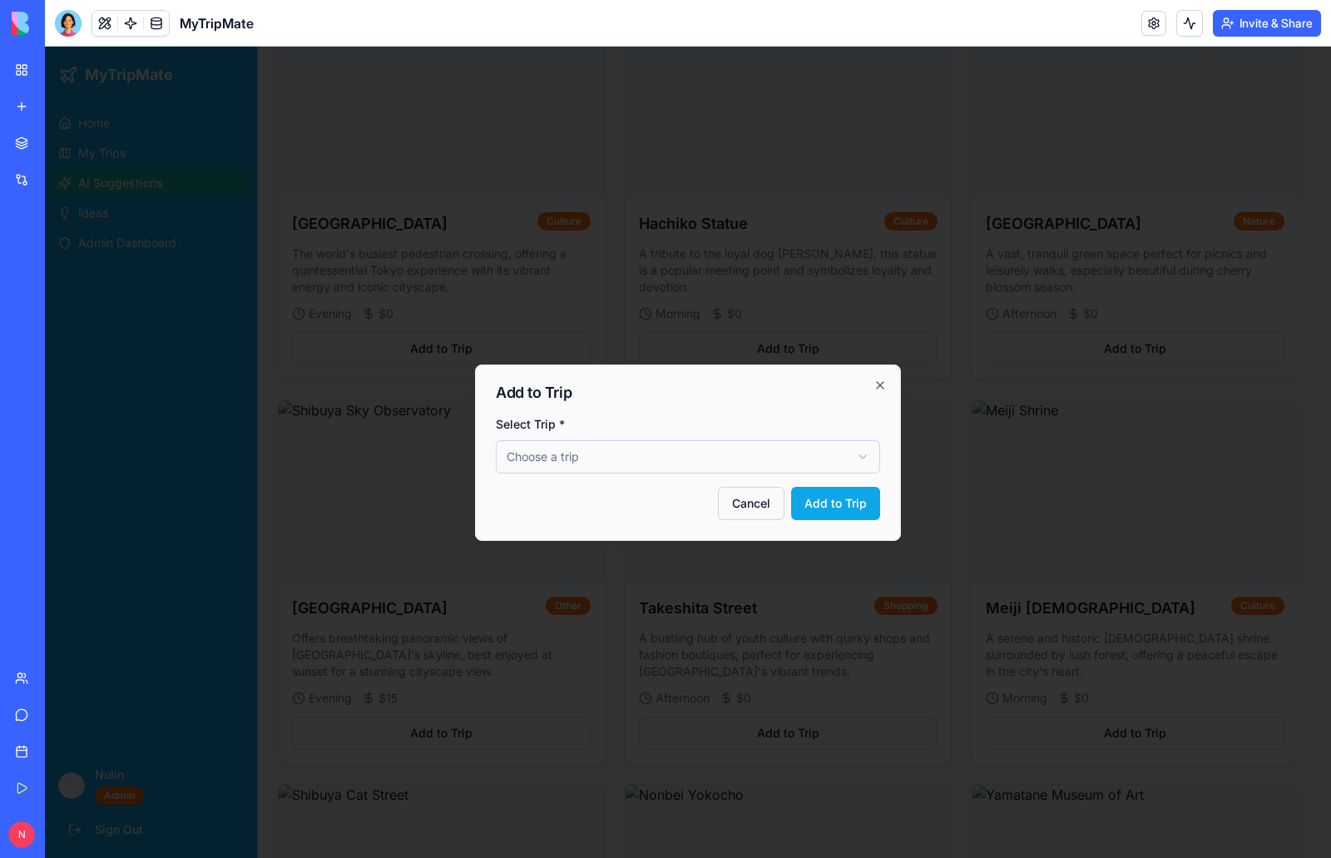
click at [630, 454] on body "MyTripMate Home My Trips AI Suggestions Ideas Admin Dashboard NU Nulin Admin Si…" at bounding box center [681, 633] width 1273 height 1838
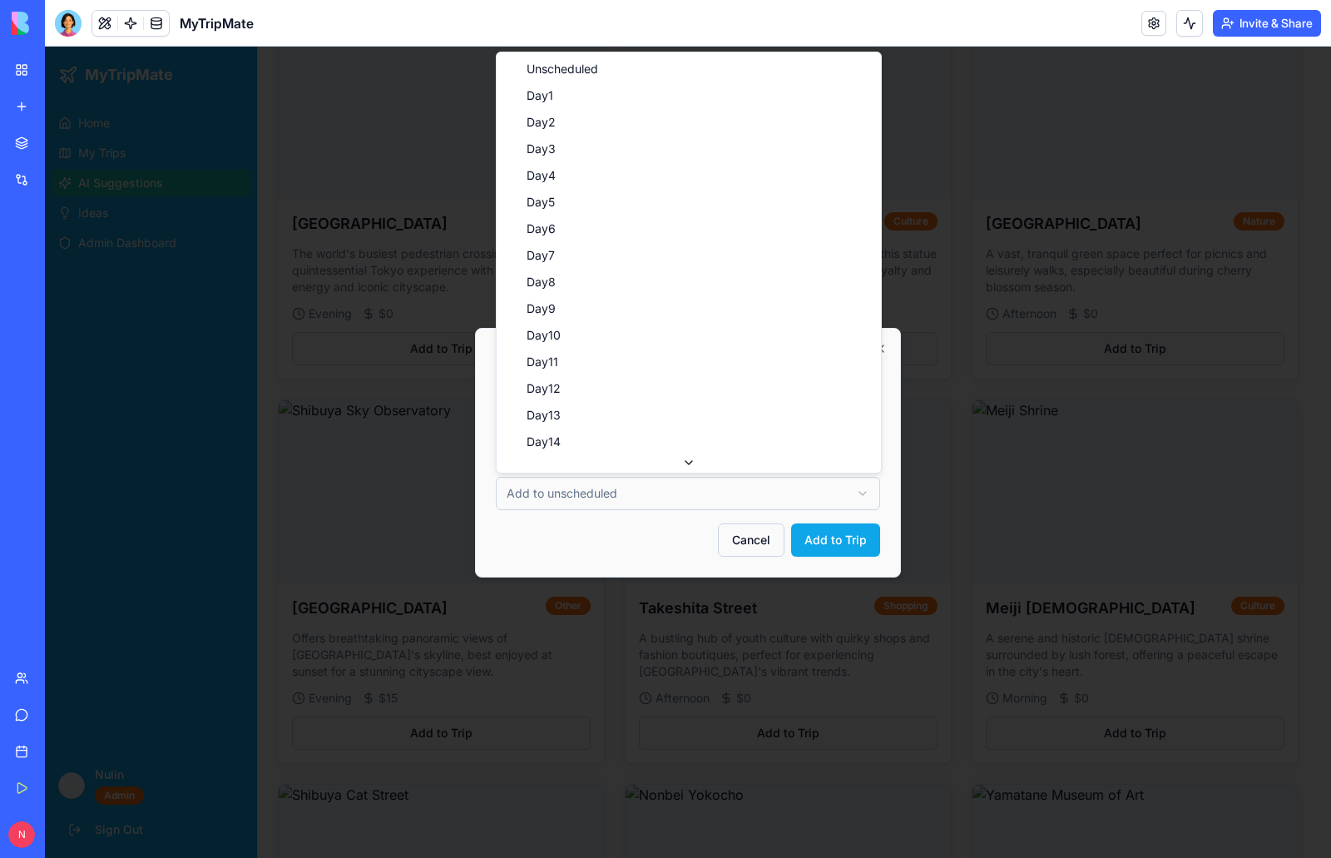
click at [765, 488] on body "MyTripMate Home My Trips AI Suggestions Ideas Admin Dashboard NU Nulin Admin Si…" at bounding box center [681, 633] width 1273 height 1838
drag, startPoint x: 537, startPoint y: 92, endPoint x: 537, endPoint y: 101, distance: 9.1
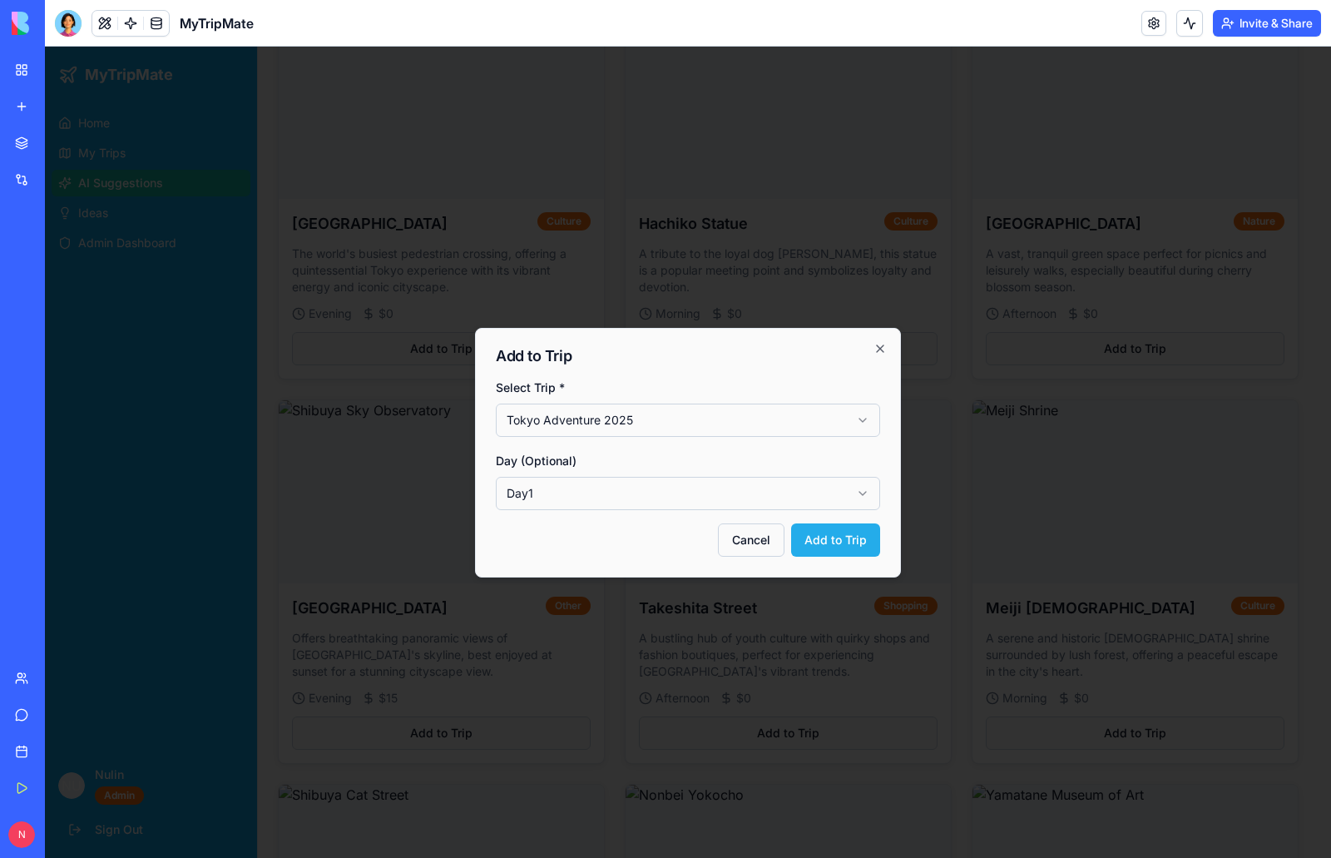
click at [838, 547] on button "Add to Trip" at bounding box center [835, 539] width 89 height 33
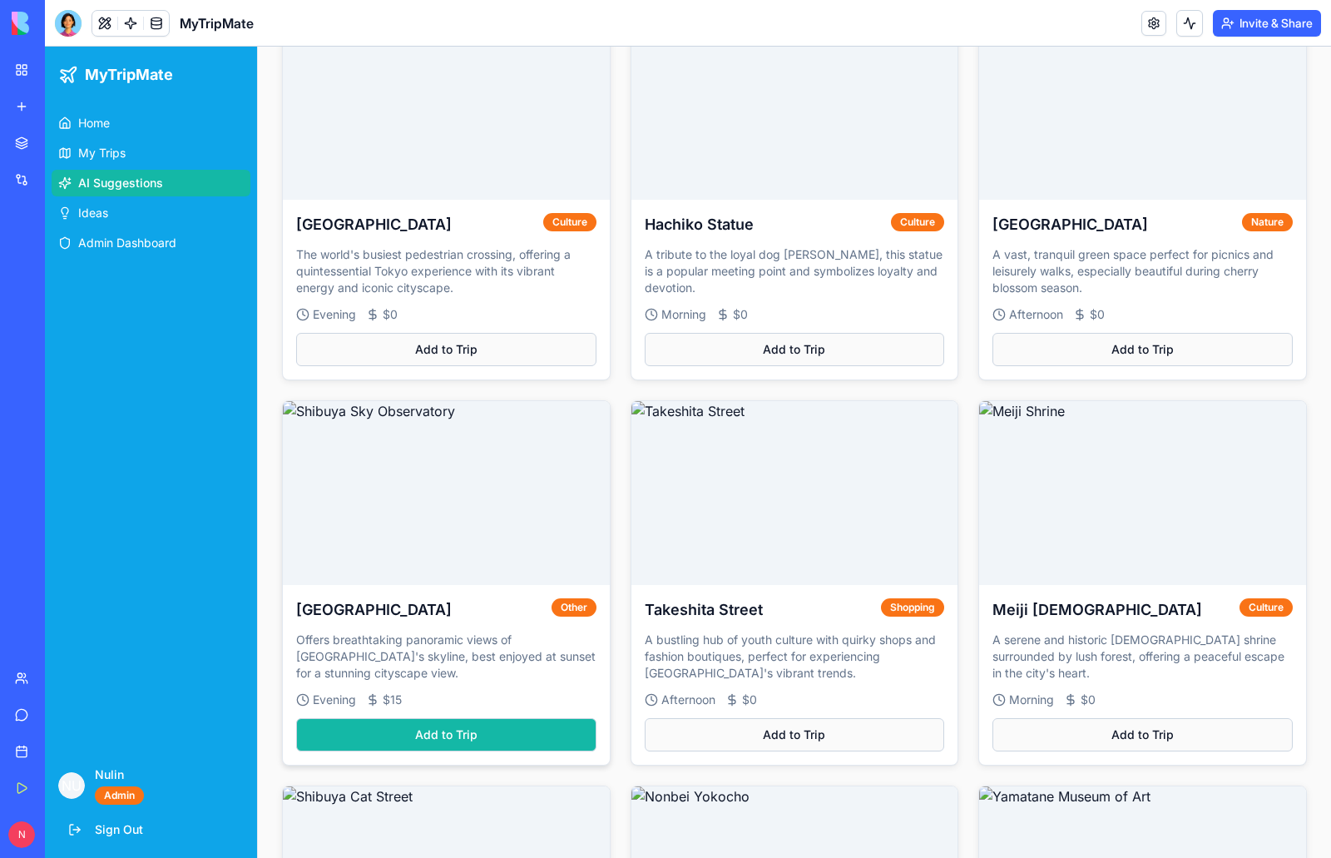
click at [447, 731] on button "Add to Trip" at bounding box center [446, 734] width 300 height 33
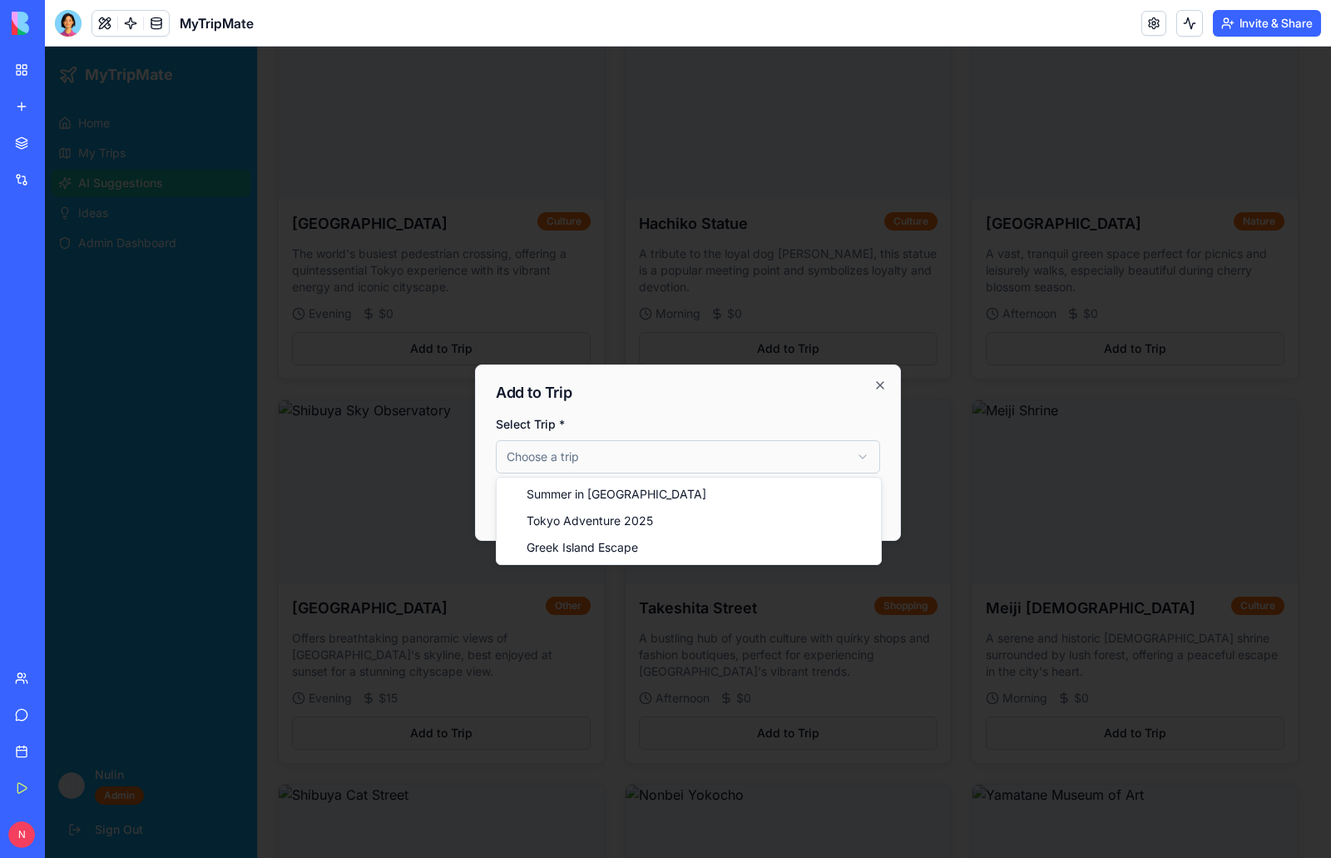
click at [621, 459] on body "MyTripMate Home My Trips AI Suggestions Ideas Admin Dashboard NU Nulin Admin Si…" at bounding box center [681, 633] width 1273 height 1838
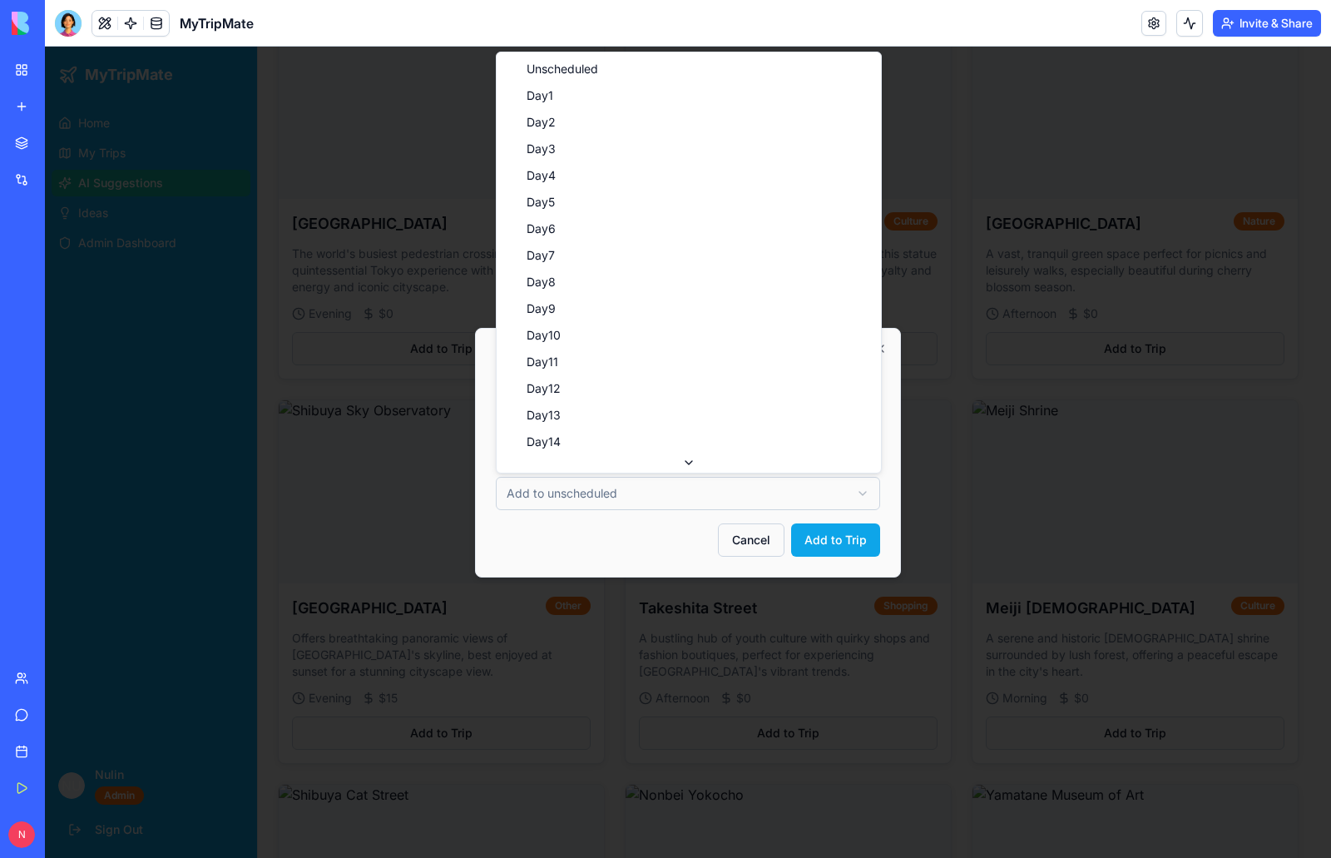
click at [856, 495] on body "MyTripMate Home My Trips AI Suggestions Ideas Admin Dashboard NU Nulin Admin Si…" at bounding box center [681, 633] width 1273 height 1838
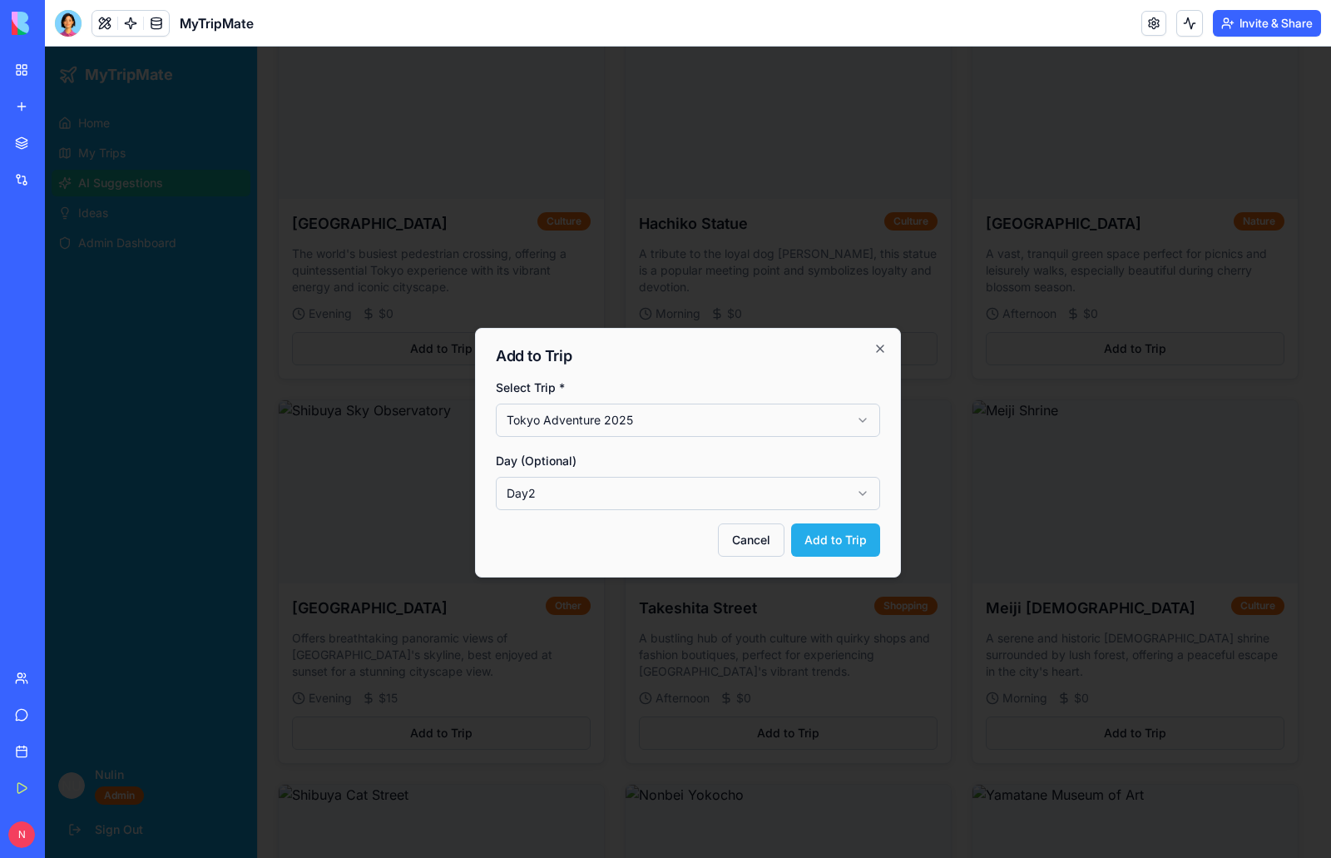
click at [823, 539] on button "Add to Trip" at bounding box center [835, 539] width 89 height 33
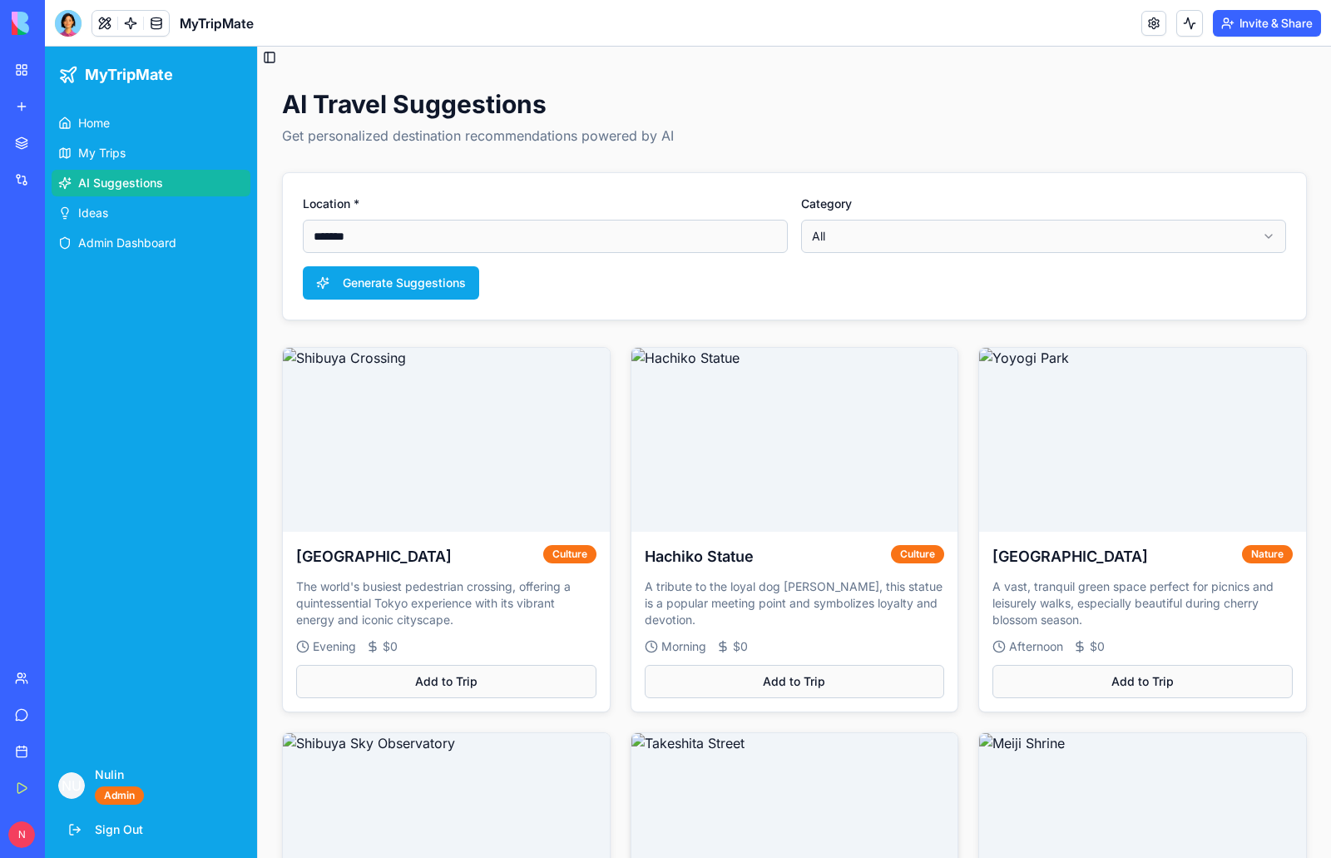
scroll to position [0, 0]
click at [122, 152] on span "My Trips" at bounding box center [101, 153] width 47 height 17
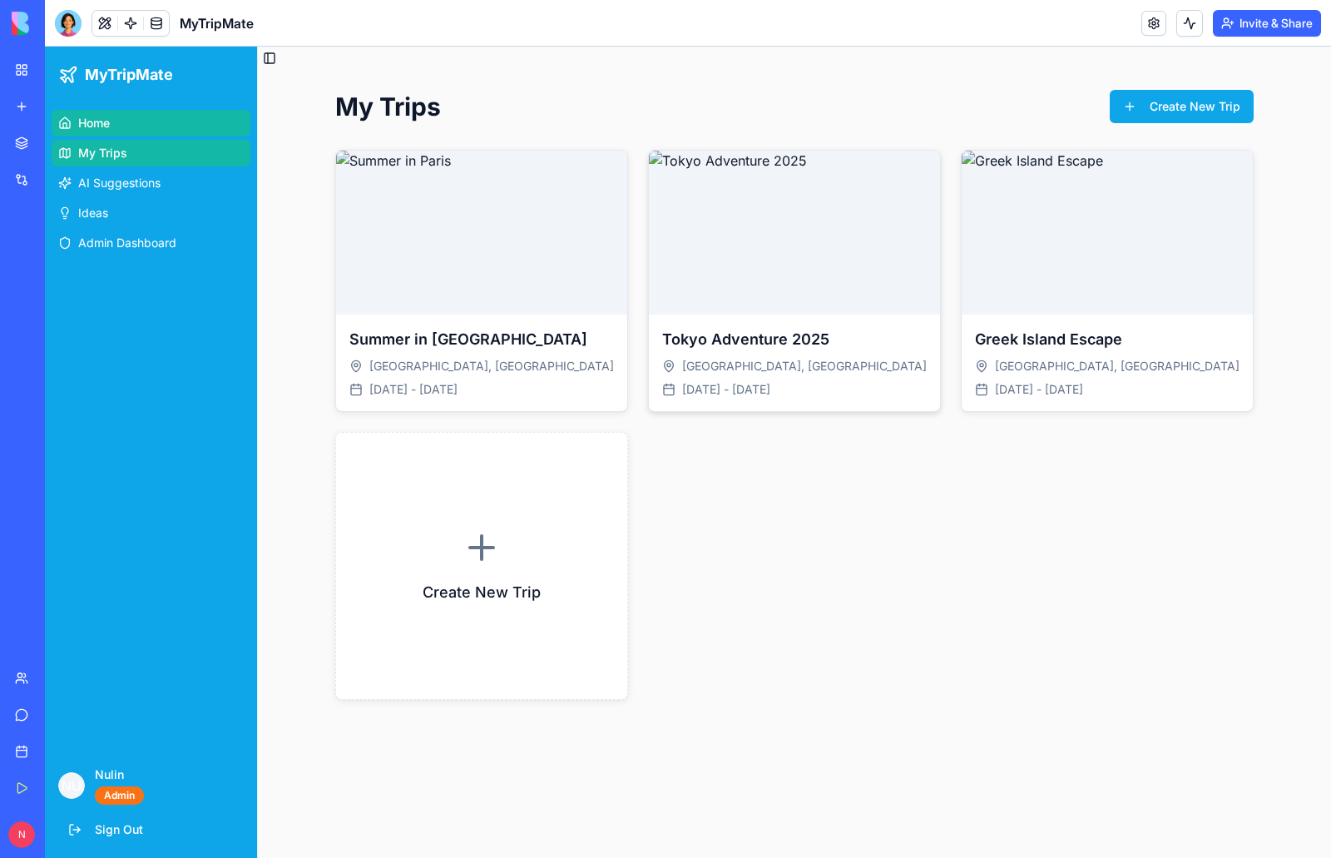
click at [815, 258] on img at bounding box center [794, 233] width 291 height 164
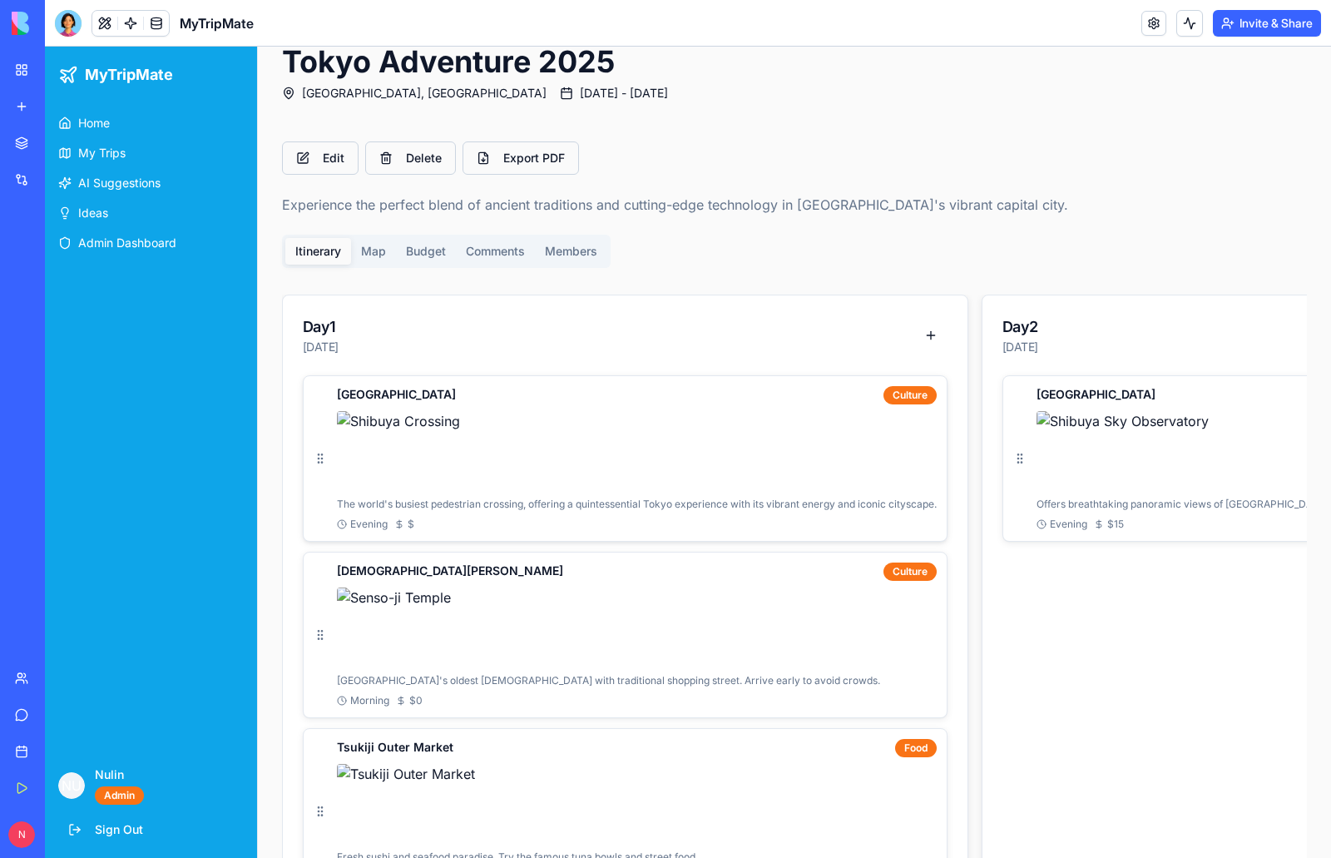
scroll to position [166, 0]
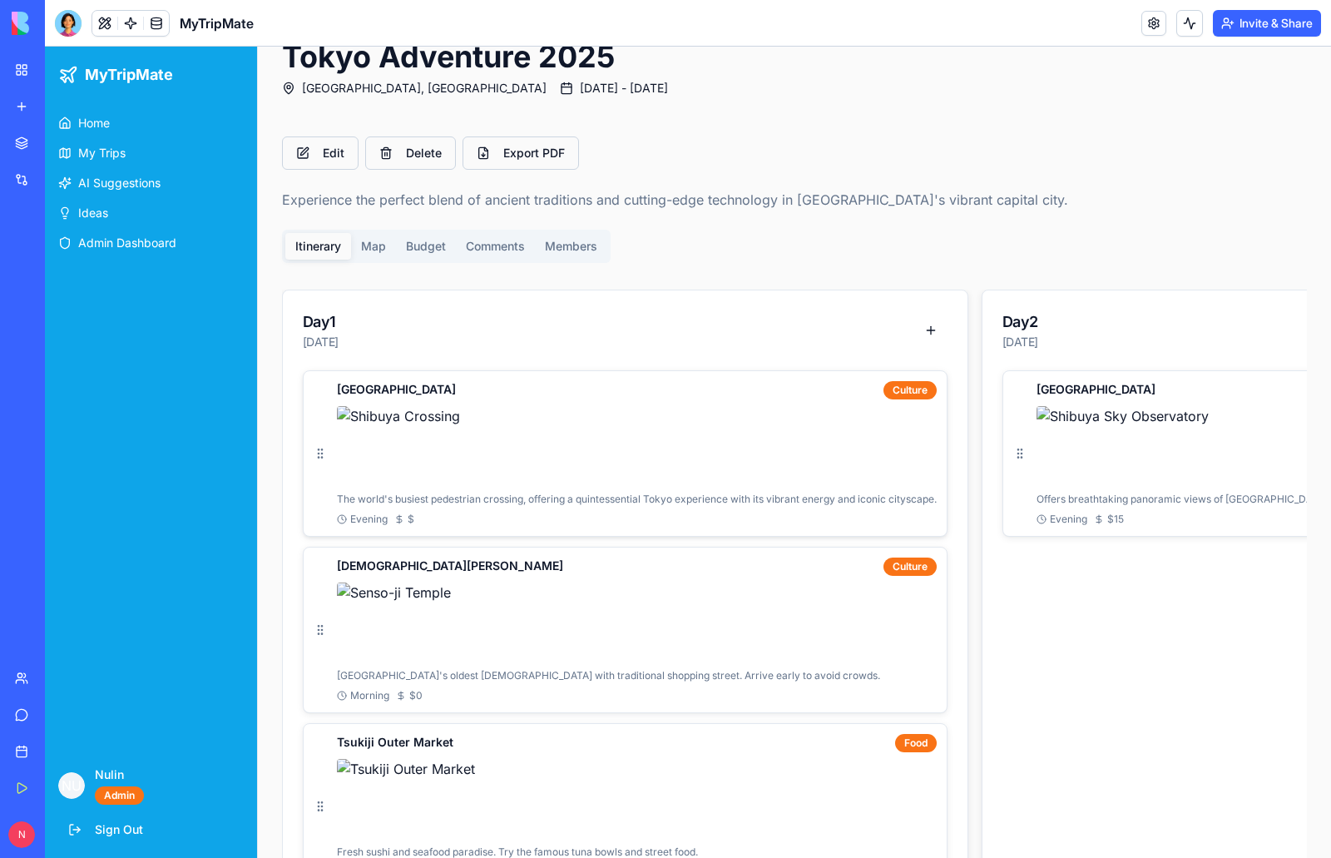
click at [675, 452] on img at bounding box center [637, 446] width 600 height 80
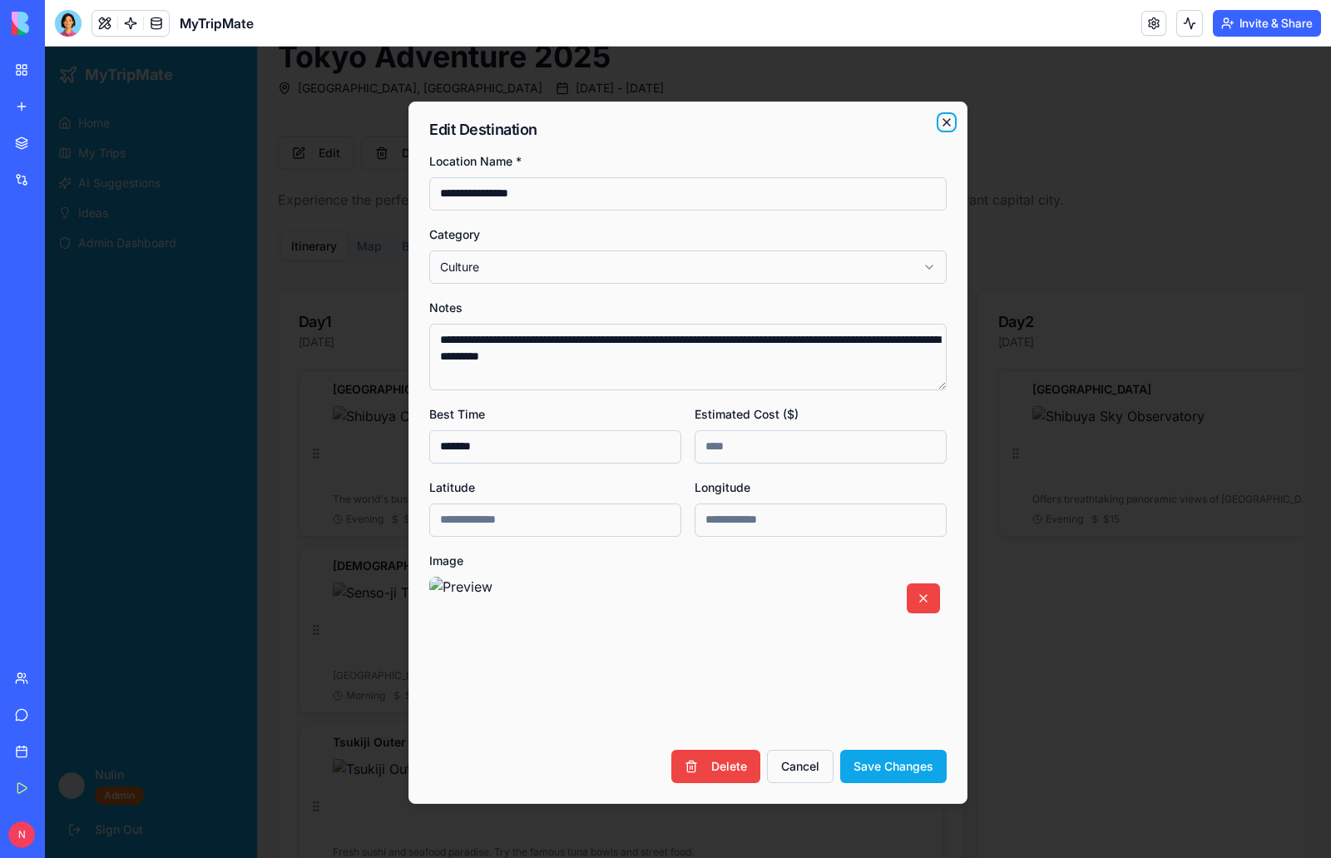
click at [950, 125] on icon "button" at bounding box center [946, 122] width 7 height 7
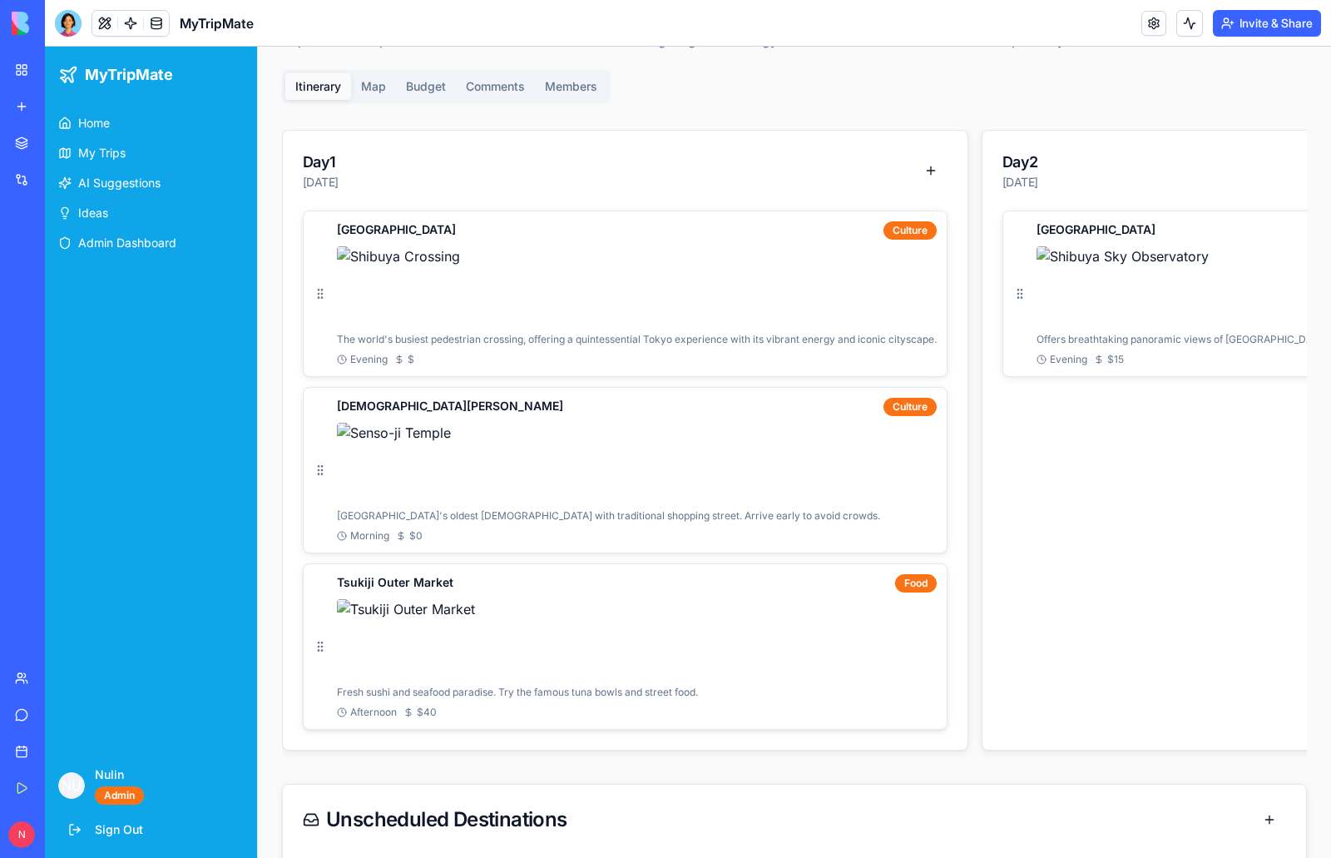
scroll to position [333, 0]
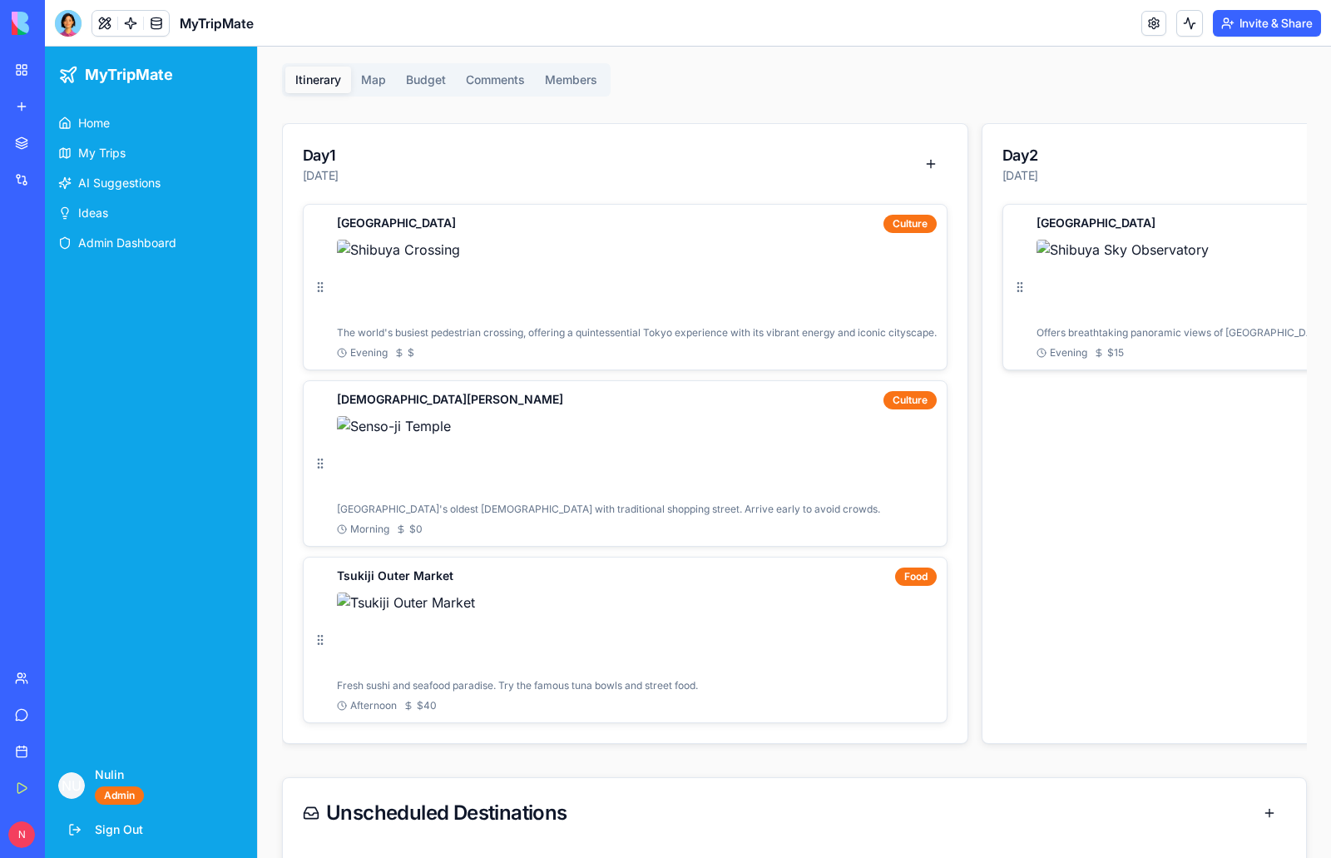
click at [1095, 334] on p "Offers breathtaking panoramic views of [GEOGRAPHIC_DATA]'s skyline, best enjoye…" at bounding box center [1329, 332] width 586 height 13
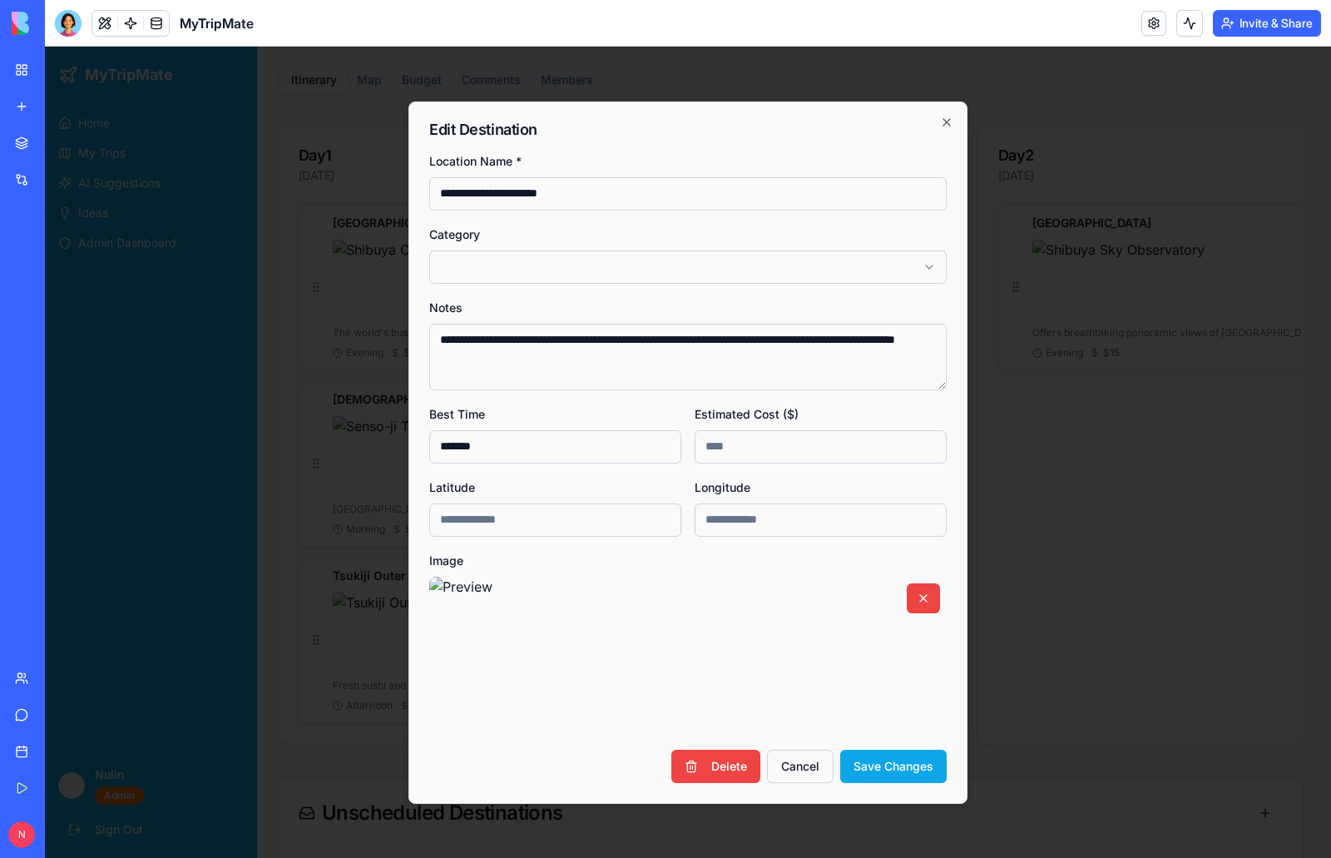
click at [931, 265] on body "MyTripMate Home My Trips AI Suggestions Ideas Admin Dashboard NU Nulin Admin Si…" at bounding box center [681, 354] width 1273 height 1281
click at [897, 764] on button "Save Changes" at bounding box center [893, 765] width 106 height 33
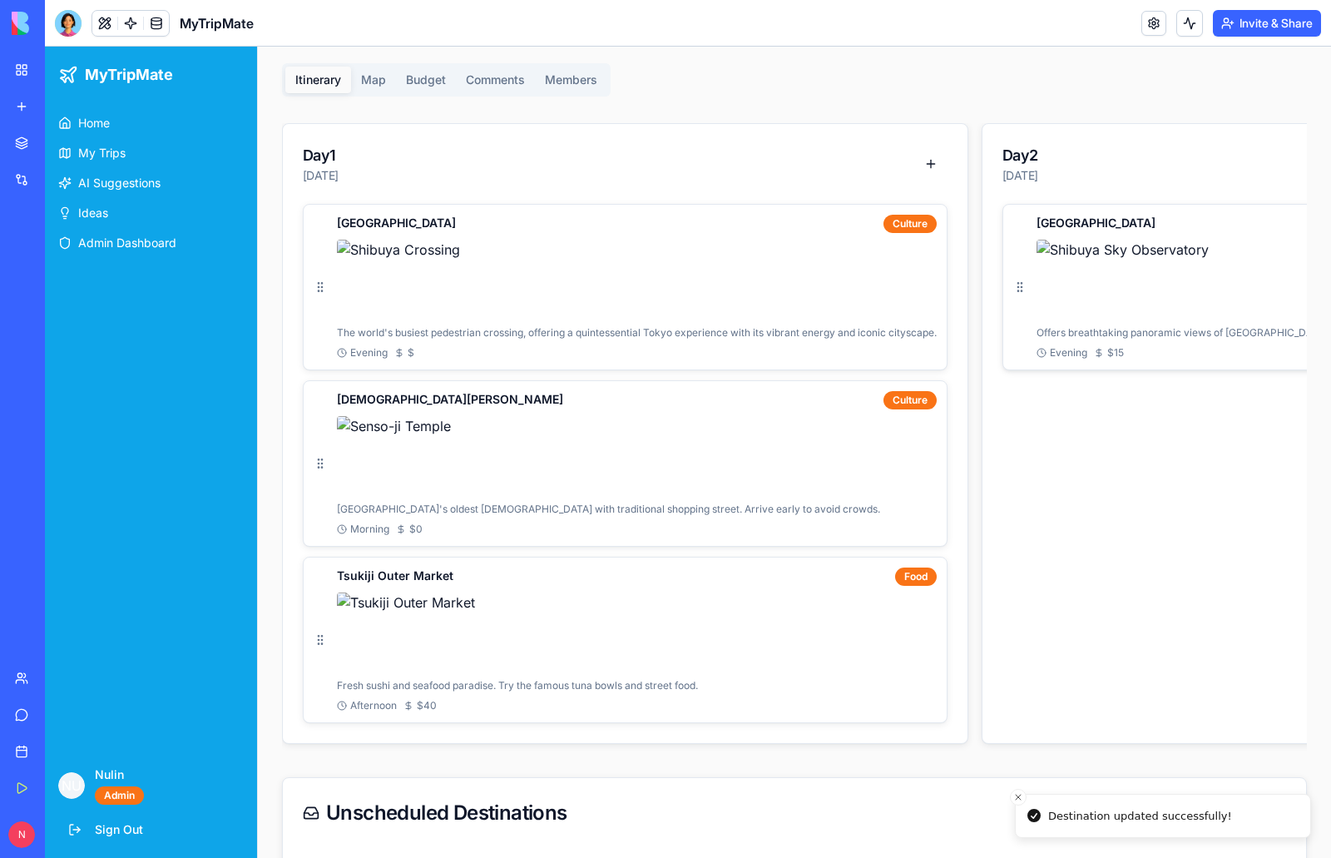
click at [1136, 281] on img at bounding box center [1329, 280] width 586 height 80
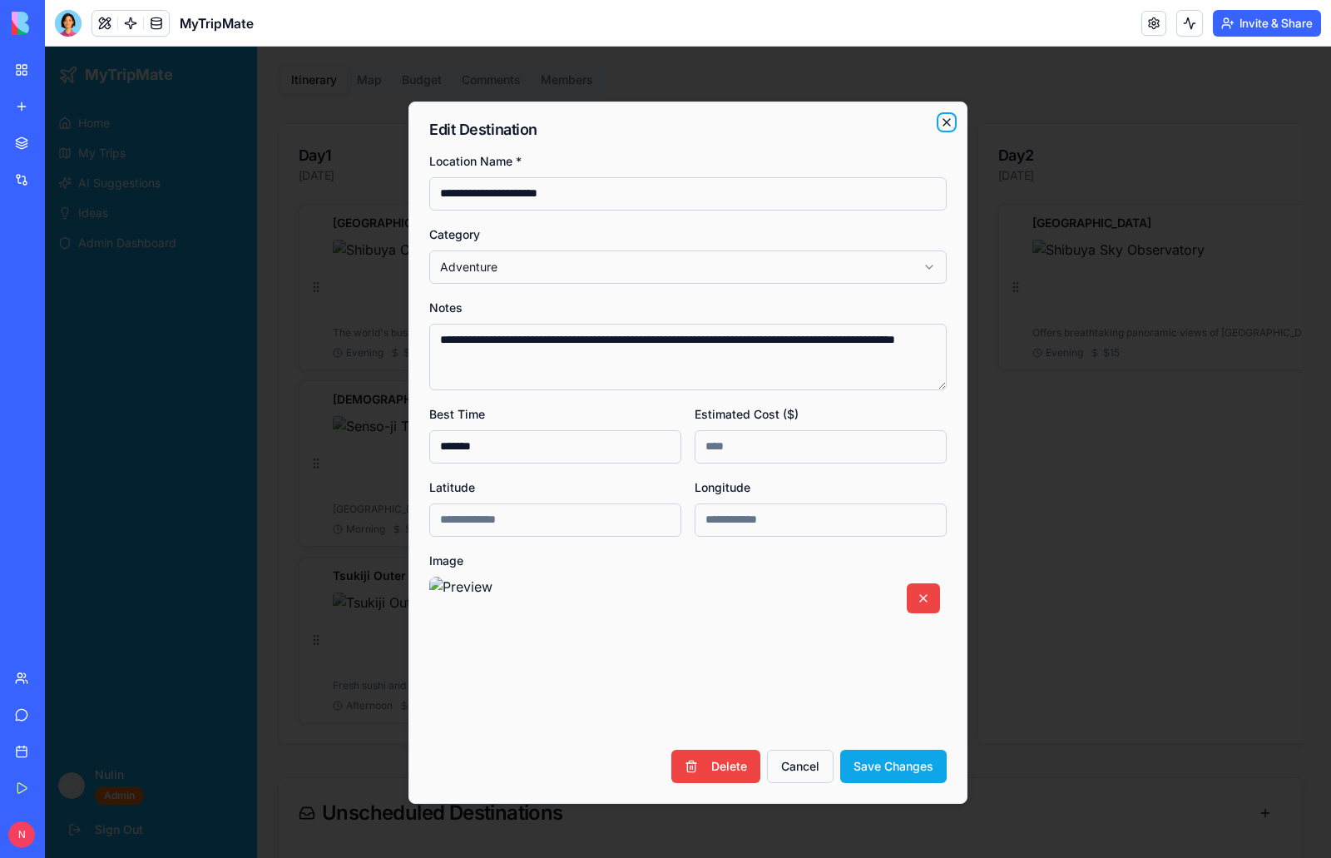
click at [947, 119] on icon "button" at bounding box center [946, 122] width 13 height 13
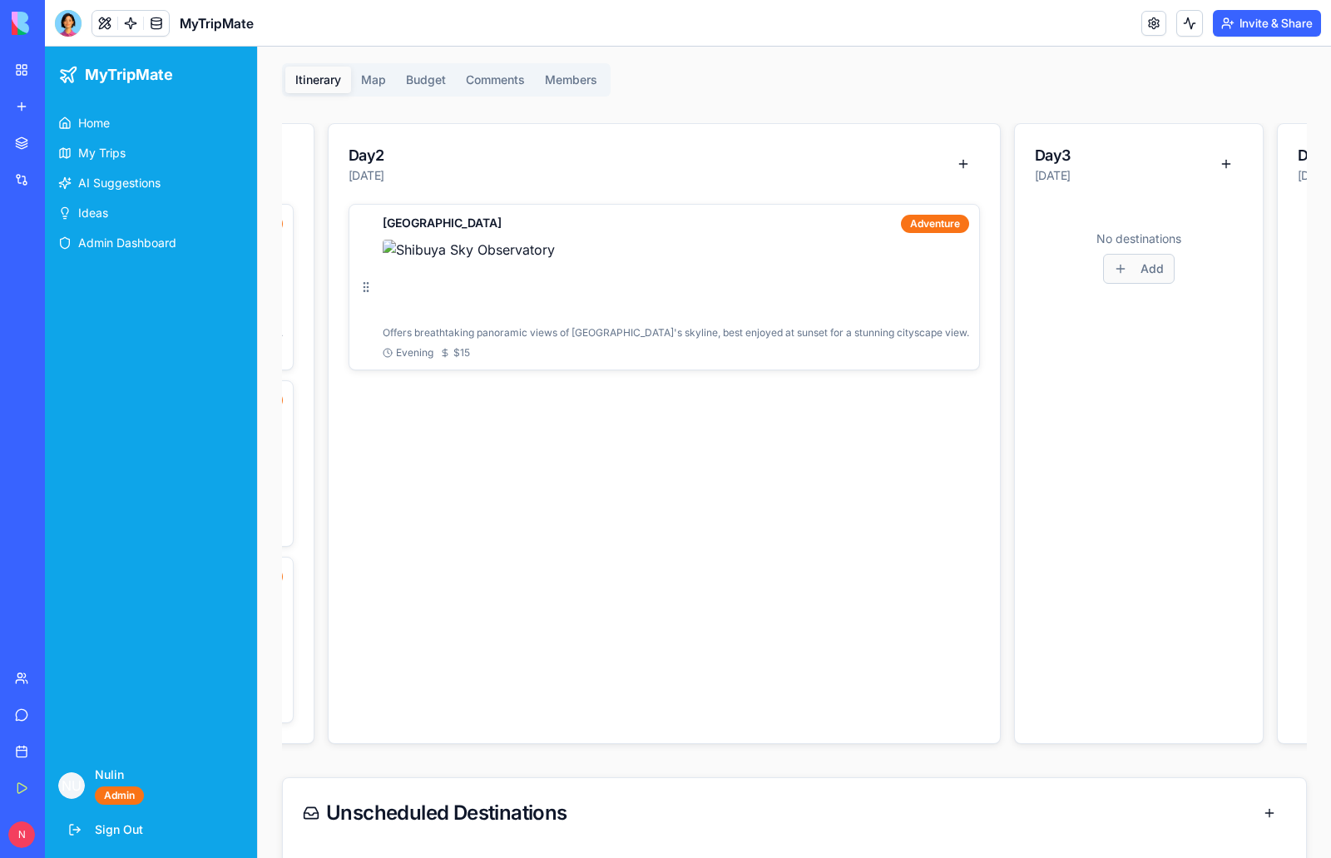
scroll to position [0, 570]
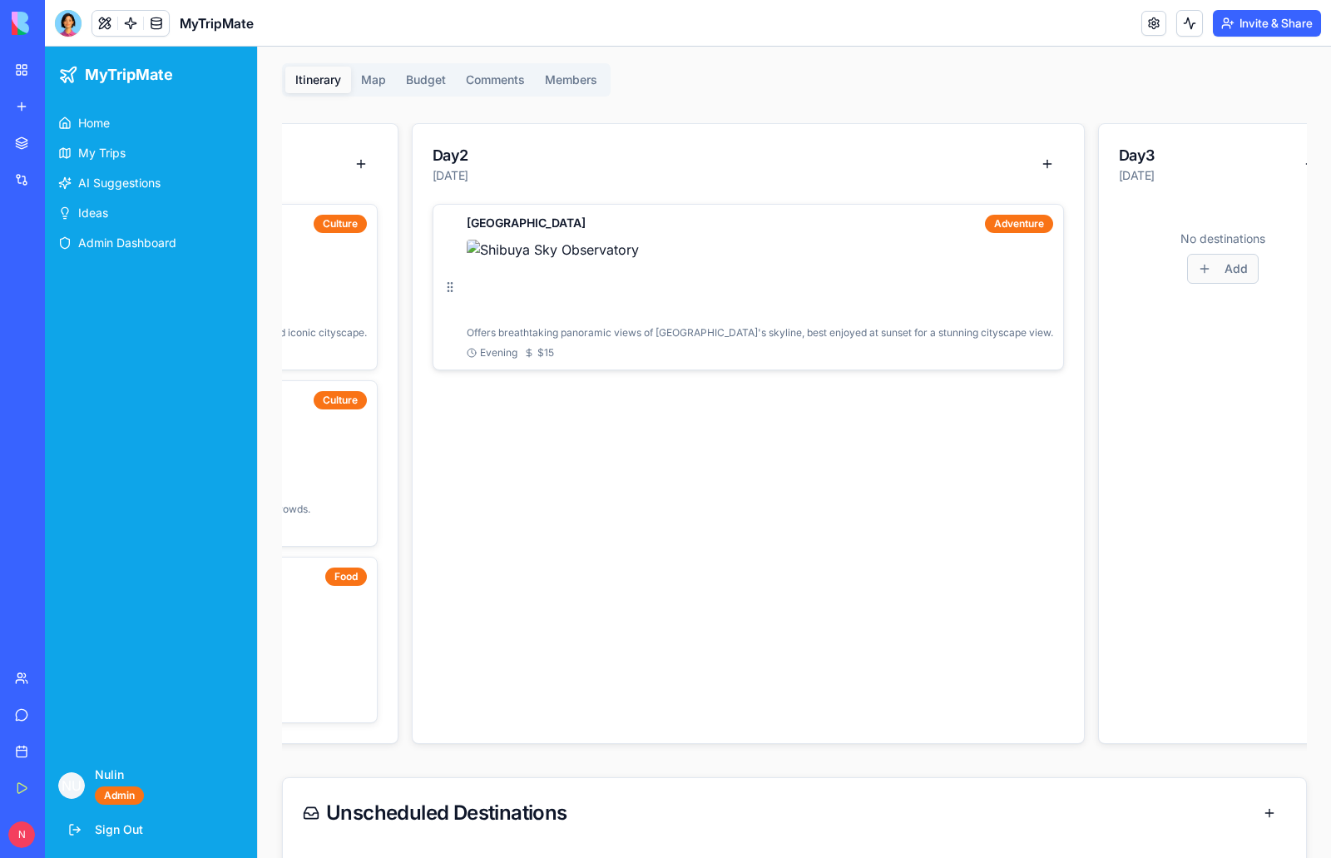
click at [728, 275] on img at bounding box center [760, 280] width 586 height 80
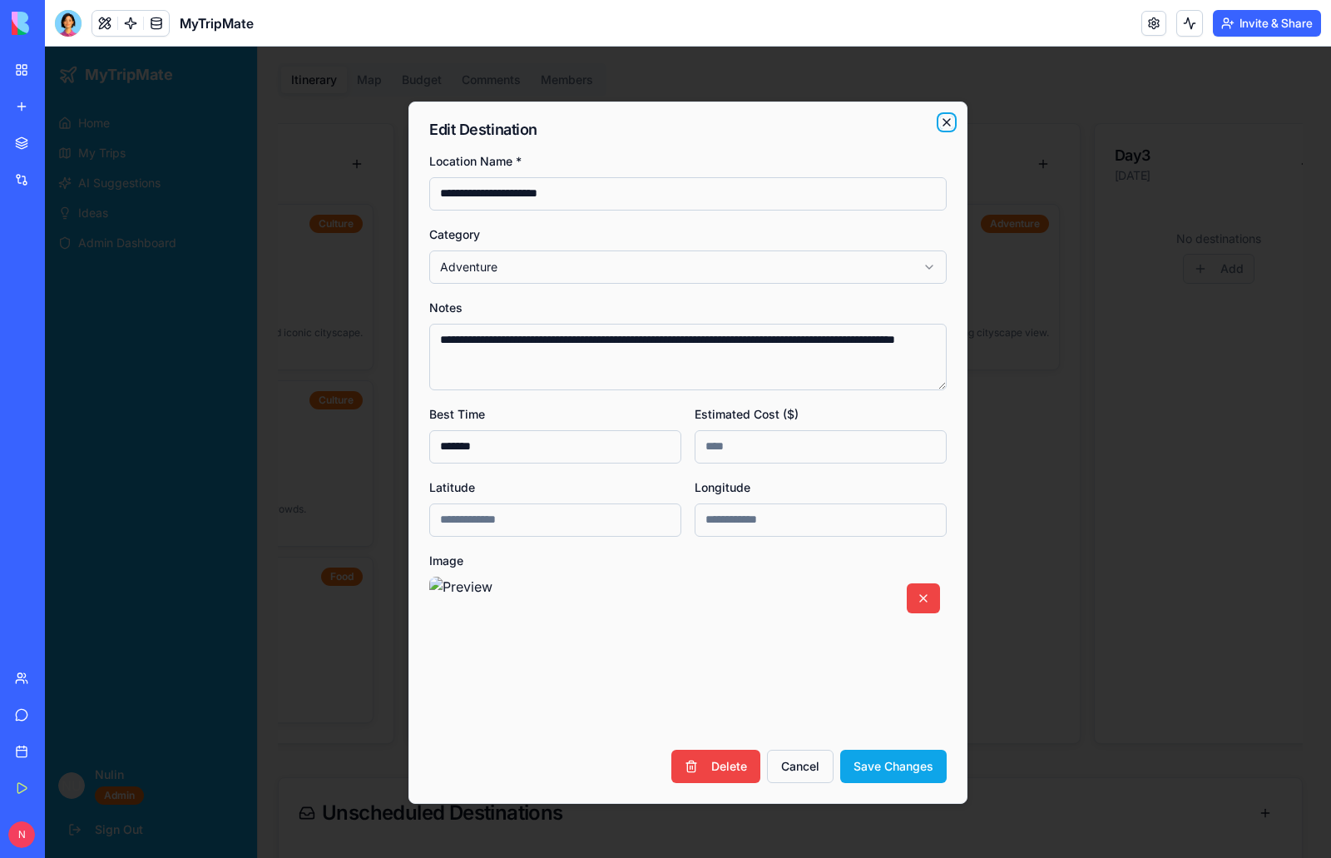
click at [947, 116] on icon "button" at bounding box center [946, 122] width 13 height 13
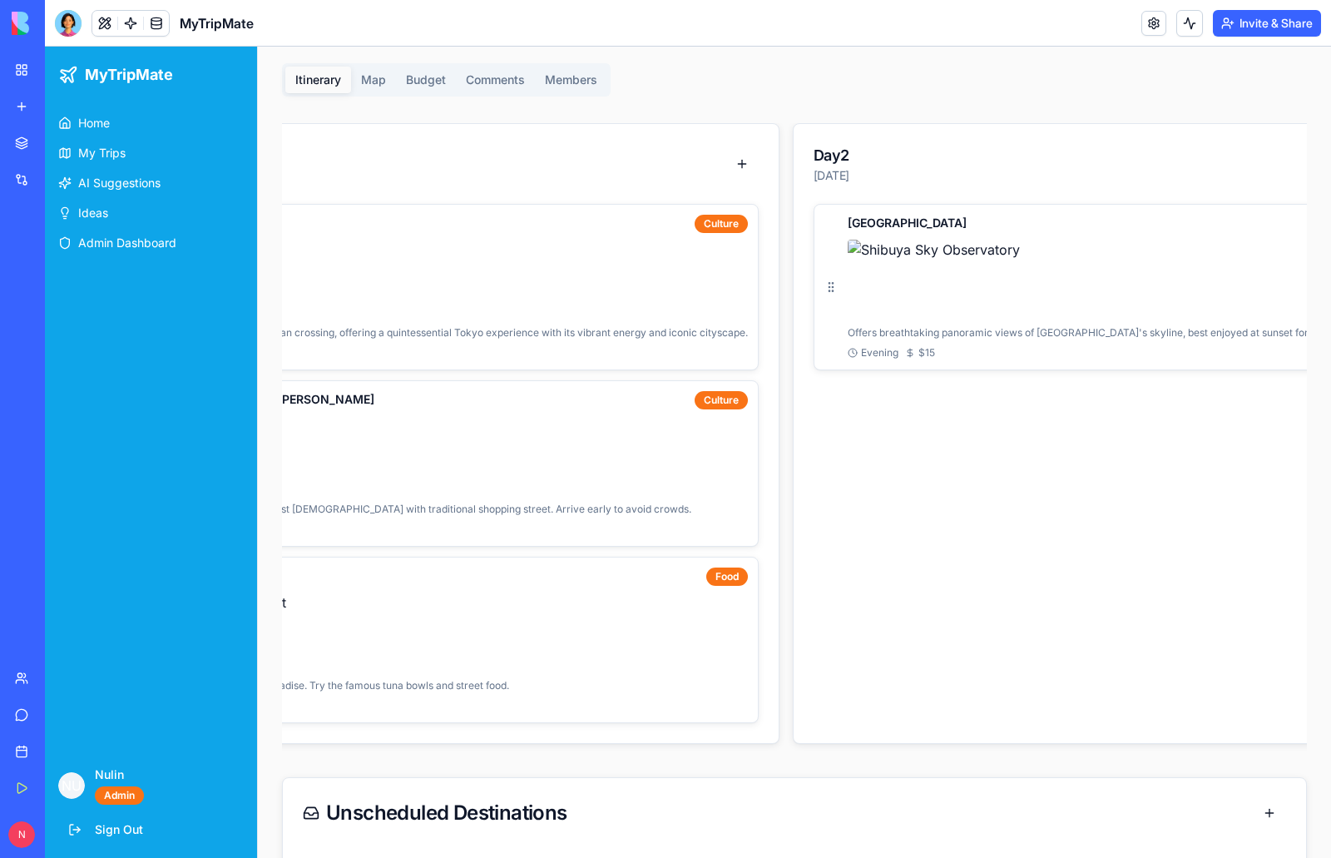
scroll to position [0, 0]
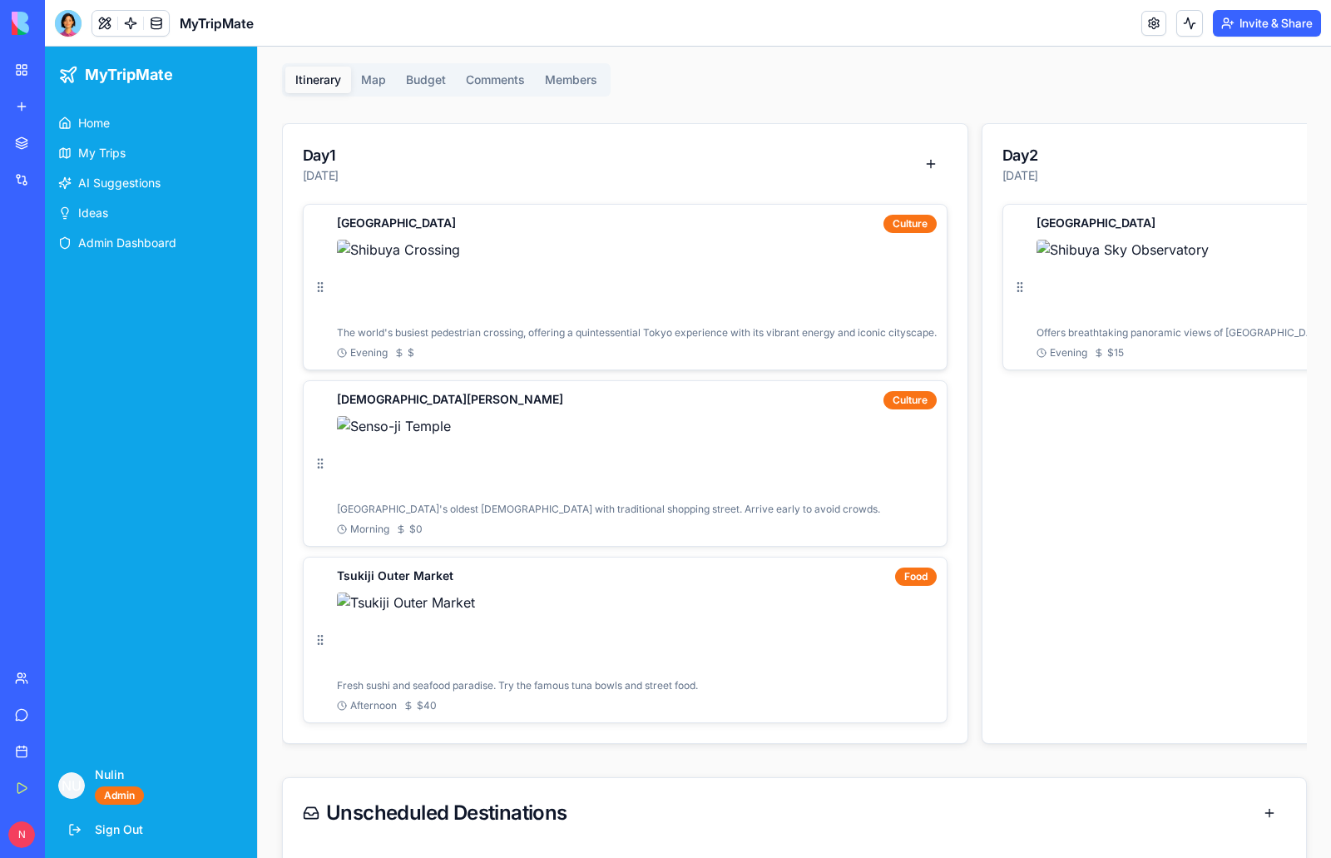
click at [758, 293] on img at bounding box center [637, 280] width 600 height 80
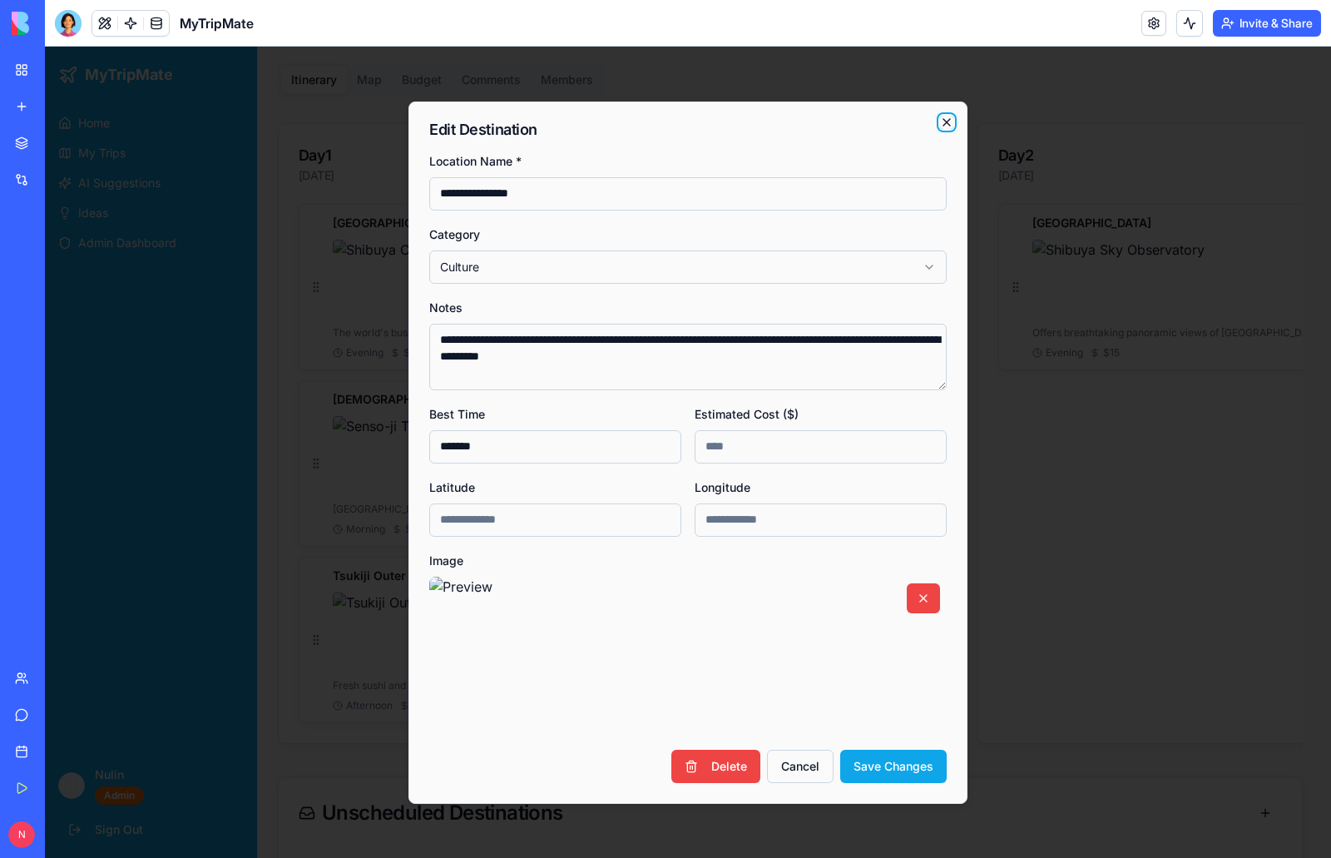
click at [947, 122] on icon "button" at bounding box center [946, 122] width 7 height 7
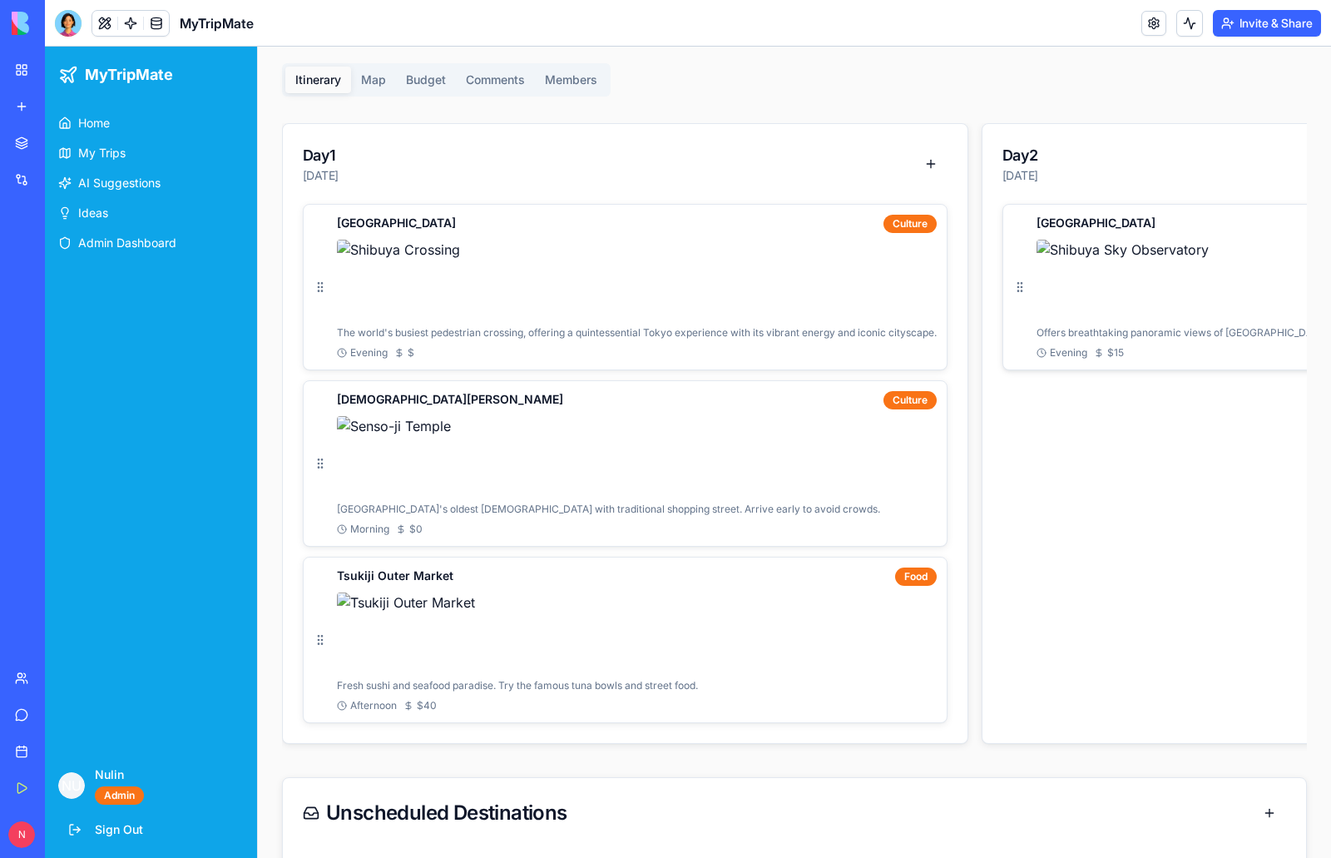
click at [1125, 267] on img at bounding box center [1329, 280] width 586 height 80
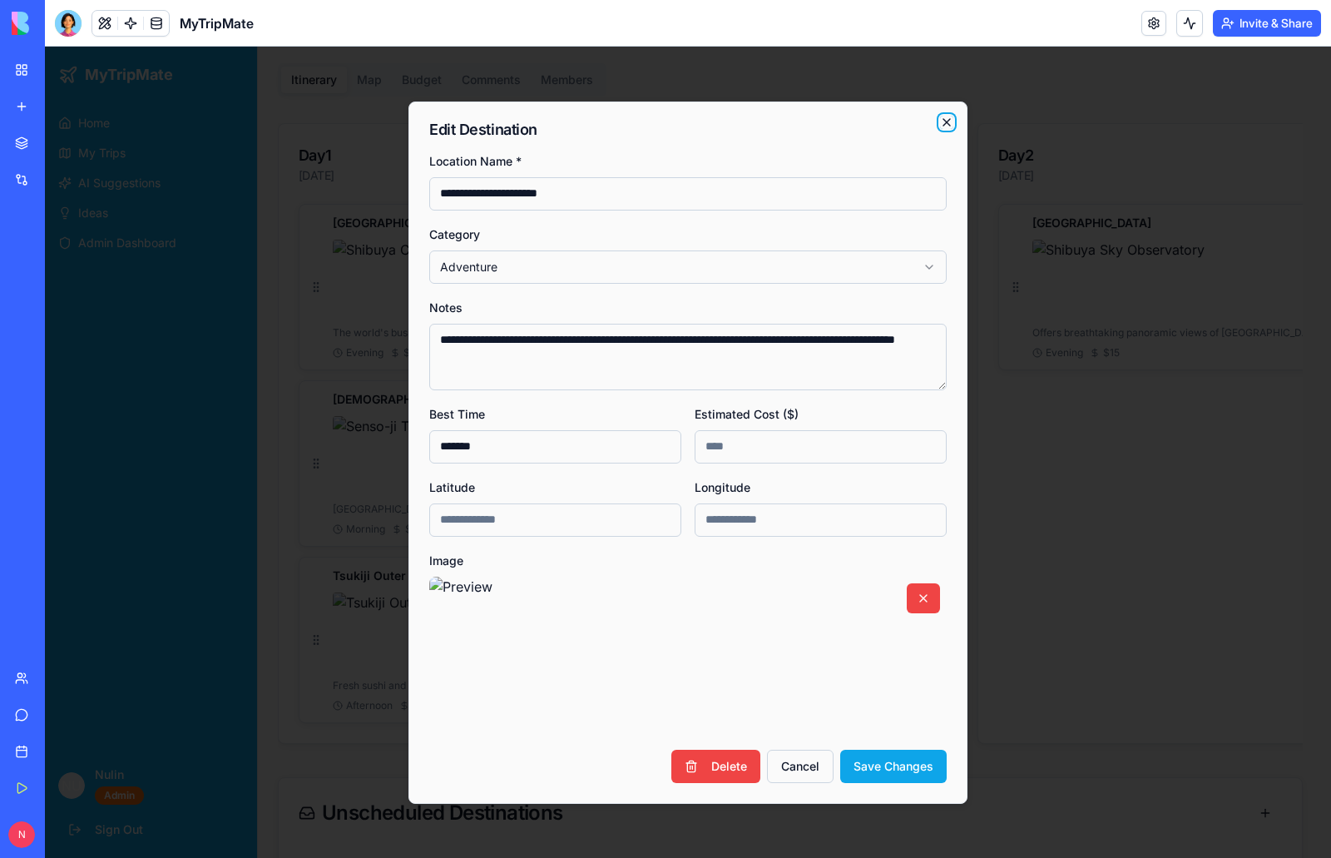
click at [941, 122] on icon "button" at bounding box center [946, 122] width 13 height 13
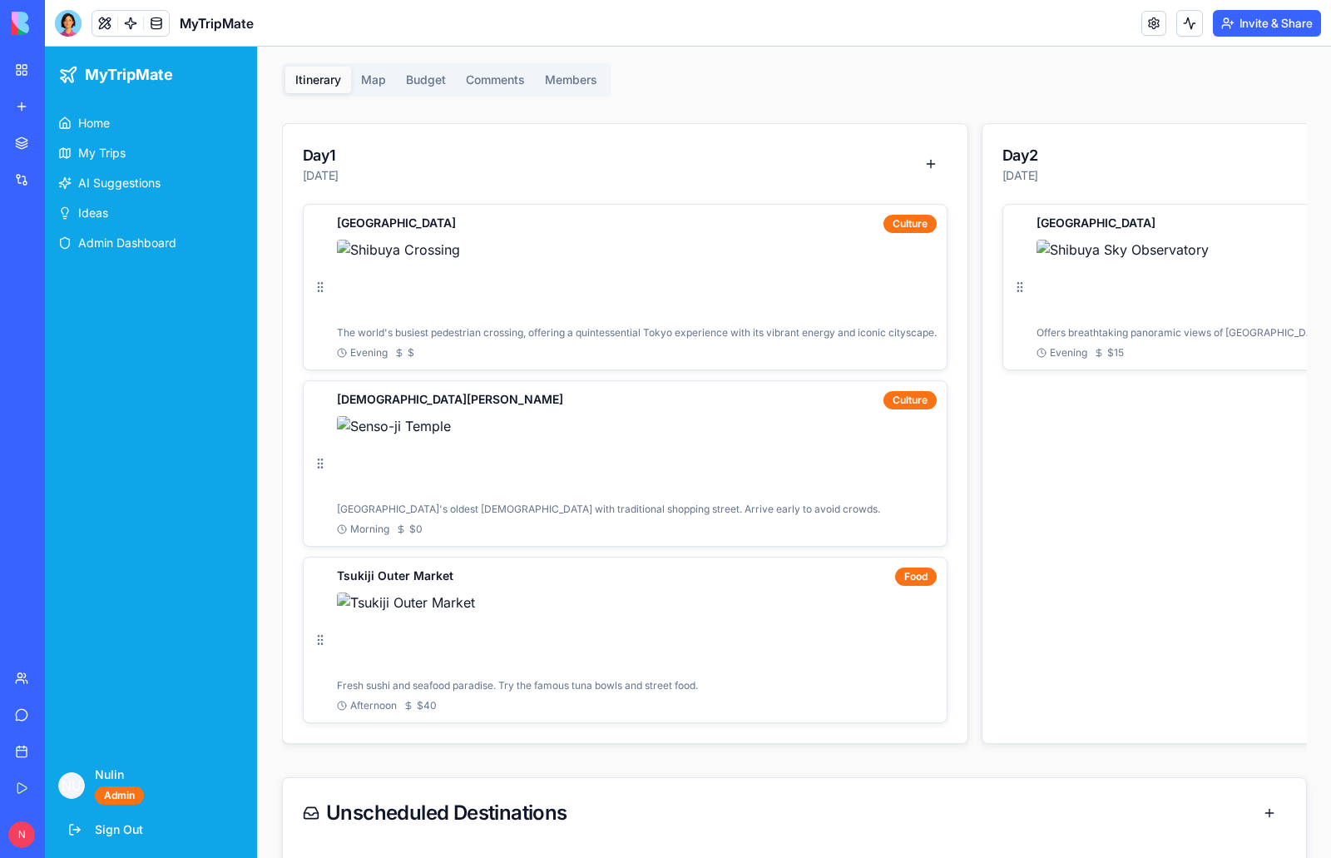
click at [363, 81] on main "Toggle Sidebar Tokyo Adventure 2025 [GEOGRAPHIC_DATA], [GEOGRAPHIC_DATA] [DATE]…" at bounding box center [794, 354] width 1073 height 1281
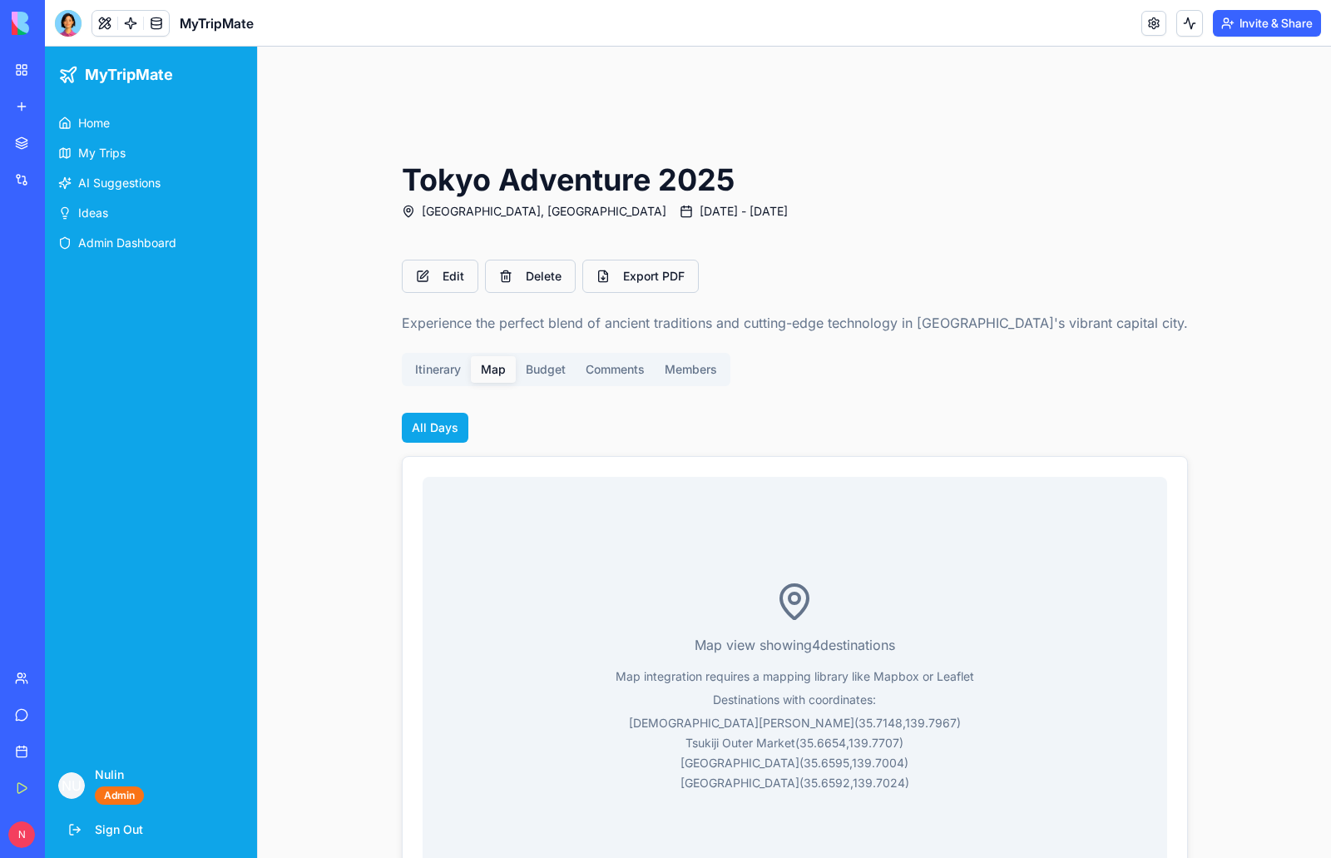
scroll to position [67, 0]
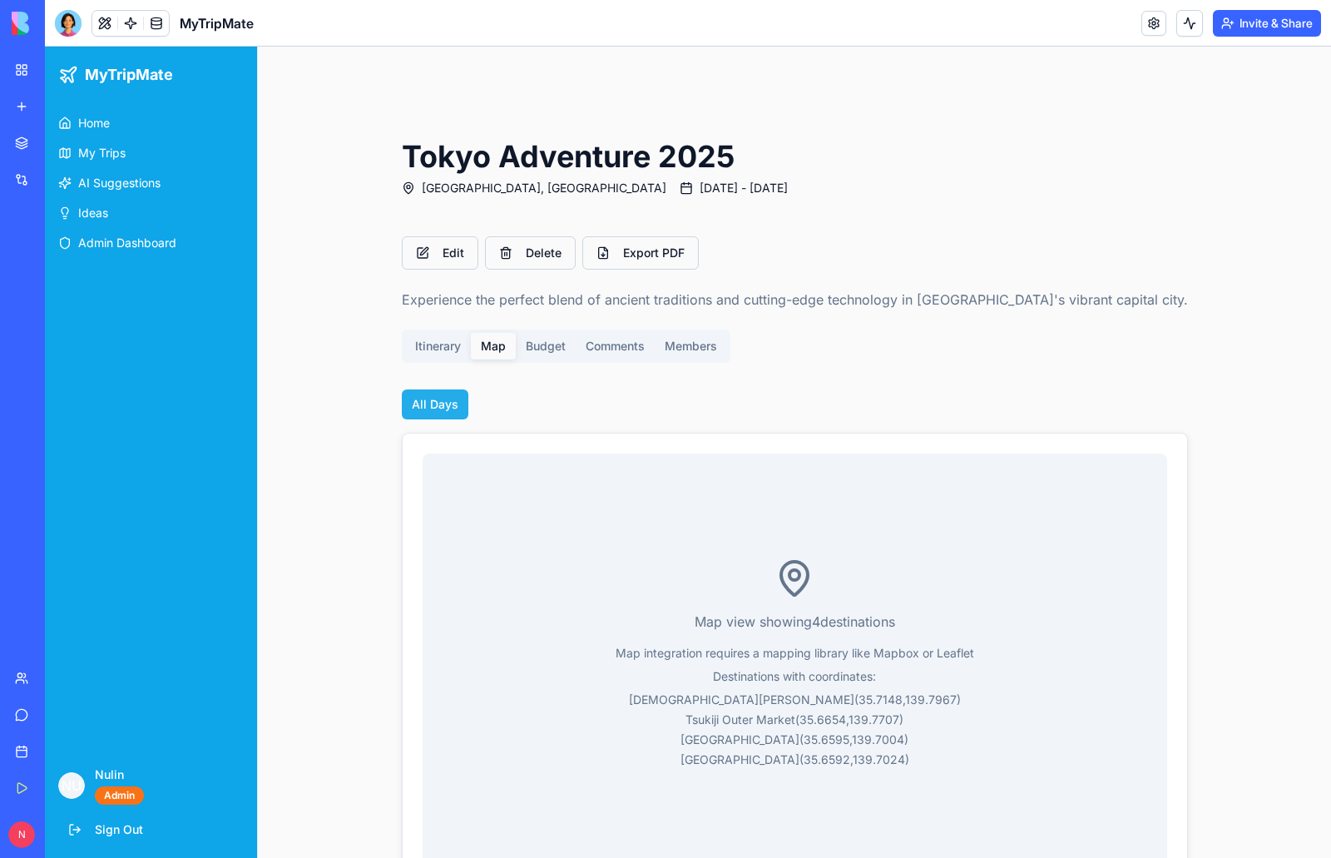
click at [468, 397] on button "All Days" at bounding box center [435, 404] width 67 height 30
click at [892, 517] on div "Map view showing 4 destination s Map integration requires a mapping library lik…" at bounding box center [795, 662] width 744 height 418
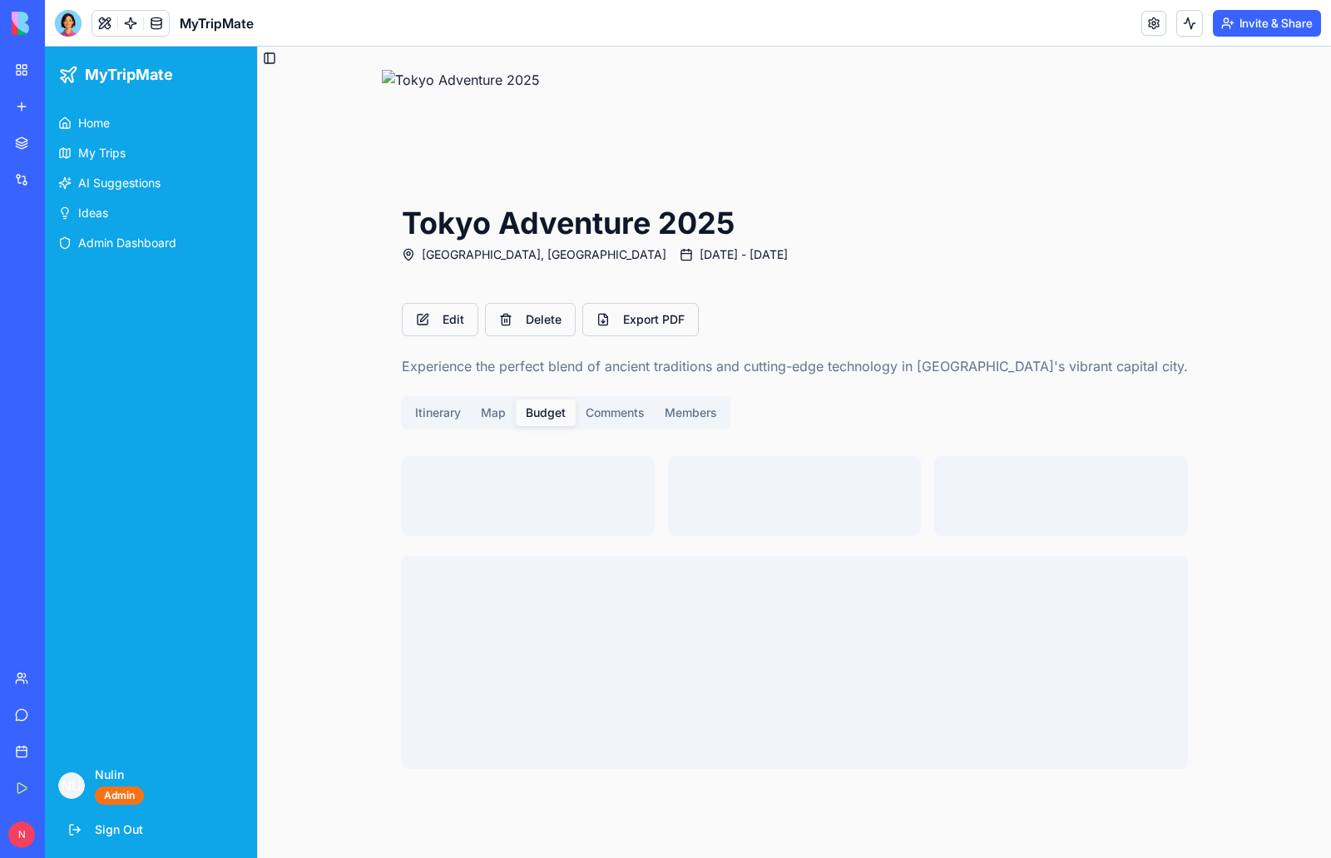
scroll to position [0, 0]
click at [579, 339] on div "Edit Delete Export PDF Experience the perfect blend of ancient traditions and c…" at bounding box center [795, 536] width 826 height 506
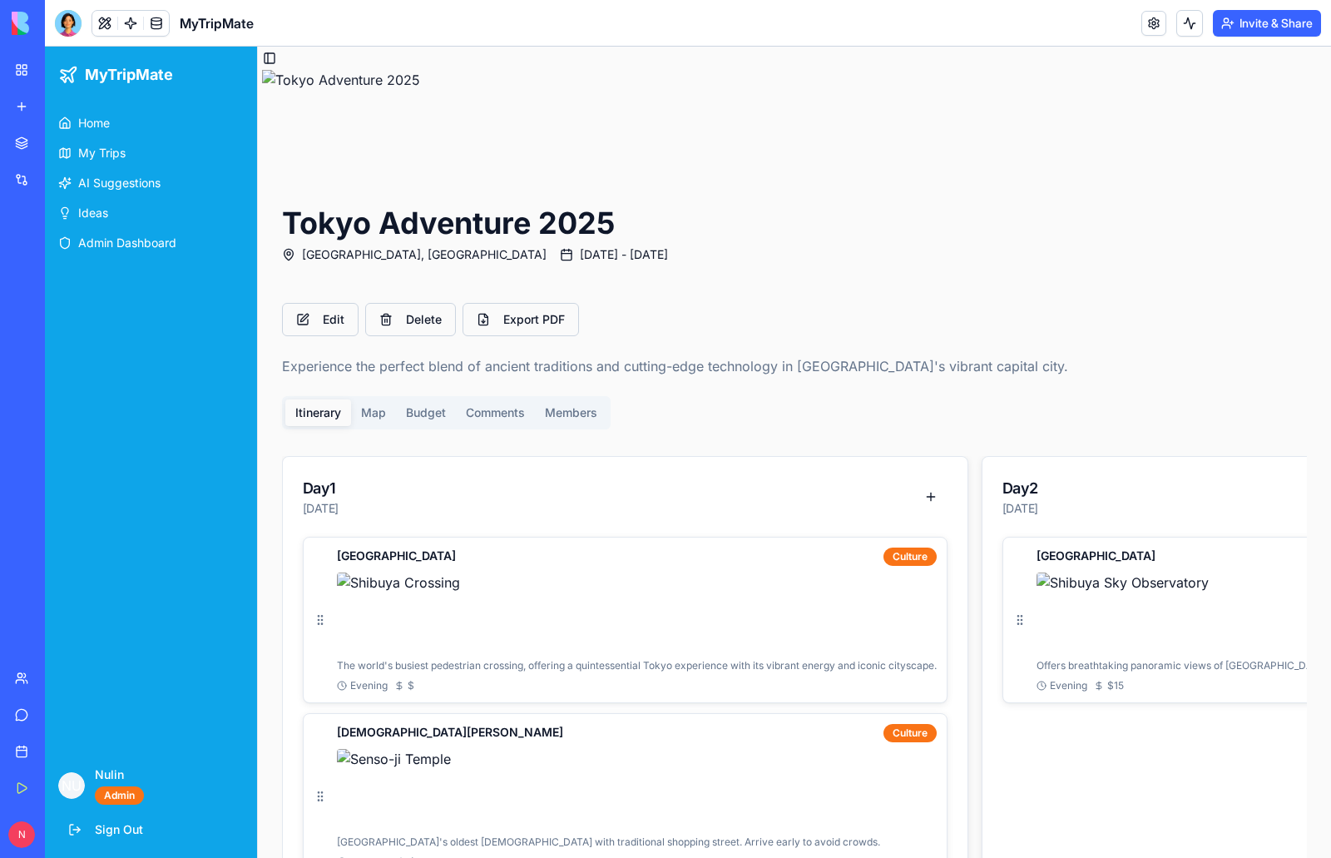
click at [437, 415] on div "Itinerary Map Budget Comments Members" at bounding box center [446, 412] width 329 height 33
click at [657, 552] on div "Shibuya Crossing Culture" at bounding box center [637, 556] width 600 height 18
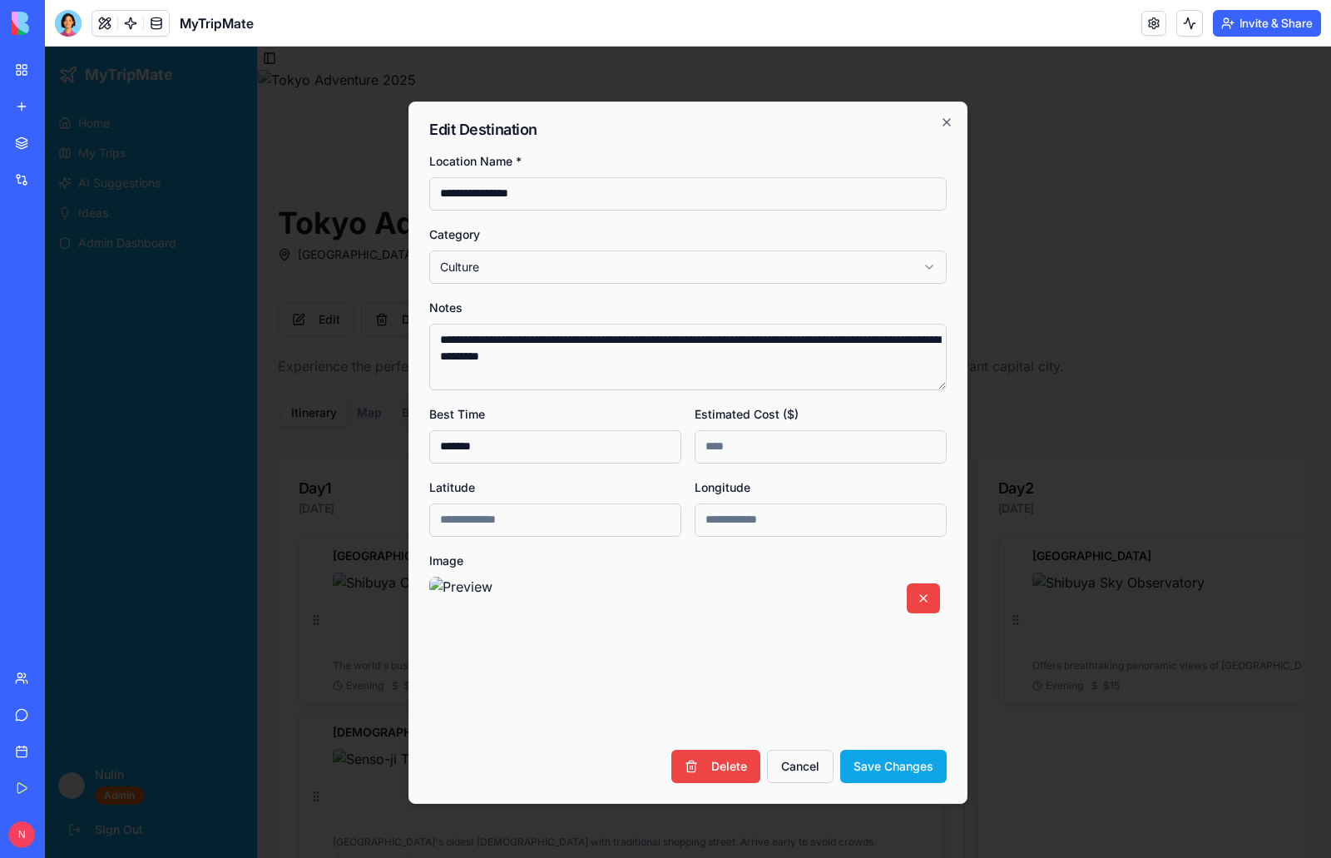
click at [930, 443] on input "****" at bounding box center [821, 446] width 252 height 33
type input "****"
click at [886, 763] on button "Save Changes" at bounding box center [893, 765] width 106 height 33
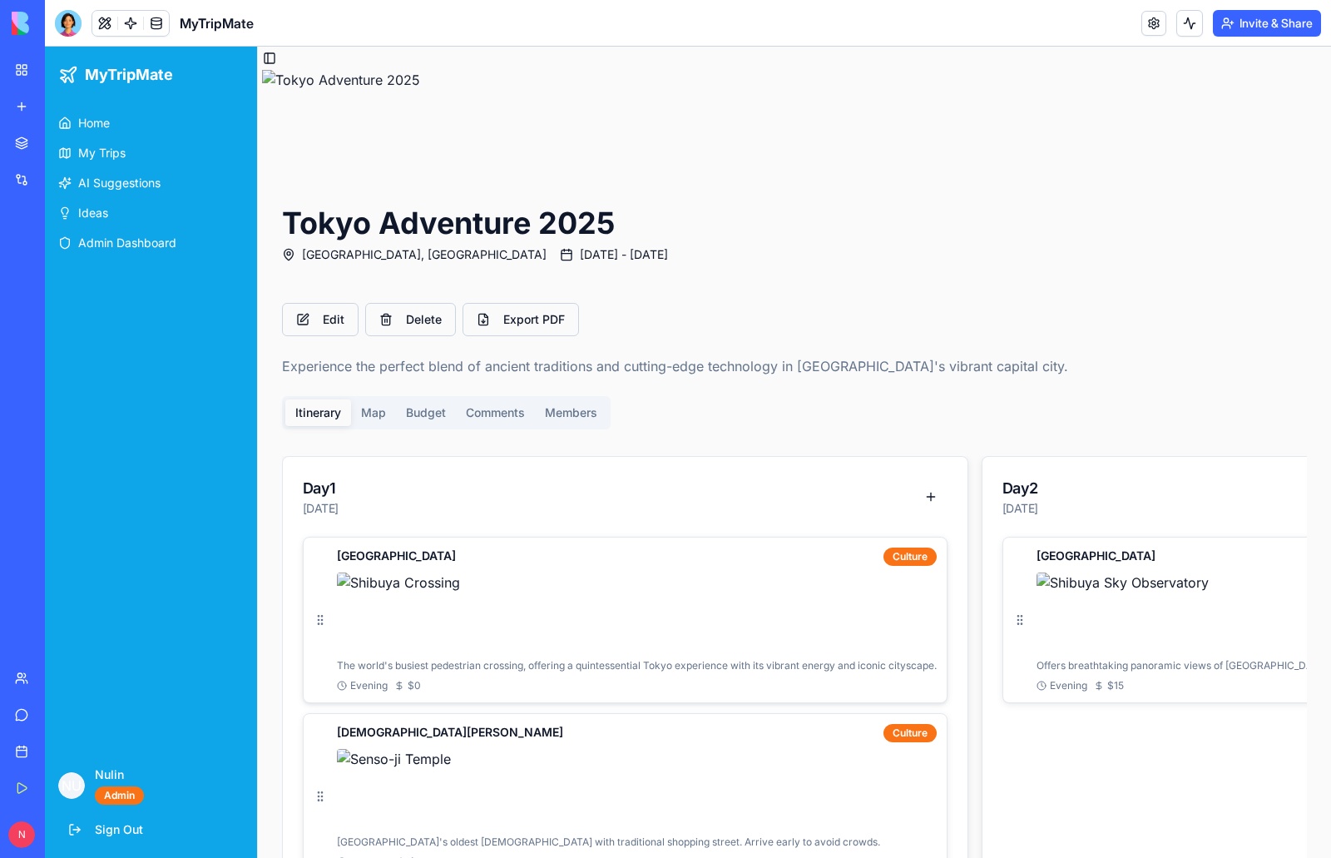
click at [521, 614] on img at bounding box center [637, 612] width 600 height 80
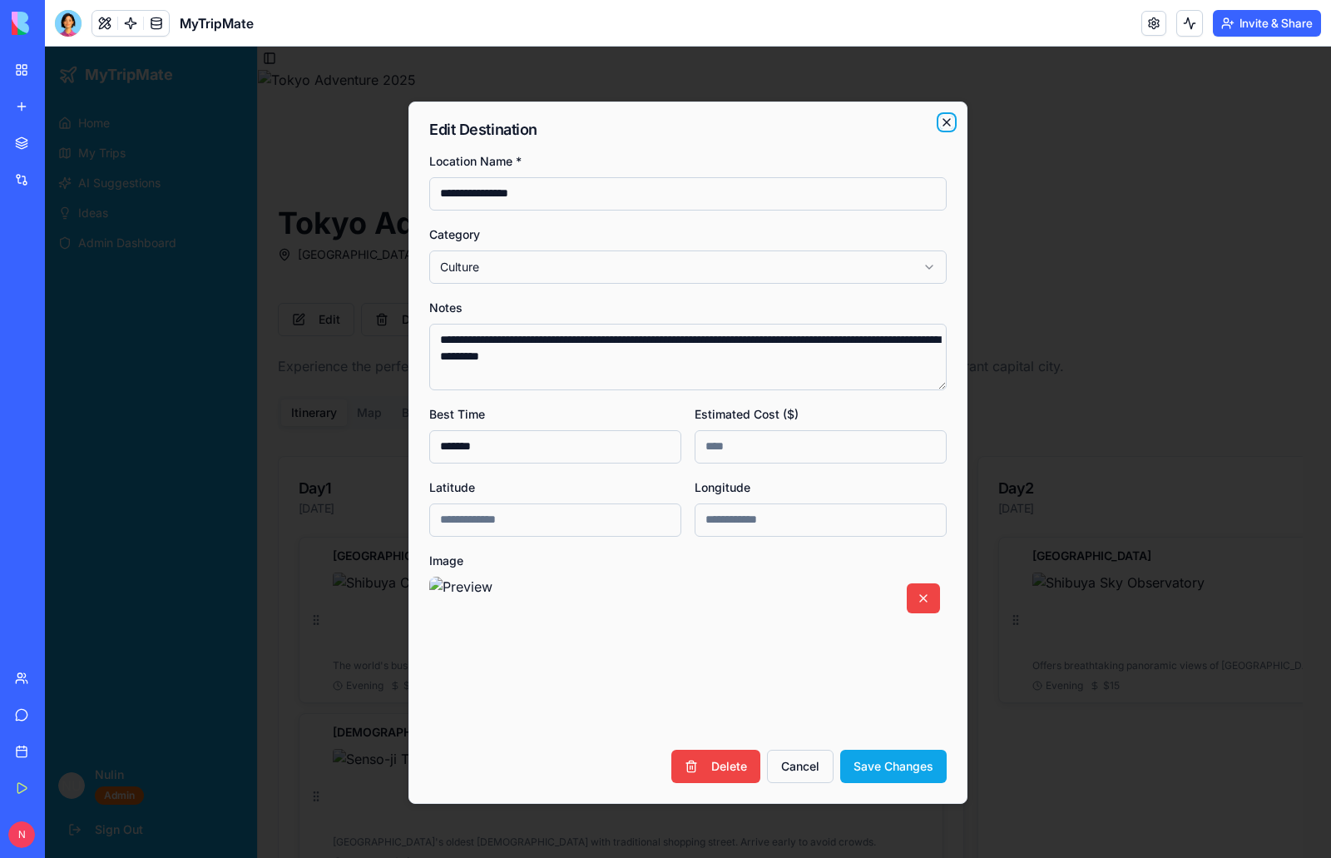
click at [944, 126] on icon "button" at bounding box center [946, 122] width 13 height 13
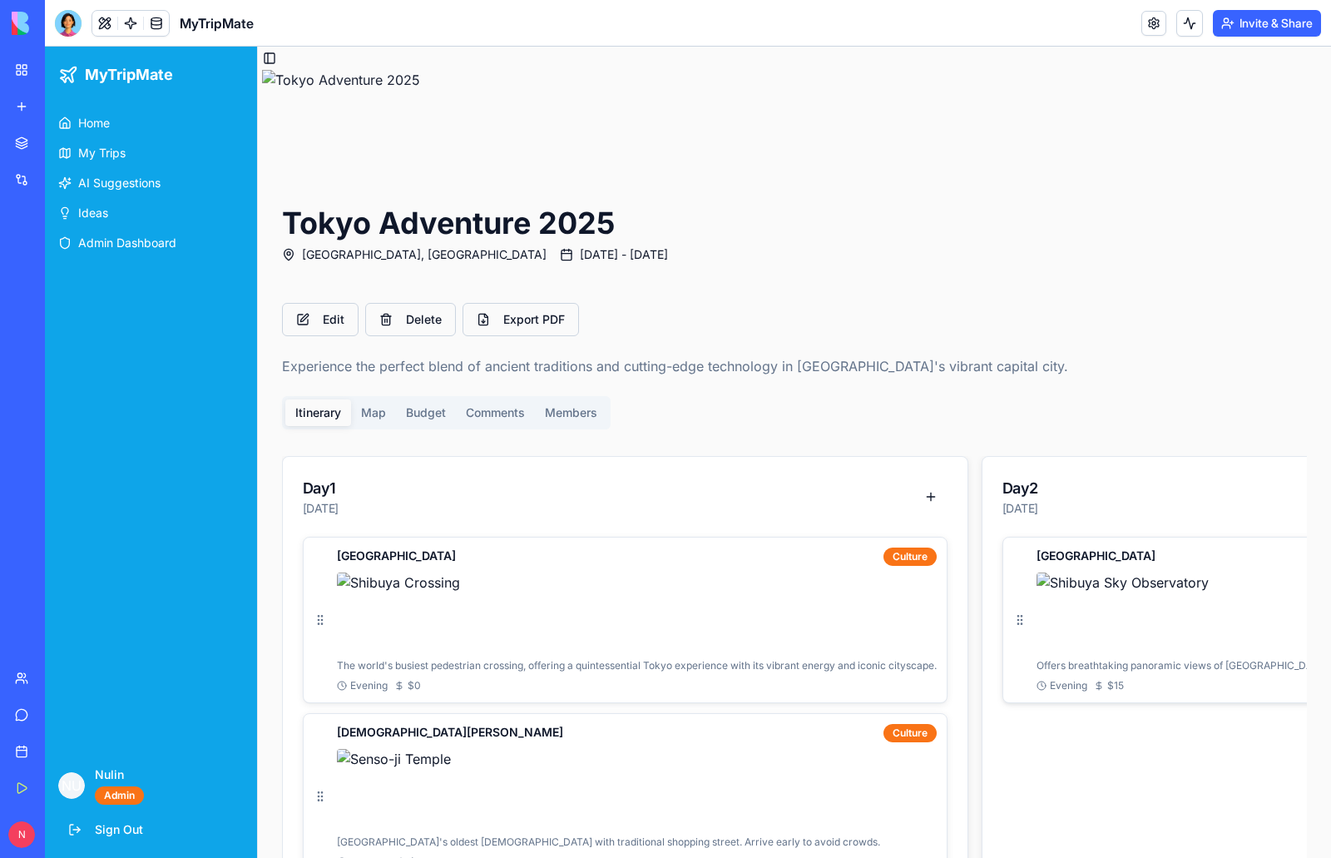
click at [1166, 595] on img at bounding box center [1329, 612] width 586 height 80
click at [808, 765] on img at bounding box center [637, 789] width 600 height 80
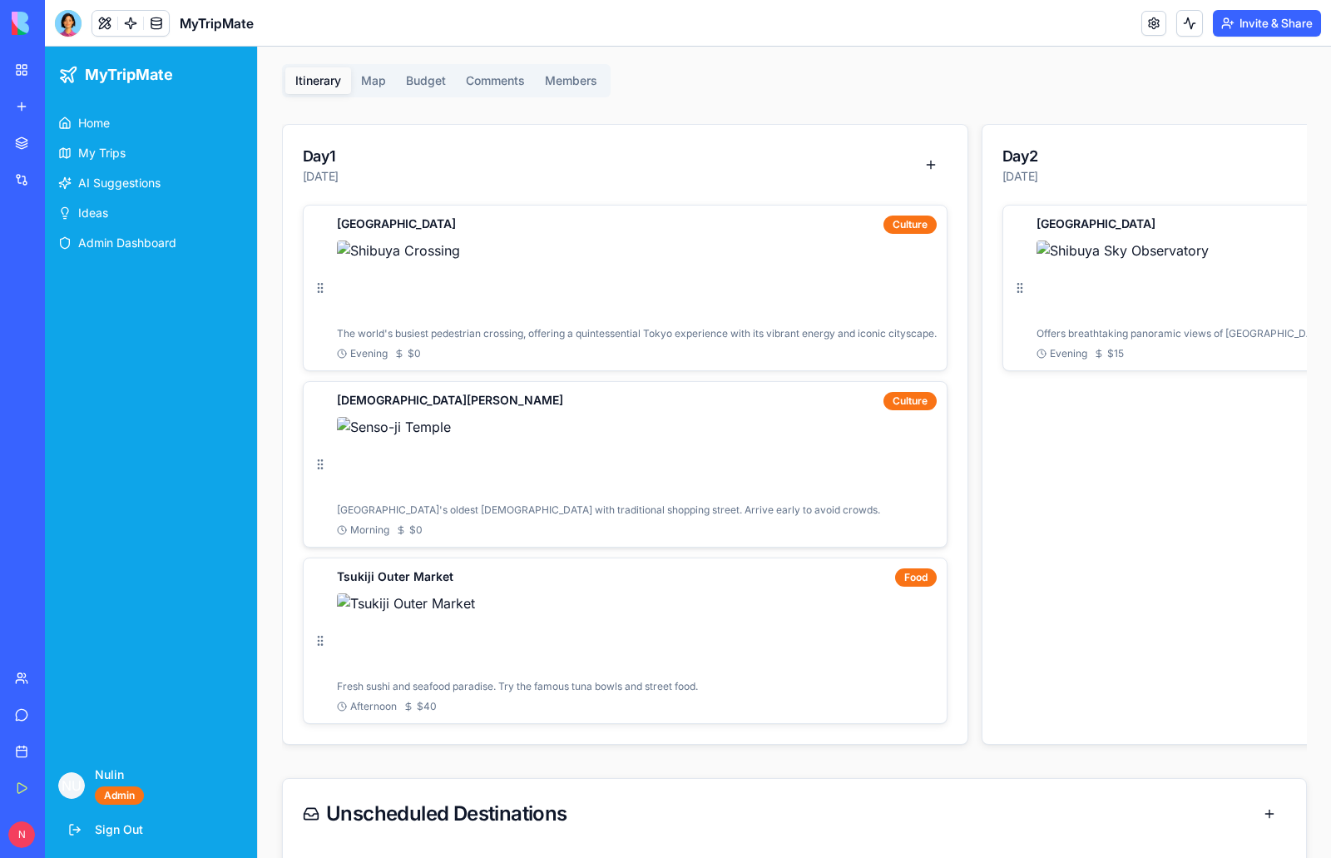
scroll to position [333, 0]
click at [555, 625] on img at bounding box center [637, 632] width 600 height 80
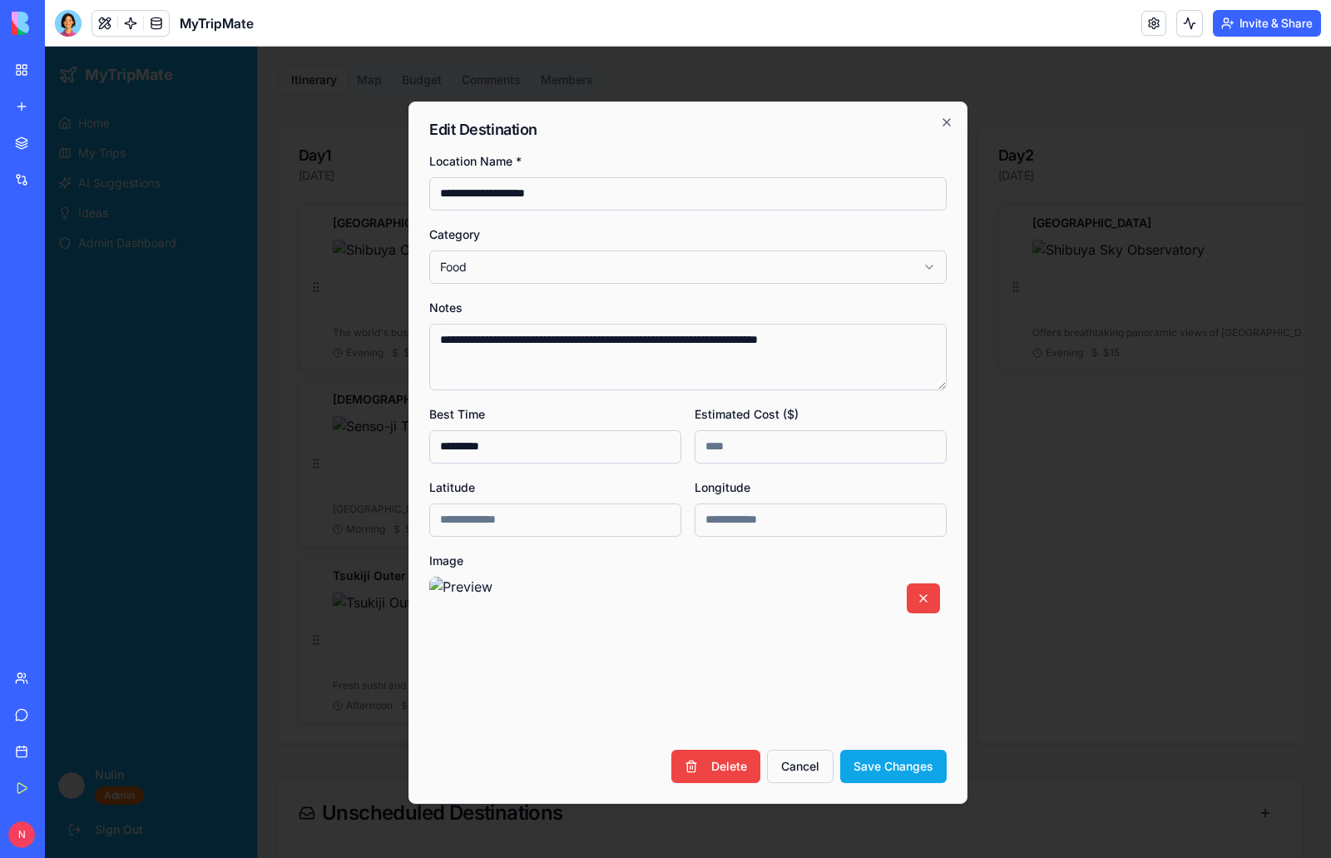
click at [956, 122] on div "**********" at bounding box center [687, 452] width 559 height 702
click at [942, 122] on icon "button" at bounding box center [946, 122] width 13 height 13
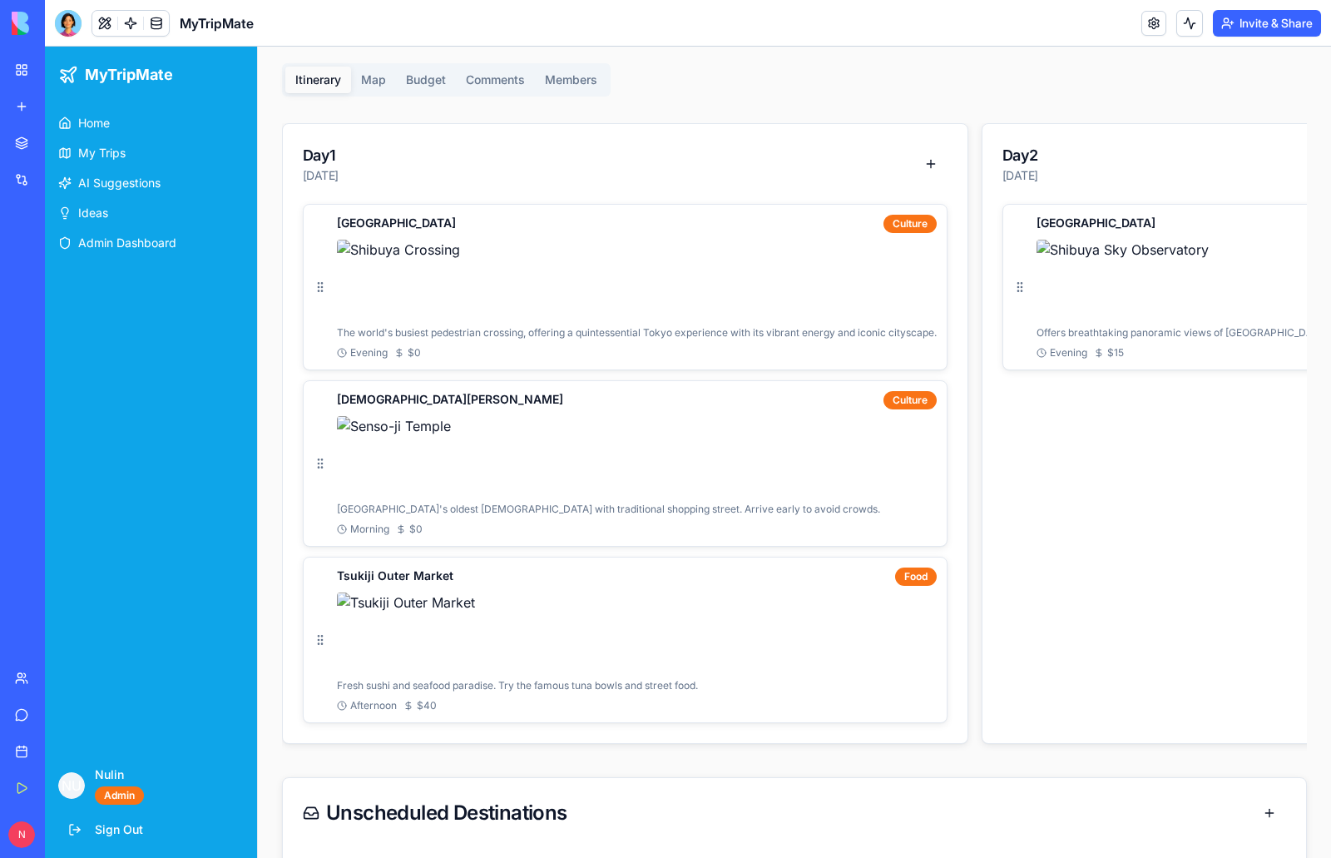
click at [705, 158] on div "Day 1 [DATE]" at bounding box center [625, 164] width 645 height 40
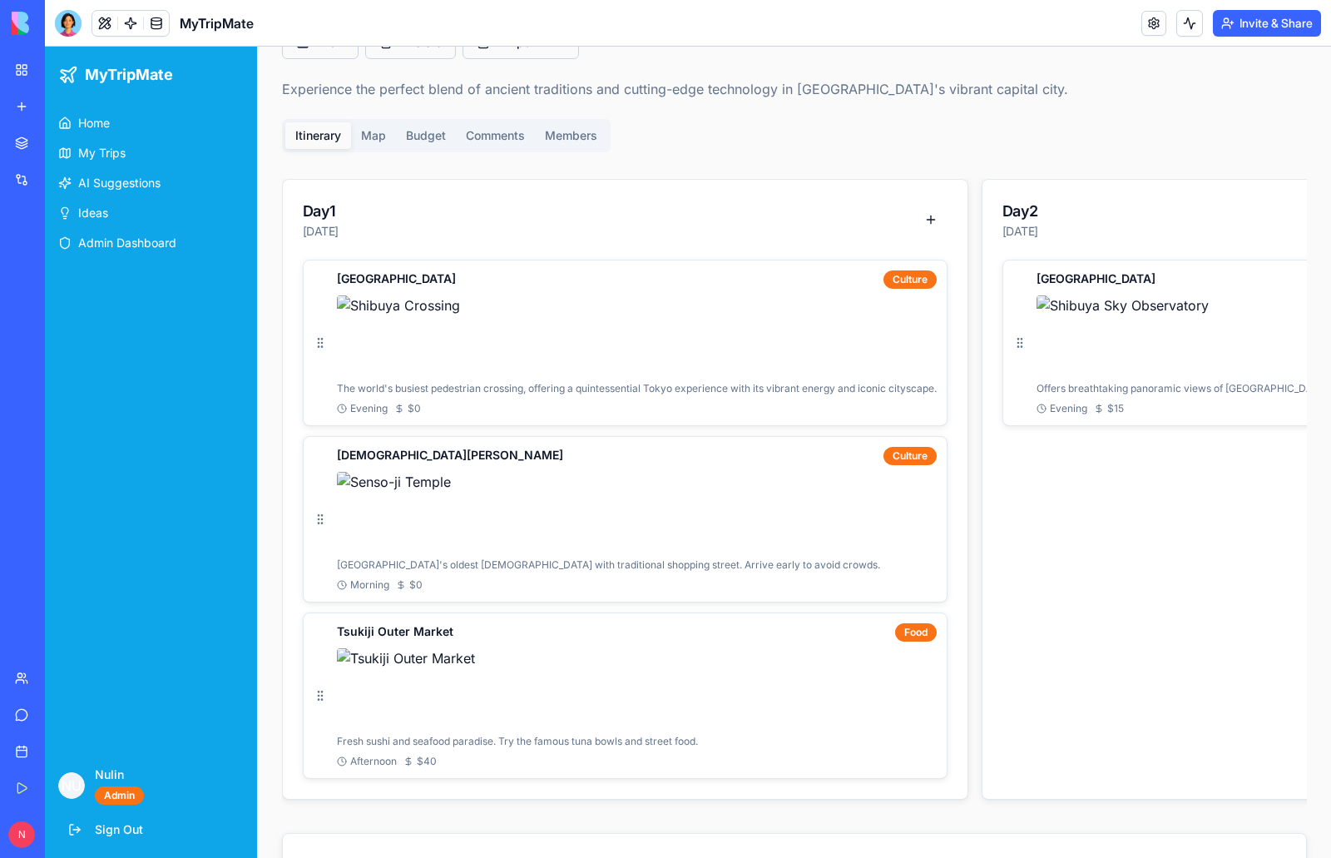
scroll to position [250, 0]
